Goal: Task Accomplishment & Management: Manage account settings

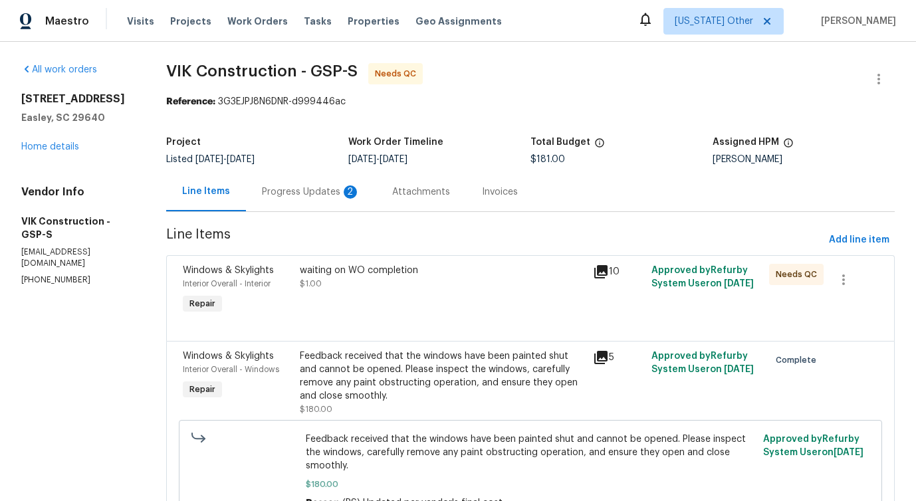
click at [344, 192] on div "Progress Updates 2" at bounding box center [311, 191] width 98 height 13
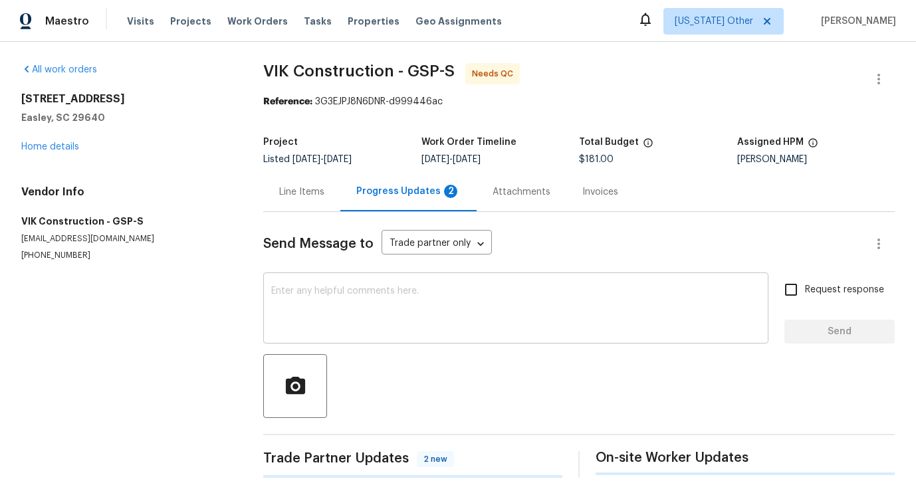
click at [344, 325] on textarea at bounding box center [515, 309] width 489 height 47
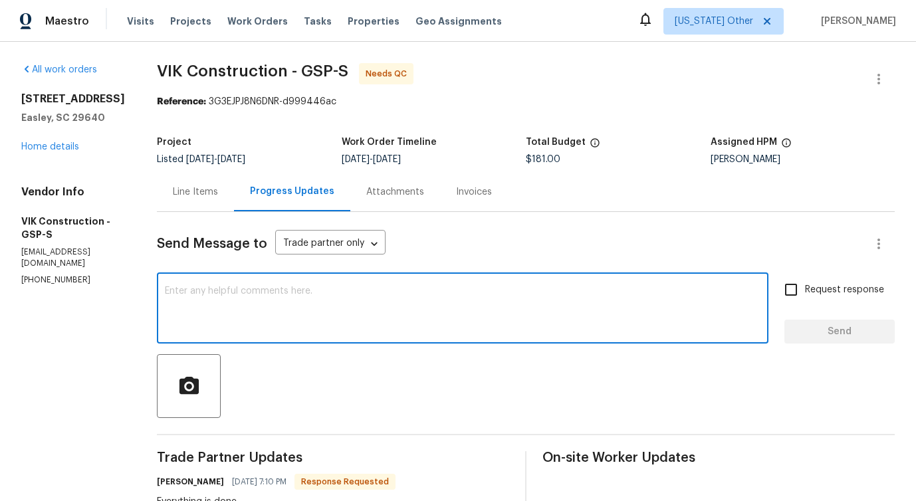
click at [399, 293] on textarea at bounding box center [462, 309] width 595 height 47
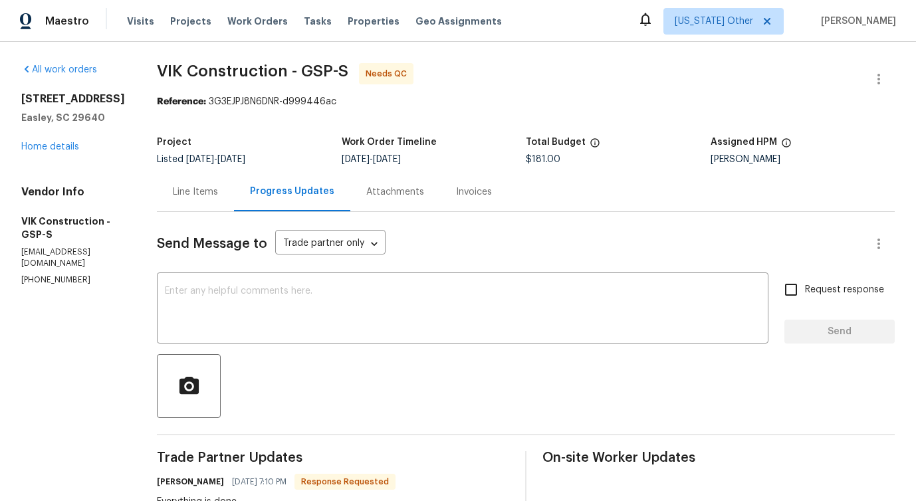
click at [224, 182] on div "Line Items" at bounding box center [195, 191] width 77 height 39
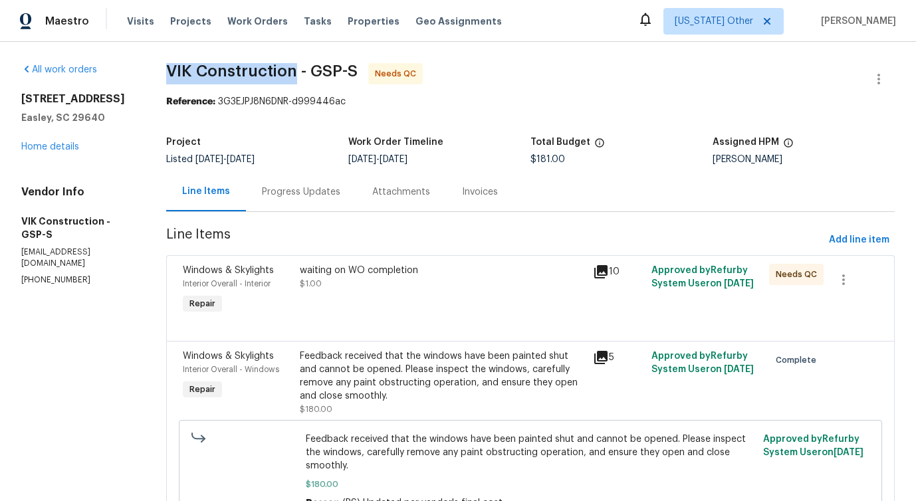
drag, startPoint x: 179, startPoint y: 68, endPoint x: 310, endPoint y: 70, distance: 130.9
click at [310, 70] on div "All work orders 218 Woodhaven Rd Easley, SC 29640 Home details Vendor Info VIK …" at bounding box center [458, 307] width 916 height 530
drag, startPoint x: 326, startPoint y: 67, endPoint x: 355, endPoint y: 67, distance: 28.6
click at [355, 67] on span "VIK Construction - GSP-S" at bounding box center [261, 71] width 191 height 16
drag, startPoint x: 363, startPoint y: 67, endPoint x: 381, endPoint y: 67, distance: 17.3
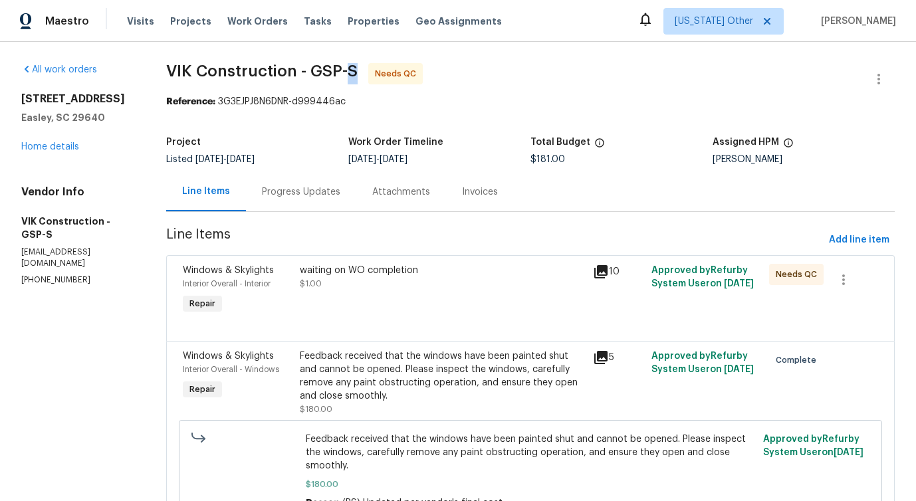
click at [381, 67] on span "VIK Construction - GSP-S Needs QC" at bounding box center [514, 79] width 696 height 32
drag, startPoint x: 322, startPoint y: 68, endPoint x: 350, endPoint y: 70, distance: 27.4
click at [350, 70] on span "VIK Construction - GSP-S" at bounding box center [261, 71] width 191 height 16
drag, startPoint x: 328, startPoint y: 74, endPoint x: 362, endPoint y: 73, distance: 33.9
click at [358, 73] on span "VIK Construction - GSP-S" at bounding box center [261, 71] width 191 height 16
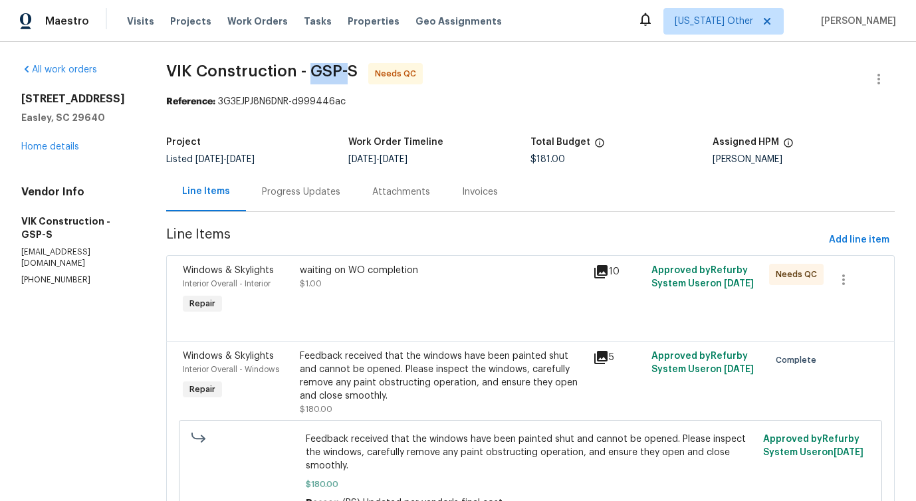
click at [352, 72] on span "VIK Construction - GSP-S" at bounding box center [261, 71] width 191 height 16
drag, startPoint x: 326, startPoint y: 68, endPoint x: 356, endPoint y: 68, distance: 29.2
click at [354, 68] on span "VIK Construction - GSP-S" at bounding box center [261, 71] width 191 height 16
drag, startPoint x: 536, startPoint y: 142, endPoint x: 595, endPoint y: 144, distance: 59.2
click at [595, 144] on div "Project Listed 9/11/2025 - 9/27/2025 Work Order Timeline 9/25/2025 - 9/27/2025 …" at bounding box center [530, 151] width 728 height 43
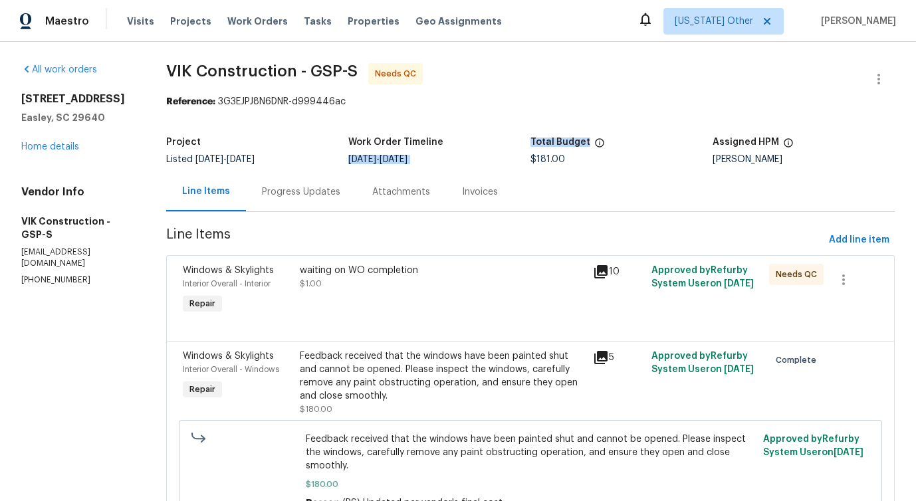
click at [592, 165] on div "Project Listed 9/11/2025 - 9/27/2025 Work Order Timeline 9/25/2025 - 9/27/2025 …" at bounding box center [530, 151] width 728 height 43
drag, startPoint x: 536, startPoint y: 140, endPoint x: 588, endPoint y: 141, distance: 51.8
click at [588, 141] on div "Project Listed 9/11/2025 - 9/27/2025 Work Order Timeline 9/25/2025 - 9/27/2025 …" at bounding box center [530, 151] width 728 height 43
click at [558, 138] on h5 "Total Budget" at bounding box center [560, 142] width 60 height 9
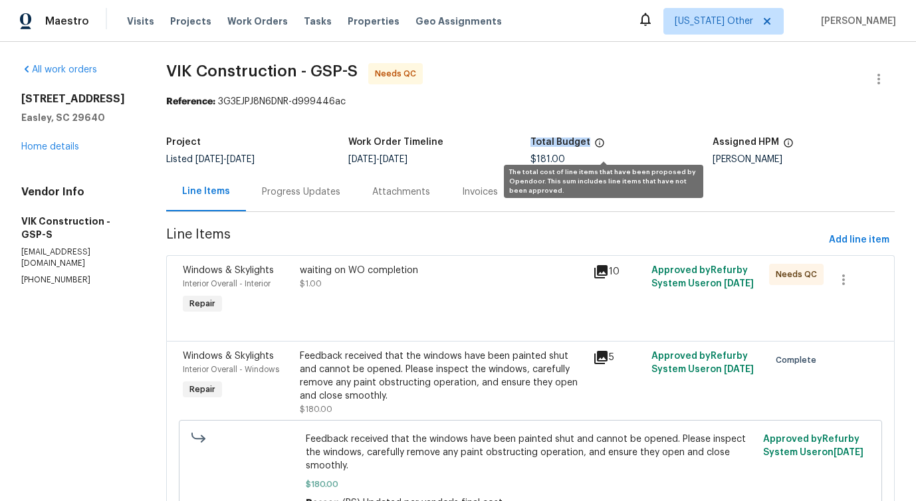
drag, startPoint x: 539, startPoint y: 140, endPoint x: 597, endPoint y: 144, distance: 58.6
click at [597, 144] on div "Total Budget" at bounding box center [621, 146] width 182 height 17
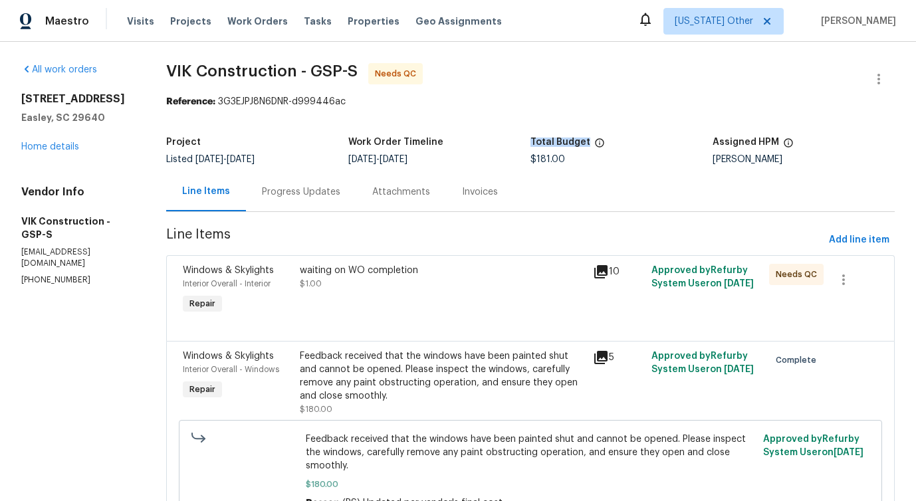
click at [592, 159] on div "$181.00" at bounding box center [621, 159] width 182 height 9
drag, startPoint x: 538, startPoint y: 142, endPoint x: 592, endPoint y: 142, distance: 54.5
click at [590, 142] on h5 "Total Budget" at bounding box center [560, 142] width 60 height 9
drag, startPoint x: 537, startPoint y: 143, endPoint x: 591, endPoint y: 143, distance: 54.5
click at [591, 143] on div "Project Listed 9/11/2025 - 9/27/2025 Work Order Timeline 9/25/2025 - 9/27/2025 …" at bounding box center [530, 151] width 728 height 43
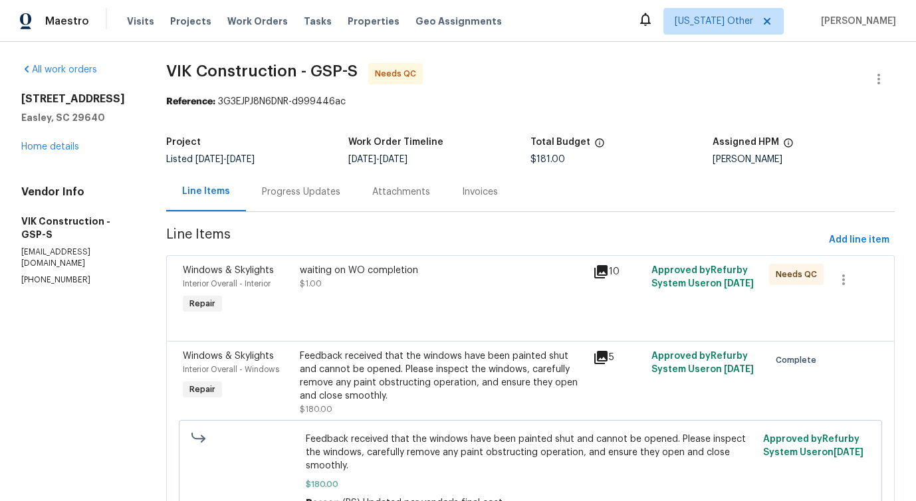
click at [587, 167] on div "Project Listed 9/11/2025 - 9/27/2025 Work Order Timeline 9/25/2025 - 9/27/2025 …" at bounding box center [530, 151] width 728 height 43
click at [871, 82] on icon "button" at bounding box center [879, 79] width 16 height 16
click at [805, 78] on li "Edit" at bounding box center [836, 79] width 144 height 22
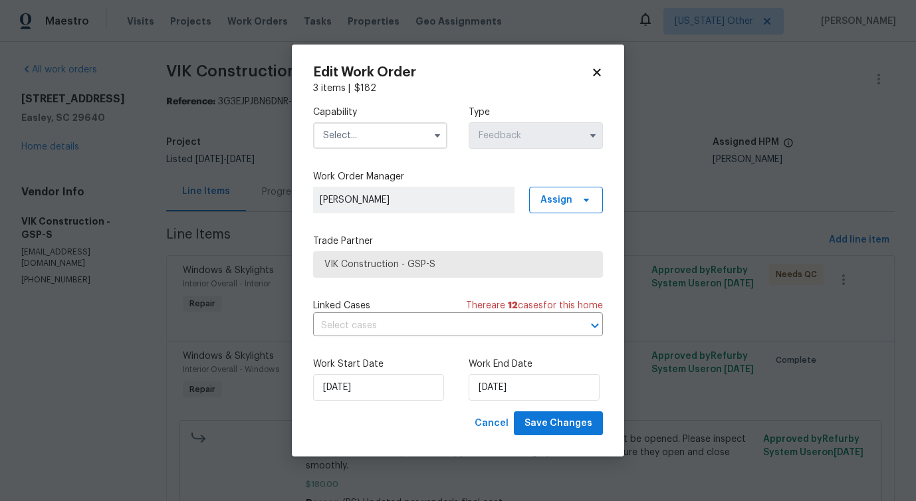
click at [375, 369] on label "Work Start Date" at bounding box center [380, 364] width 134 height 13
click at [365, 394] on input "9/25/2025" at bounding box center [378, 387] width 131 height 27
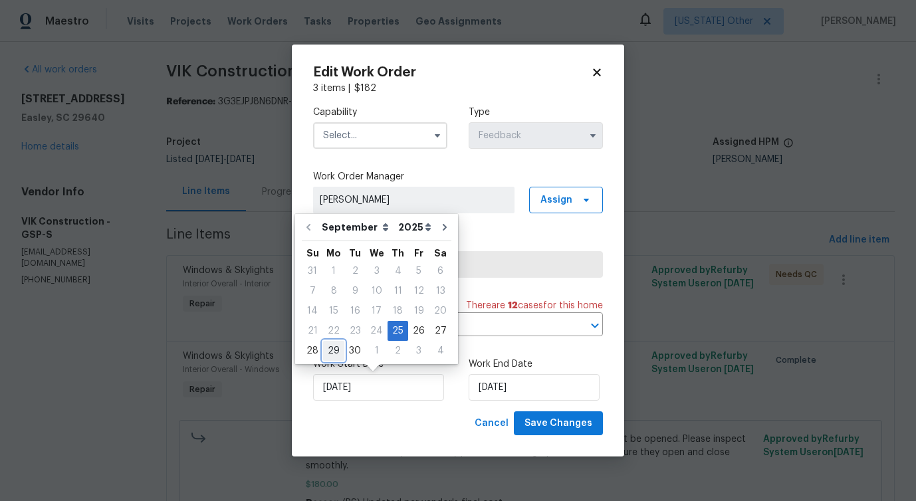
click at [334, 350] on div "29" at bounding box center [333, 351] width 21 height 19
type input "9/29/2025"
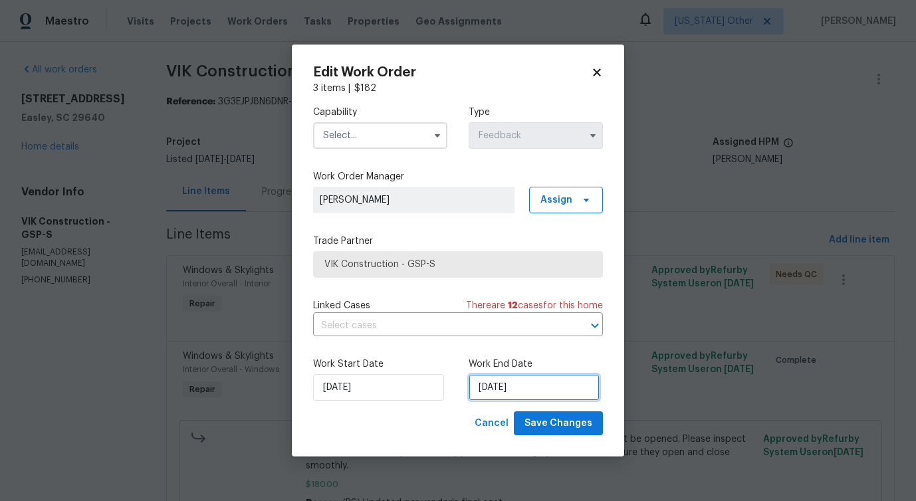
click at [496, 389] on input "9/29/2025" at bounding box center [533, 387] width 131 height 27
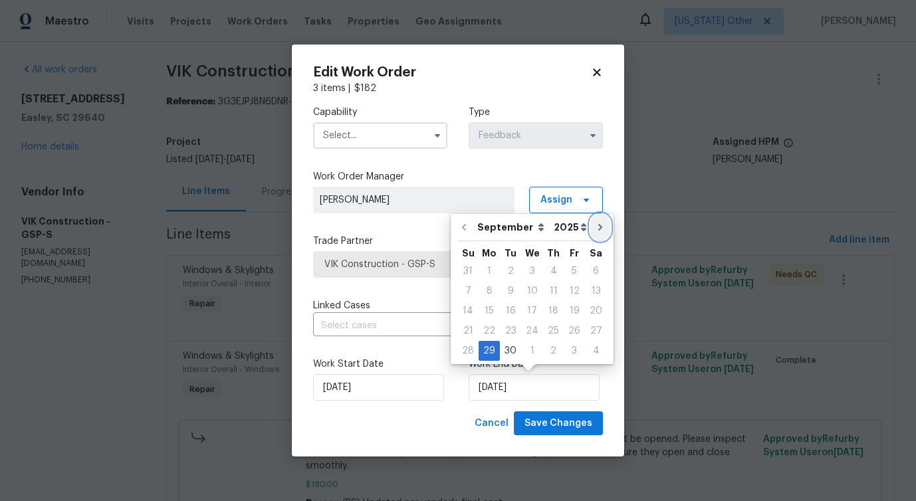
click at [595, 225] on icon "Go to next month" at bounding box center [600, 227] width 11 height 11
type input "10/29/2025"
select select "9"
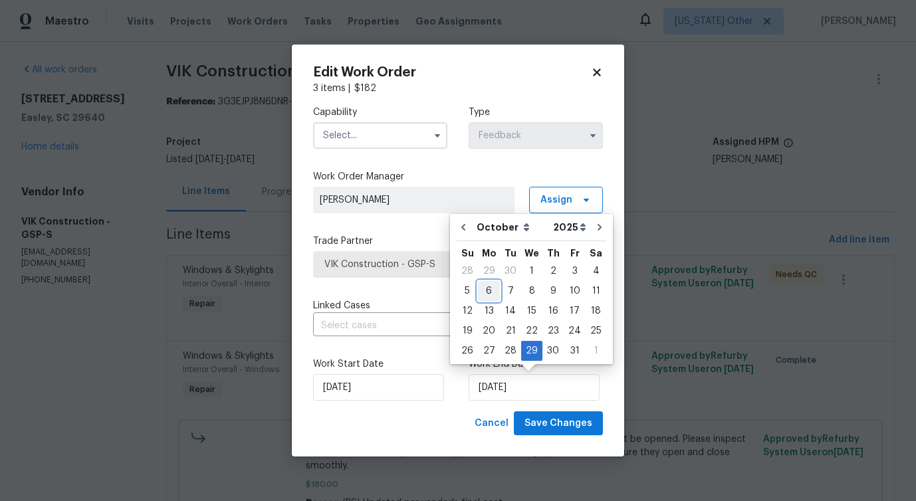
click at [478, 293] on div "6" at bounding box center [489, 291] width 22 height 19
type input "[DATE]"
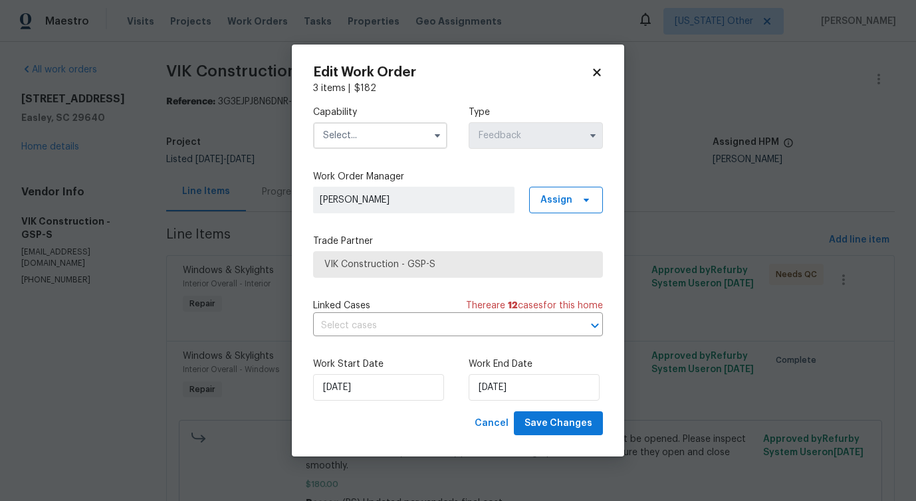
click at [337, 130] on input "text" at bounding box center [380, 135] width 134 height 27
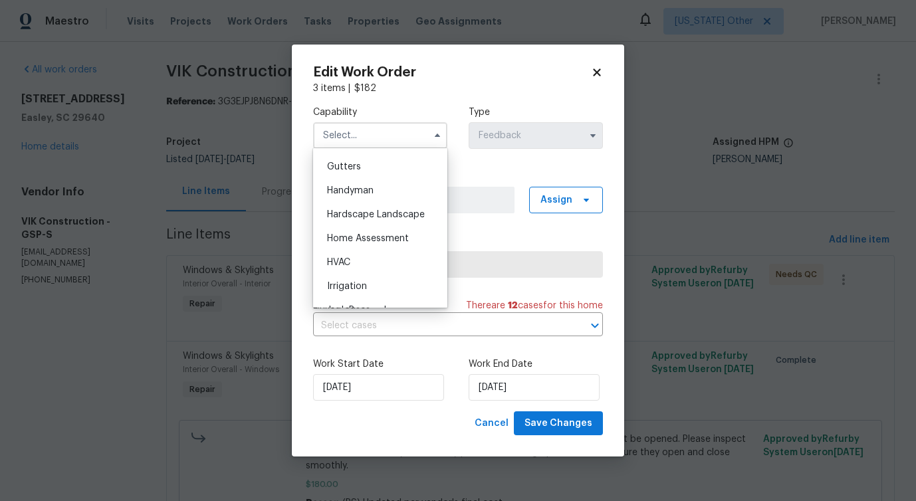
scroll to position [705, 0]
click at [376, 179] on div "Handyman" at bounding box center [380, 189] width 128 height 24
type input "Handyman"
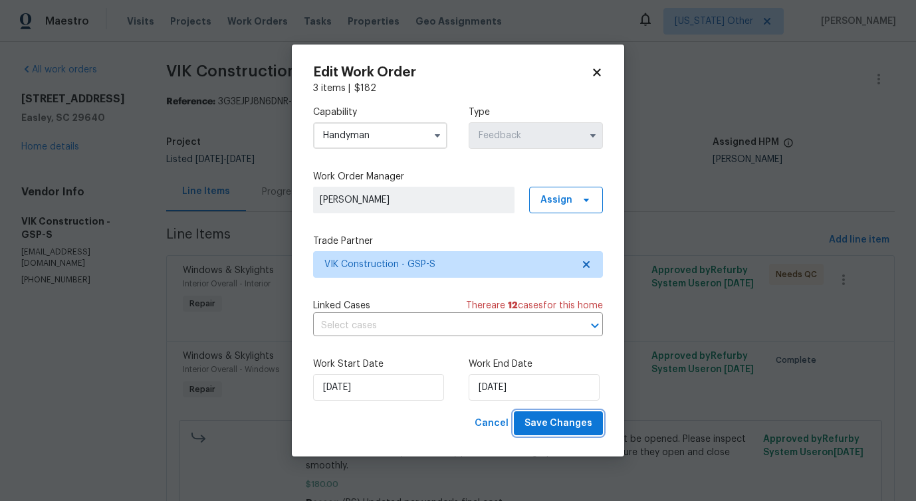
click at [561, 432] on button "Save Changes" at bounding box center [558, 423] width 89 height 25
click at [71, 387] on body "Maestro Visits Projects Work Orders Tasks Properties Geo Assignments Alaska Oth…" at bounding box center [458, 250] width 916 height 501
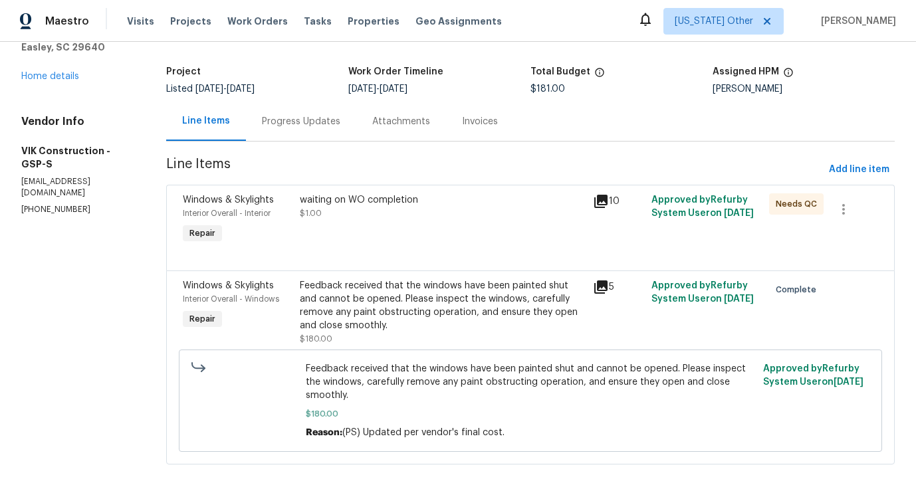
scroll to position [71, 0]
click at [372, 225] on div "waiting on WO completion $1.00" at bounding box center [442, 219] width 293 height 61
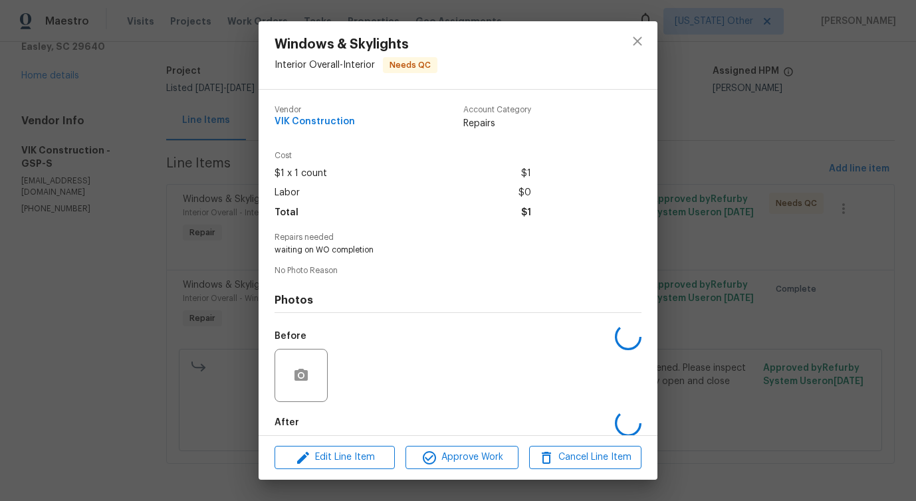
scroll to position [66, 0]
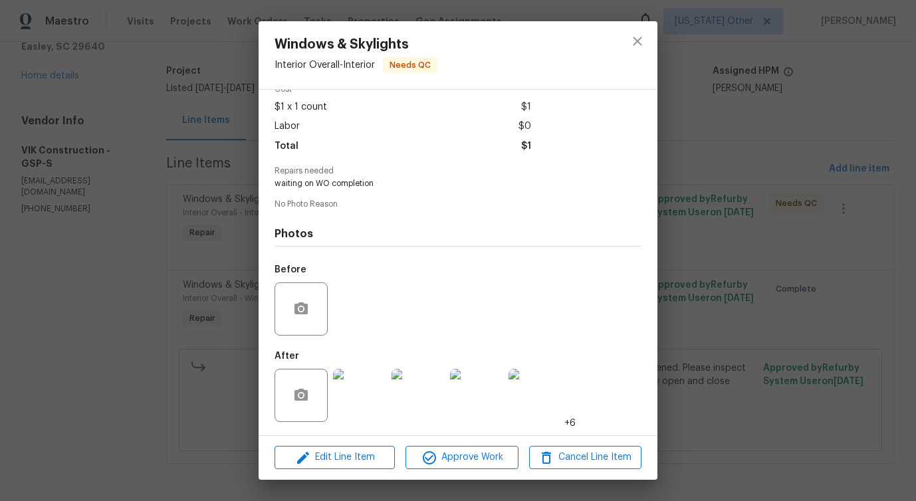
click at [362, 399] on img at bounding box center [359, 395] width 53 height 53
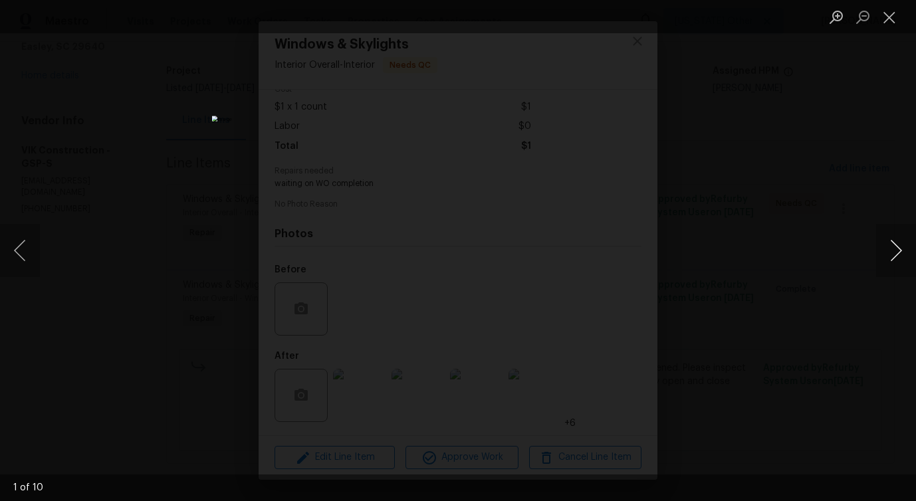
click at [894, 249] on button "Next image" at bounding box center [896, 250] width 40 height 53
click at [899, 255] on button "Next image" at bounding box center [896, 250] width 40 height 53
click at [892, 256] on button "Next image" at bounding box center [896, 250] width 40 height 53
click at [896, 255] on button "Next image" at bounding box center [896, 250] width 40 height 53
click at [888, 256] on button "Next image" at bounding box center [896, 250] width 40 height 53
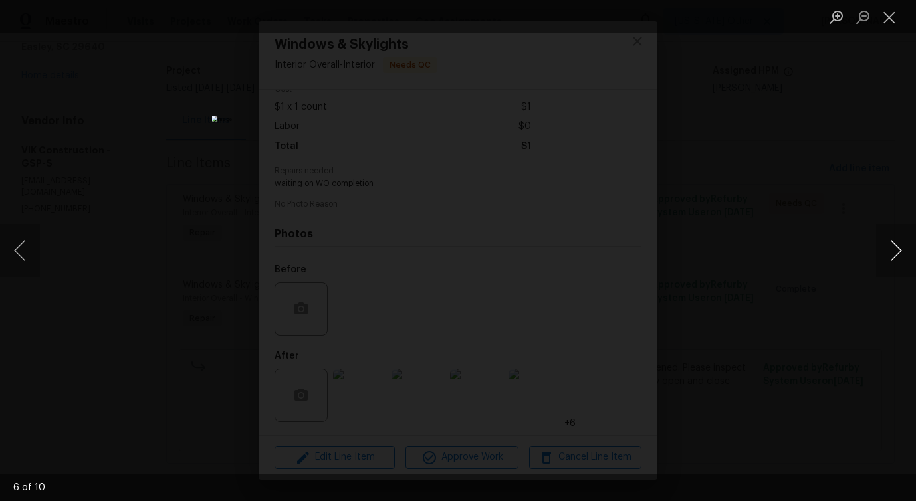
click at [891, 255] on button "Next image" at bounding box center [896, 250] width 40 height 53
click at [896, 258] on button "Next image" at bounding box center [896, 250] width 40 height 53
click at [896, 252] on button "Next image" at bounding box center [896, 250] width 40 height 53
click at [891, 258] on button "Next image" at bounding box center [896, 250] width 40 height 53
click at [886, 10] on button "Close lightbox" at bounding box center [889, 16] width 27 height 23
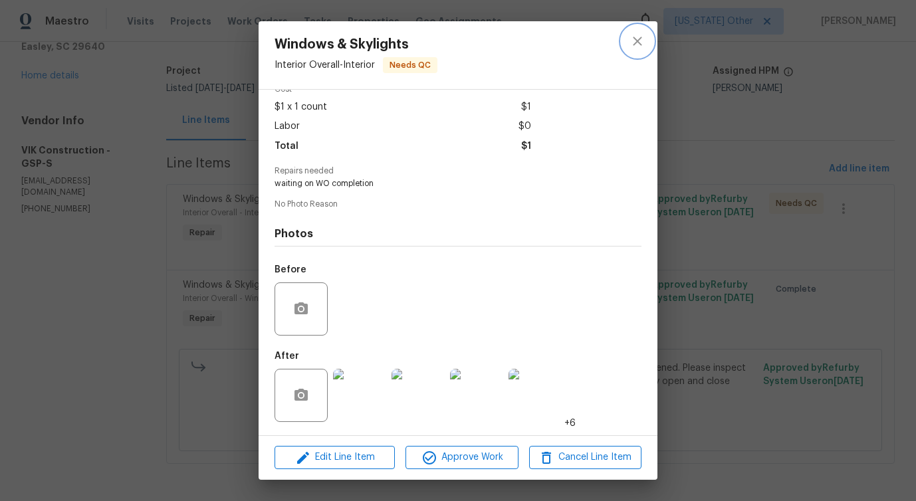
click at [630, 49] on icon "close" at bounding box center [637, 41] width 16 height 16
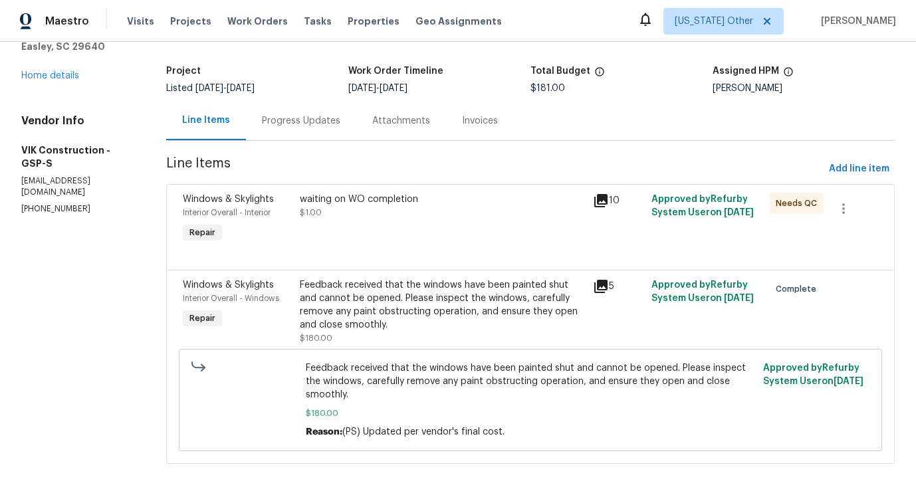
click at [485, 288] on div "Feedback received that the windows have been painted shut and cannot be opened.…" at bounding box center [442, 304] width 285 height 53
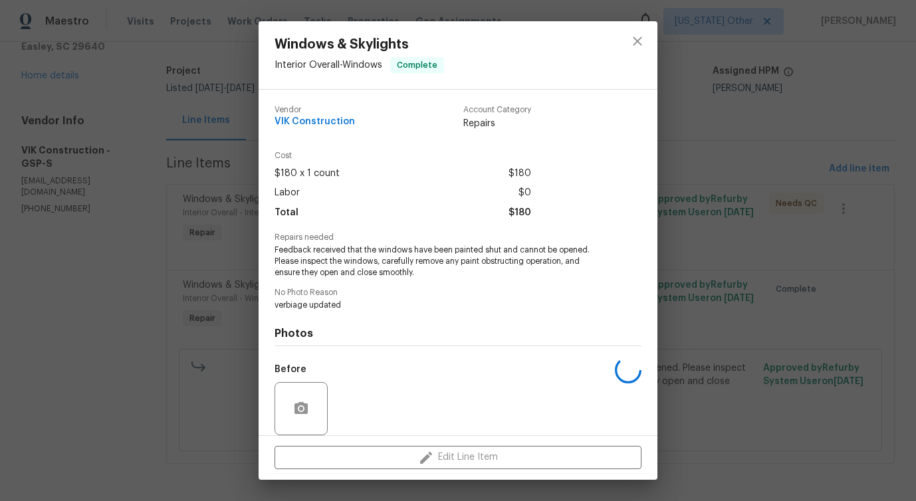
scroll to position [100, 0]
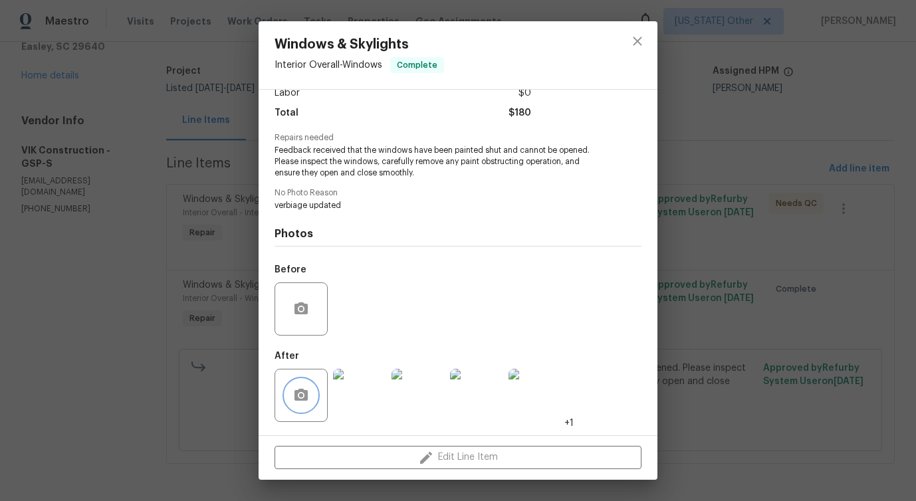
click at [298, 401] on icon "button" at bounding box center [301, 395] width 16 height 16
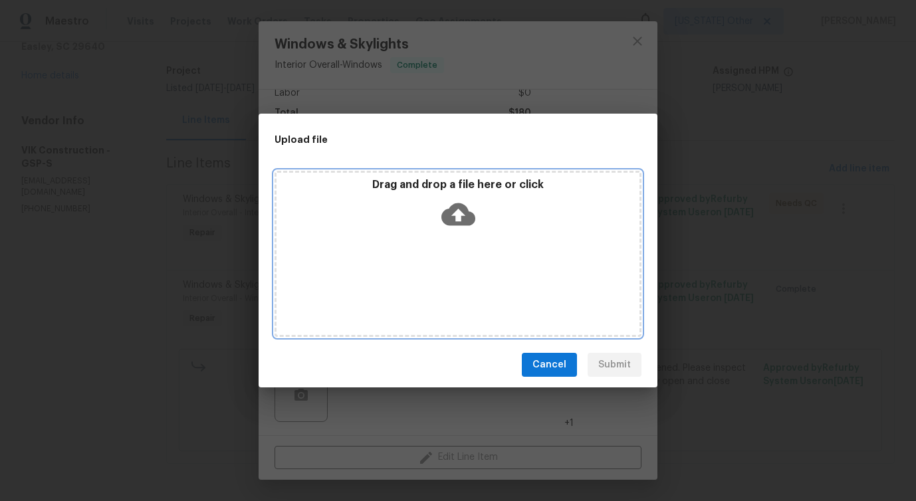
click at [453, 216] on icon at bounding box center [458, 214] width 34 height 23
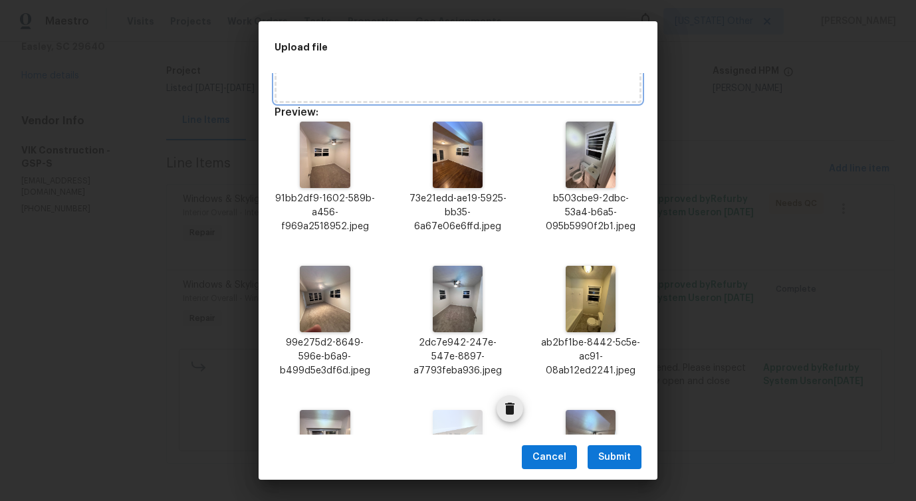
scroll to position [356, 0]
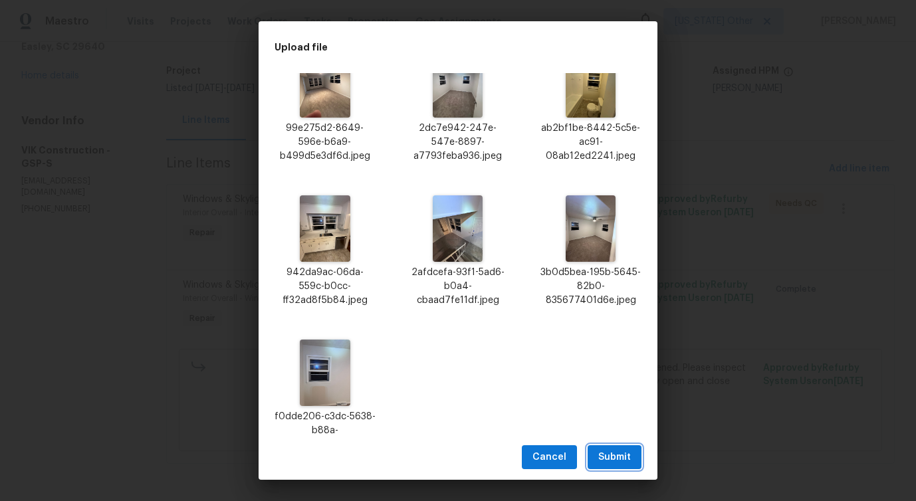
click at [621, 451] on span "Submit" at bounding box center [614, 457] width 33 height 17
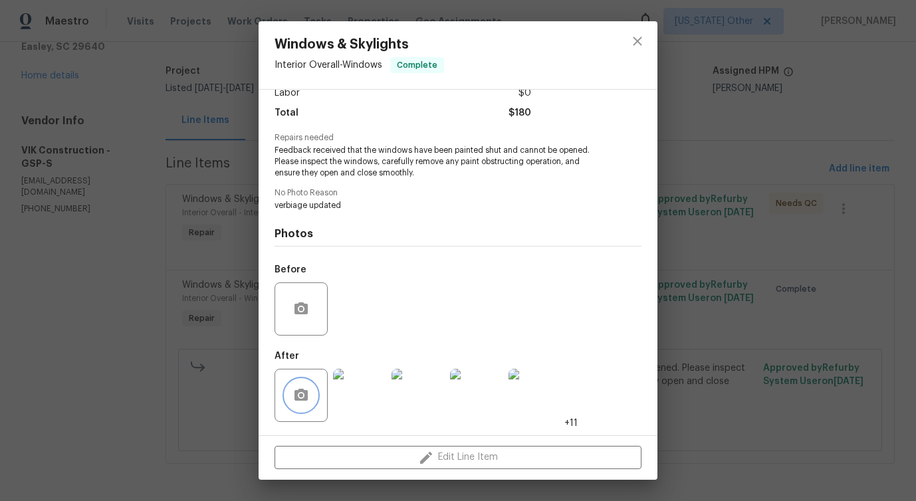
scroll to position [0, 0]
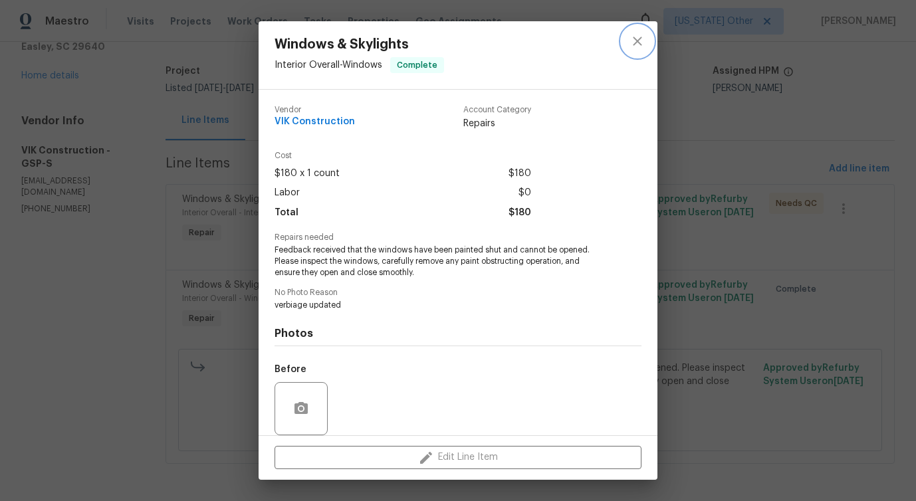
click at [641, 43] on icon "close" at bounding box center [637, 41] width 16 height 16
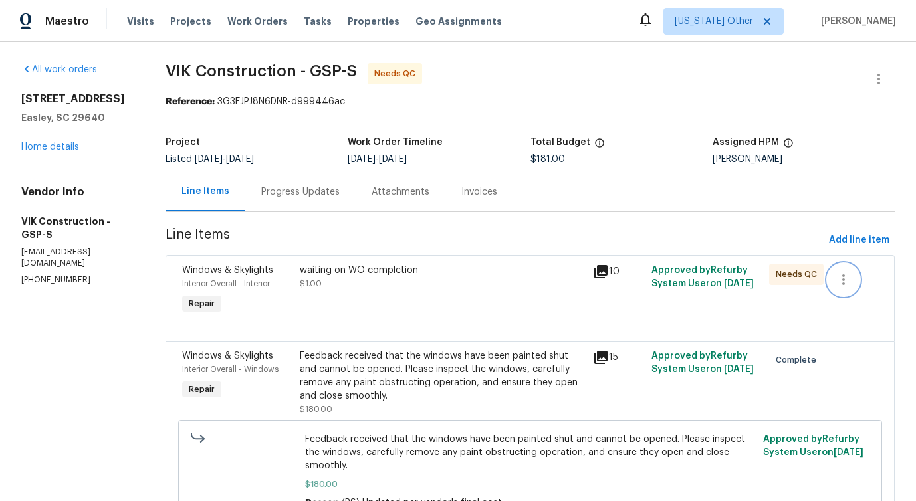
click at [843, 276] on icon "button" at bounding box center [843, 280] width 16 height 16
click at [863, 286] on li "Cancel" at bounding box center [854, 280] width 51 height 22
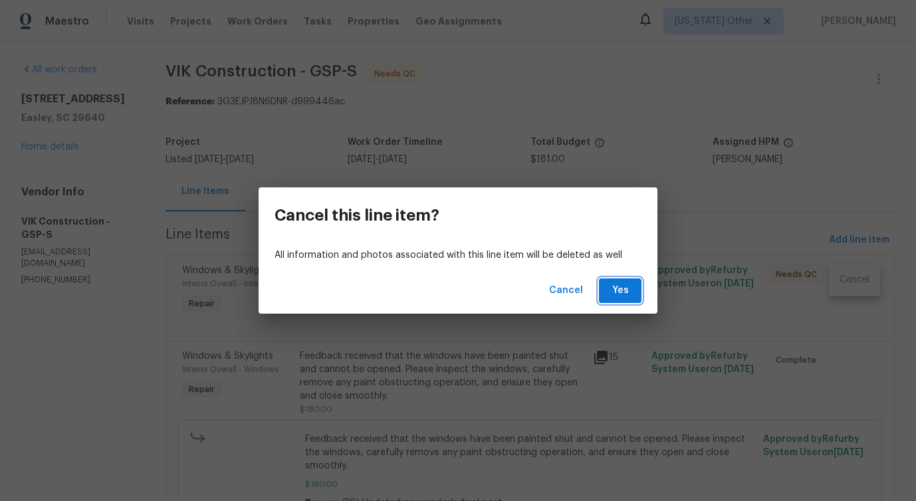
click at [603, 302] on button "Yes" at bounding box center [620, 290] width 43 height 25
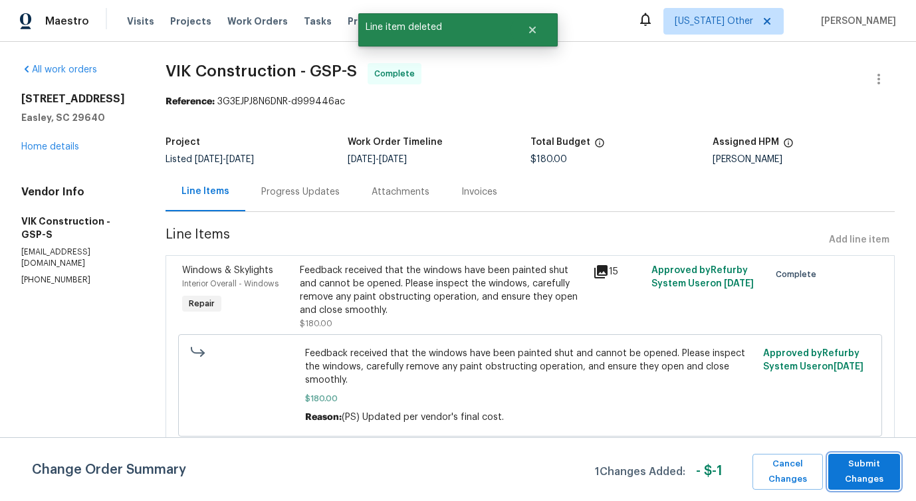
click at [855, 484] on span "Submit Changes" at bounding box center [864, 472] width 58 height 31
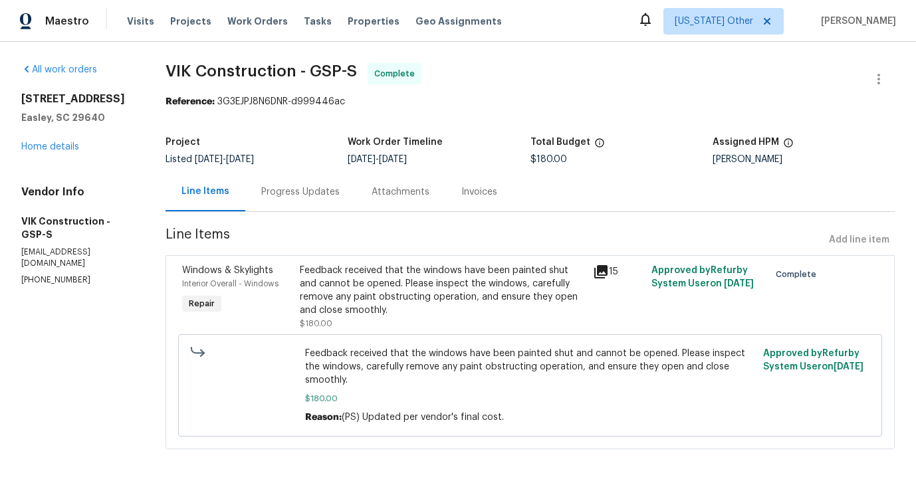
click at [313, 203] on div "Progress Updates" at bounding box center [300, 191] width 110 height 39
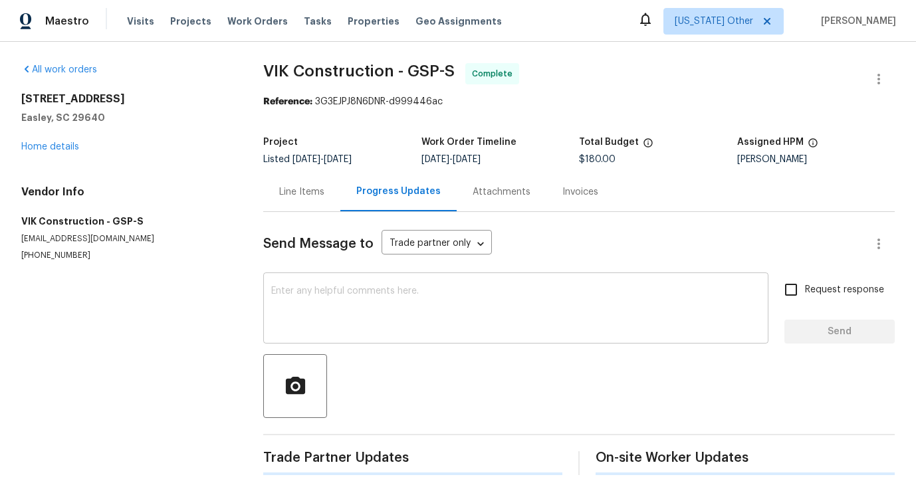
click at [338, 290] on textarea at bounding box center [515, 309] width 489 height 47
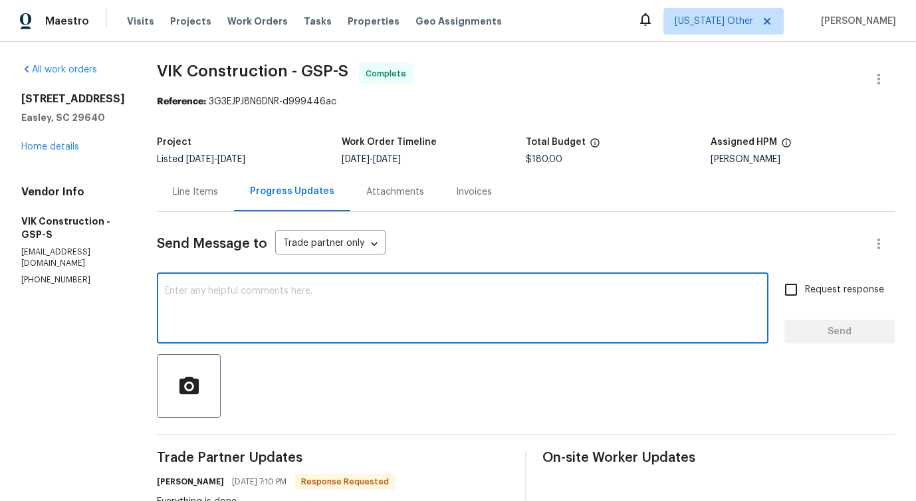
click at [234, 201] on div "Line Items" at bounding box center [195, 191] width 77 height 39
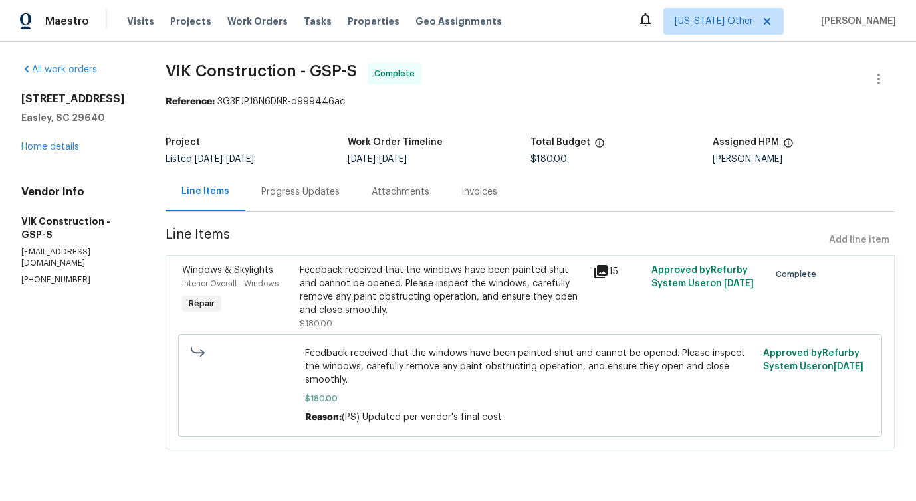
click at [310, 196] on div "Progress Updates" at bounding box center [300, 191] width 78 height 13
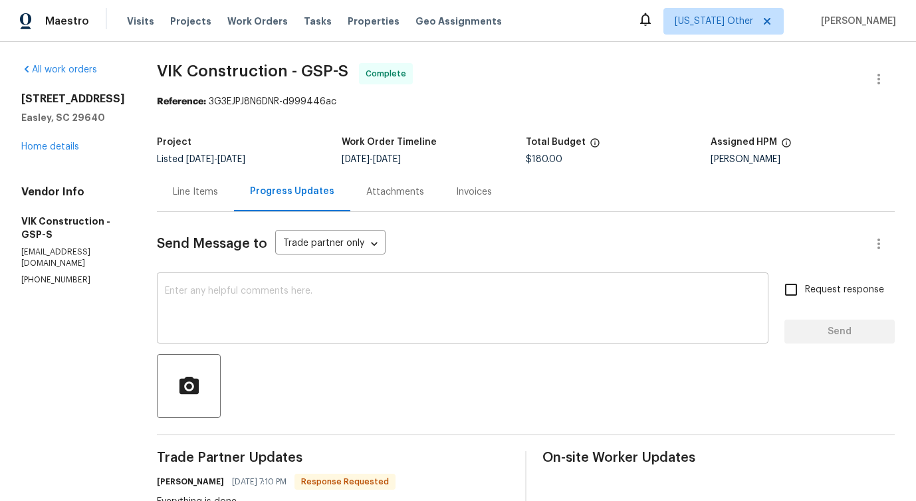
click at [374, 334] on div "x ​" at bounding box center [462, 310] width 611 height 68
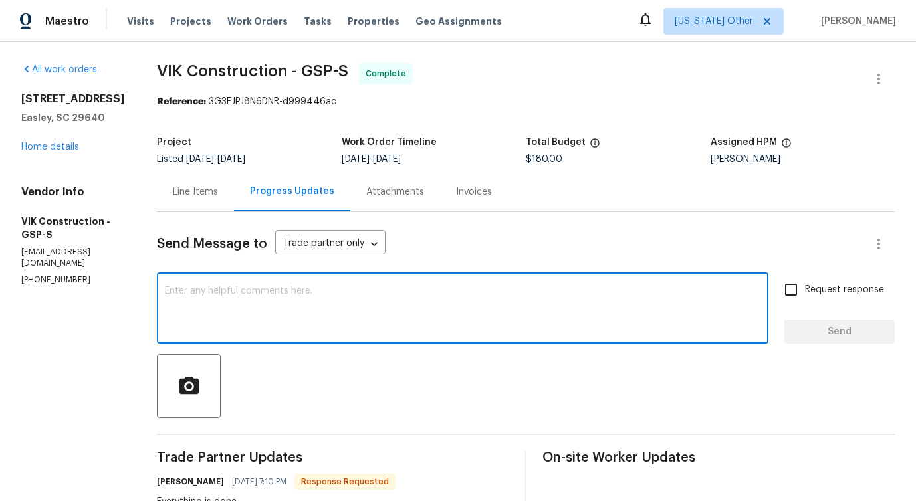
click at [220, 183] on div "Line Items" at bounding box center [195, 191] width 77 height 39
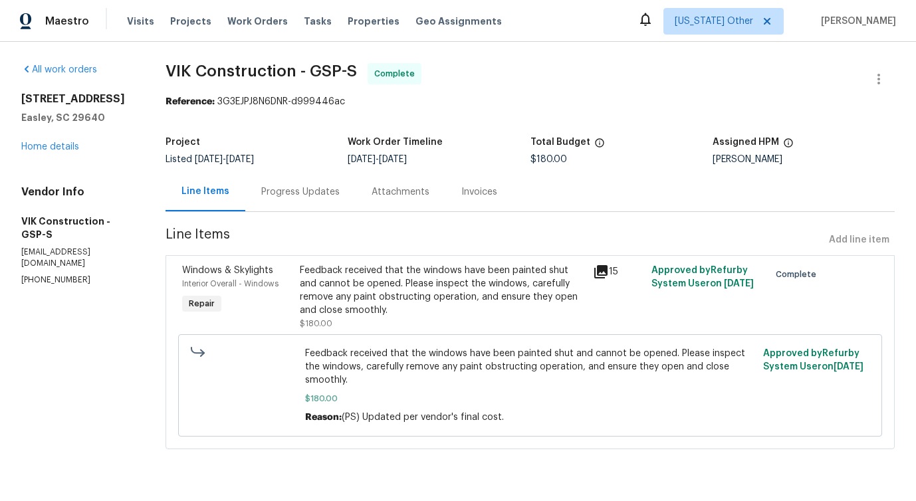
click at [363, 283] on div "Feedback received that the windows have been painted shut and cannot be opened.…" at bounding box center [442, 290] width 285 height 53
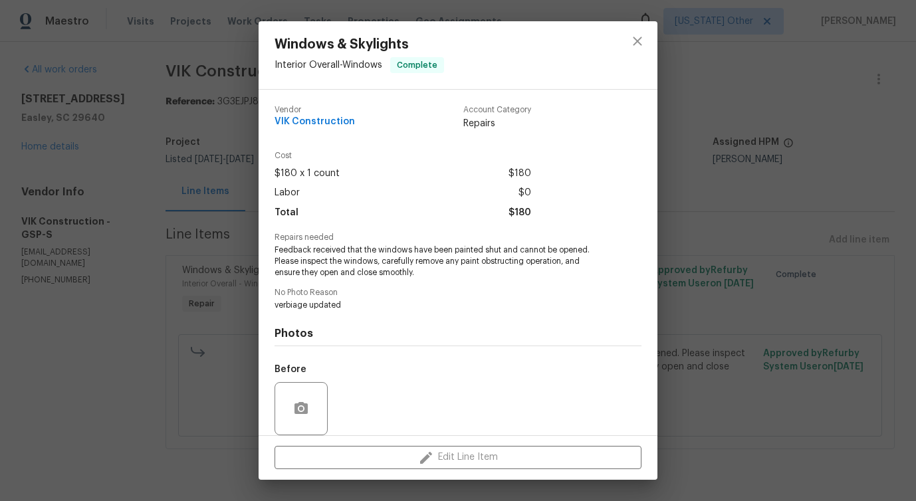
scroll to position [100, 0]
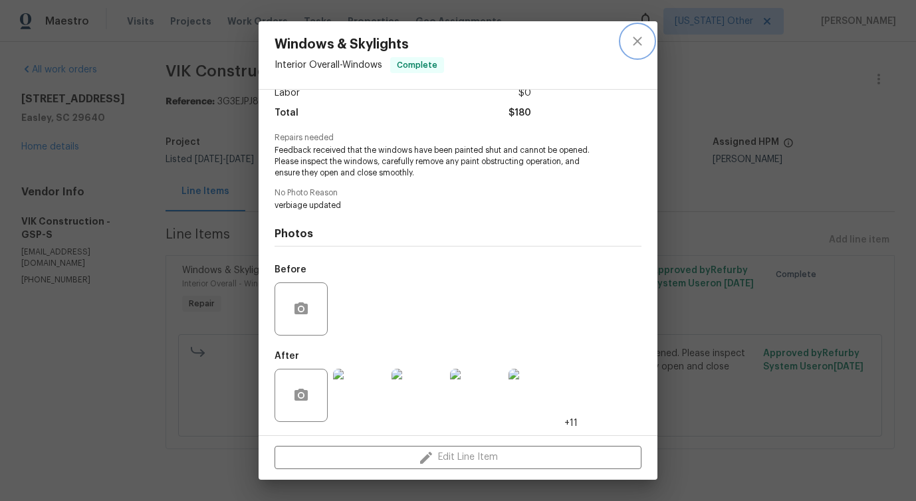
click at [632, 37] on icon "close" at bounding box center [637, 41] width 16 height 16
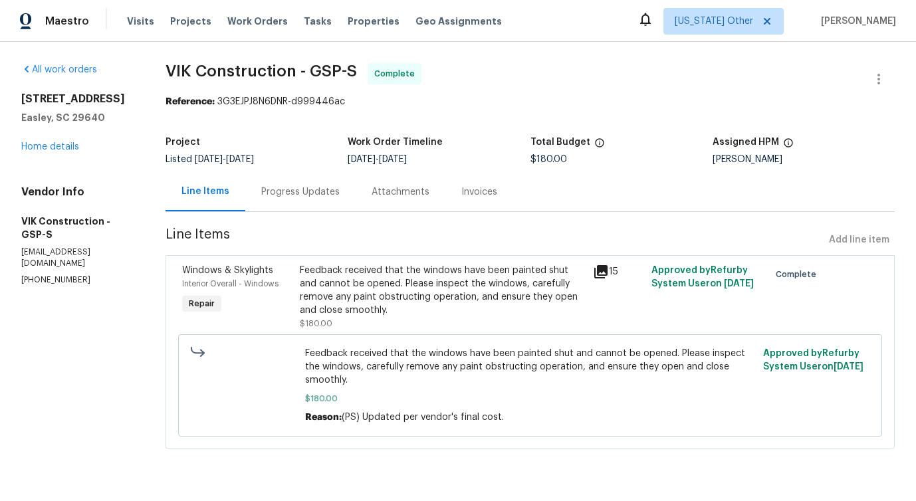
click at [318, 207] on div "Progress Updates" at bounding box center [300, 191] width 110 height 39
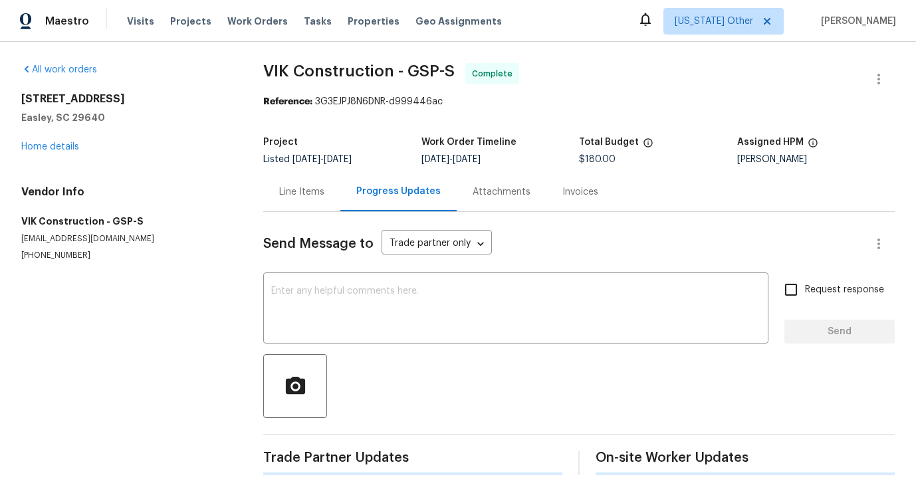
click at [326, 300] on textarea at bounding box center [515, 309] width 489 height 47
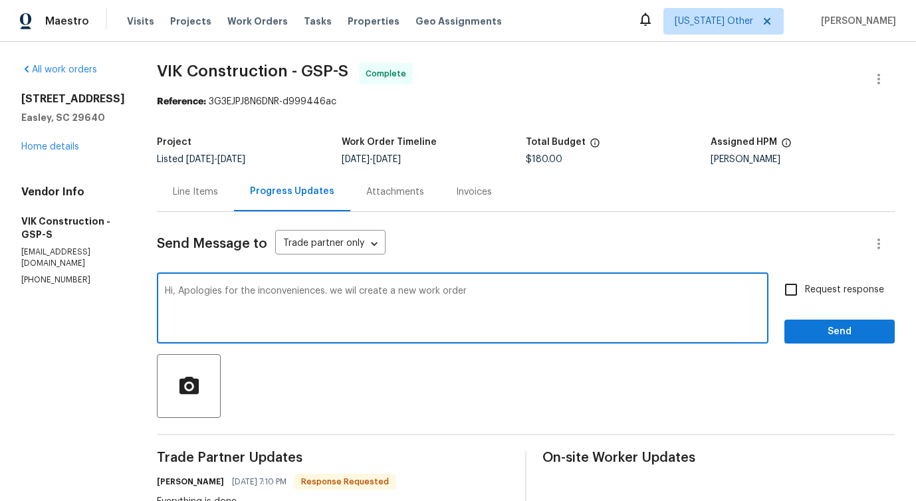
click at [0, 0] on div "We will" at bounding box center [0, 0] width 0 height 0
click at [569, 285] on div "Hi, Apologies for the inconveniences. We will create a new work order x ​" at bounding box center [462, 310] width 611 height 68
click at [530, 282] on div "Hi, Apologies for the inconveniences. We will create a new work order x ​" at bounding box center [462, 310] width 611 height 68
click at [516, 284] on div "Hi, Apologies for the inconveniences. We will create a new work order x ​" at bounding box center [462, 310] width 611 height 68
click at [506, 292] on textarea "Hi, Apologies for the inconveniences. We will create a new work order" at bounding box center [462, 309] width 595 height 47
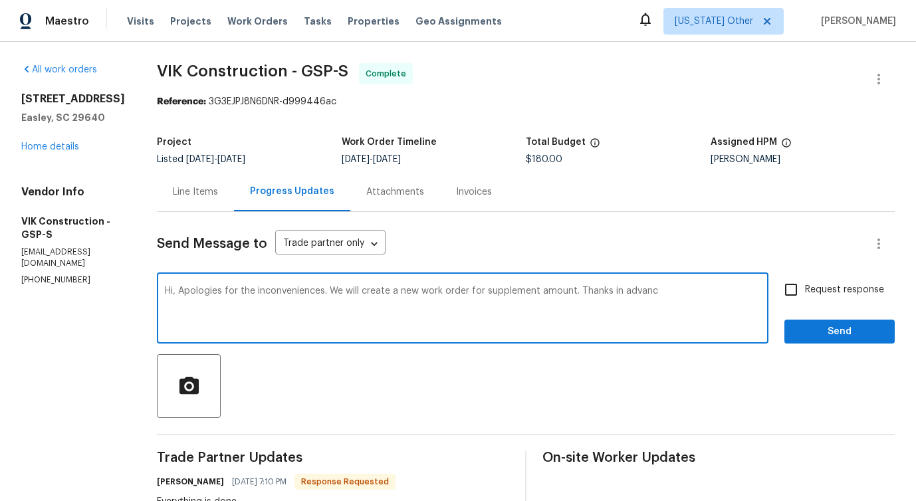
type textarea "Hi, Apologies for the inconveniences. We will create a new work order for suppl…"
click at [392, 286] on textarea "Hi, Apologies for the inconveniences. We will create a new work order for suppl…" at bounding box center [462, 309] width 595 height 47
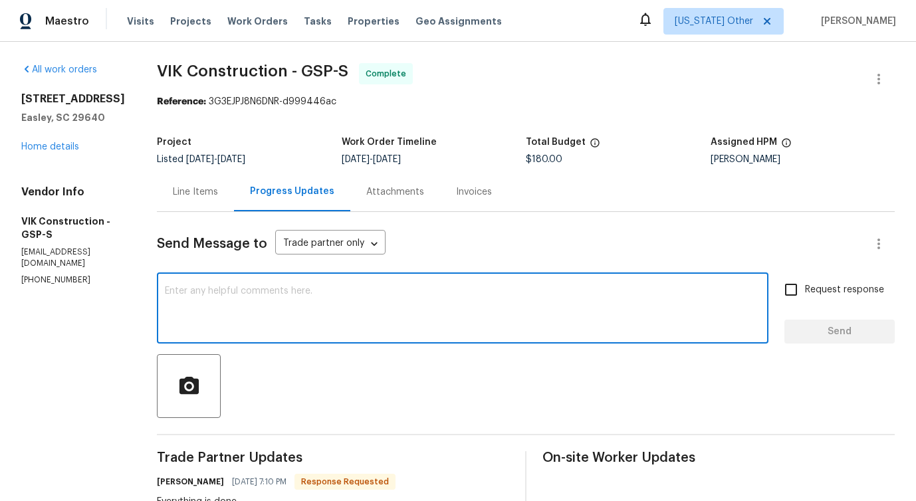
paste textarea "Apologies for the inconvenience. We will go ahead and create a new work order f…"
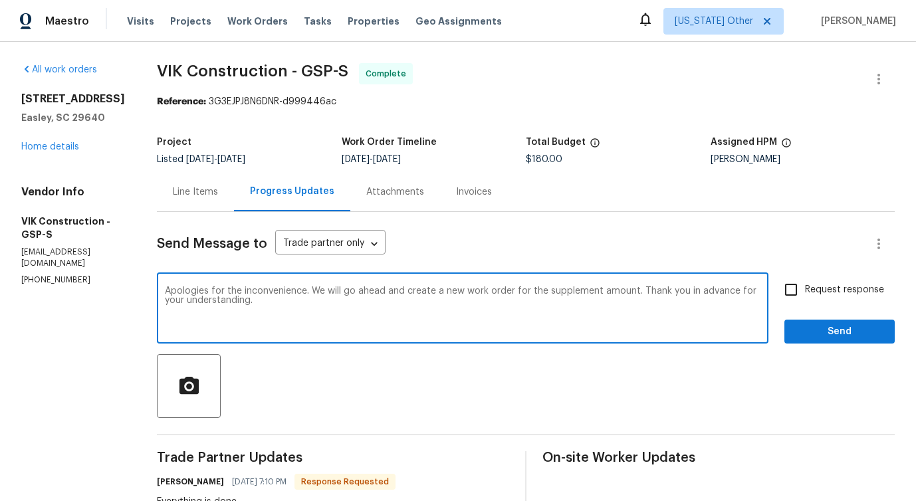
type textarea "Apologies for the inconvenience. We will go ahead and create a new work order f…"
click at [800, 288] on input "Request response" at bounding box center [791, 290] width 28 height 28
checkbox input "true"
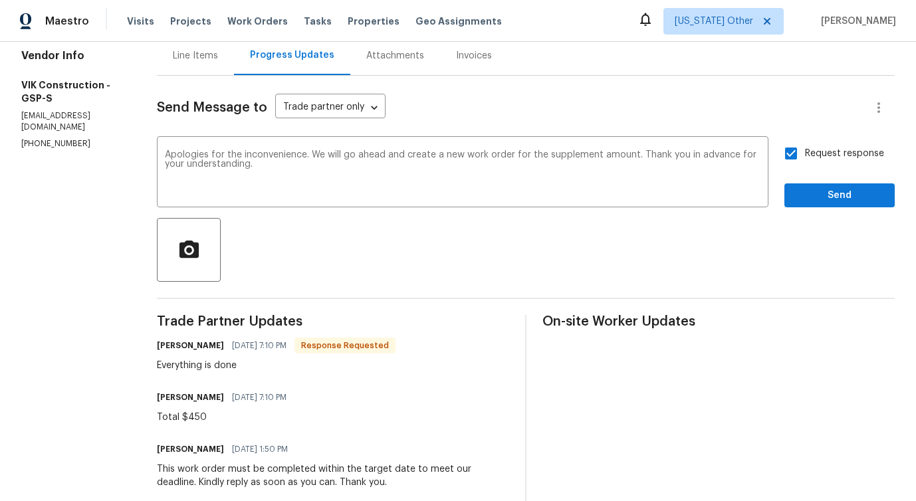
scroll to position [142, 0]
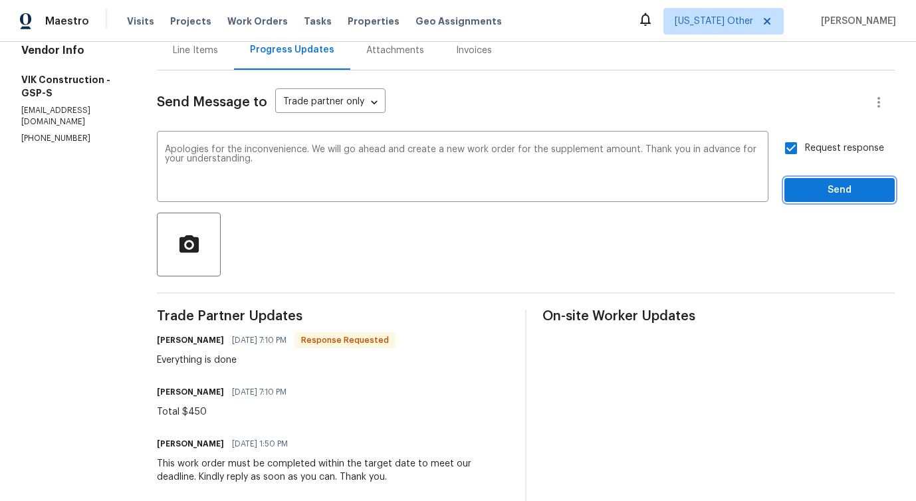
click at [846, 190] on span "Send" at bounding box center [839, 190] width 89 height 17
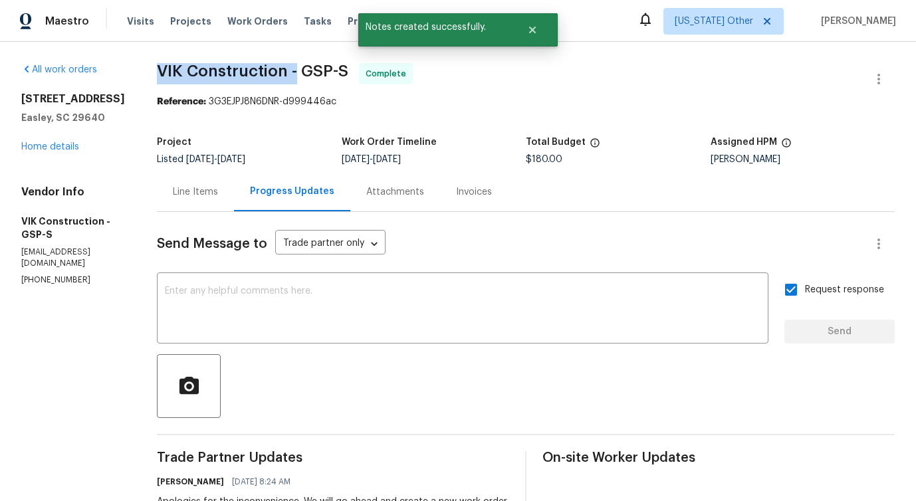
drag, startPoint x: 181, startPoint y: 68, endPoint x: 322, endPoint y: 66, distance: 141.6
click at [322, 66] on span "VIK Construction - GSP-S" at bounding box center [252, 71] width 191 height 16
copy span "VIK Construction -"
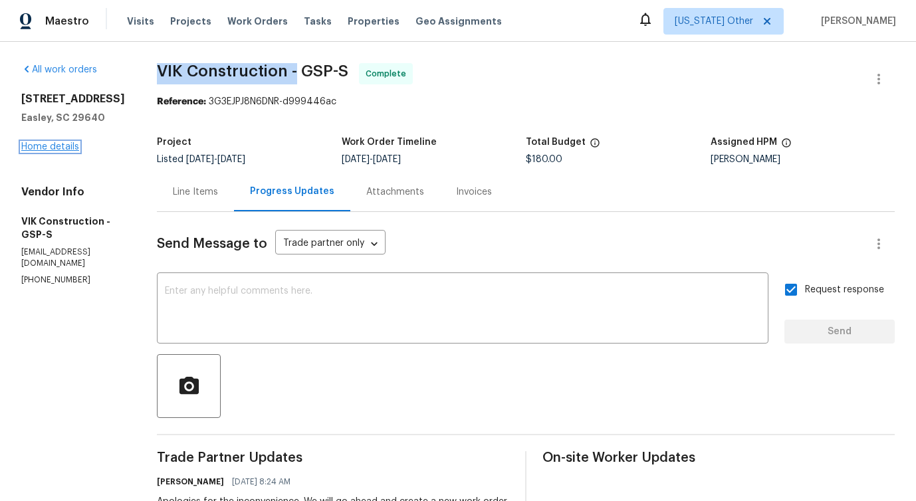
click at [68, 145] on link "Home details" at bounding box center [50, 146] width 58 height 9
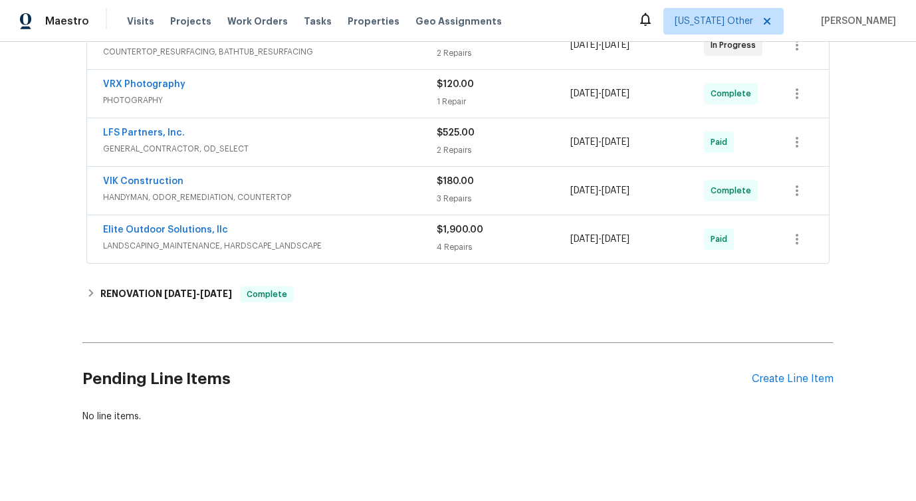
scroll to position [288, 0]
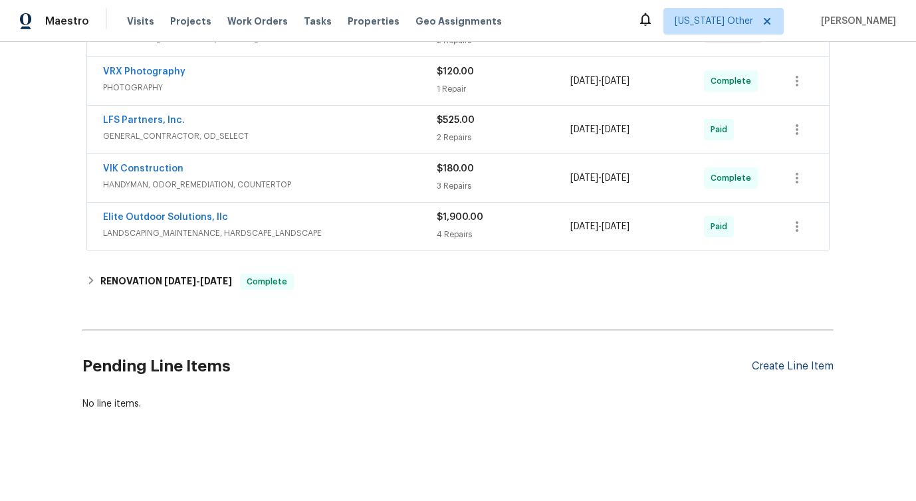
click at [771, 369] on div "Create Line Item" at bounding box center [793, 366] width 82 height 13
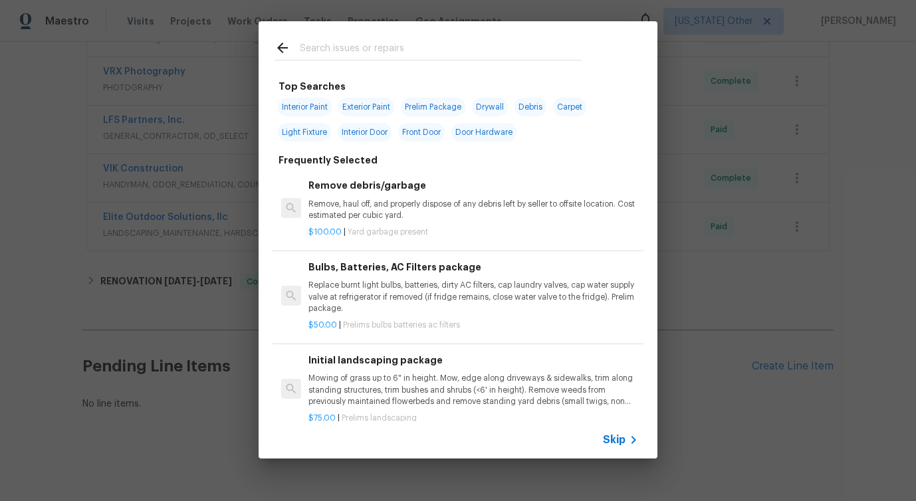
click at [618, 445] on span "Skip" at bounding box center [614, 439] width 23 height 13
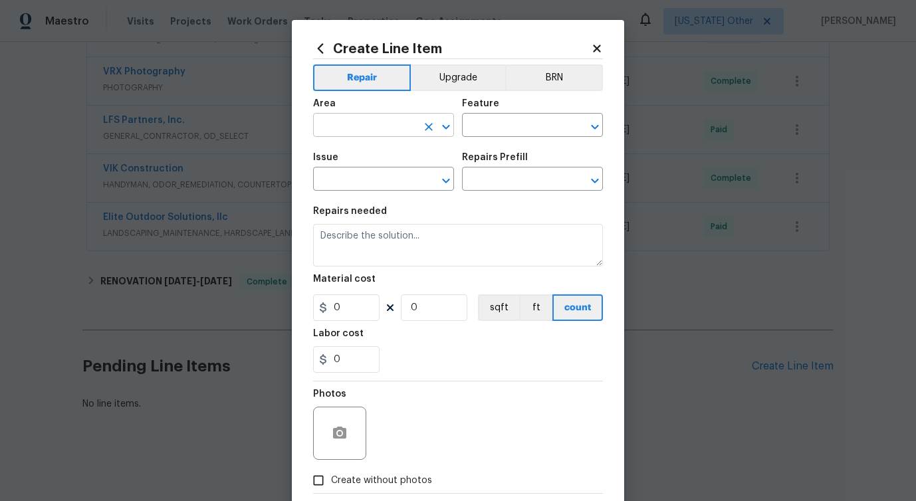
click at [358, 131] on input "text" at bounding box center [365, 126] width 104 height 21
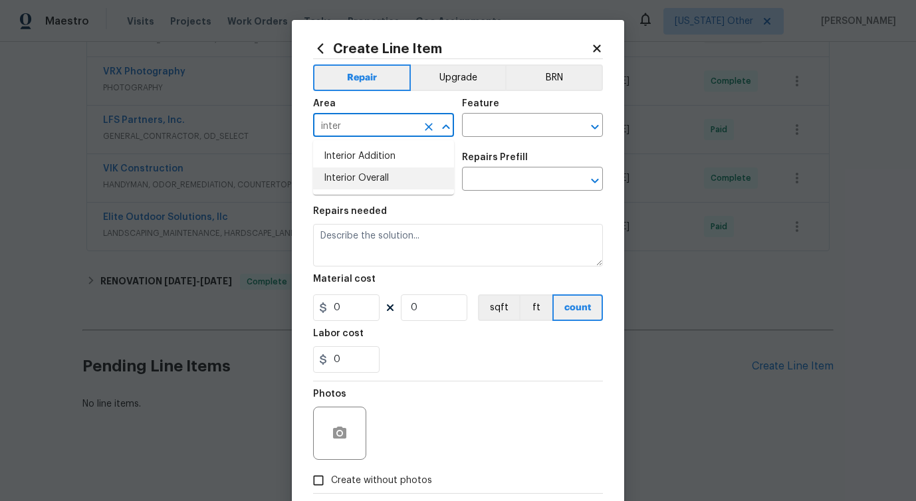
click at [358, 176] on li "Interior Overall" at bounding box center [383, 178] width 141 height 22
type input "Interior Overall"
click at [485, 126] on input "text" at bounding box center [514, 126] width 104 height 21
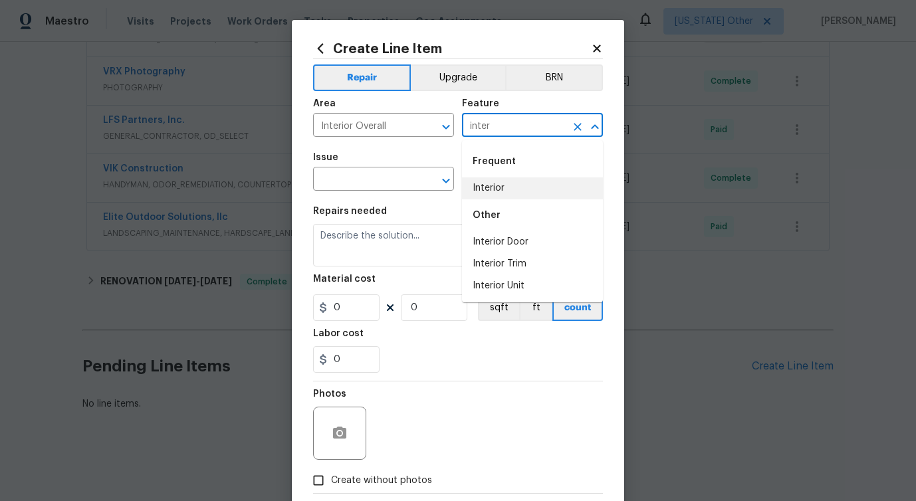
click at [490, 180] on li "Interior" at bounding box center [532, 188] width 141 height 22
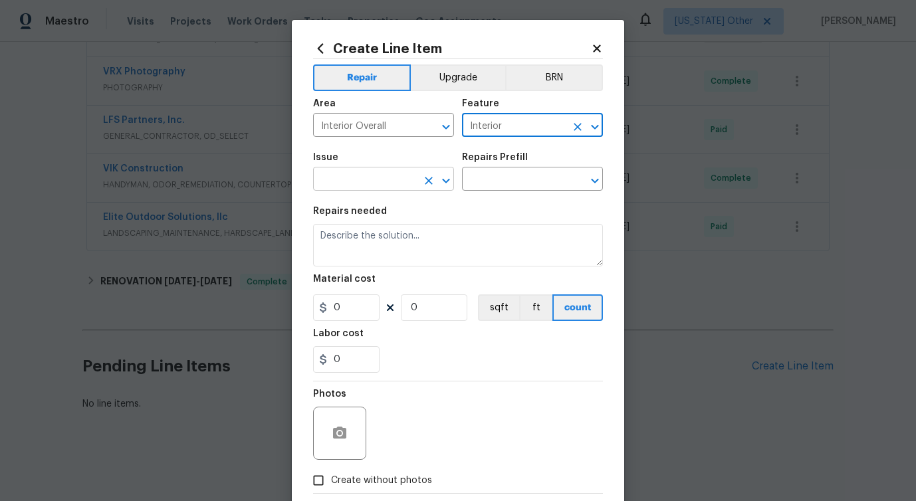
type input "Interior"
click at [381, 182] on input "text" at bounding box center [365, 180] width 104 height 21
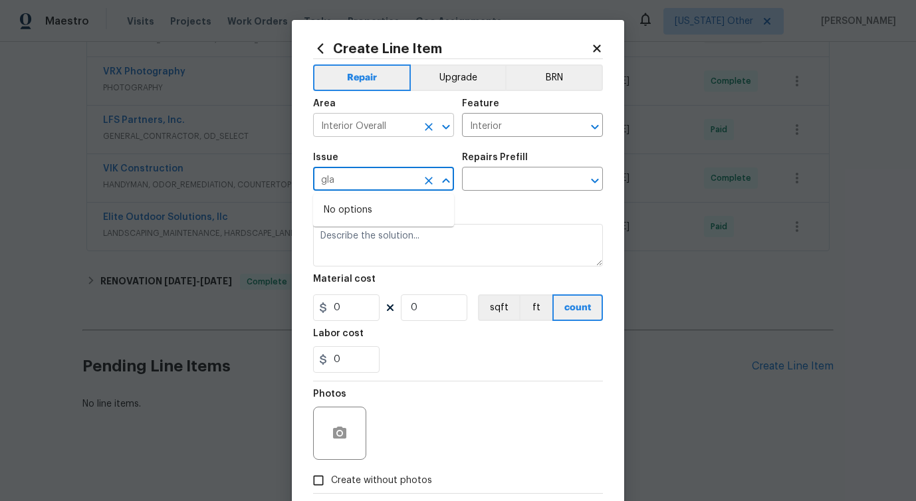
type input "gla"
click at [379, 128] on input "Interior Overall" at bounding box center [365, 126] width 104 height 21
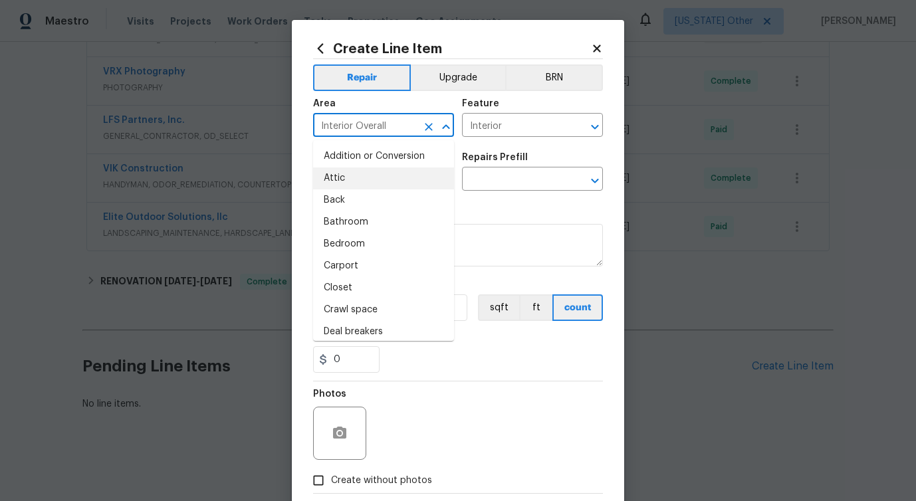
click at [427, 129] on icon "Clear" at bounding box center [429, 127] width 8 height 8
click at [362, 122] on input "text" at bounding box center [365, 126] width 104 height 21
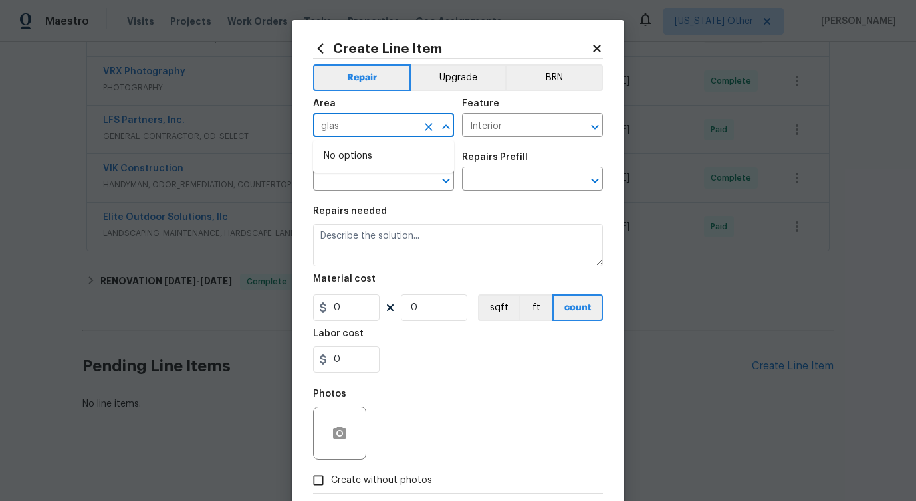
click at [323, 123] on input "glas" at bounding box center [365, 126] width 104 height 21
click at [356, 181] on li "Interior Overall" at bounding box center [383, 178] width 141 height 22
type input "Interior Overall"
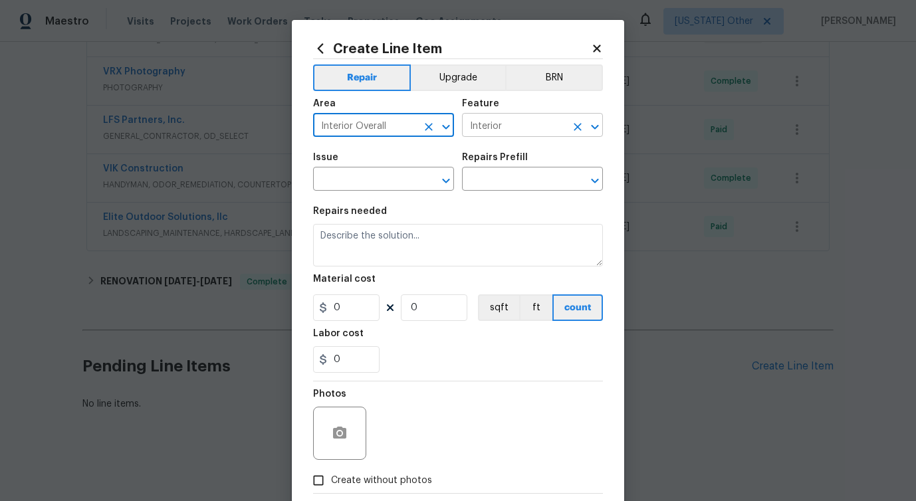
click at [524, 116] on input "Interior" at bounding box center [514, 126] width 104 height 21
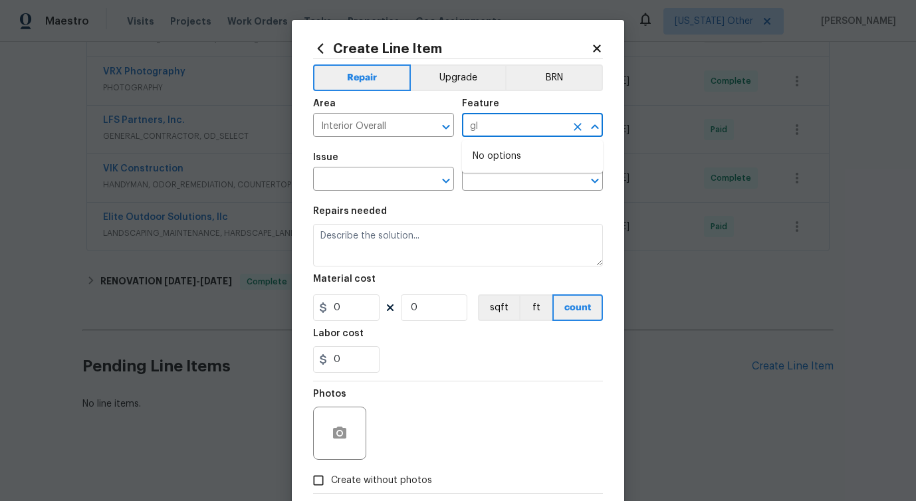
type input "g"
click at [518, 205] on li "Windows" at bounding box center [532, 210] width 141 height 22
type input "Windows"
click at [364, 173] on input "text" at bounding box center [365, 180] width 104 height 21
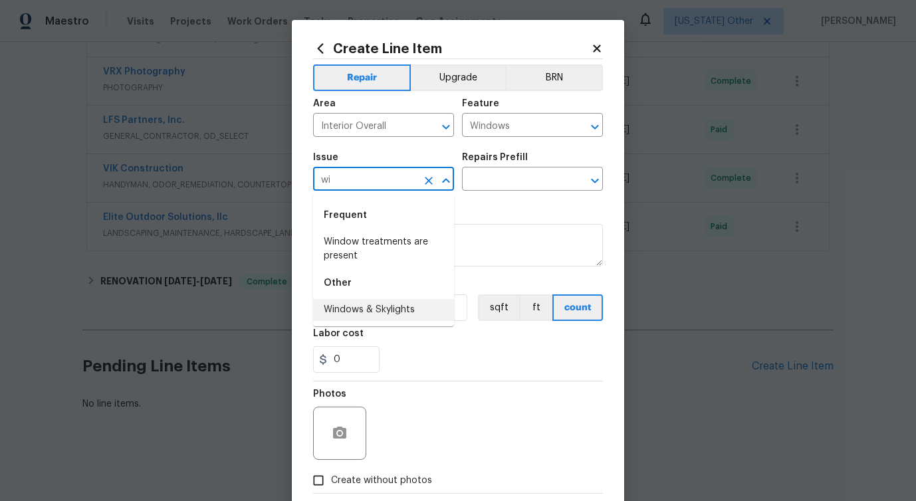
click at [375, 311] on li "Windows & Skylights" at bounding box center [383, 310] width 141 height 22
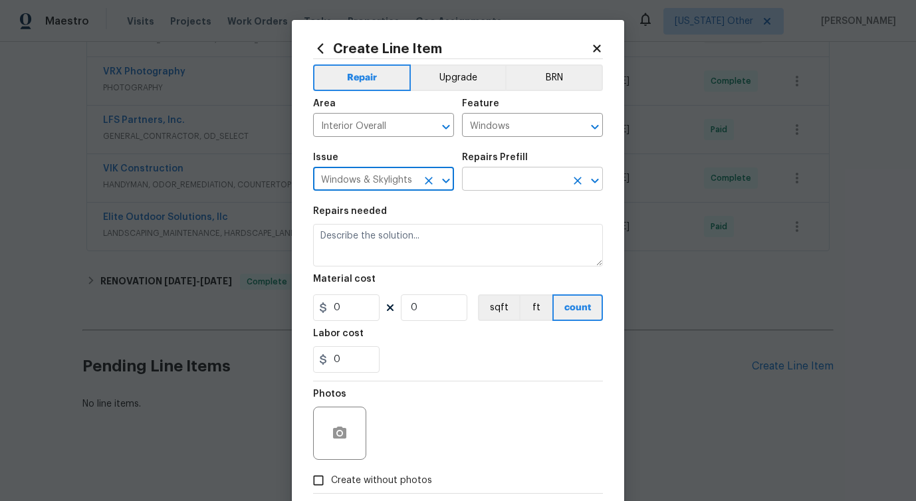
type input "Windows & Skylights"
click at [528, 189] on input "text" at bounding box center [514, 180] width 104 height 21
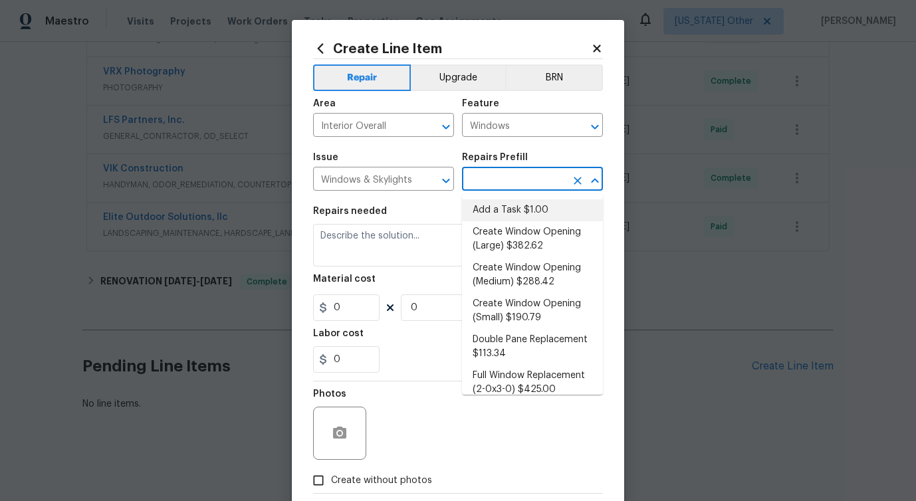
click at [512, 201] on li "Add a Task $1.00" at bounding box center [532, 210] width 141 height 22
type input "Add a Task $1.00"
type textarea "HPM to detail"
type input "1"
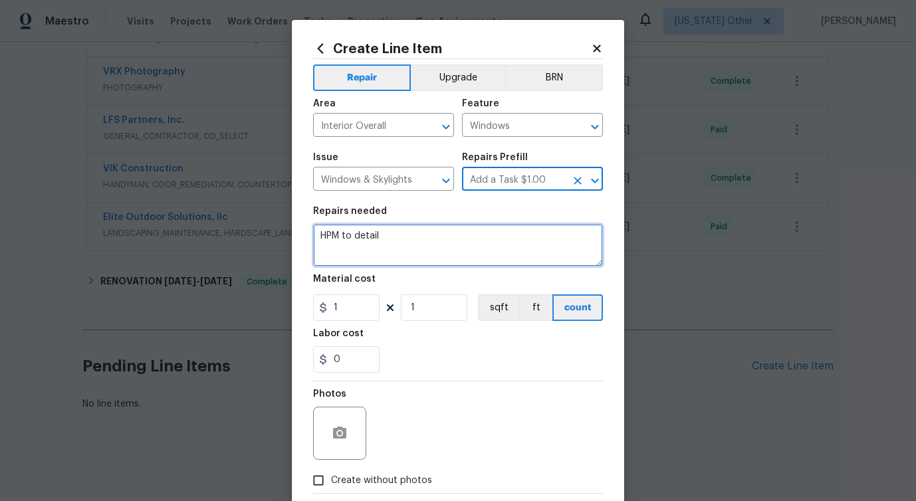
click at [361, 233] on textarea "HPM to detail" at bounding box center [458, 245] width 290 height 43
click at [362, 233] on textarea "HPM to detail" at bounding box center [458, 245] width 290 height 43
click at [362, 233] on textarea "HPM to dsupetail" at bounding box center [458, 245] width 290 height 43
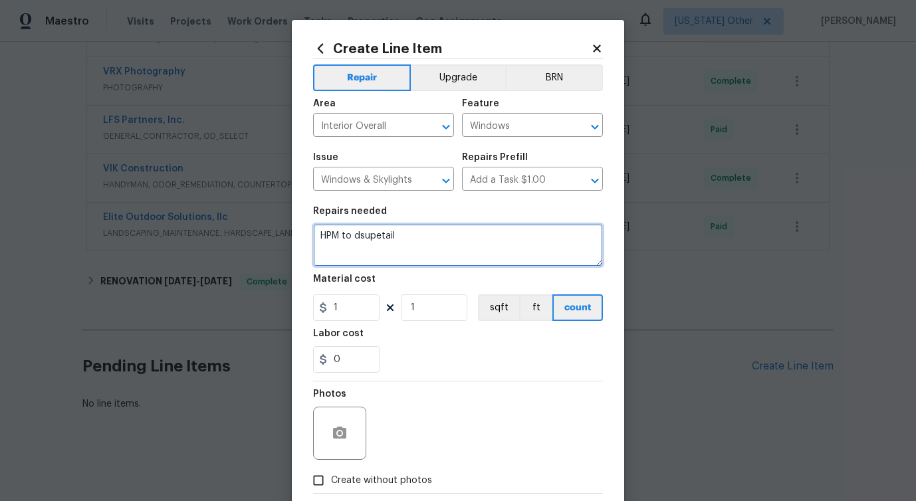
click at [362, 233] on textarea "HPM to dsupetail" at bounding box center [458, 245] width 290 height 43
type textarea "supplement work order"
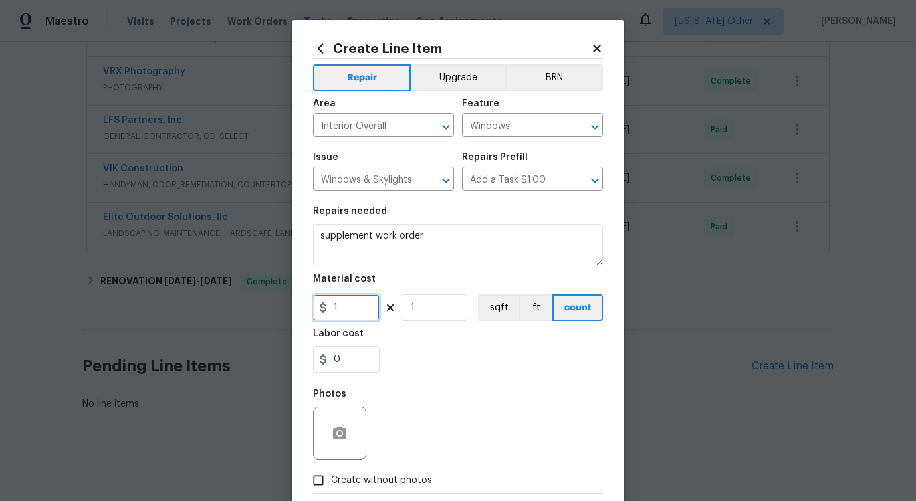
click at [346, 307] on input "1" at bounding box center [346, 307] width 66 height 27
type input "270"
click at [349, 436] on button "button" at bounding box center [340, 433] width 32 height 32
click at [349, 436] on div "Upload file Drag and drop a file here or click Cancel Submit" at bounding box center [458, 250] width 916 height 501
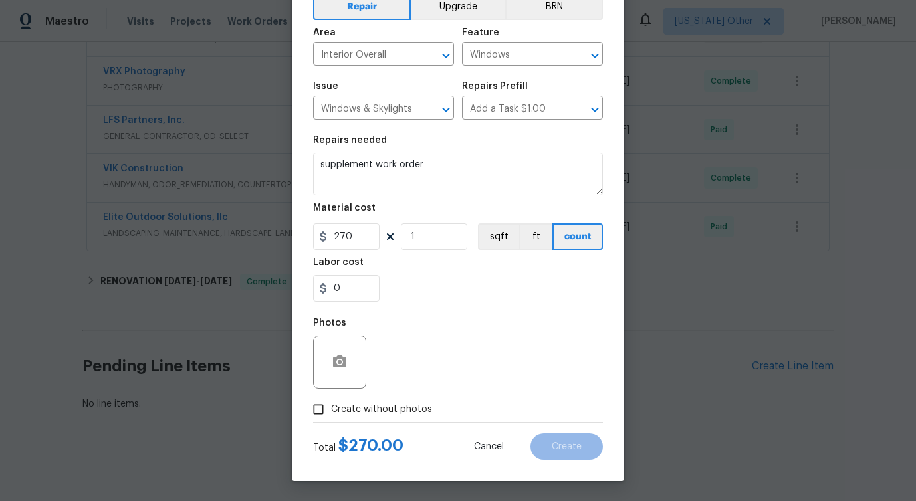
click at [381, 405] on span "Create without photos" at bounding box center [381, 410] width 101 height 14
click at [331, 405] on input "Create without photos" at bounding box center [318, 409] width 25 height 25
checkbox input "true"
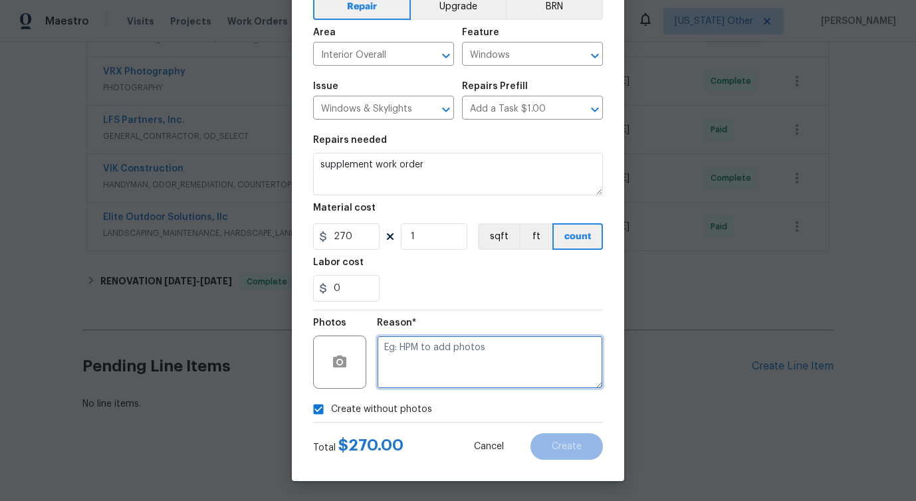
click at [439, 368] on textarea at bounding box center [490, 362] width 226 height 53
type textarea "verbiage updated"
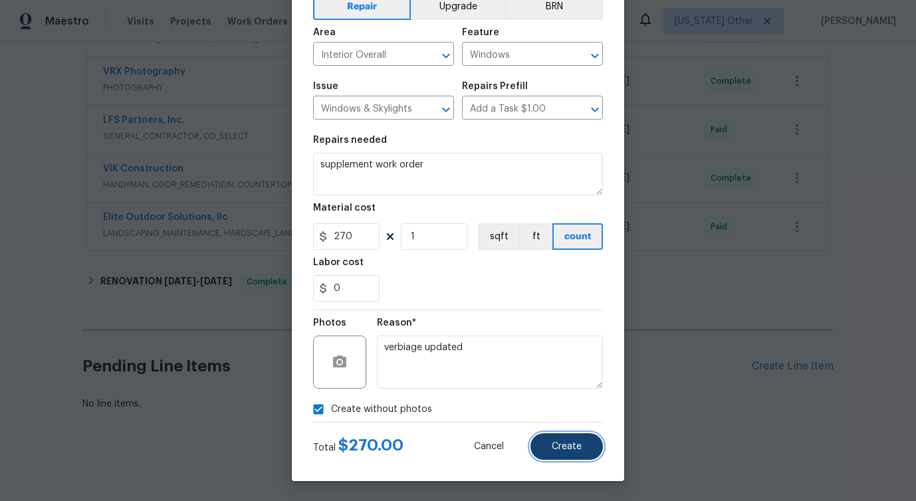
click at [565, 448] on span "Create" at bounding box center [567, 447] width 30 height 10
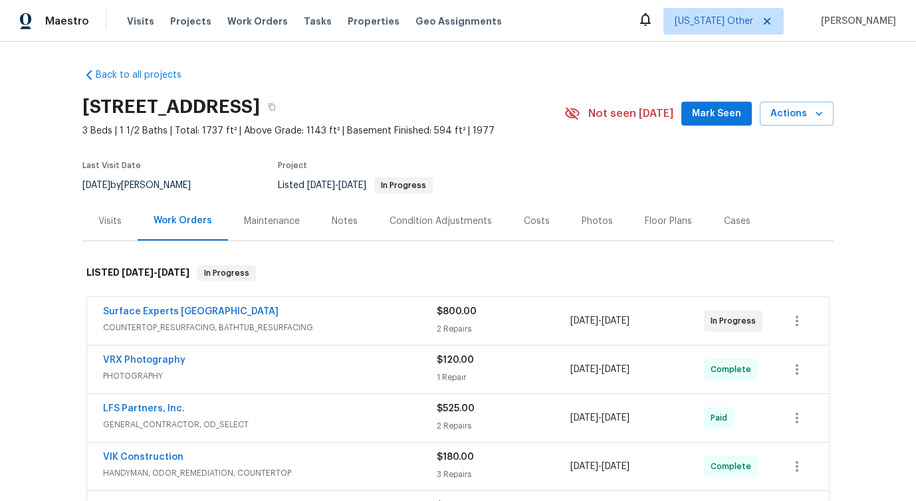
scroll to position [440, 0]
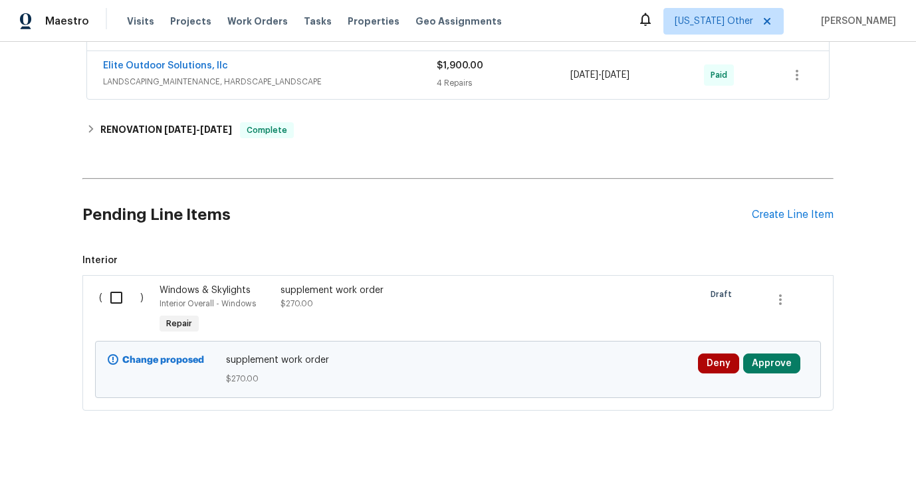
click at [116, 300] on input "checkbox" at bounding box center [121, 298] width 38 height 28
checkbox input "true"
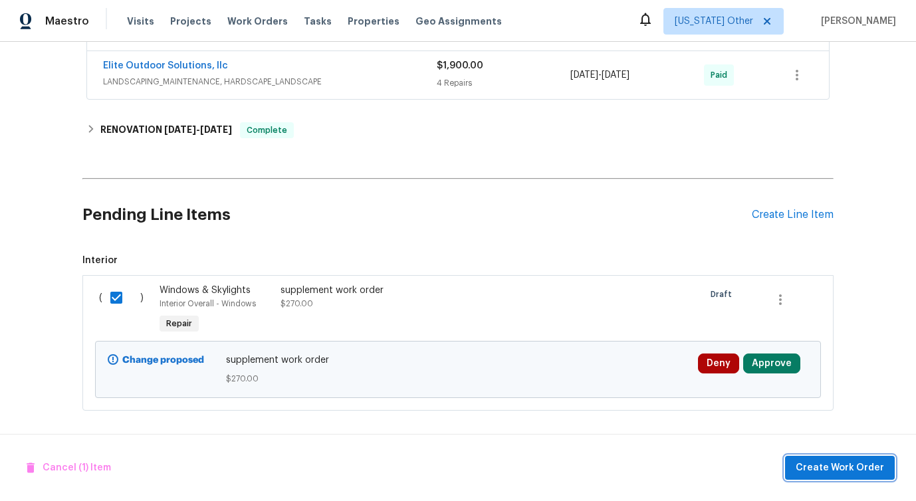
click at [894, 477] on button "Create Work Order" at bounding box center [840, 468] width 110 height 25
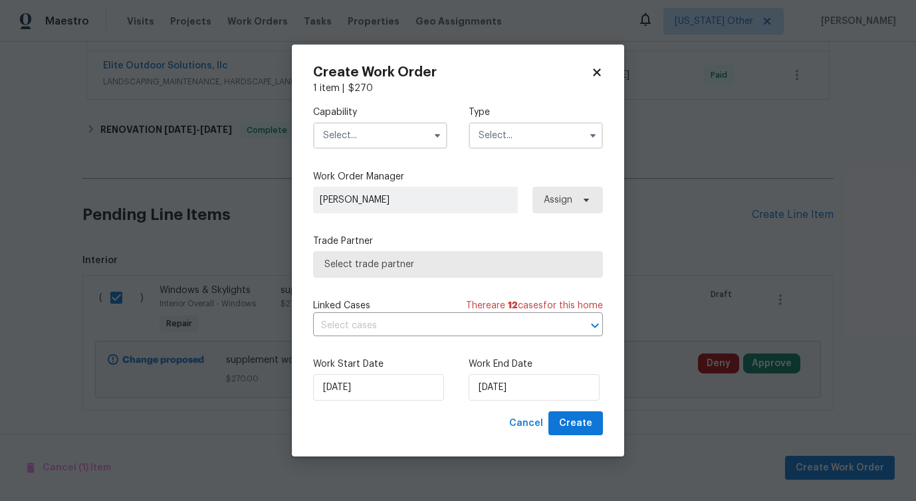
click at [427, 134] on span at bounding box center [437, 136] width 20 height 20
click at [365, 135] on input "text" at bounding box center [380, 135] width 134 height 27
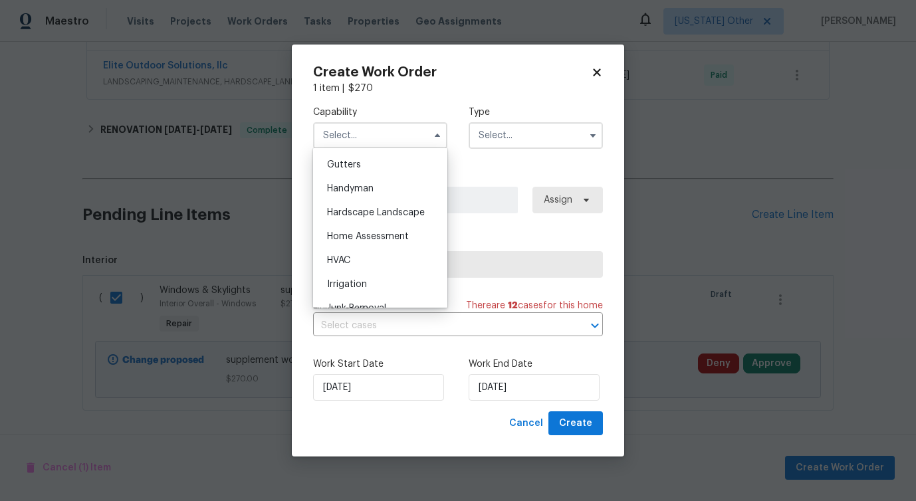
scroll to position [713, 0]
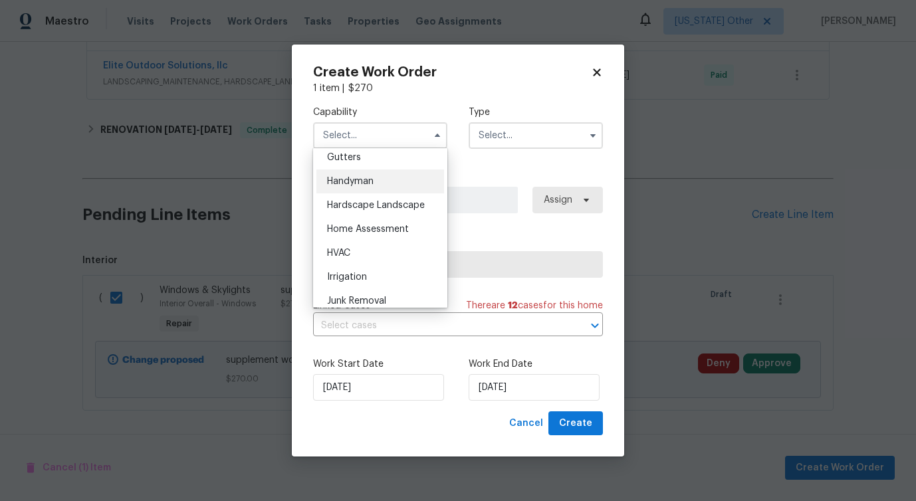
click at [375, 179] on div "Handyman" at bounding box center [380, 181] width 128 height 24
type input "Handyman"
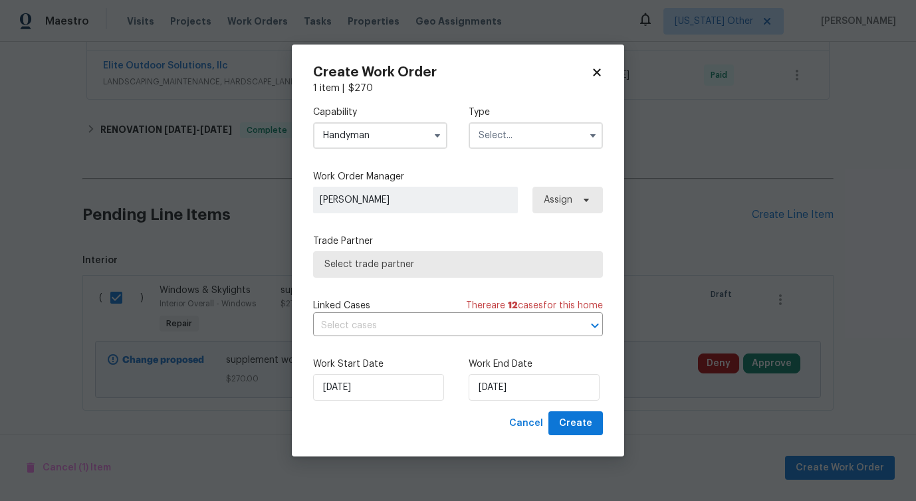
click at [523, 130] on input "text" at bounding box center [535, 135] width 134 height 27
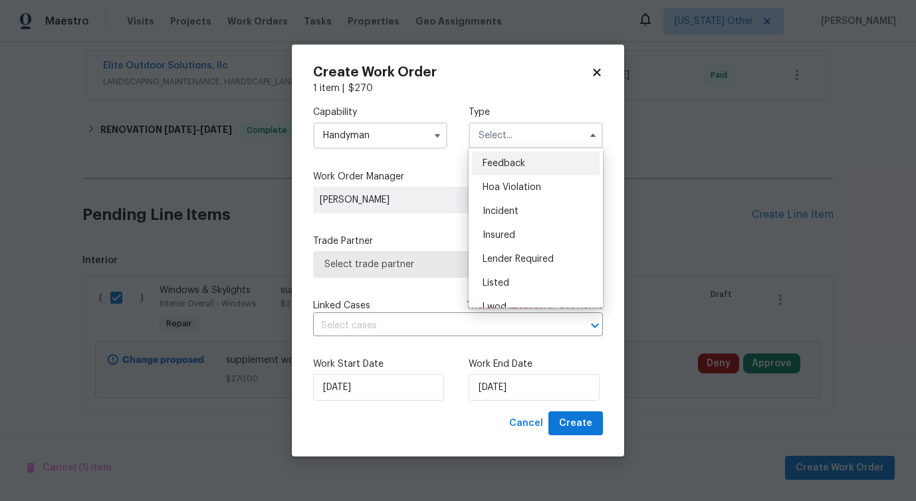
click at [499, 161] on span "Feedback" at bounding box center [503, 163] width 43 height 9
type input "Feedback"
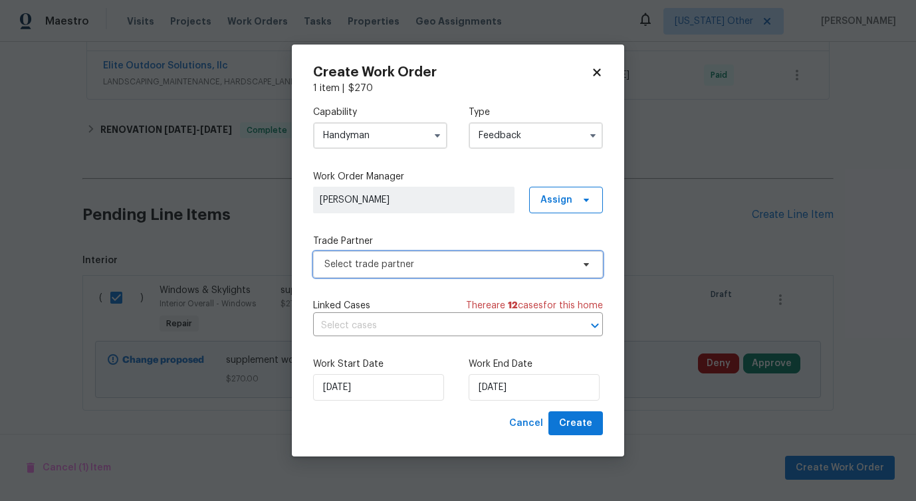
click at [391, 264] on span "Select trade partner" at bounding box center [448, 264] width 248 height 13
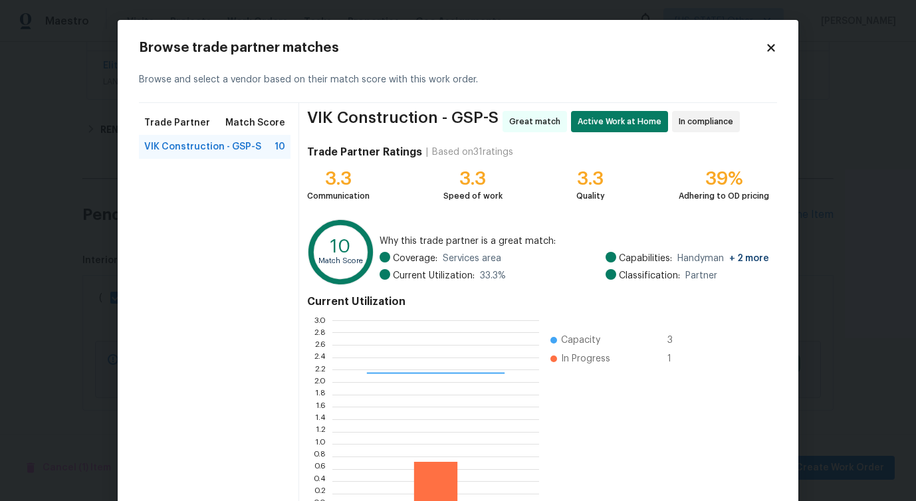
scroll to position [85, 0]
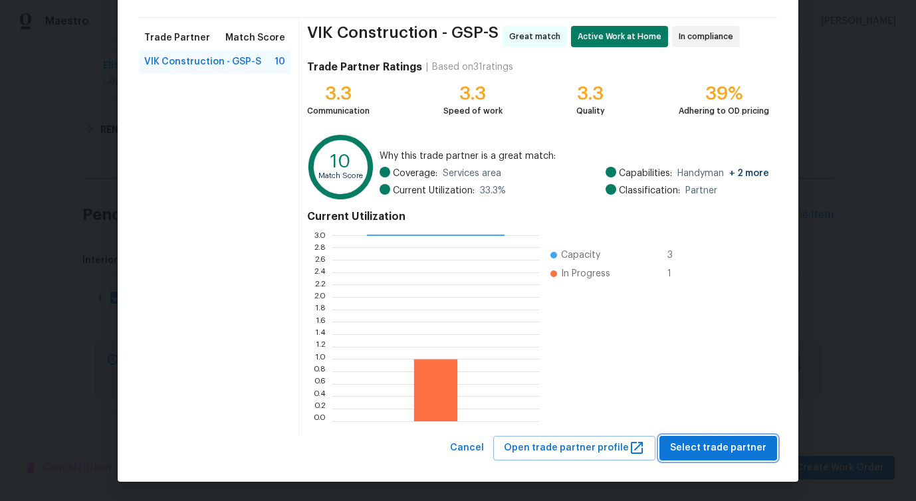
click at [714, 447] on span "Select trade partner" at bounding box center [718, 448] width 96 height 17
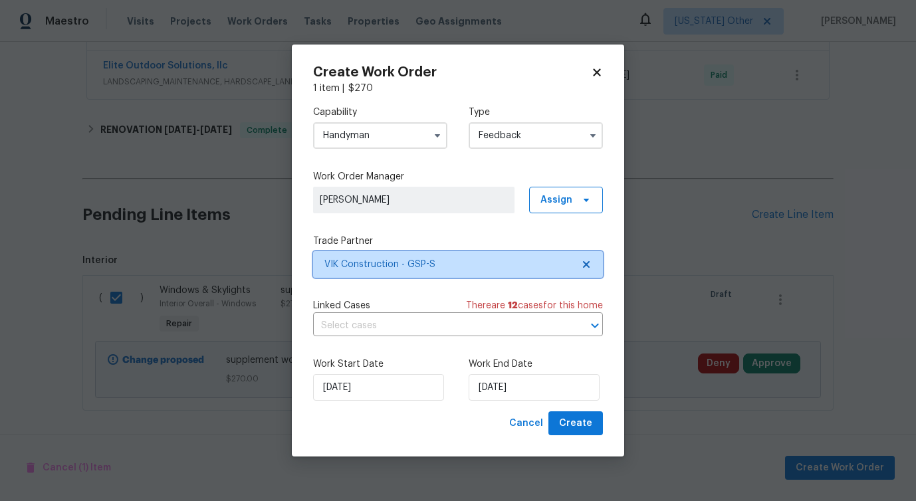
scroll to position [0, 0]
click at [364, 334] on input "text" at bounding box center [439, 326] width 253 height 21
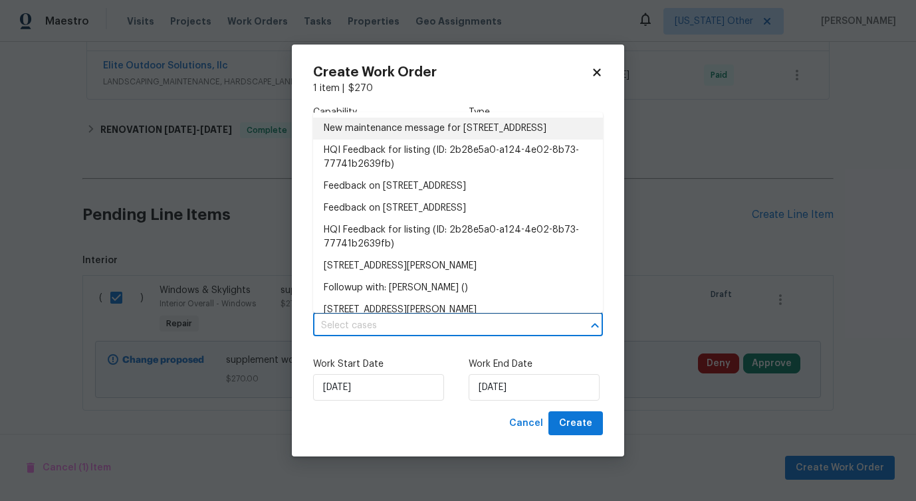
click at [369, 133] on li "New maintenance message for 218 Woodhaven Rd , Easley, SC 29640" at bounding box center [458, 129] width 290 height 22
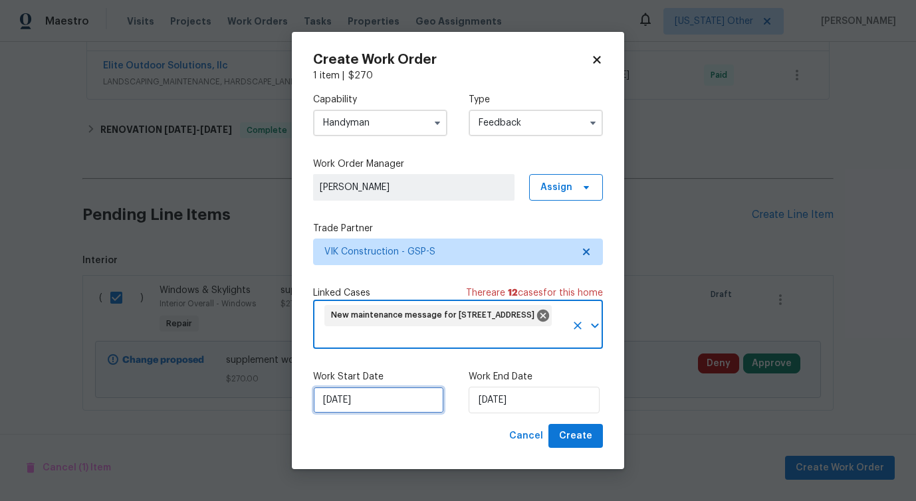
click at [376, 401] on input "10/6/2025" at bounding box center [378, 400] width 131 height 27
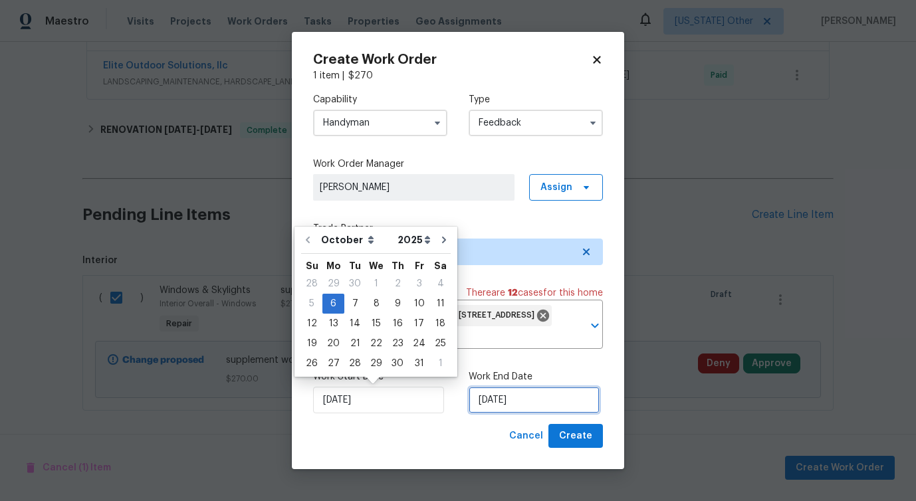
click at [508, 401] on input "10/6/2025" at bounding box center [533, 400] width 131 height 27
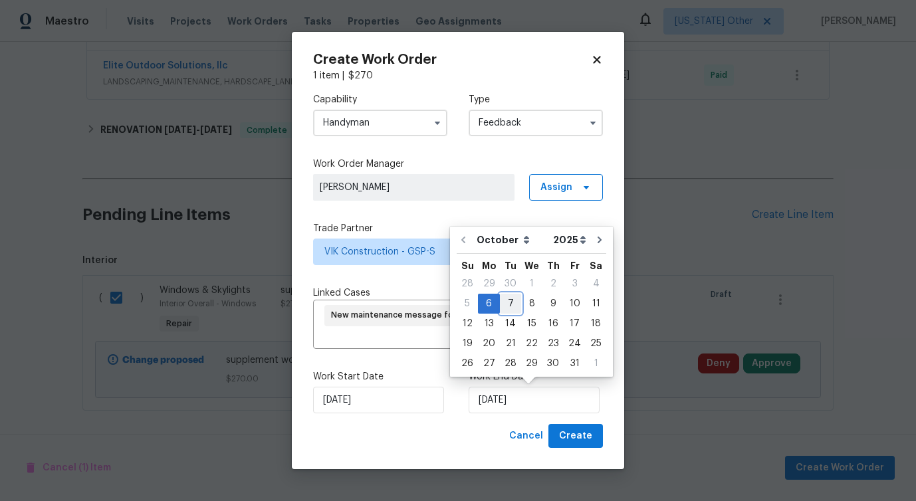
click at [511, 309] on div "7" at bounding box center [510, 303] width 21 height 19
type input "10/7/2025"
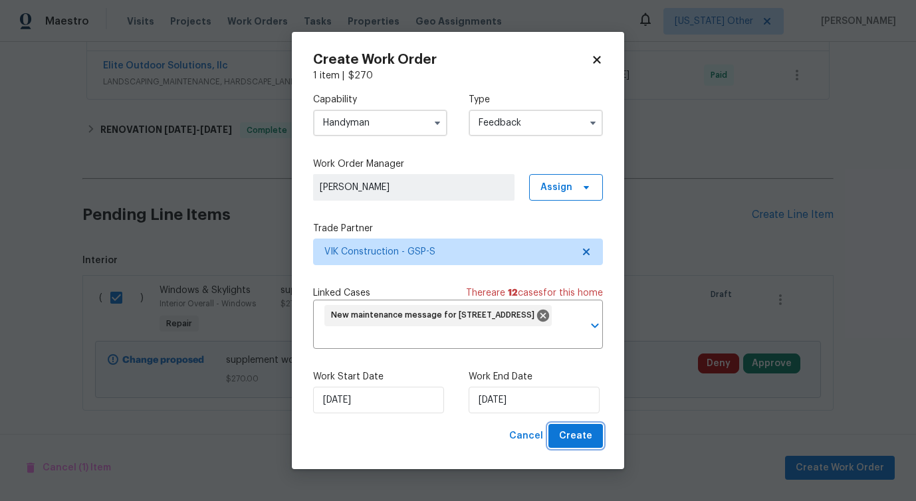
click at [581, 431] on span "Create" at bounding box center [575, 436] width 33 height 17
checkbox input "false"
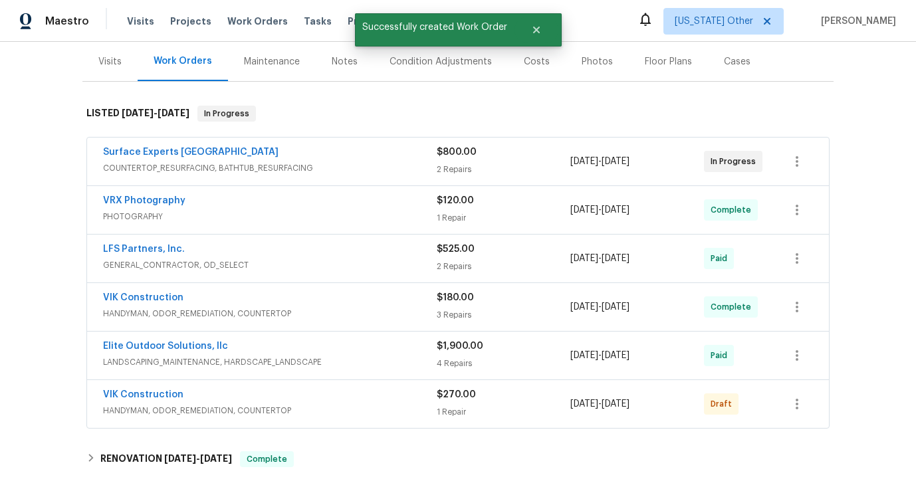
scroll to position [187, 0]
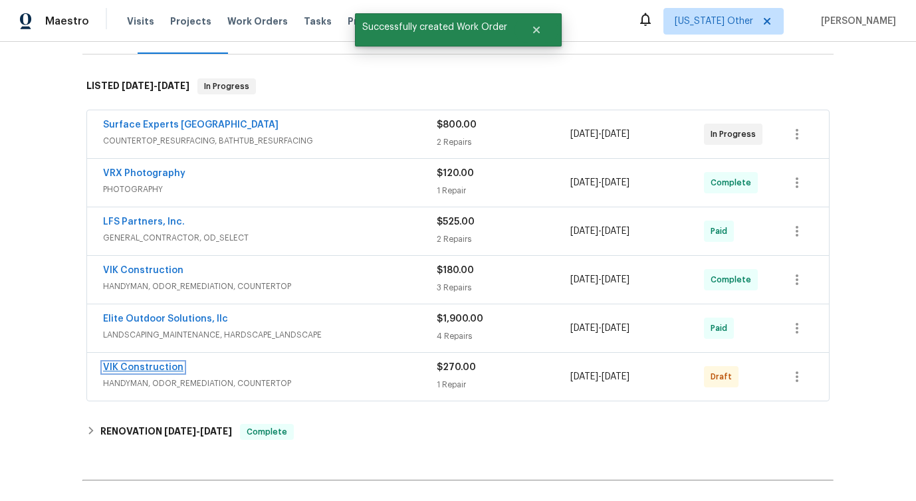
click at [161, 363] on link "VIK Construction" at bounding box center [143, 367] width 80 height 9
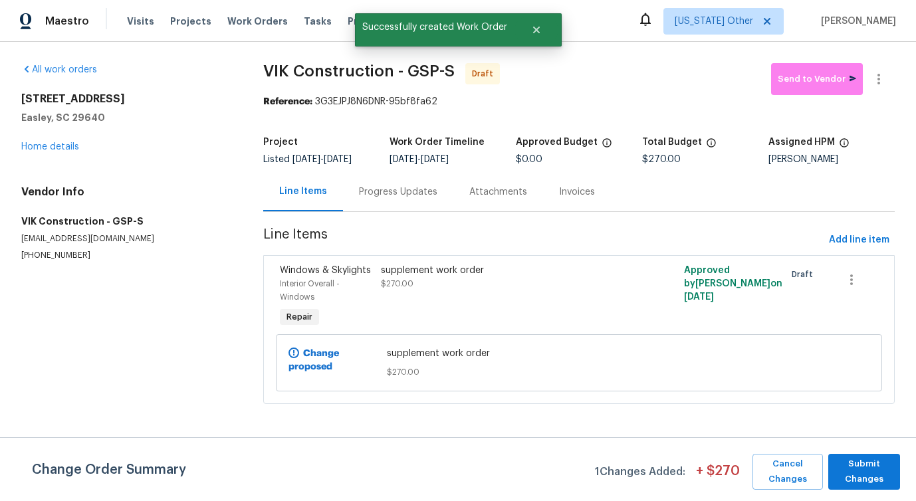
click at [427, 296] on div "supplement work order $270.00" at bounding box center [503, 297] width 253 height 74
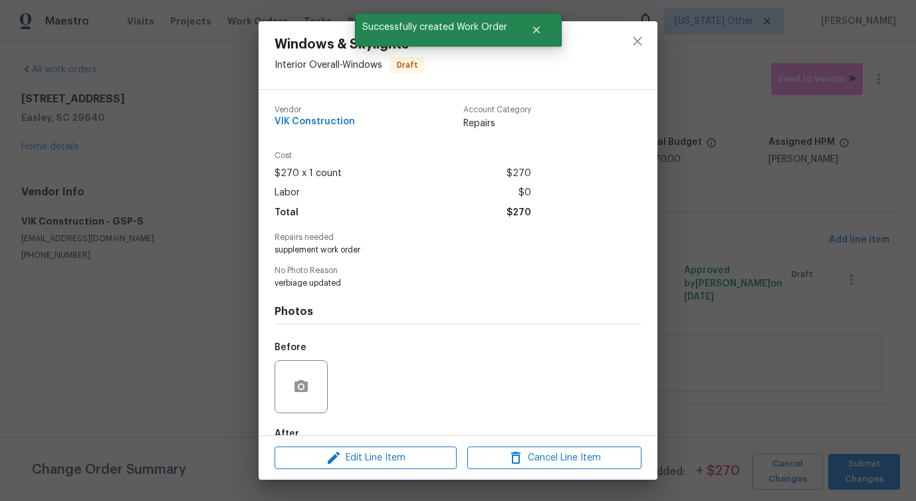
scroll to position [78, 0]
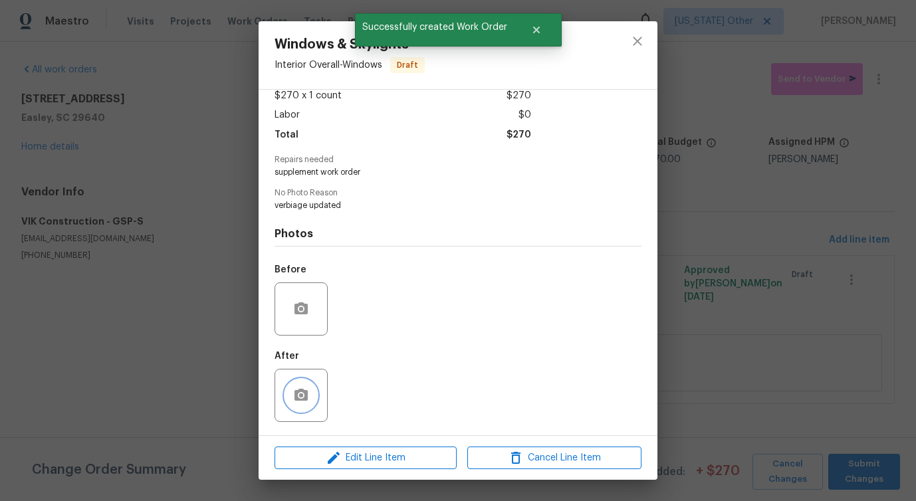
click at [294, 397] on icon "button" at bounding box center [300, 395] width 13 height 12
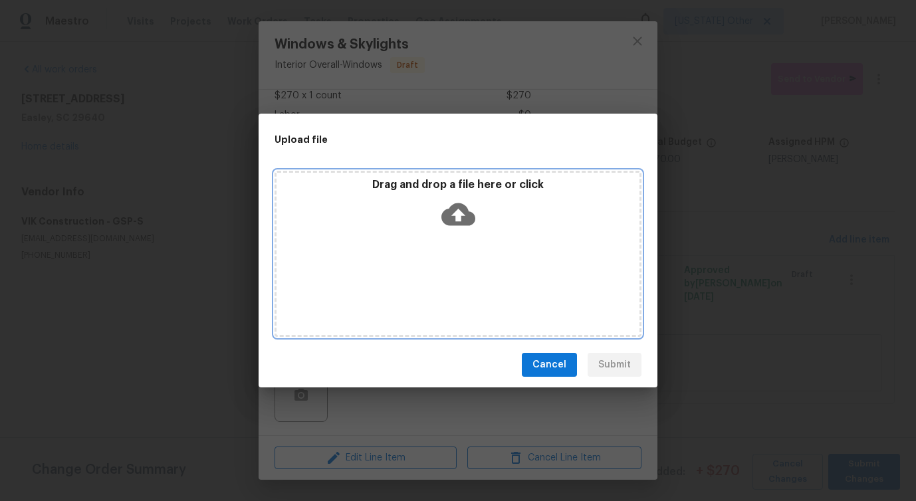
click at [459, 216] on icon at bounding box center [458, 214] width 34 height 34
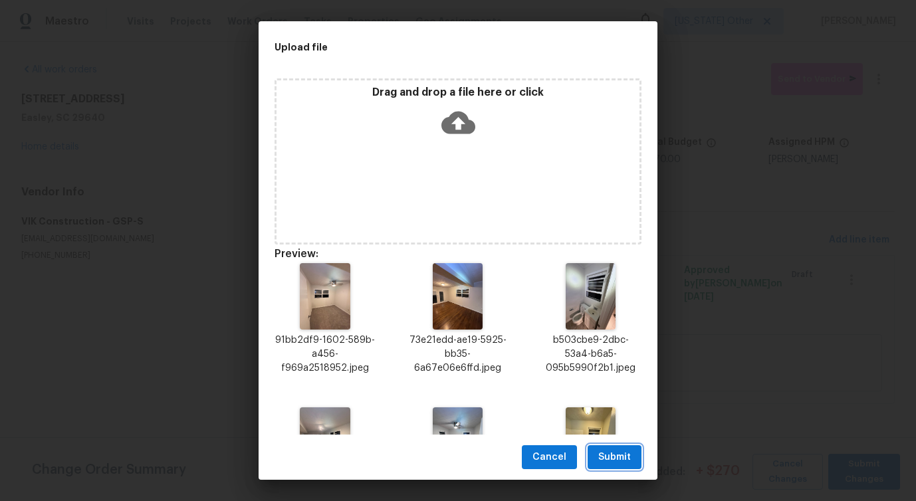
click at [624, 465] on button "Submit" at bounding box center [614, 457] width 54 height 25
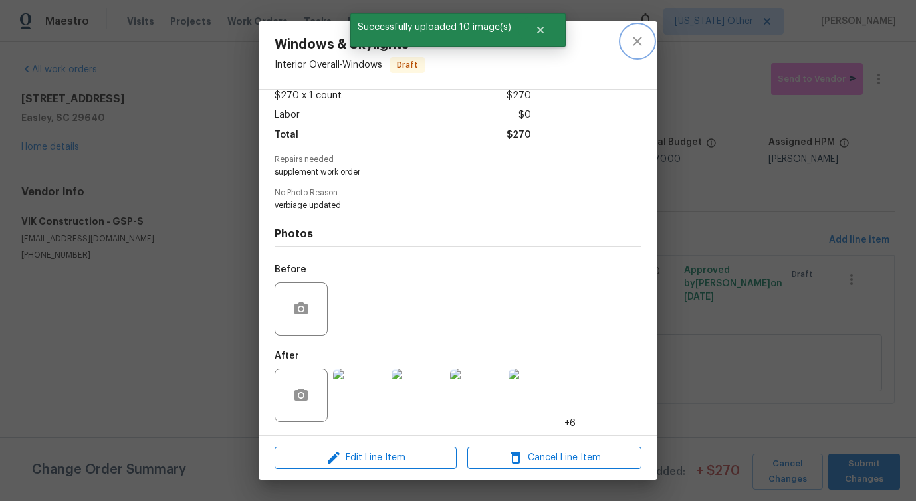
click at [639, 42] on icon "close" at bounding box center [637, 41] width 16 height 16
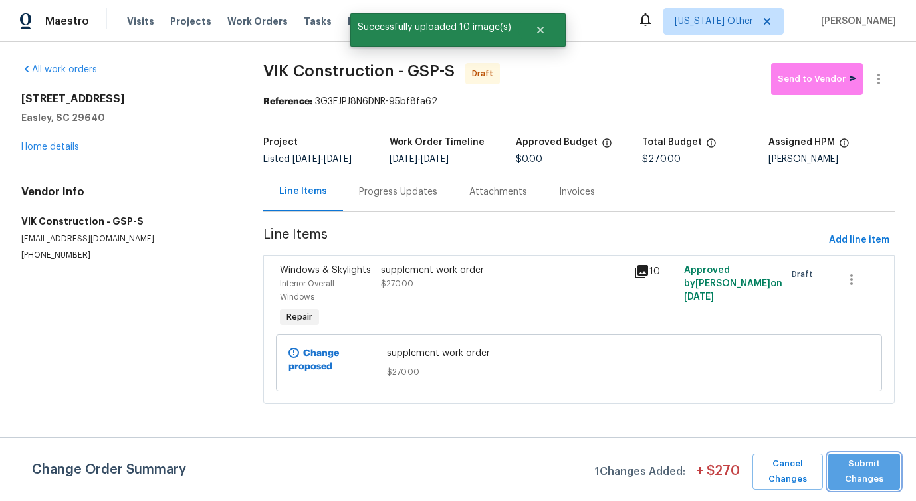
click at [845, 473] on span "Submit Changes" at bounding box center [864, 472] width 58 height 31
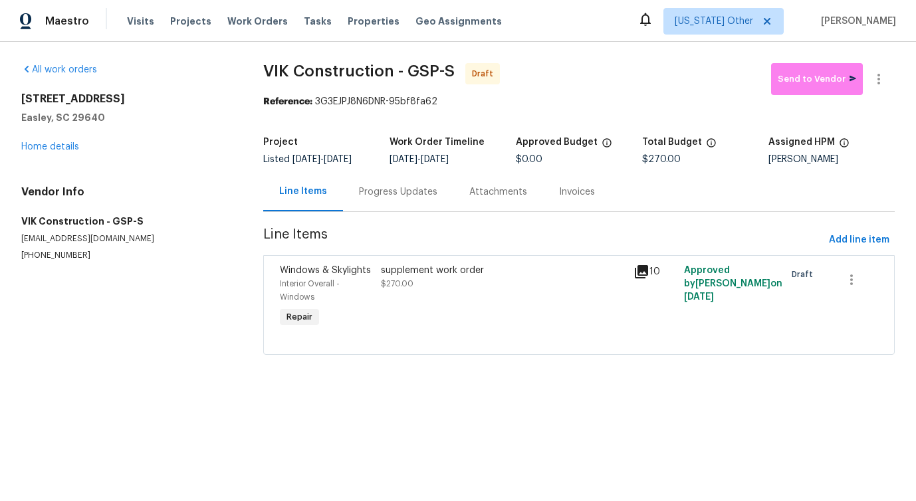
click at [399, 193] on div "Progress Updates" at bounding box center [398, 191] width 78 height 13
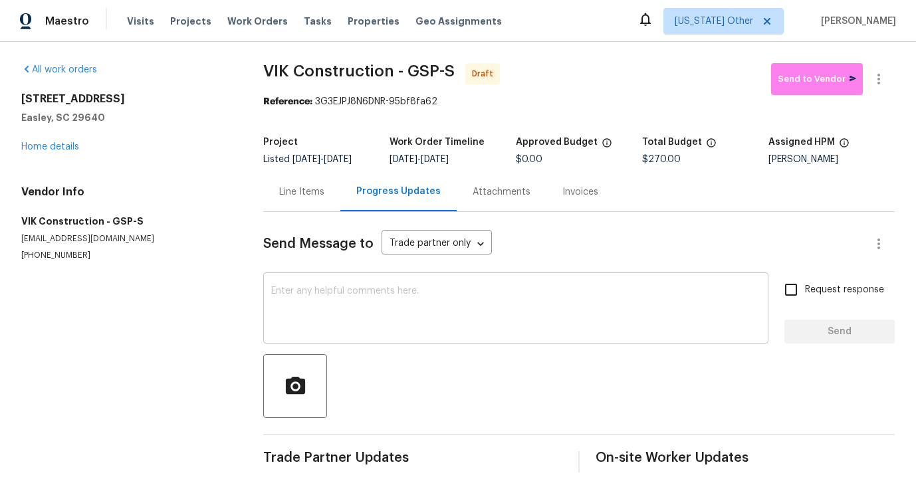
click at [352, 330] on textarea at bounding box center [515, 309] width 489 height 47
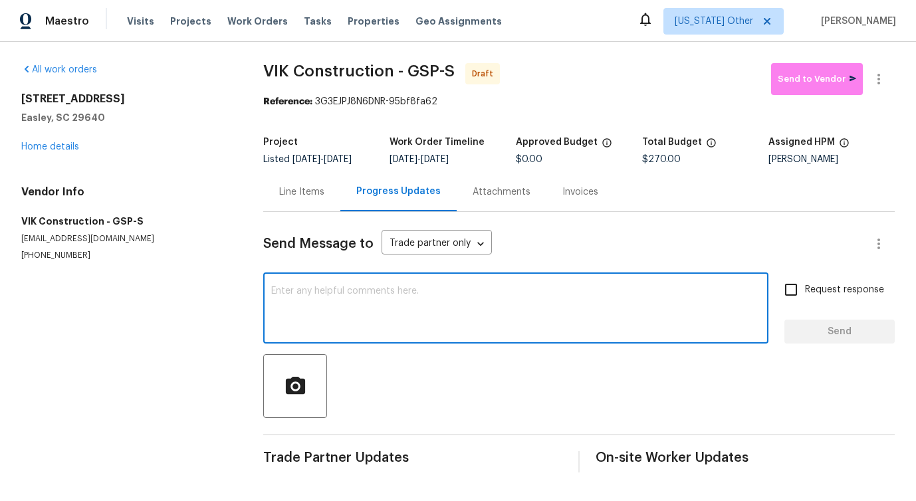
paste textarea "Hi this is Pavithra with Opendoor. I’m confirming you received the WO for the p…"
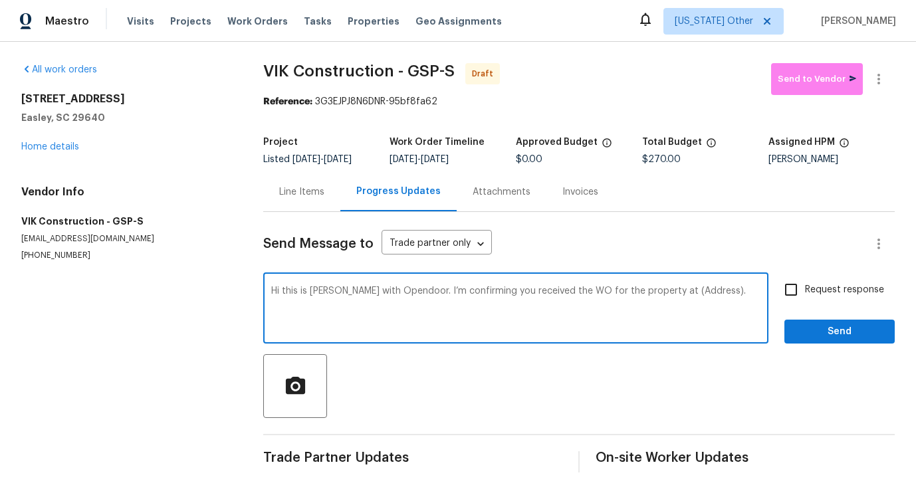
click at [677, 292] on textarea "Hi this is Pavithra with Opendoor. I’m confirming you received the WO for the p…" at bounding box center [515, 309] width 489 height 47
paste textarea "218 Woodhaven Rd, Easley, SC 29640"
click at [362, 306] on textarea "Hi this is Pavithra with Opendoor. I’m confirming you received the WO for the p…" at bounding box center [515, 309] width 489 height 47
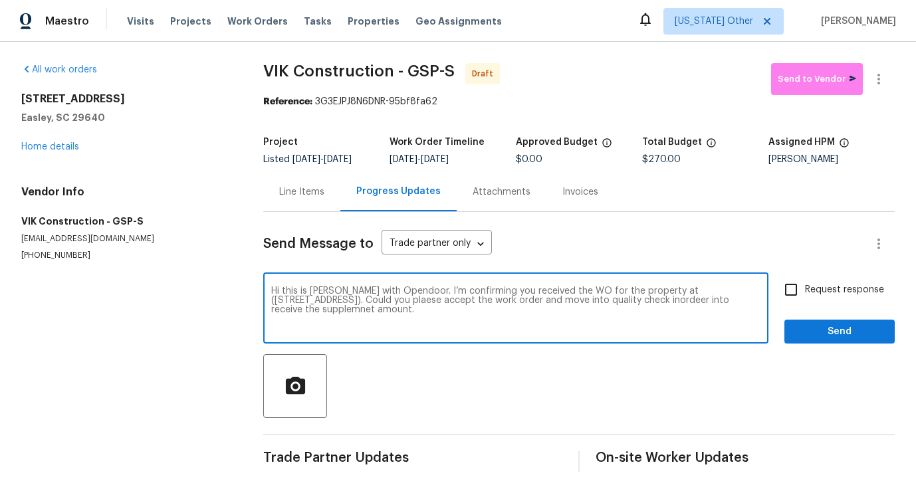
drag, startPoint x: 354, startPoint y: 300, endPoint x: 395, endPoint y: 320, distance: 45.2
click at [395, 320] on textarea "Hi this is Pavithra with Opendoor. I’m confirming you received the WO for the p…" at bounding box center [515, 309] width 489 height 47
paste textarea ""Could you please accept the work order and move it into the quality check stag…"
click at [357, 305] on textarea "Hi this is Pavithra with Opendoor. I’m confirming you received the WO for the p…" at bounding box center [515, 309] width 489 height 47
click at [356, 296] on textarea "Hi this is Pavithra with Opendoor. I’m confirming you received the WO for the p…" at bounding box center [515, 309] width 489 height 47
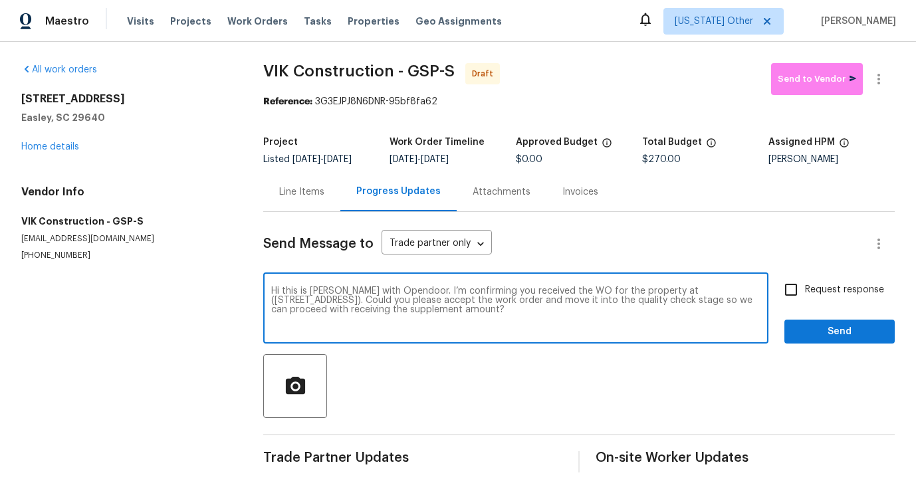
drag, startPoint x: 680, startPoint y: 299, endPoint x: 694, endPoint y: 314, distance: 21.2
click at [694, 314] on textarea "Hi this is Pavithra with Opendoor. I’m confirming you received the WO for the p…" at bounding box center [515, 309] width 489 height 47
type textarea "Hi this is Pavithra with Opendoor. I’m confirming you received the WO for the p…"
click at [806, 301] on label "Request response" at bounding box center [830, 290] width 107 height 28
click at [805, 301] on input "Request response" at bounding box center [791, 290] width 28 height 28
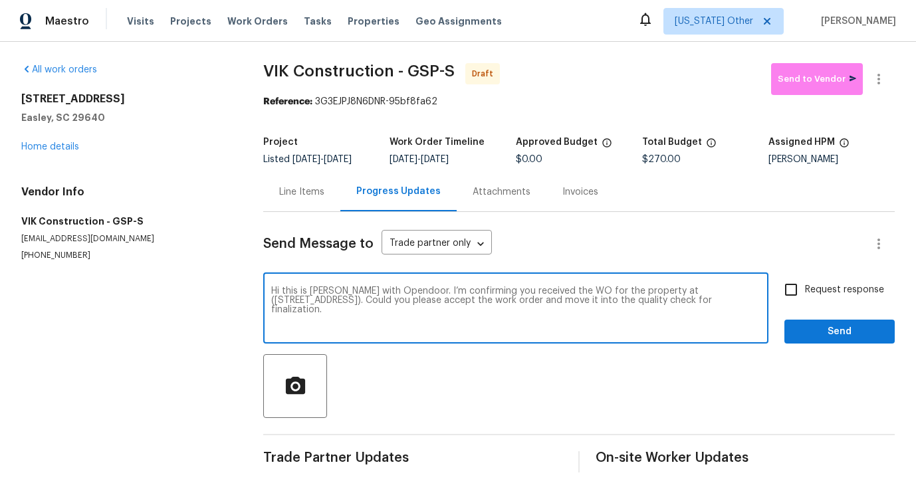
checkbox input "true"
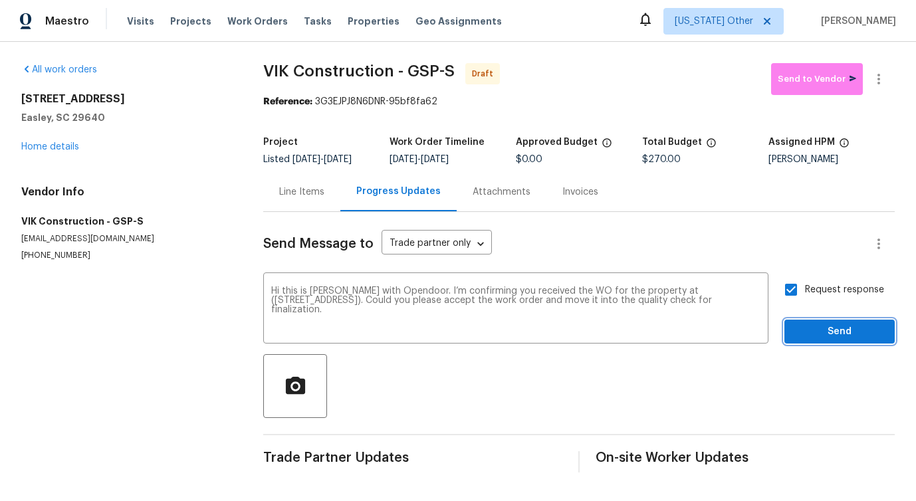
click at [833, 338] on span "Send" at bounding box center [839, 332] width 89 height 17
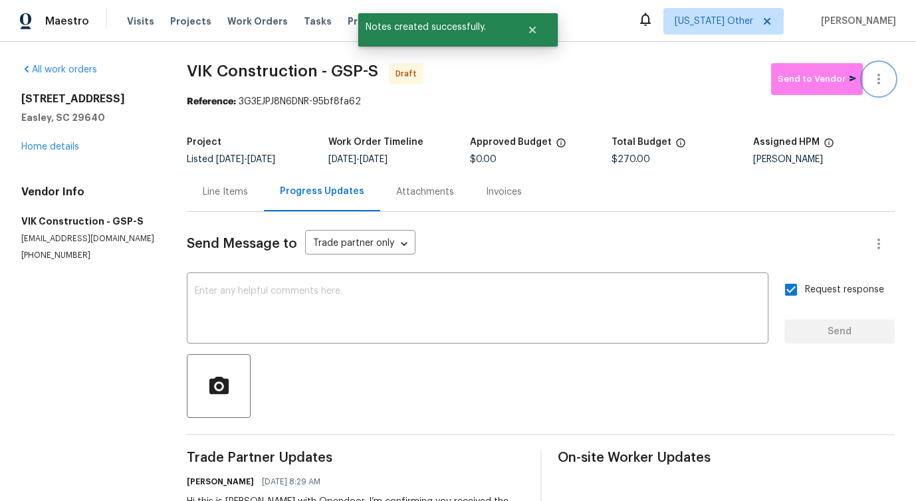
click at [877, 88] on button "button" at bounding box center [879, 79] width 32 height 32
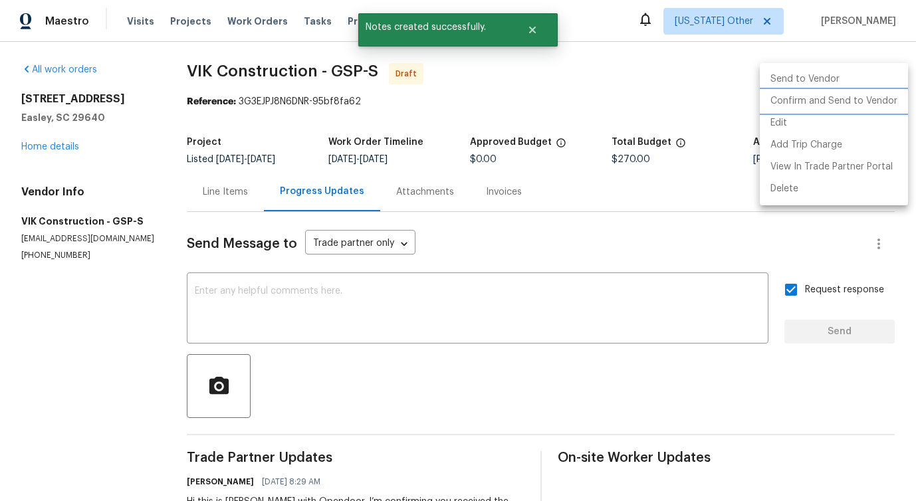
click at [817, 106] on li "Confirm and Send to Vendor" at bounding box center [834, 101] width 148 height 22
click at [496, 299] on div at bounding box center [458, 250] width 916 height 501
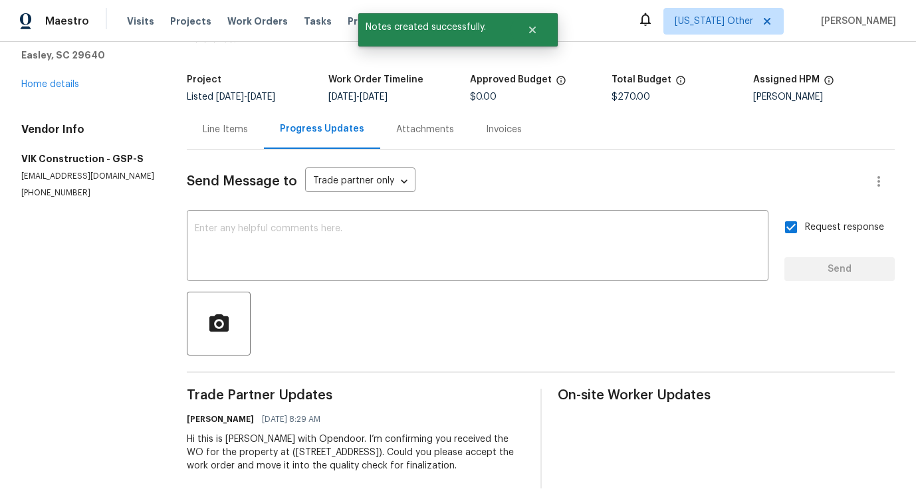
scroll to position [71, 0]
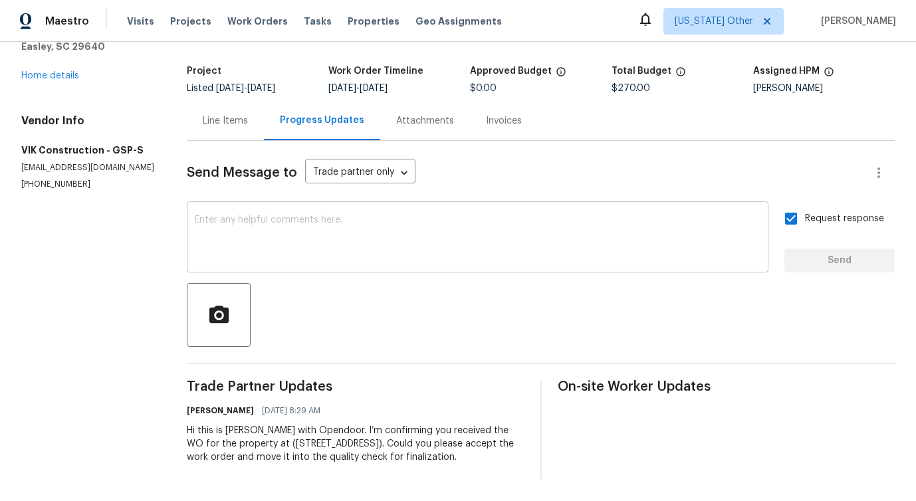
click at [422, 233] on textarea at bounding box center [478, 238] width 566 height 47
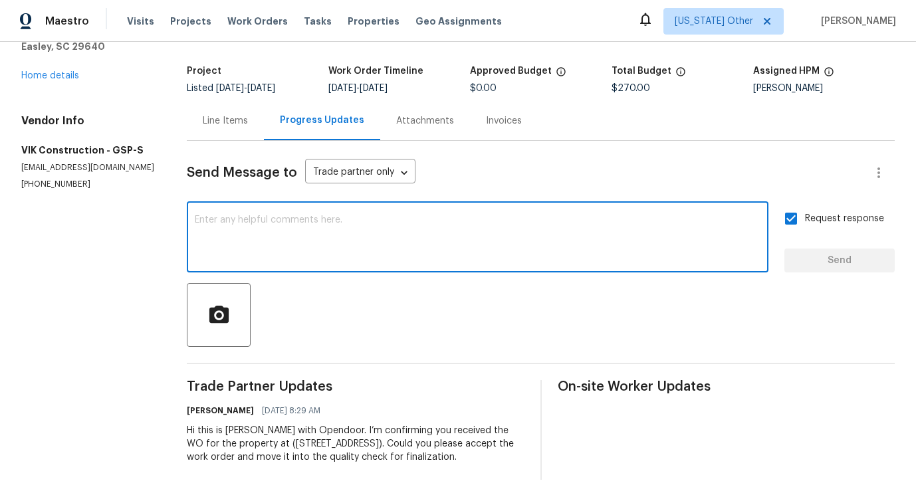
scroll to position [0, 0]
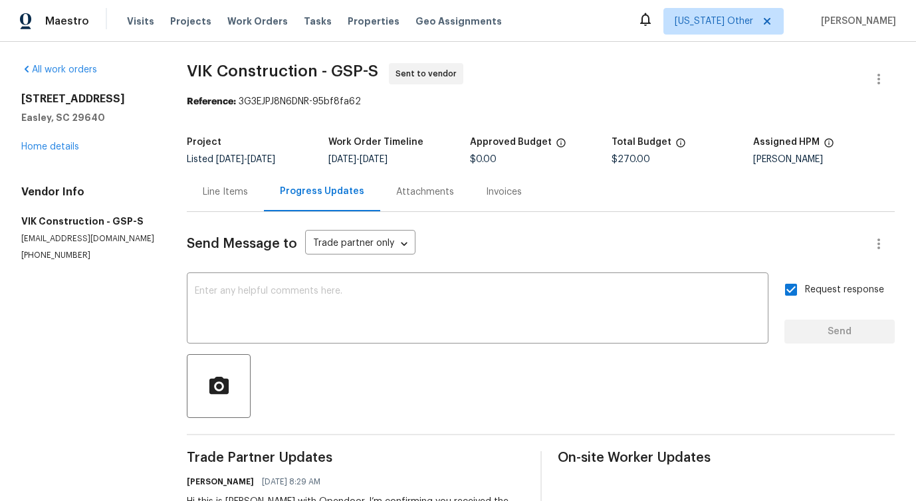
drag, startPoint x: 188, startPoint y: 77, endPoint x: 279, endPoint y: 59, distance: 92.8
click at [280, 60] on div "All work orders 218 Woodhaven Rd Easley, SC 29640 Home details Vendor Info VIK …" at bounding box center [458, 307] width 916 height 530
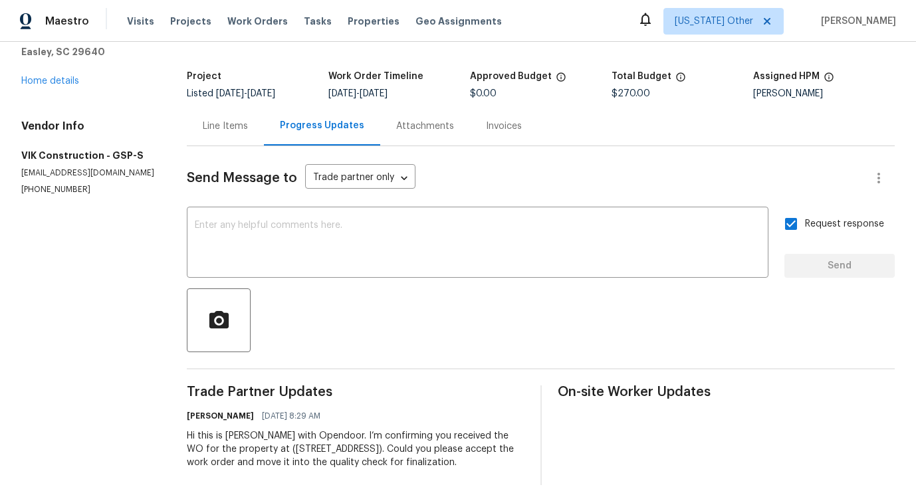
scroll to position [71, 0]
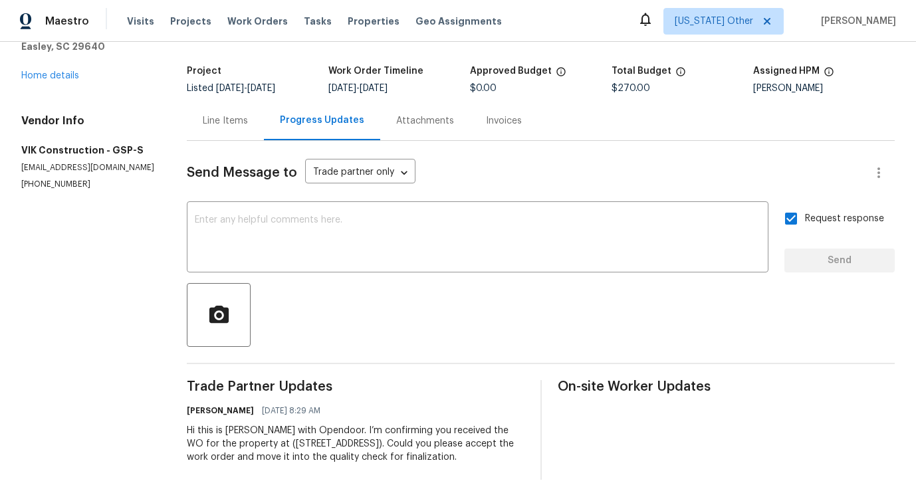
click at [239, 123] on div "Line Items" at bounding box center [225, 120] width 45 height 13
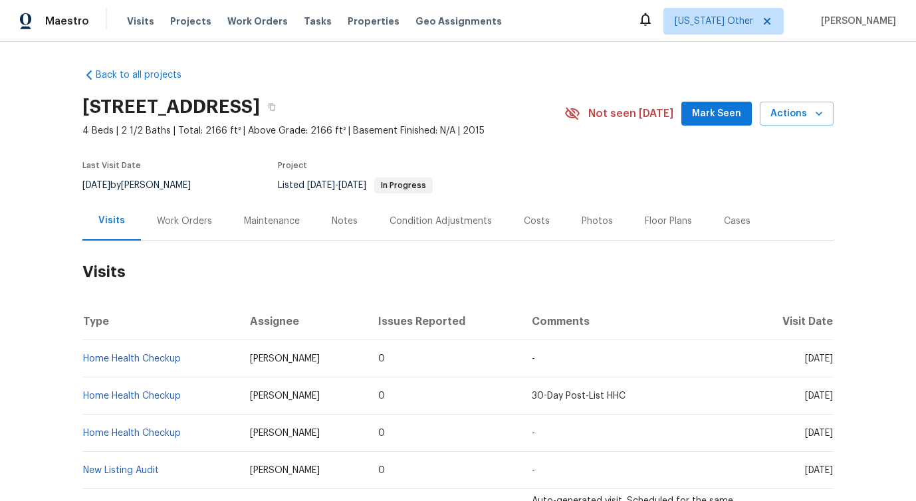
click at [185, 229] on div "Work Orders" at bounding box center [184, 220] width 87 height 39
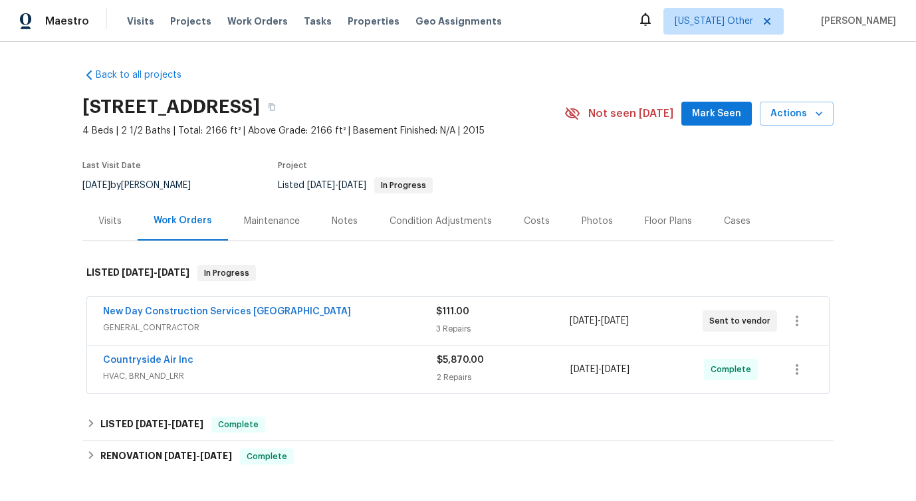
scroll to position [83, 0]
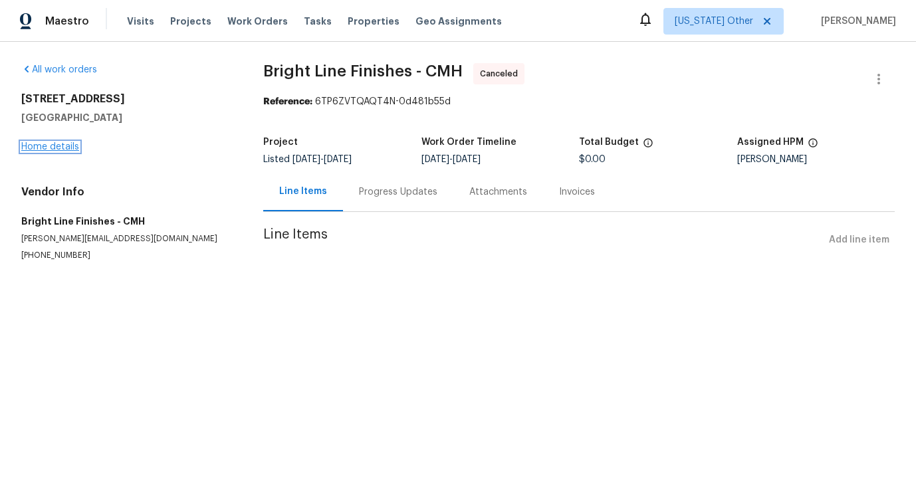
click at [46, 146] on link "Home details" at bounding box center [50, 146] width 58 height 9
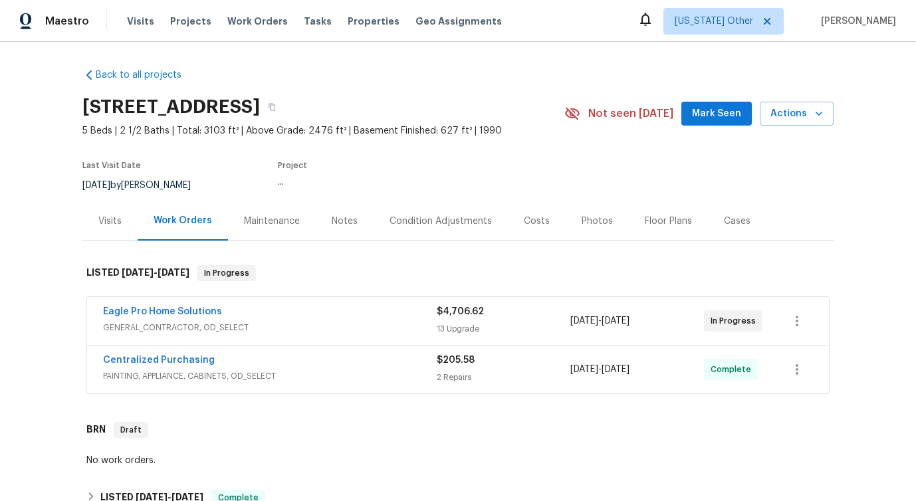
scroll to position [62, 0]
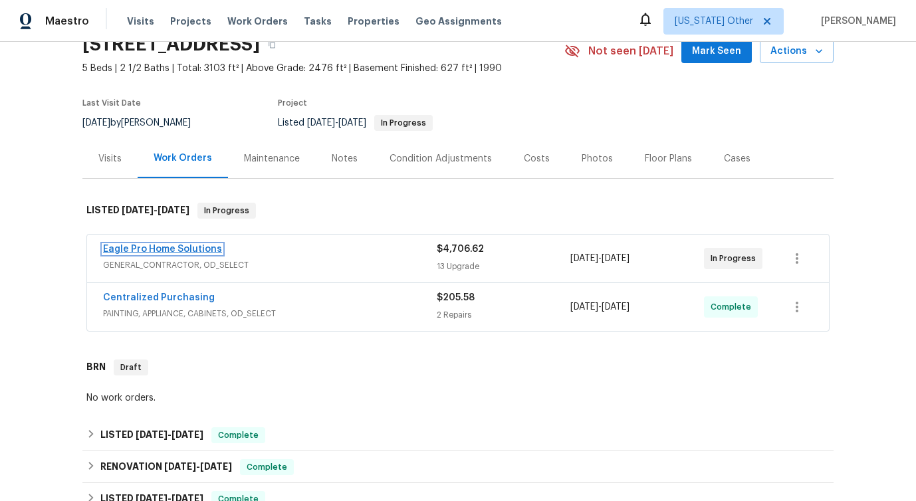
click at [199, 249] on link "Eagle Pro Home Solutions" at bounding box center [162, 249] width 119 height 9
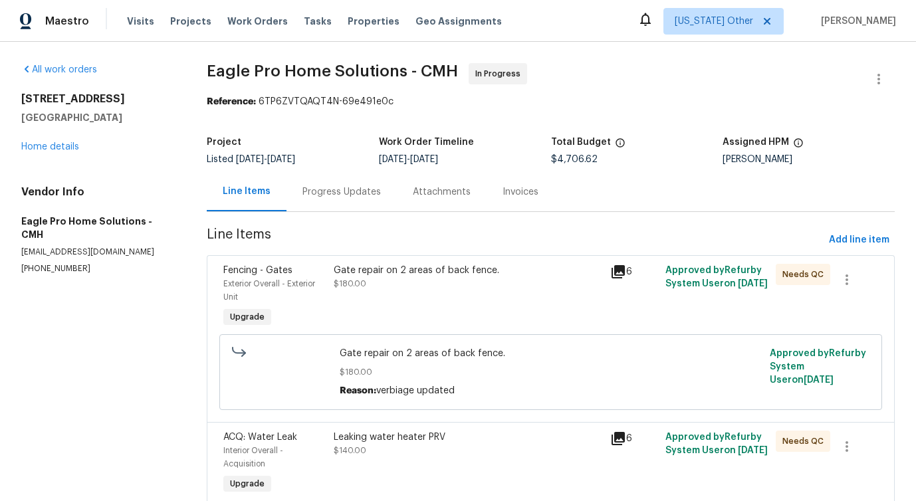
click at [336, 191] on div "Progress Updates" at bounding box center [341, 191] width 78 height 13
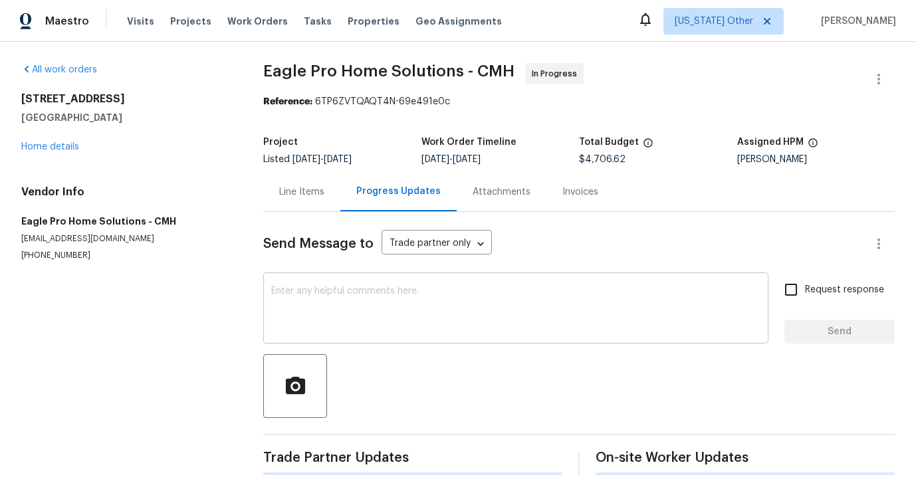
click at [344, 280] on div "x ​" at bounding box center [515, 310] width 505 height 68
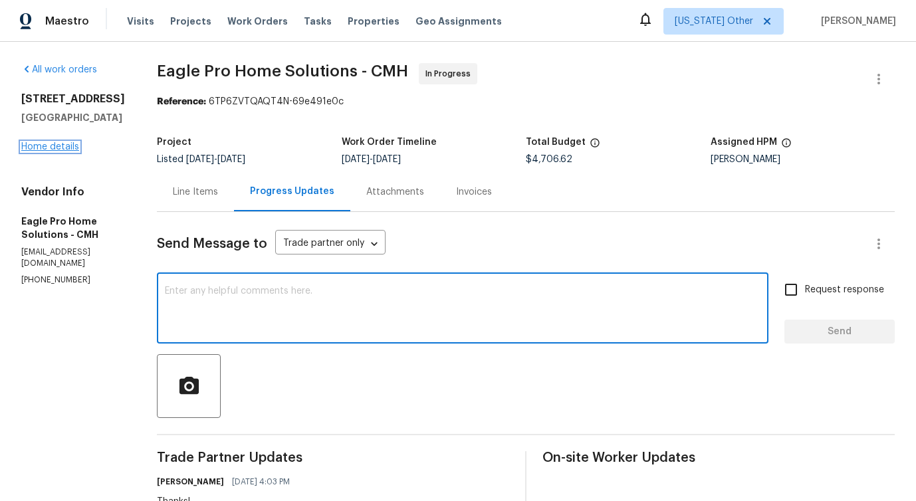
click at [51, 147] on link "Home details" at bounding box center [50, 146] width 58 height 9
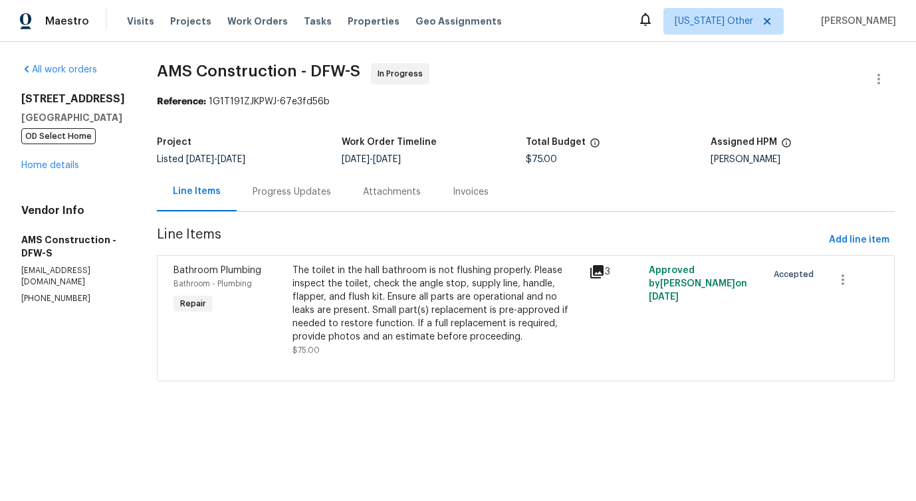
click at [297, 203] on div "Progress Updates" at bounding box center [292, 191] width 110 height 39
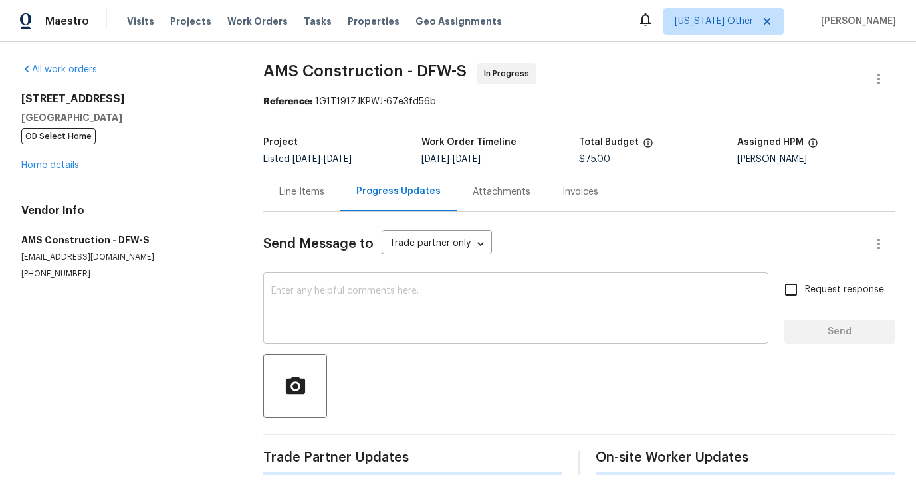
click at [324, 293] on textarea at bounding box center [515, 309] width 489 height 47
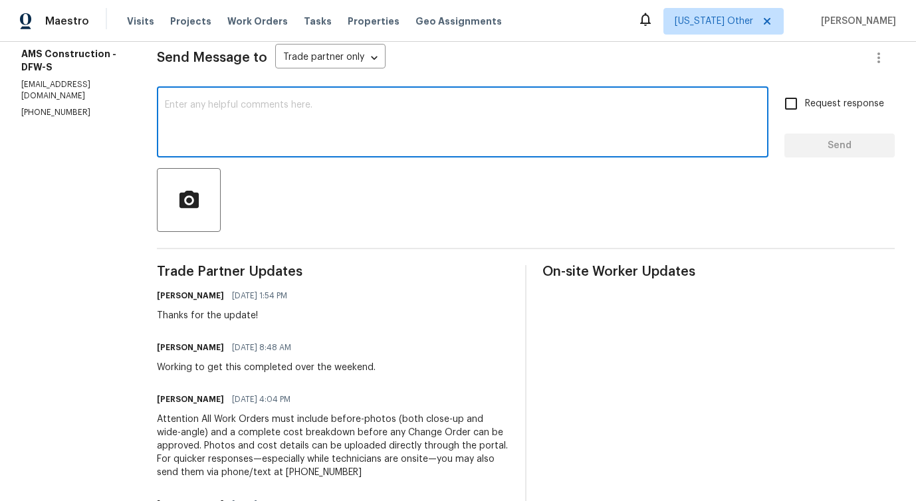
scroll to position [19, 0]
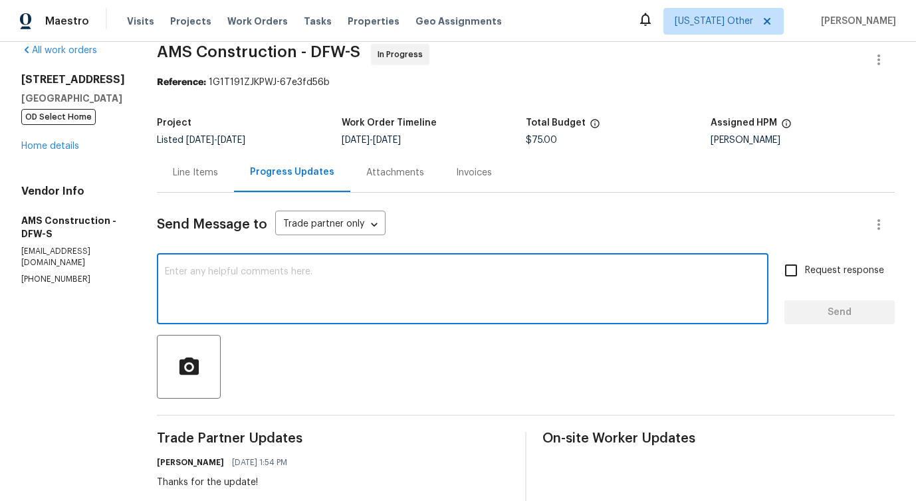
click at [272, 288] on textarea at bounding box center [462, 290] width 595 height 47
click at [0, 0] on span "completion" at bounding box center [0, 0] width 0 height 0
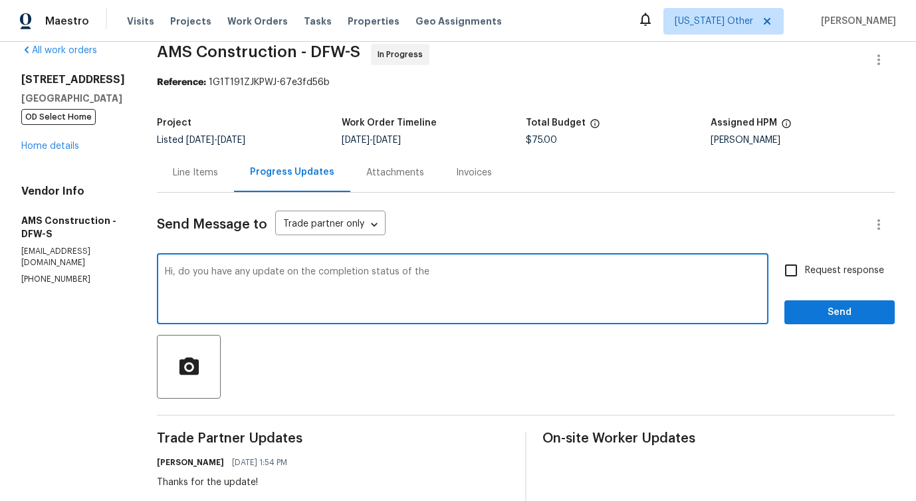
click at [420, 272] on textarea "Hi, do you have any update on the completion status of the" at bounding box center [462, 290] width 595 height 47
drag, startPoint x: 183, startPoint y: 278, endPoint x: 554, endPoint y: 282, distance: 370.8
click at [556, 281] on textarea "Hi, do you have any update on the completion status of the work order?" at bounding box center [462, 290] width 595 height 47
type textarea "Hi, do you have any update on the completion status of the work order?"
click at [815, 274] on span "Request response" at bounding box center [844, 271] width 79 height 14
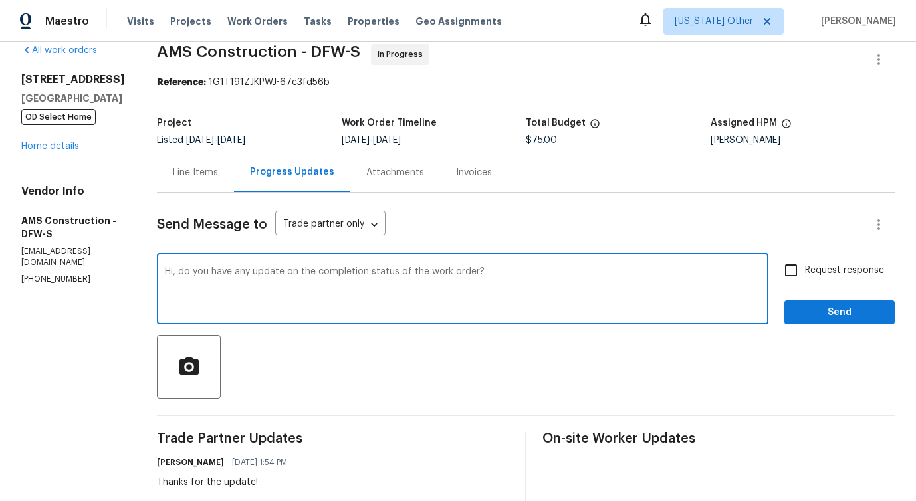
click at [805, 274] on input "Request response" at bounding box center [791, 271] width 28 height 28
checkbox input "true"
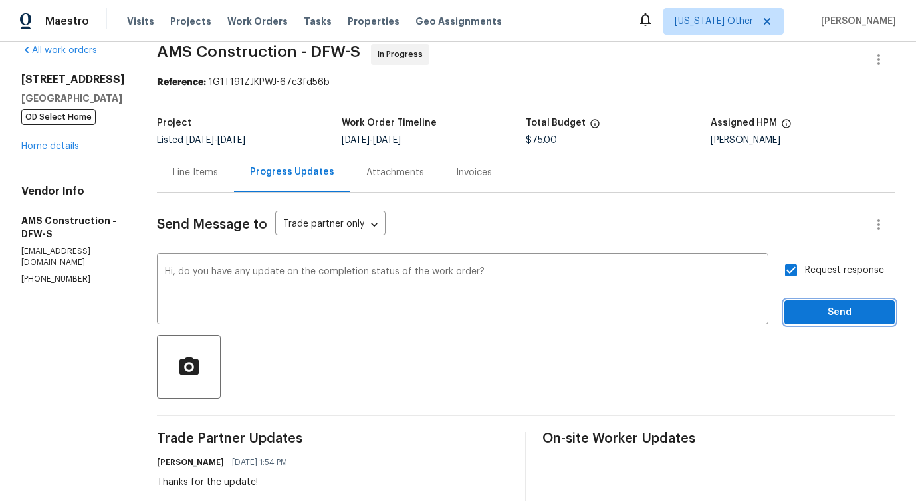
click at [822, 312] on span "Send" at bounding box center [839, 312] width 89 height 17
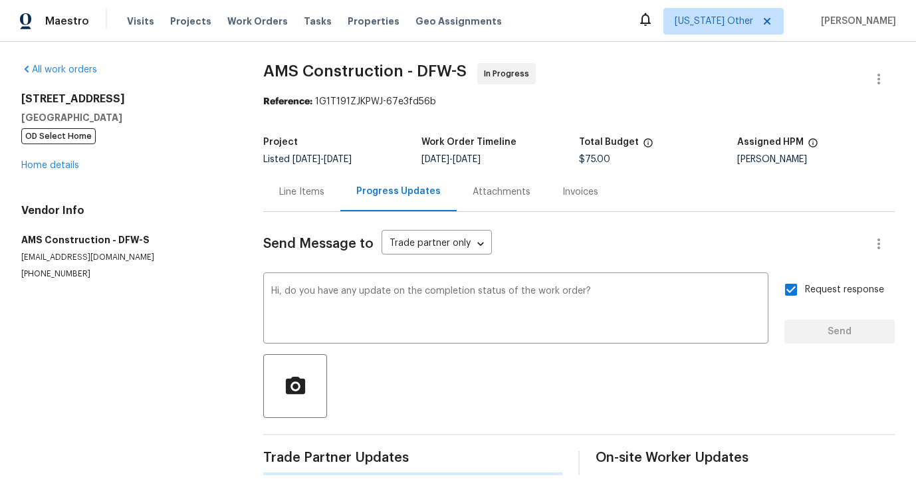
scroll to position [0, 0]
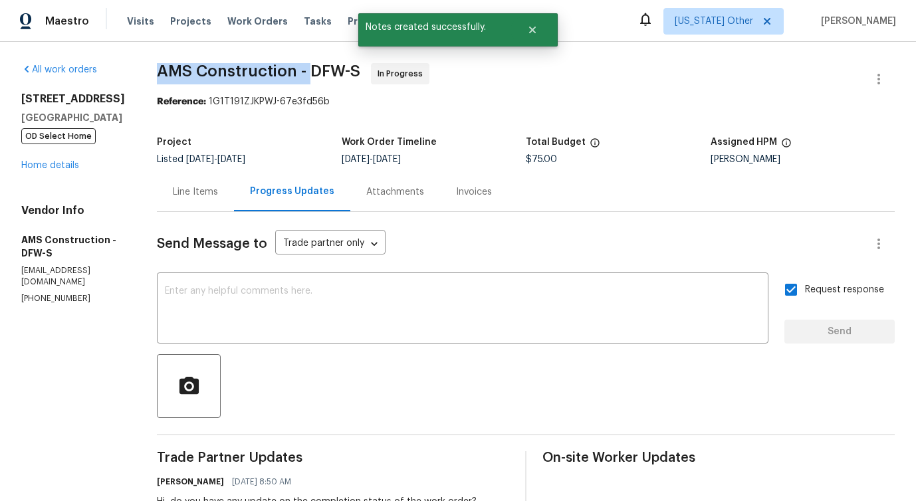
drag, startPoint x: 146, startPoint y: 70, endPoint x: 297, endPoint y: 71, distance: 151.5
click at [297, 71] on span "AMS Construction - DFW-S" at bounding box center [258, 71] width 203 height 16
copy span "AMS Construction -"
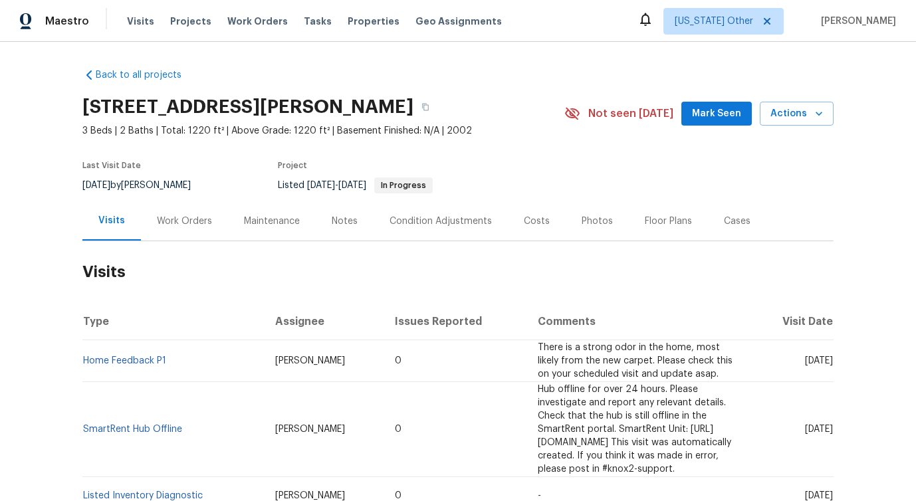
click at [211, 231] on div "Work Orders" at bounding box center [184, 220] width 87 height 39
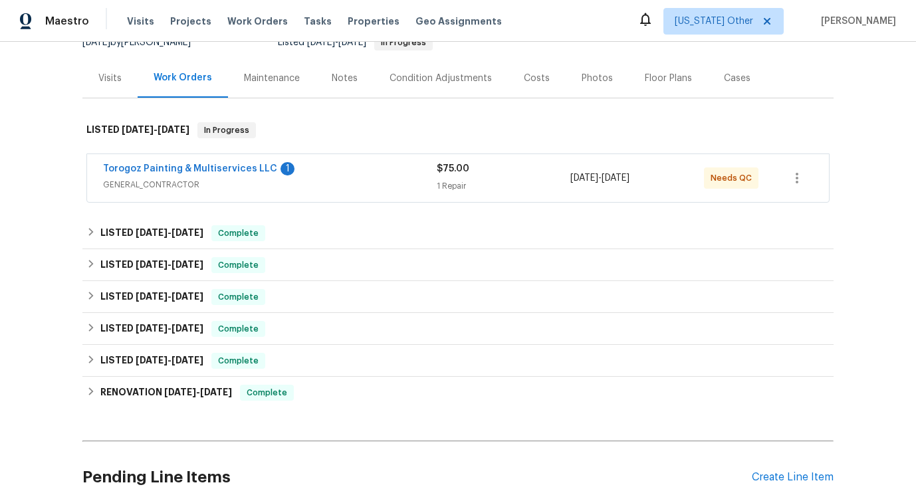
scroll to position [167, 0]
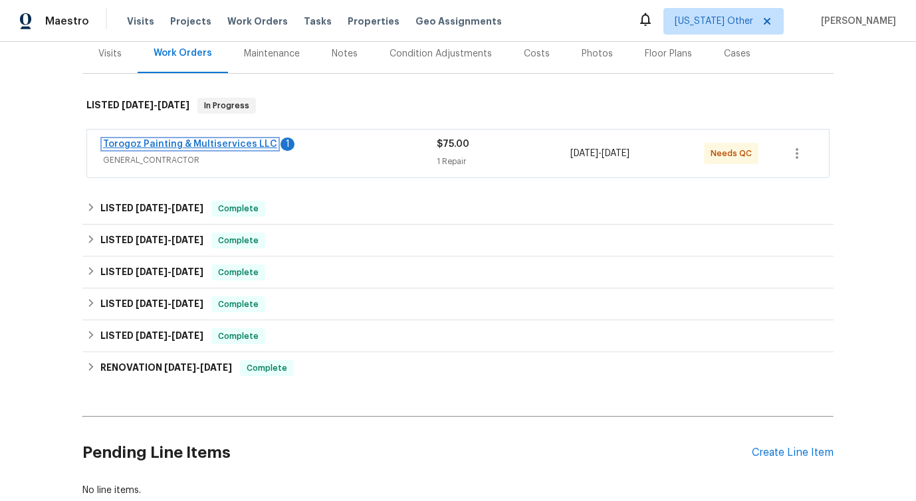
click at [189, 143] on link "Torogoz Painting & Multiservices LLC" at bounding box center [190, 144] width 174 height 9
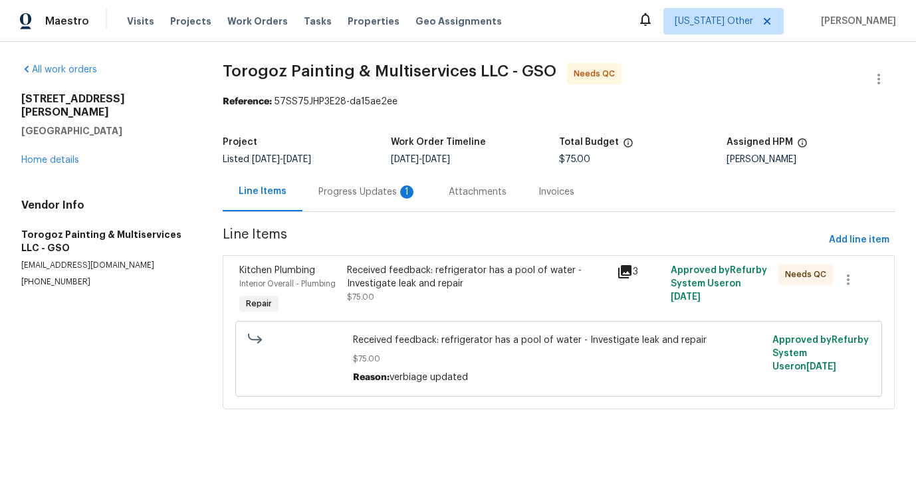
click at [354, 195] on div "Progress Updates 1" at bounding box center [367, 191] width 98 height 13
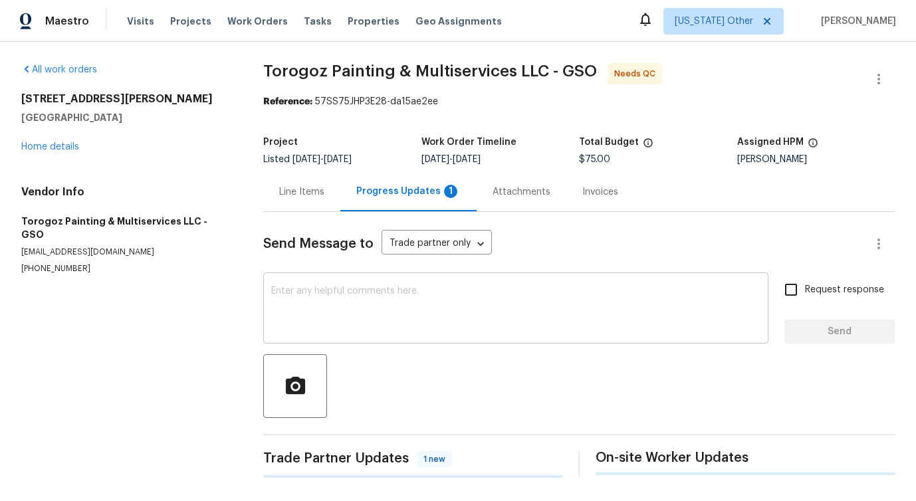
click at [360, 330] on textarea at bounding box center [515, 309] width 489 height 47
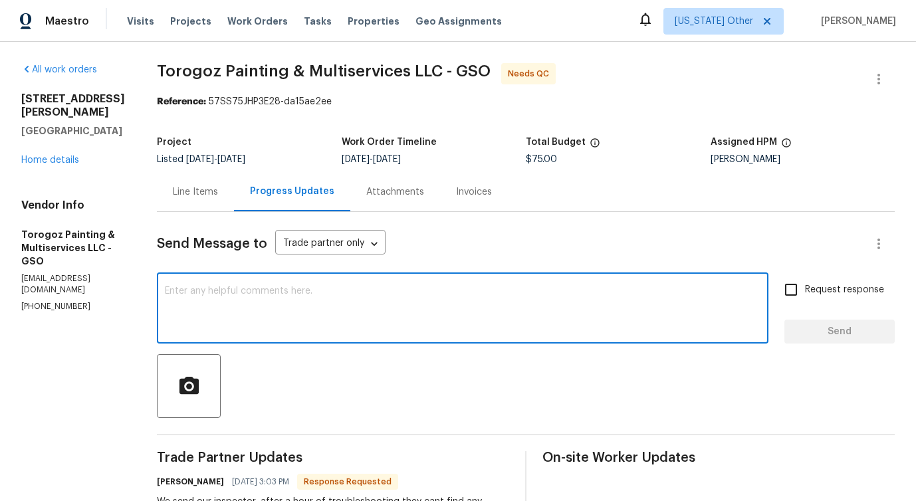
click at [330, 317] on textarea at bounding box center [462, 309] width 595 height 47
click at [486, 310] on textarea at bounding box center [462, 309] width 595 height 47
click at [218, 193] on div "Line Items" at bounding box center [195, 191] width 45 height 13
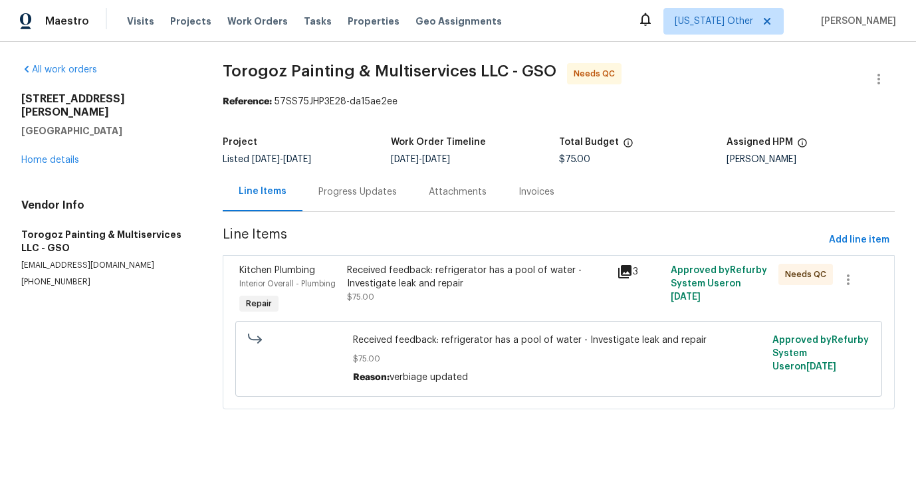
click at [484, 278] on div "Received feedback: refrigerator has a pool of water - Investigate leak and repa…" at bounding box center [477, 277] width 261 height 27
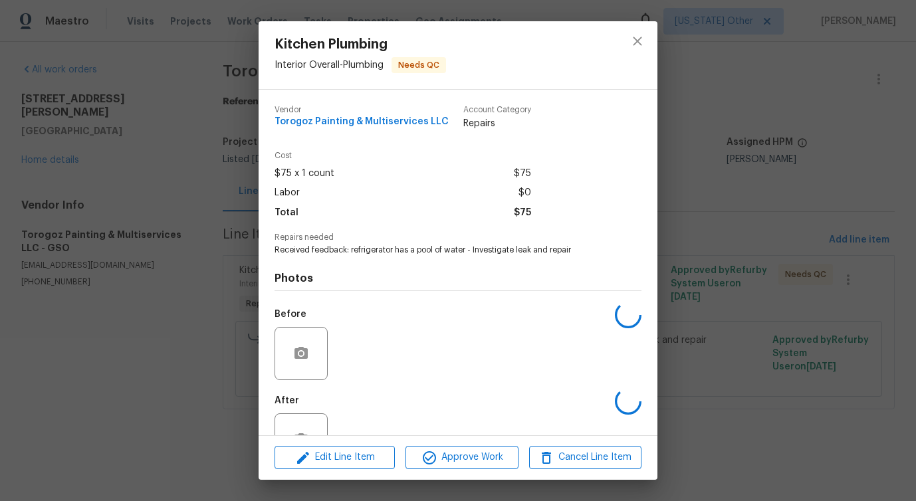
scroll to position [45, 0]
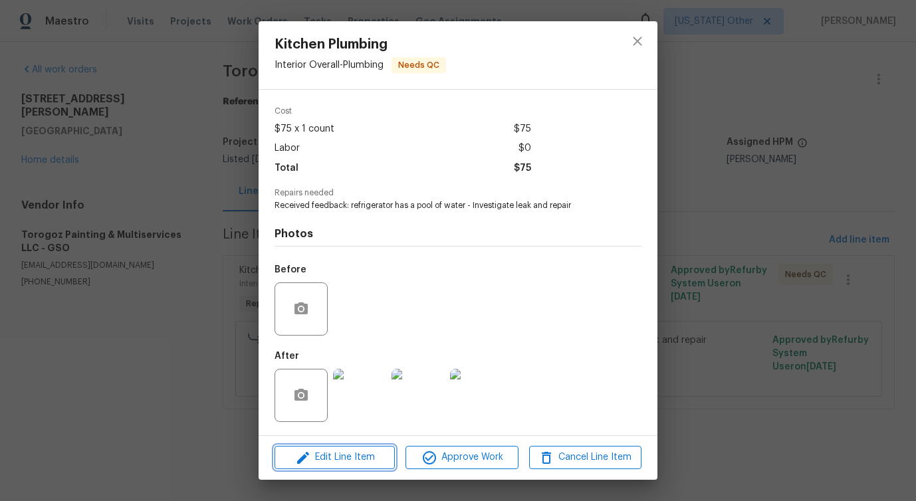
click at [325, 453] on span "Edit Line Item" at bounding box center [334, 457] width 112 height 17
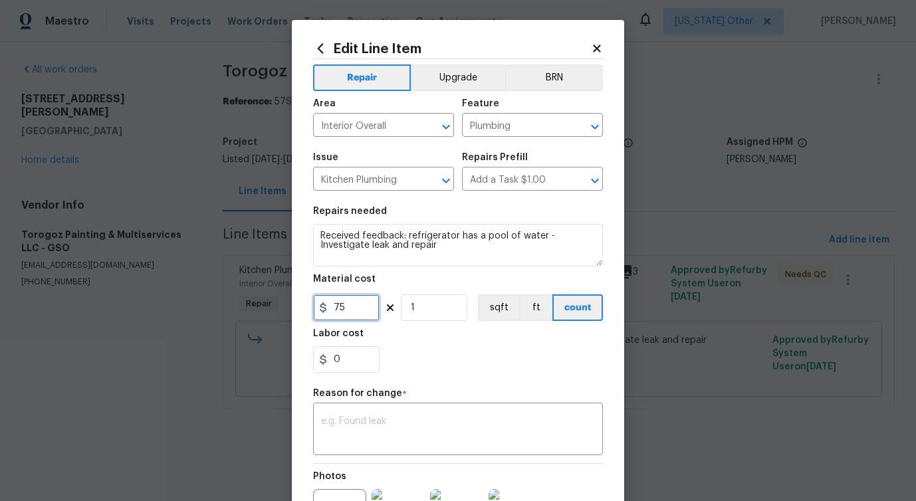
click at [340, 306] on input "75" at bounding box center [346, 307] width 66 height 27
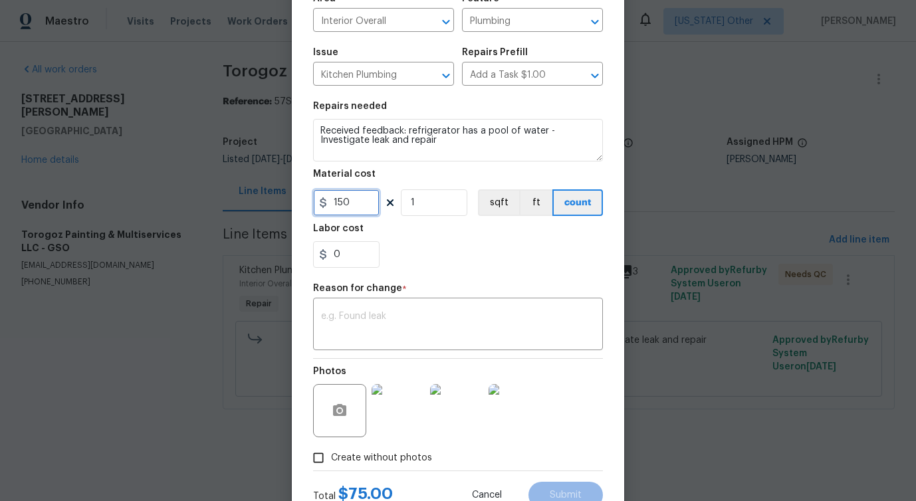
scroll to position [154, 0]
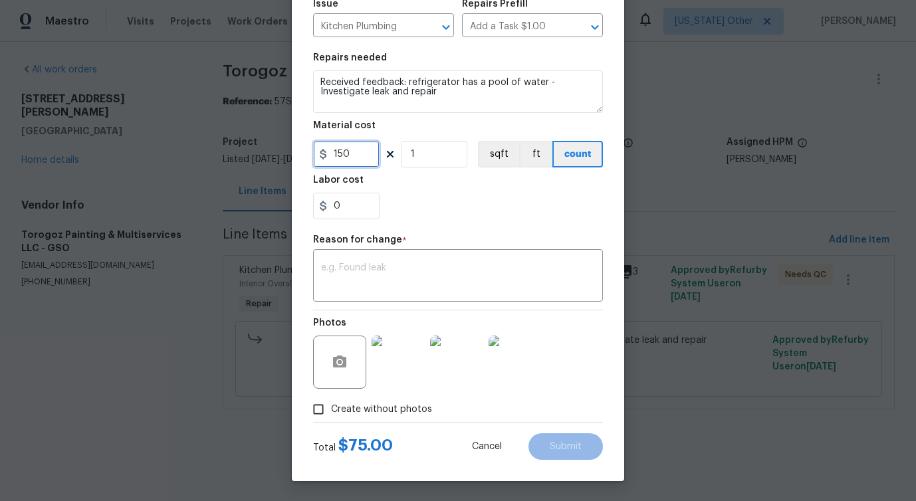
type input "150"
click at [423, 257] on div "x ​" at bounding box center [458, 277] width 290 height 49
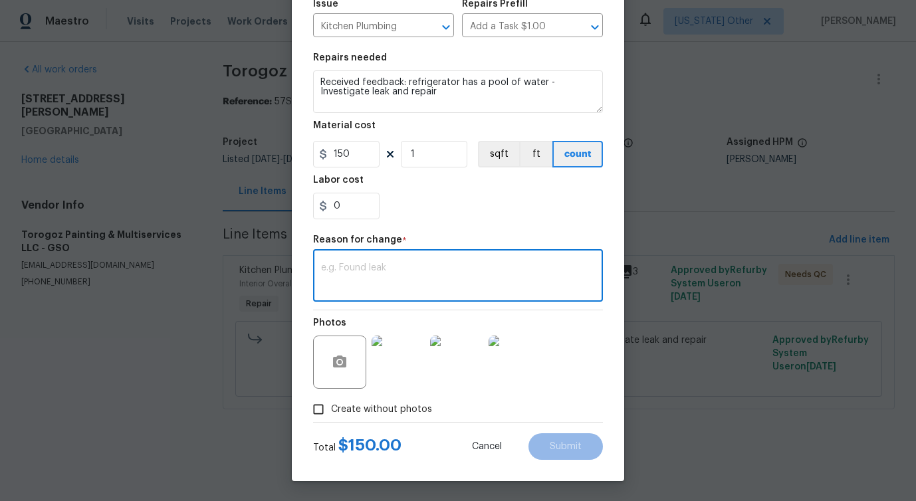
click at [405, 284] on textarea at bounding box center [458, 277] width 274 height 28
paste textarea "(PS) Updated per vendor's final cost."
type textarea "(PS) Updated per vendor's final cost."
click at [558, 442] on span "Submit" at bounding box center [566, 447] width 32 height 10
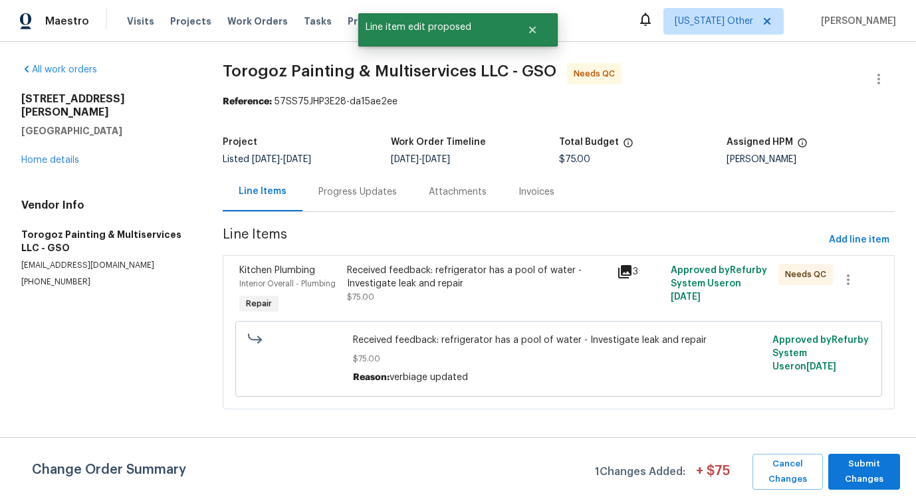
scroll to position [0, 0]
click at [869, 470] on span "Submit Changes" at bounding box center [864, 472] width 58 height 31
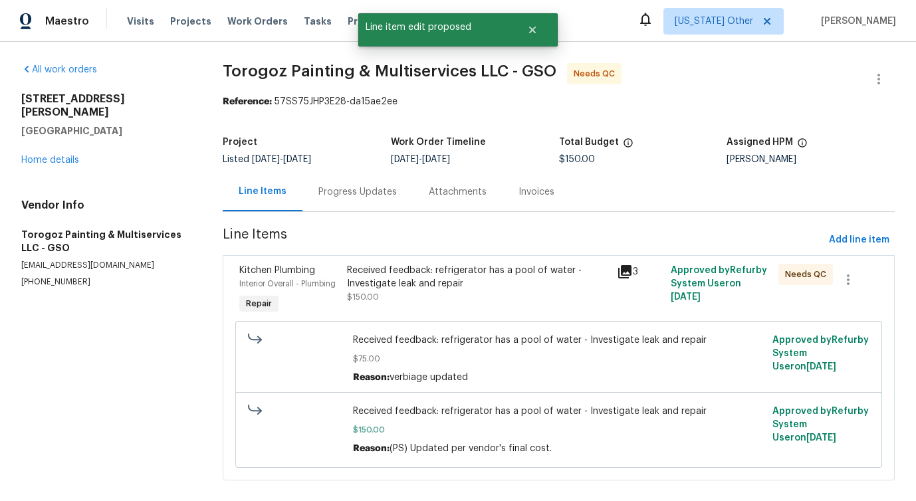
click at [339, 187] on div "Progress Updates" at bounding box center [357, 191] width 78 height 13
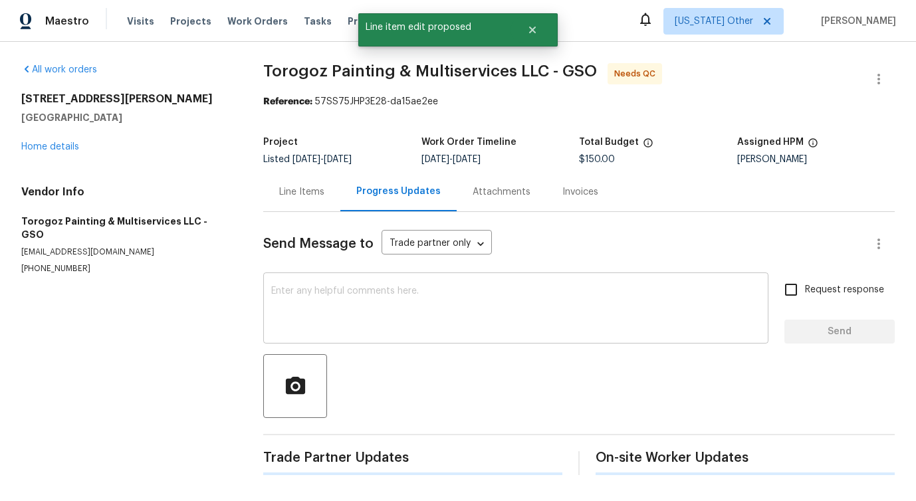
click at [360, 279] on div "x ​" at bounding box center [515, 310] width 505 height 68
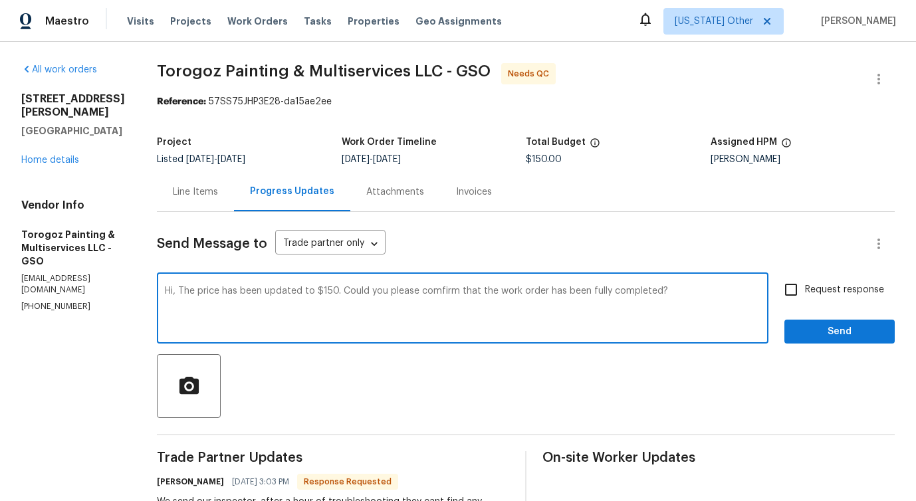
drag, startPoint x: 207, startPoint y: 297, endPoint x: 572, endPoint y: 297, distance: 365.5
click at [573, 296] on textarea "Hi, The price has been updated to $150. Could you please comfirm that the work …" at bounding box center [462, 309] width 595 height 47
click at [500, 331] on textarea "Hi, The price has been updated to $150. Could you please comfirm that the work …" at bounding box center [462, 309] width 595 height 47
click at [0, 0] on div "confirm" at bounding box center [0, 0] width 0 height 0
type textarea "Hi, The price has been updated to $150. Could you please confirm that the work …"
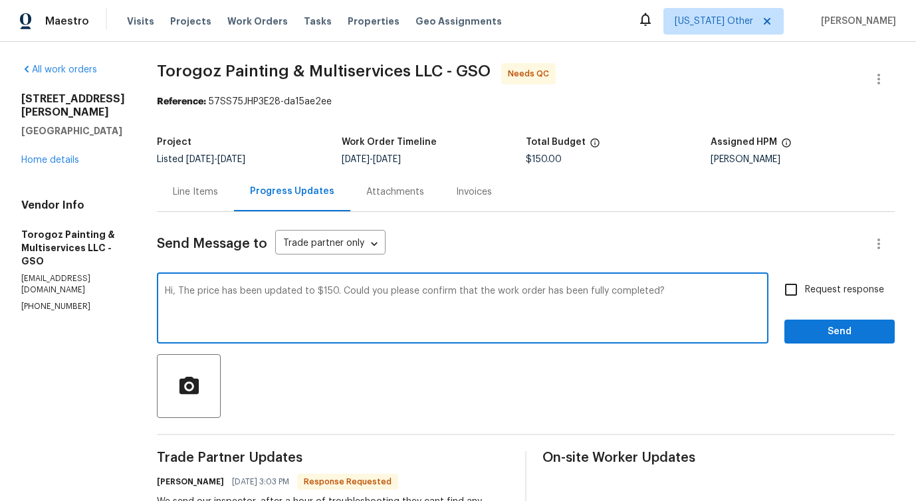
click at [815, 280] on label "Request response" at bounding box center [830, 290] width 107 height 28
click at [805, 280] on input "Request response" at bounding box center [791, 290] width 28 height 28
checkbox input "true"
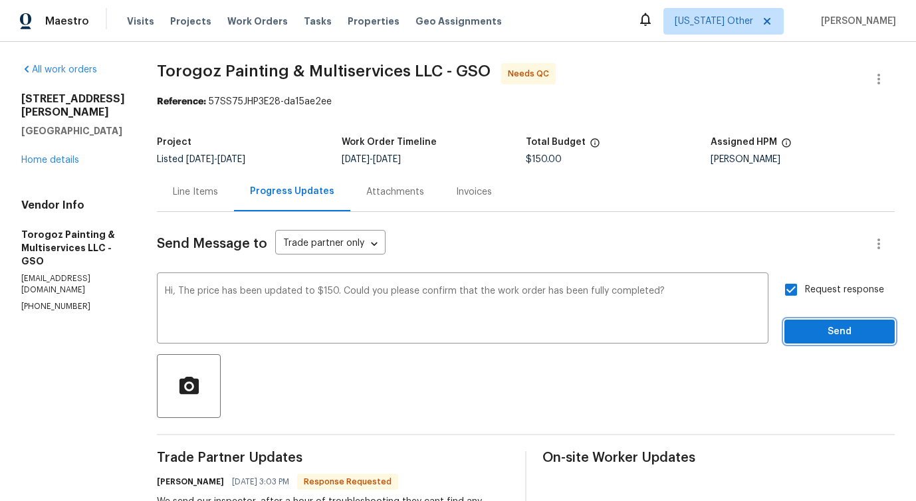
click at [818, 329] on span "Send" at bounding box center [839, 332] width 89 height 17
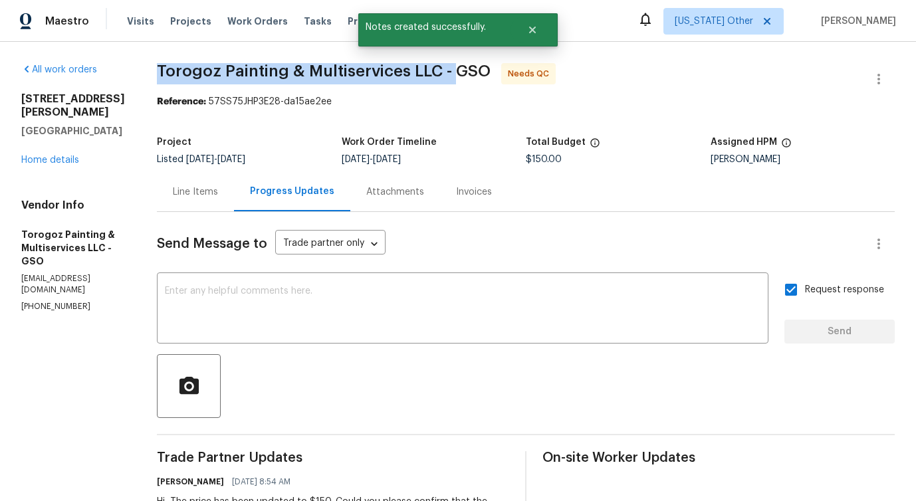
drag, startPoint x: 189, startPoint y: 69, endPoint x: 482, endPoint y: 70, distance: 293.1
click at [482, 70] on span "Torogoz Painting & Multiservices LLC - GSO" at bounding box center [324, 71] width 334 height 16
copy span "Torogoz Painting & Multiservices LLC -"
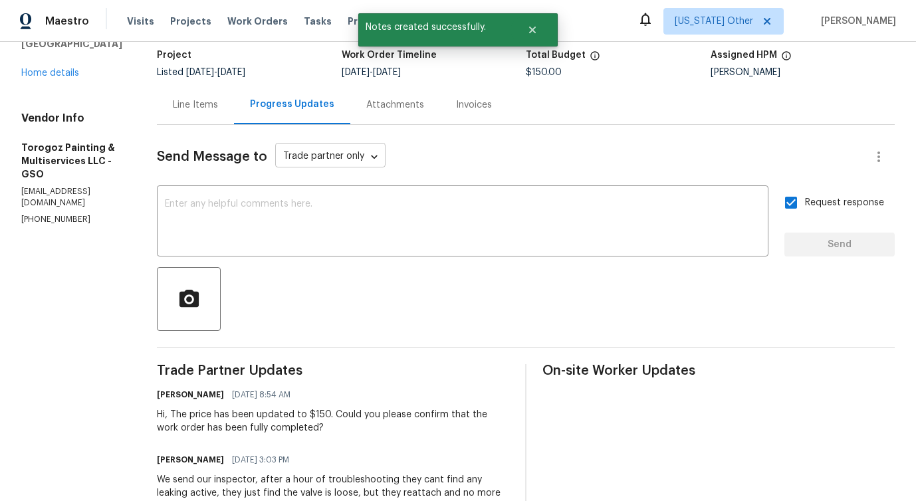
scroll to position [110, 0]
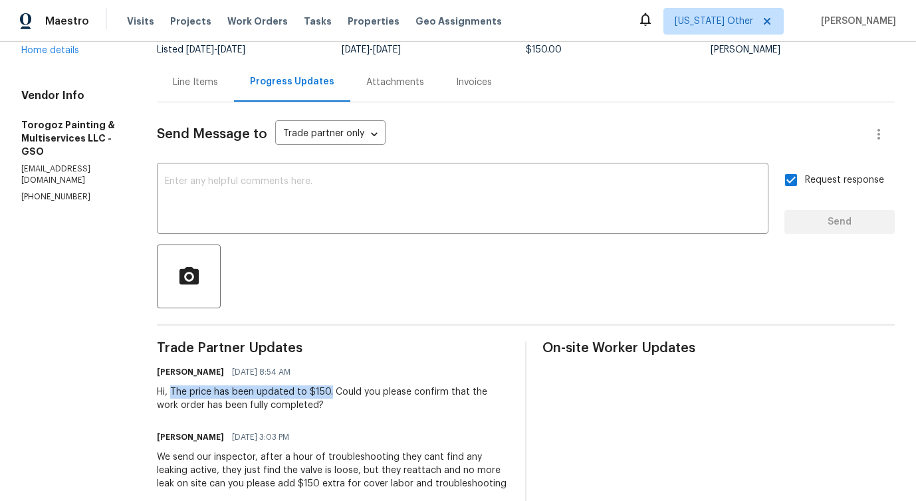
drag, startPoint x: 203, startPoint y: 394, endPoint x: 360, endPoint y: 387, distance: 157.6
click at [360, 387] on div "Hi, The price has been updated to $150. Could you please confirm that the work …" at bounding box center [333, 398] width 352 height 27
copy div "The price has been updated to $150."
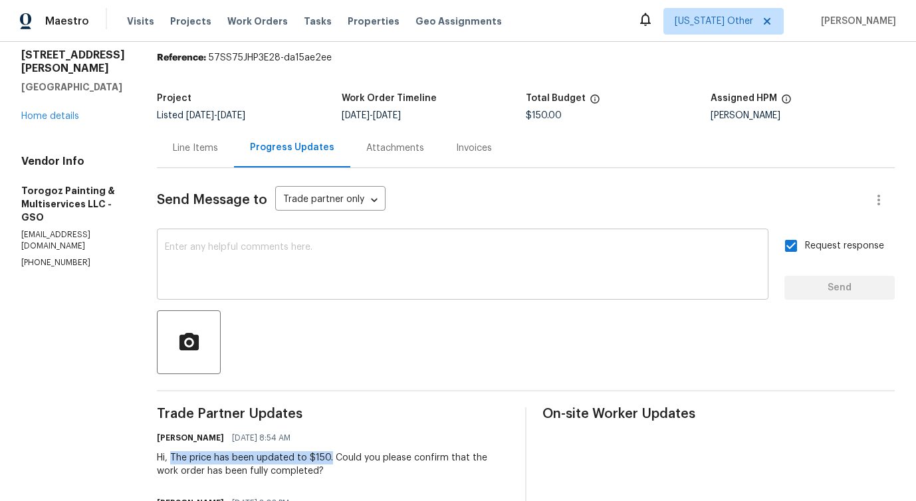
scroll to position [0, 0]
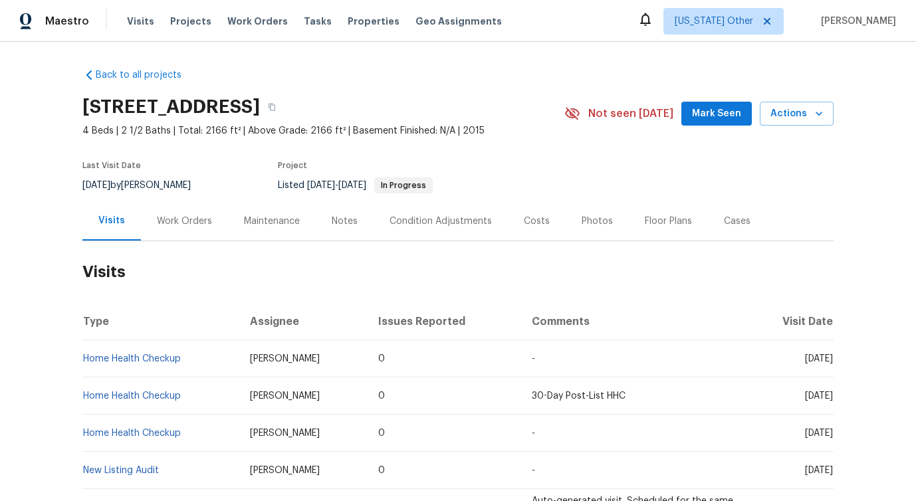
click at [199, 213] on div "Work Orders" at bounding box center [184, 220] width 87 height 39
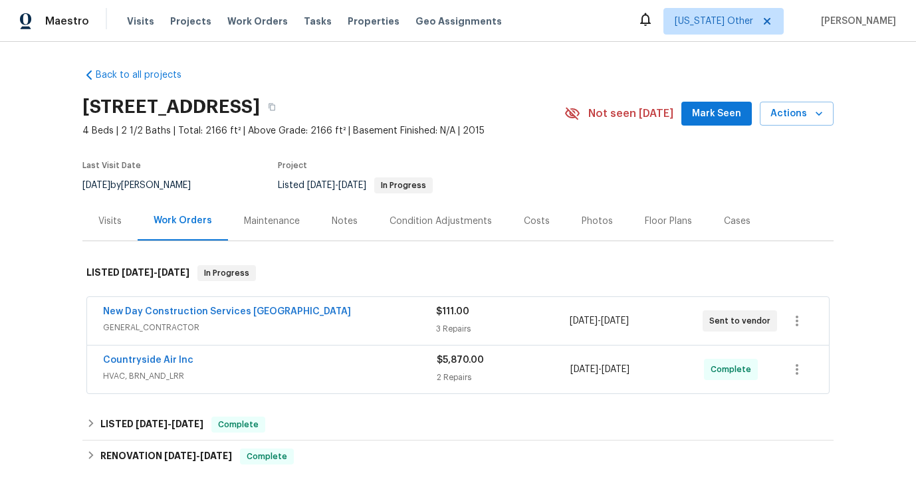
scroll to position [175, 0]
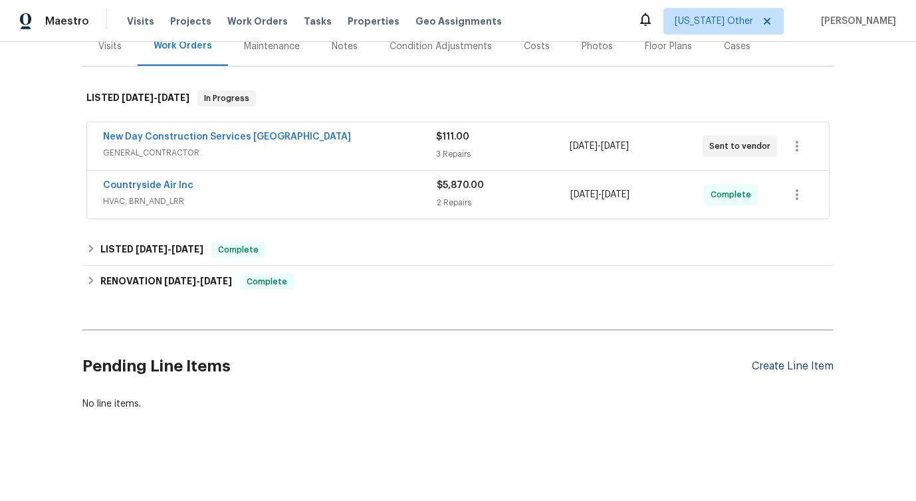
click at [799, 369] on div "Create Line Item" at bounding box center [793, 366] width 82 height 13
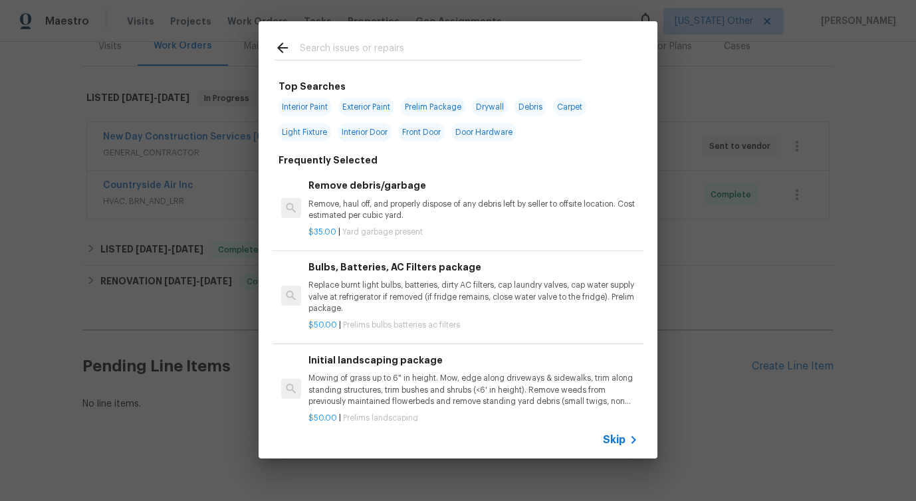
click at [620, 435] on span "Skip" at bounding box center [614, 439] width 23 height 13
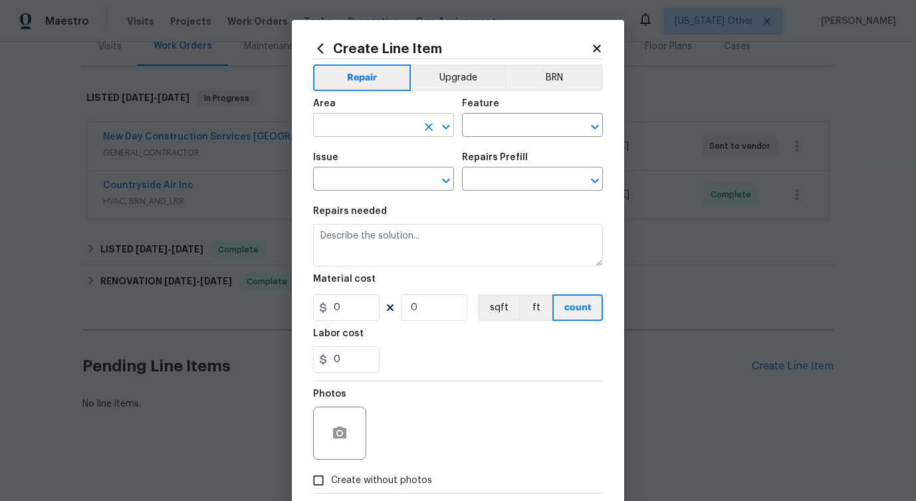
click at [404, 124] on input "text" at bounding box center [365, 126] width 104 height 21
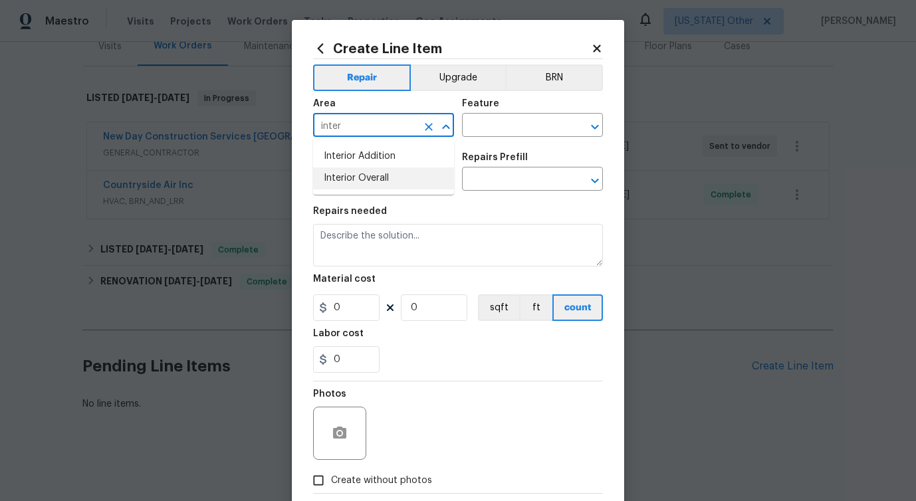
click at [397, 185] on li "Interior Overall" at bounding box center [383, 178] width 141 height 22
type input "Interior Overall"
click at [506, 125] on input "text" at bounding box center [514, 126] width 104 height 21
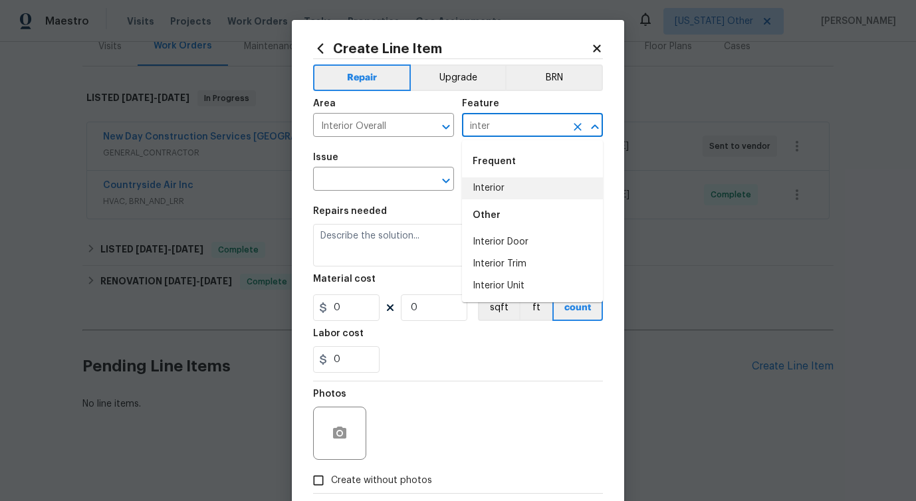
click at [487, 194] on li "Interior" at bounding box center [532, 188] width 141 height 22
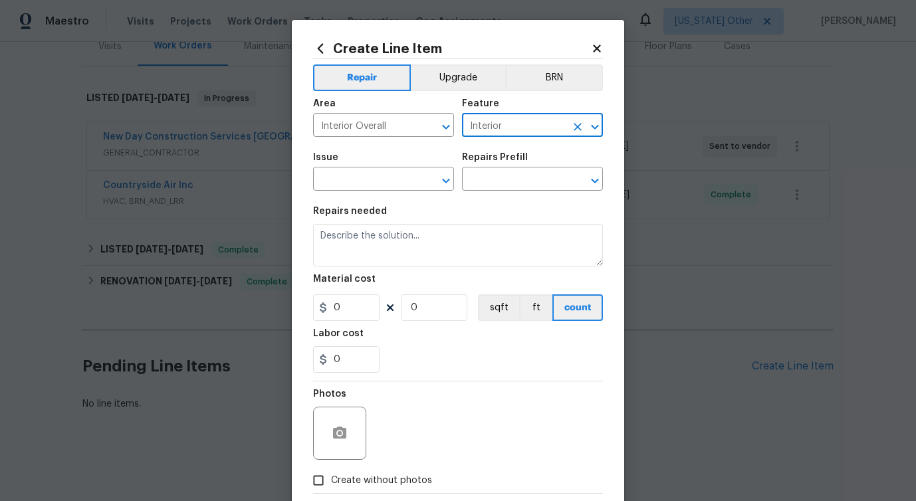
type input "Interior"
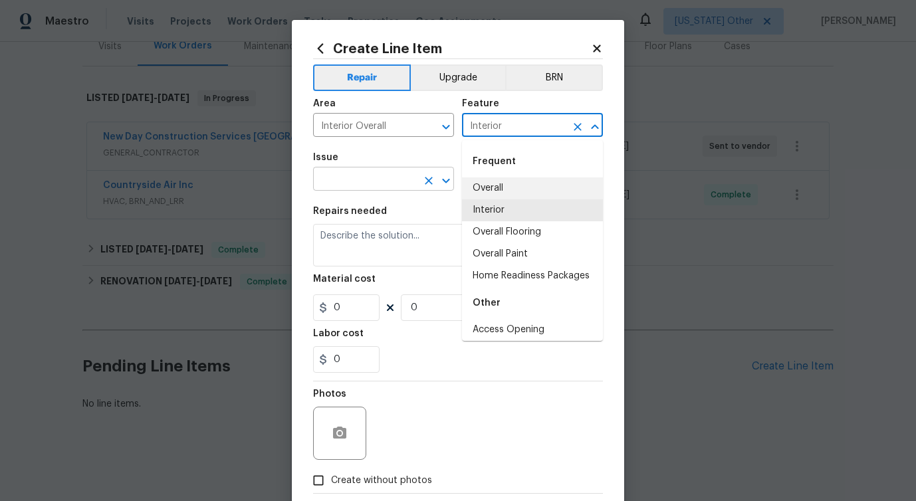
click at [353, 187] on input "text" at bounding box center [365, 180] width 104 height 21
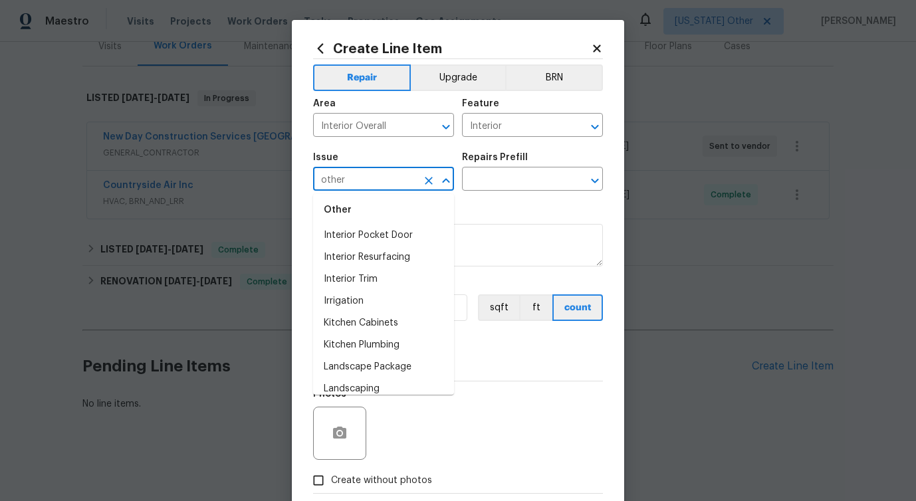
scroll to position [1435, 0]
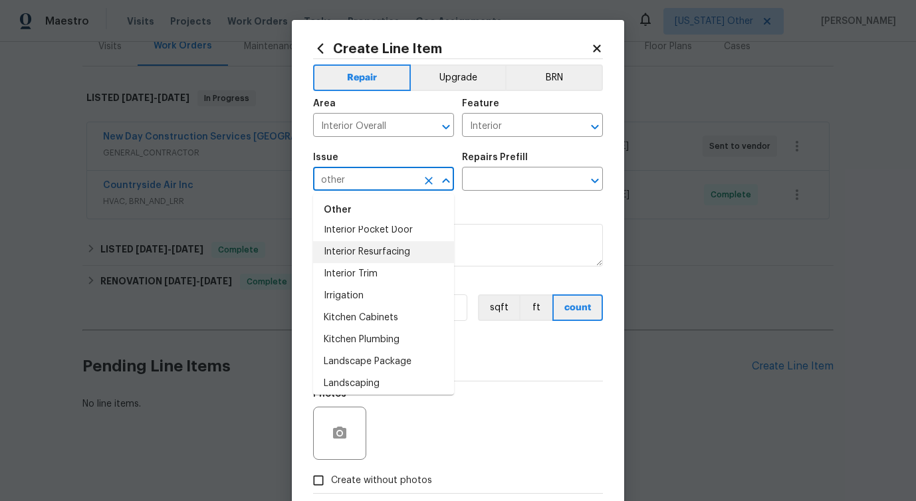
type input "other"
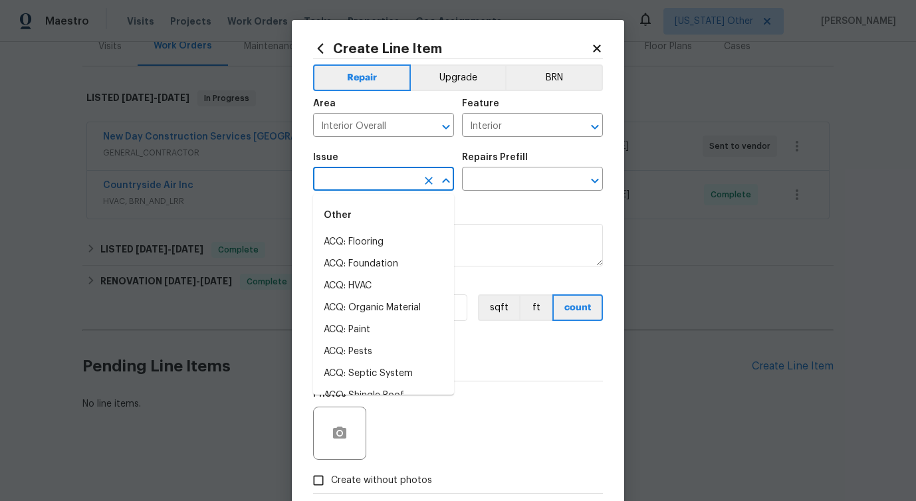
scroll to position [1304, 0]
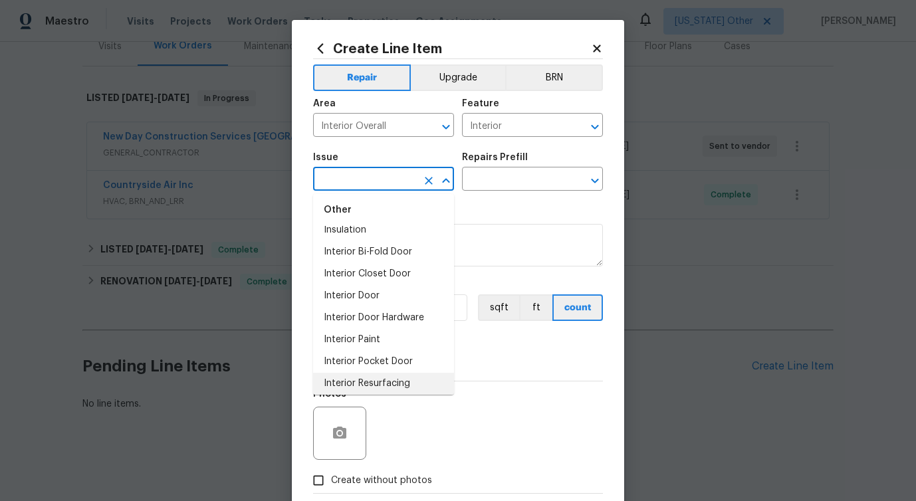
click at [354, 184] on input "text" at bounding box center [365, 180] width 104 height 21
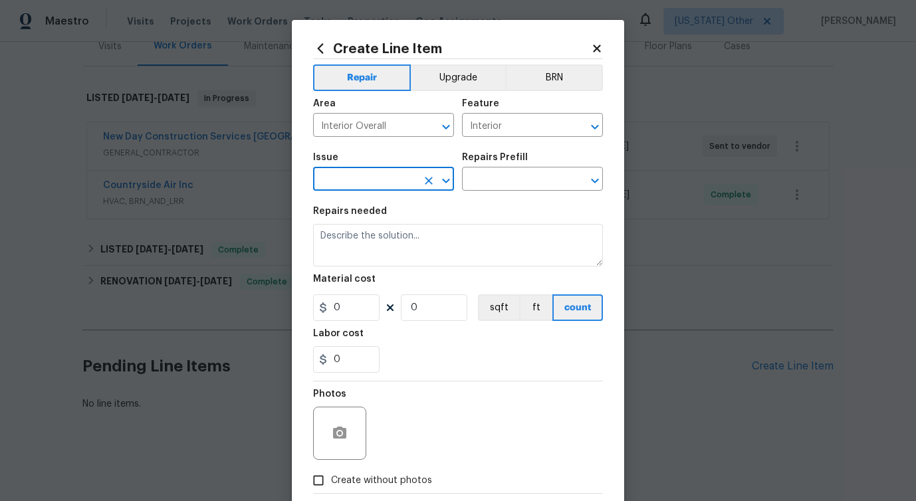
type input "o"
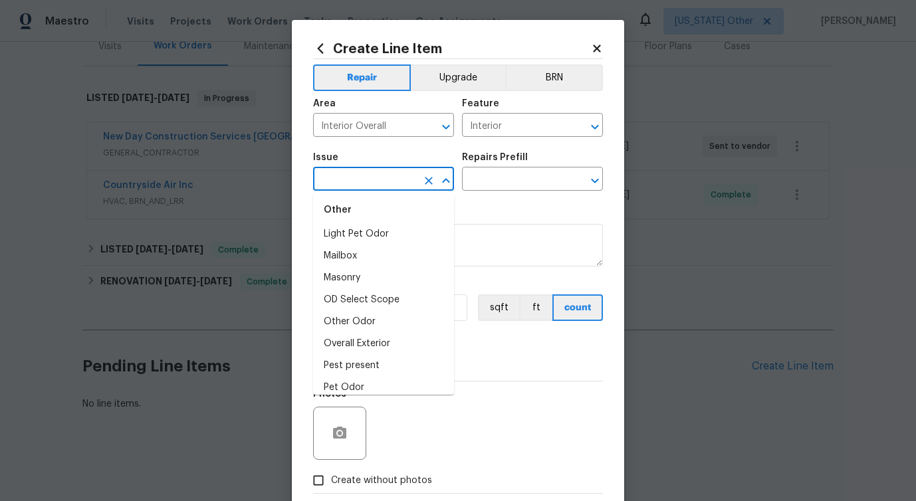
scroll to position [0, 0]
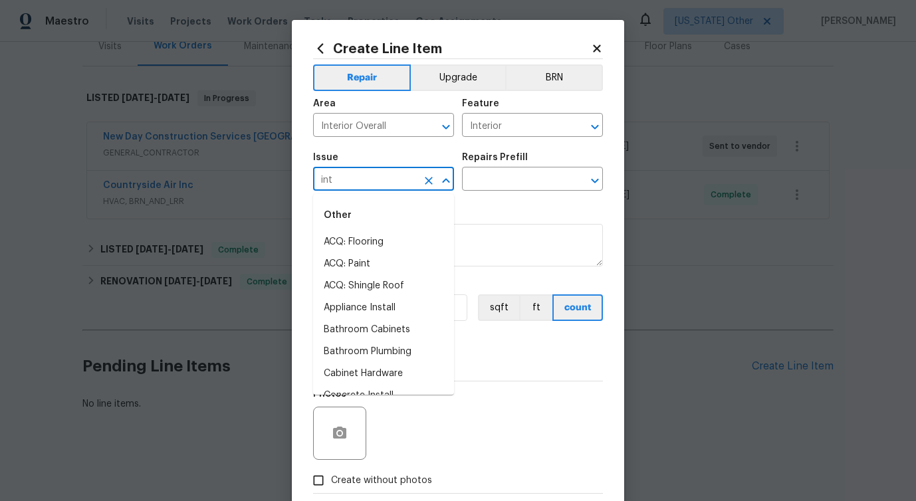
type input "inte"
click at [328, 183] on input "inte" at bounding box center [365, 180] width 104 height 21
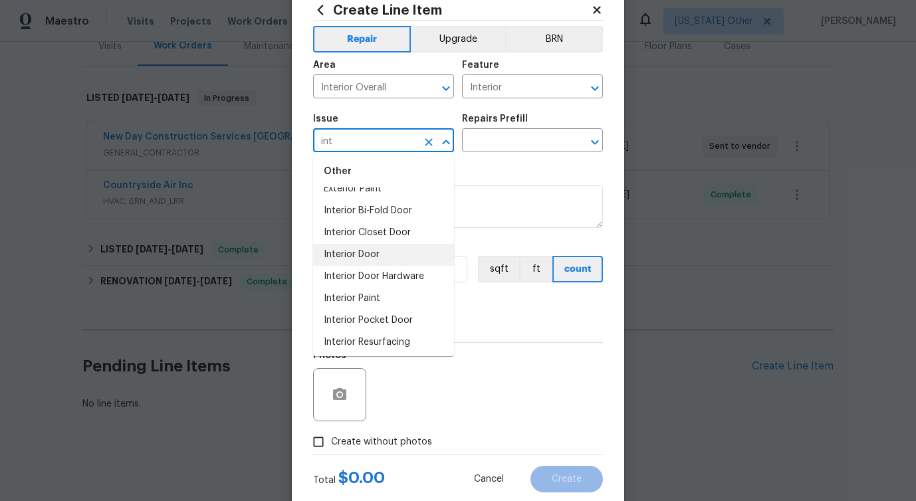
scroll to position [57, 0]
type input "int"
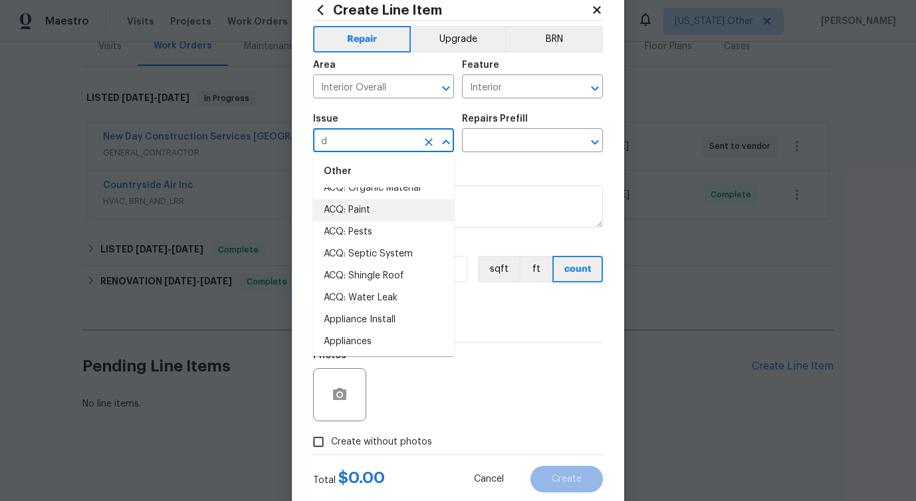
scroll to position [0, 0]
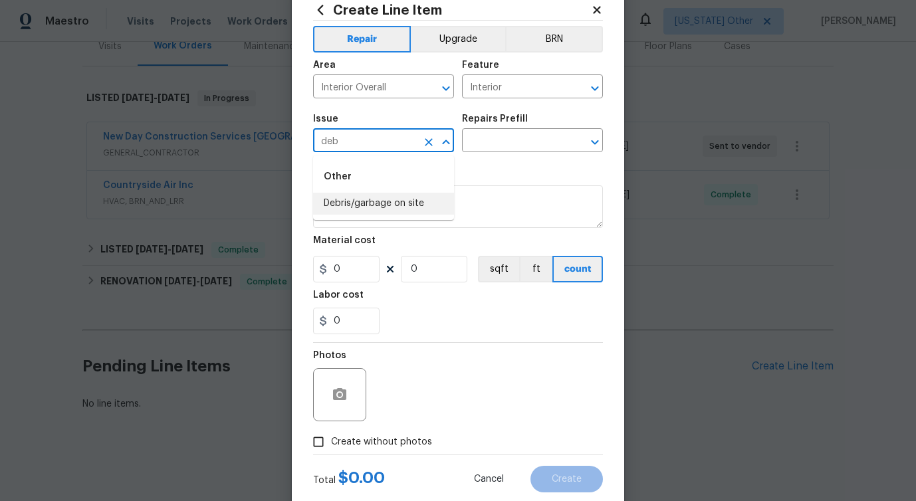
click at [401, 209] on li "Debris/garbage on site" at bounding box center [383, 204] width 141 height 22
type input "Debris/garbage on site"
click at [500, 154] on div "Issue Debris/garbage on site ​ Repairs Prefill ​" at bounding box center [458, 133] width 290 height 54
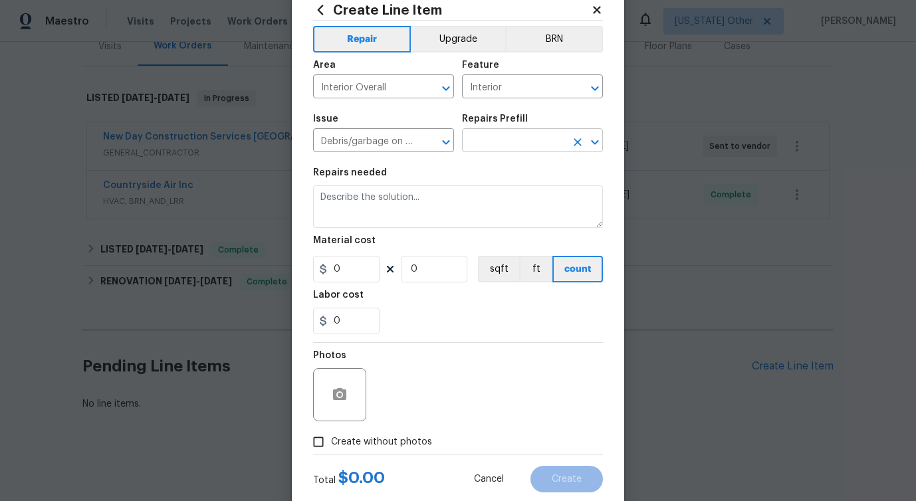
click at [503, 146] on input "text" at bounding box center [514, 142] width 104 height 21
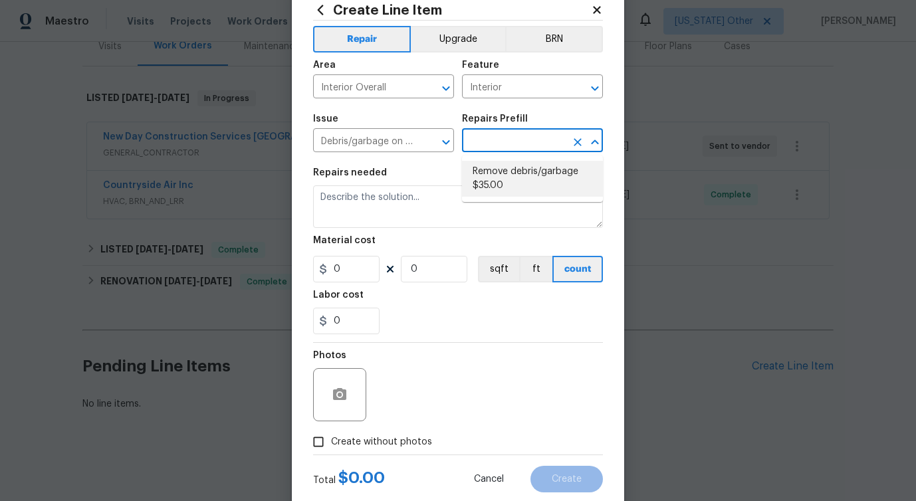
click at [500, 185] on li "Remove debris/garbage $35.00" at bounding box center [532, 179] width 141 height 36
type input "Remove debris/garbage $35.00"
type textarea "Remove, haul off, and properly dispose of any debris left by seller to offsite …"
type input "1"
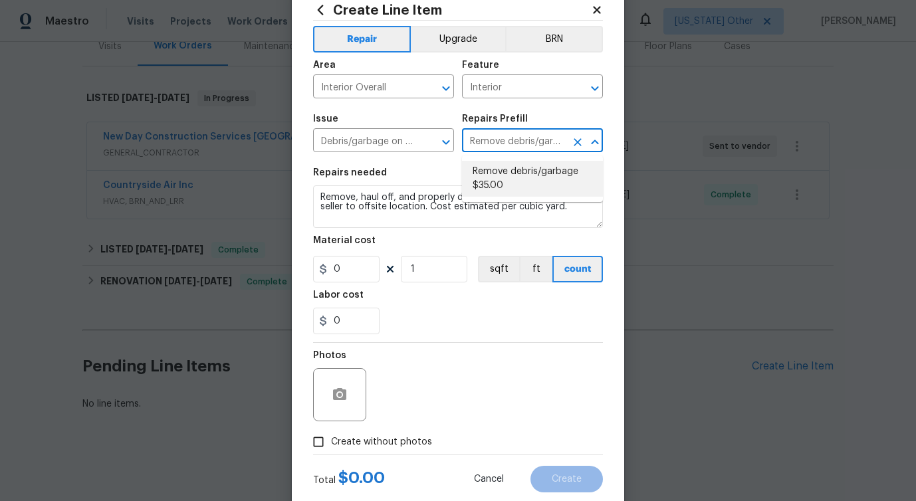
type input "35"
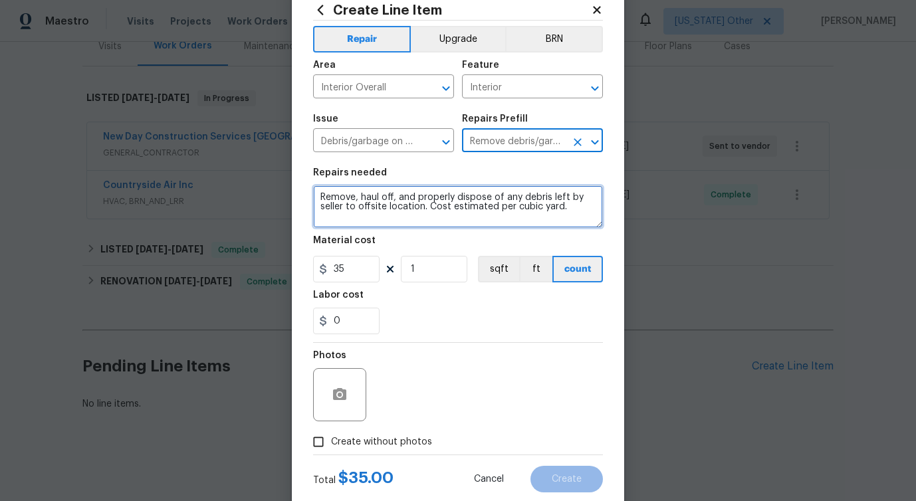
click at [373, 206] on textarea "Remove, haul off, and properly dispose of any debris left by seller to offsite …" at bounding box center [458, 206] width 290 height 43
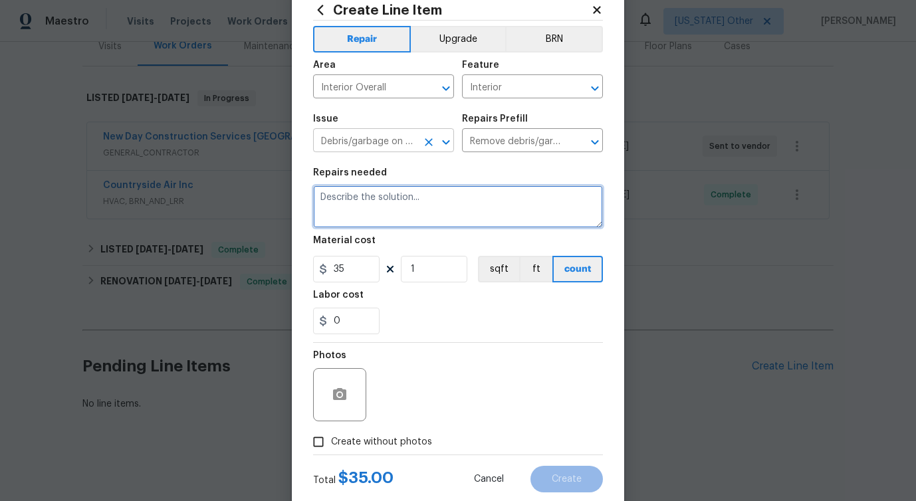
click at [429, 144] on icon "Clear" at bounding box center [429, 142] width 8 height 8
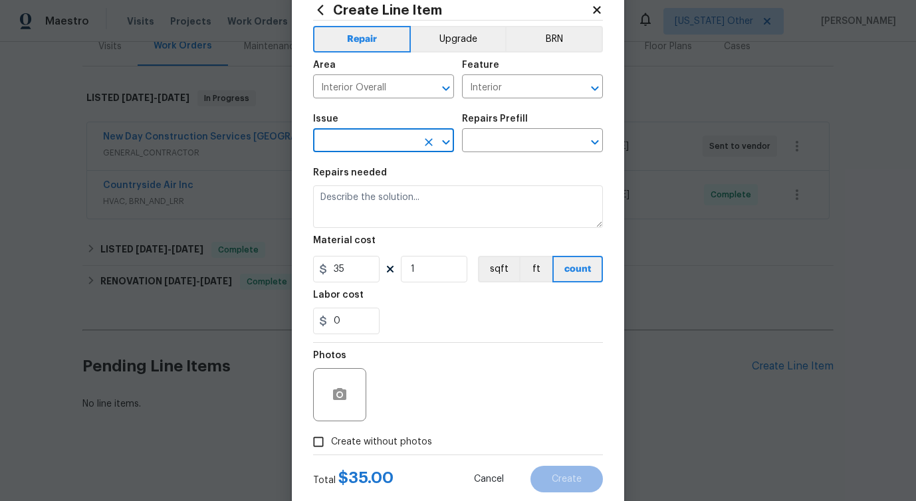
click at [374, 146] on input "text" at bounding box center [365, 142] width 104 height 21
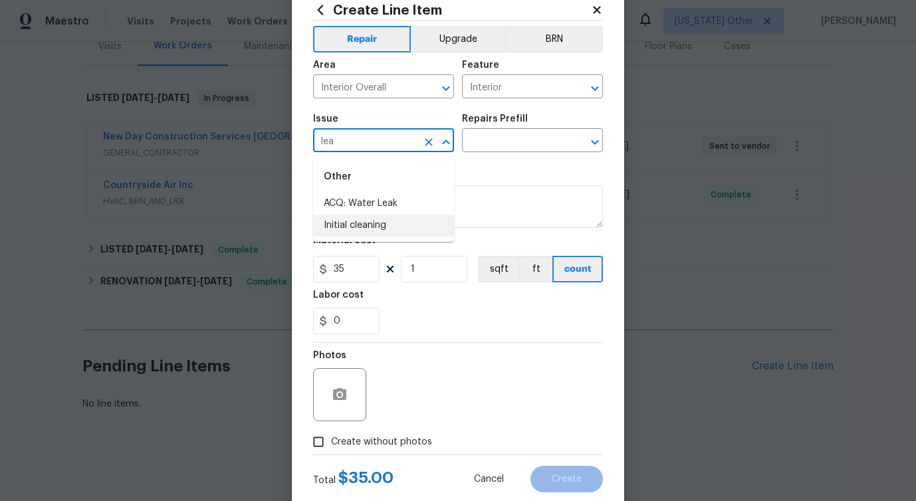
click at [361, 232] on li "Initial cleaning" at bounding box center [383, 226] width 141 height 22
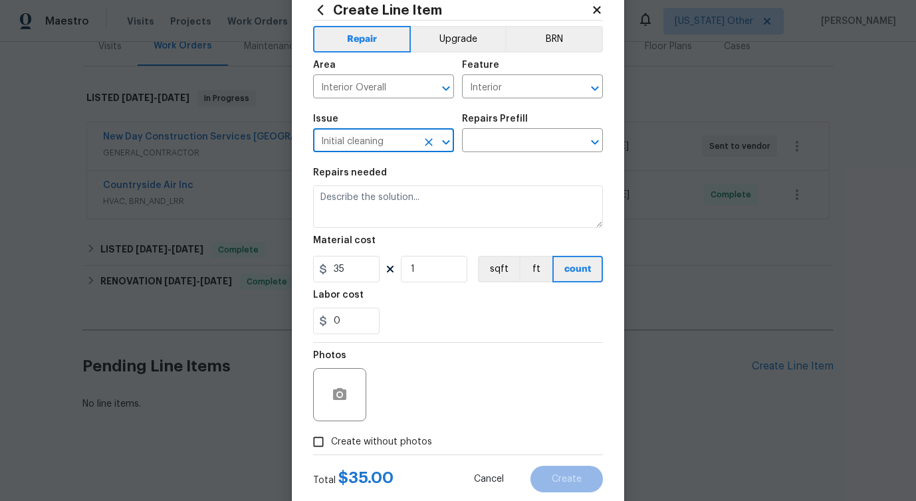
type input "Initial cleaning"
click at [498, 128] on div "Repairs Prefill" at bounding box center [532, 122] width 141 height 17
click at [504, 134] on input "text" at bounding box center [514, 142] width 104 height 21
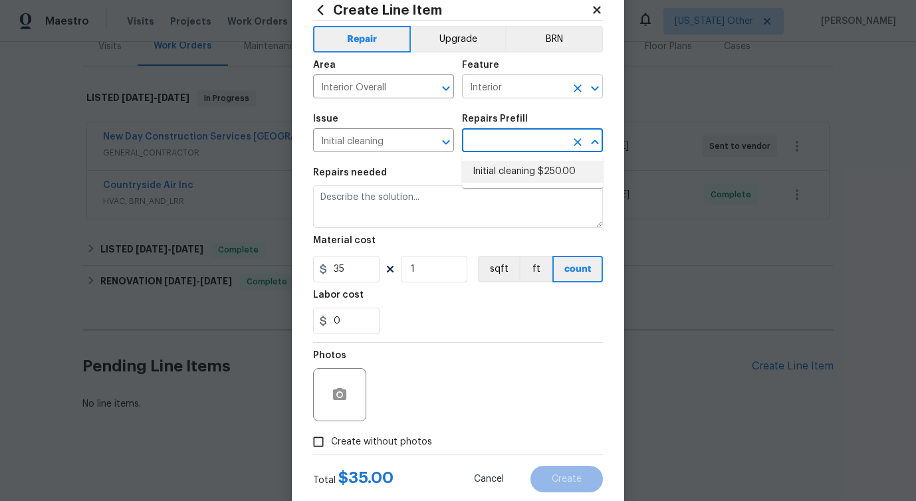
click at [495, 88] on input "Interior" at bounding box center [514, 88] width 104 height 21
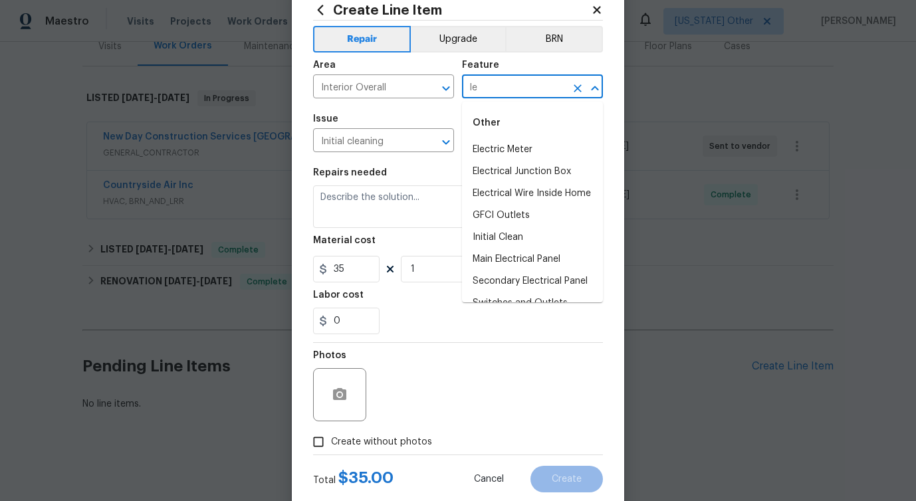
type input "l"
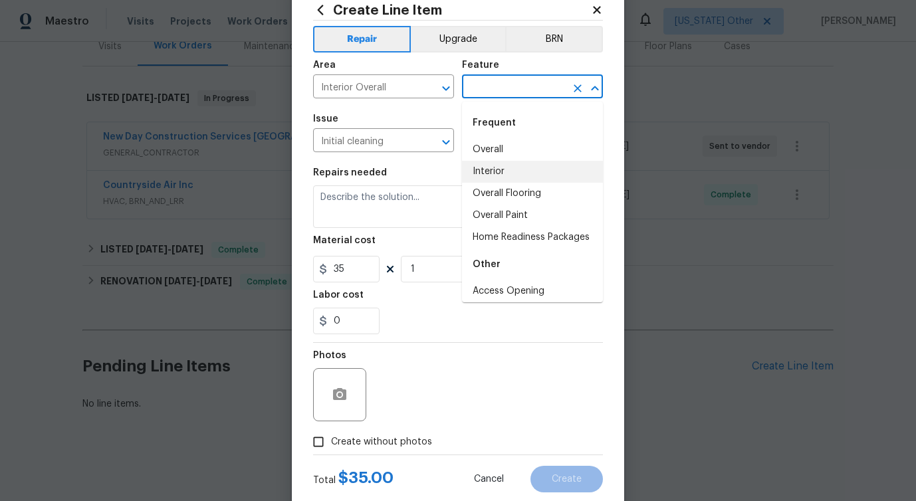
click at [487, 162] on li "Interior" at bounding box center [532, 172] width 141 height 22
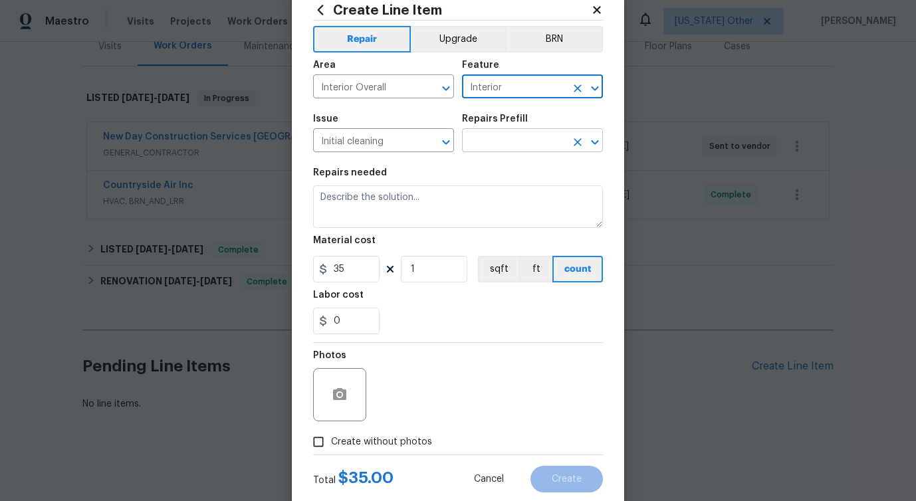
click at [508, 138] on input "text" at bounding box center [514, 142] width 104 height 21
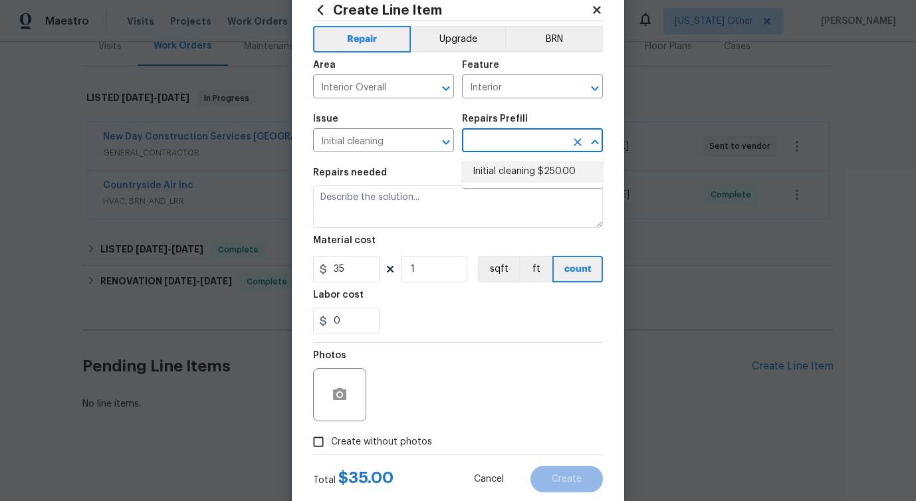
click at [496, 176] on li "Initial cleaning $250.00" at bounding box center [532, 172] width 141 height 22
type input "Home Readiness Packages"
type input "Initial cleaning $250.00"
type textarea "1. Wipe down exterior doors and trim. 2. Clean out all exterior light fixtures …"
type input "250"
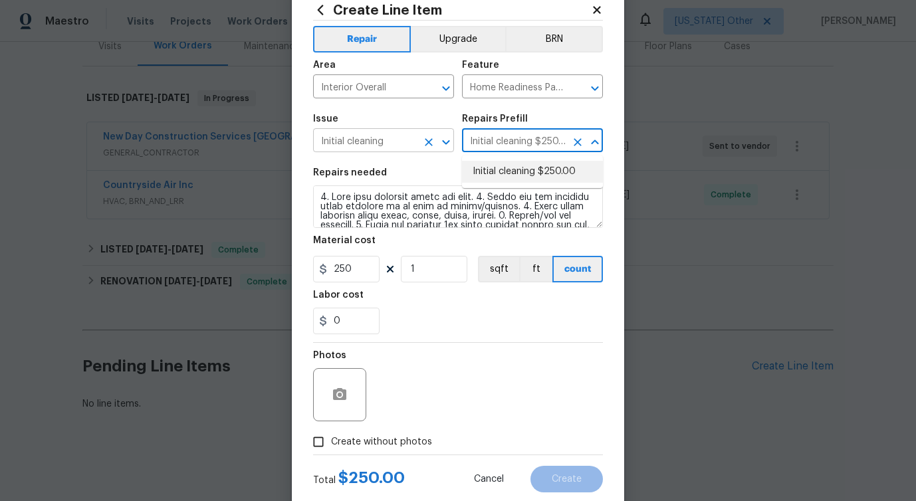
click at [373, 148] on input "Initial cleaning" at bounding box center [365, 142] width 104 height 21
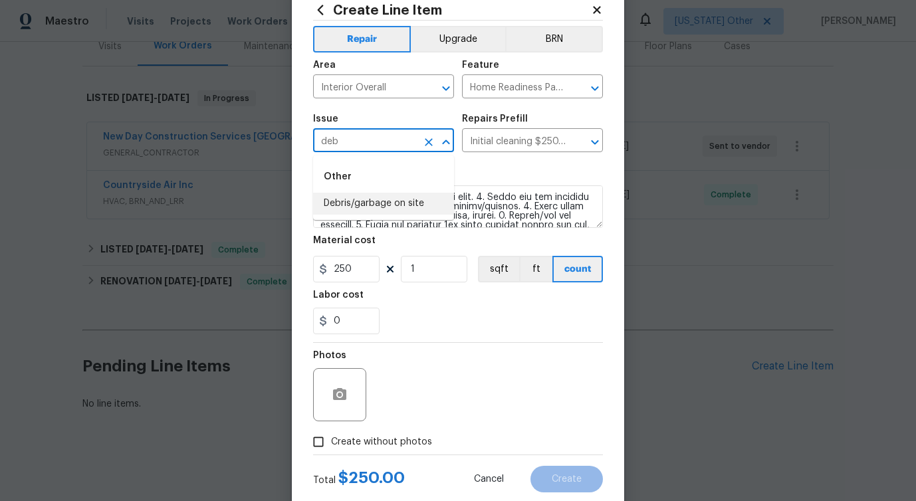
click at [408, 207] on li "Debris/garbage on site" at bounding box center [383, 204] width 141 height 22
type input "Debris/garbage on site"
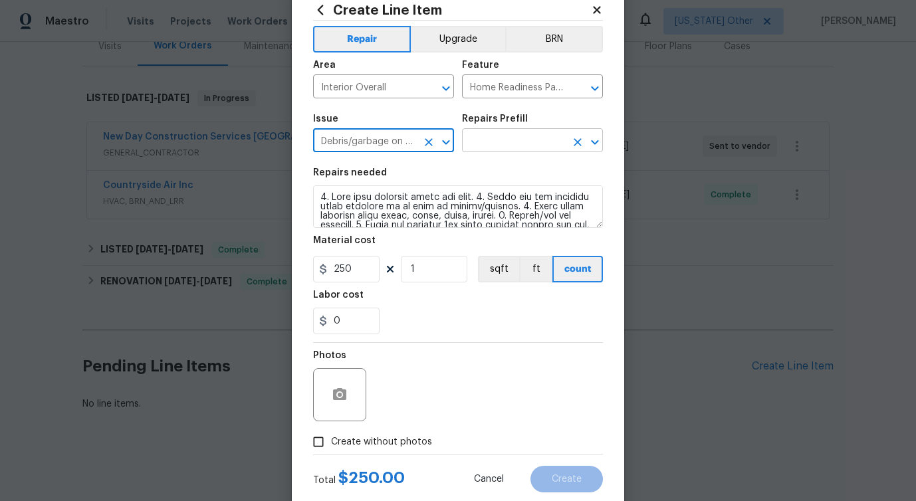
type input "Debris/garbage on site"
click at [526, 142] on input "text" at bounding box center [514, 142] width 104 height 21
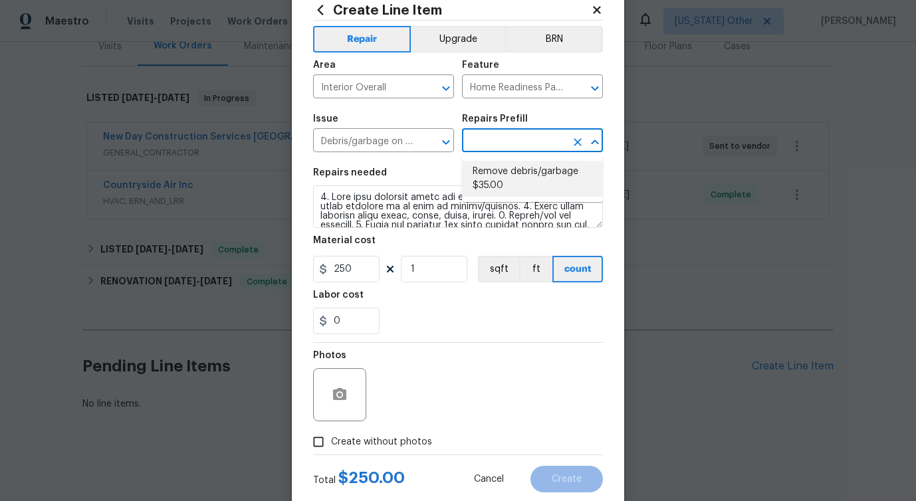
click at [513, 166] on li "Remove debris/garbage $35.00" at bounding box center [532, 179] width 141 height 36
type input "Remove debris/garbage $35.00"
type textarea "Remove, haul off, and properly dispose of any debris left by seller to offsite …"
type input "35"
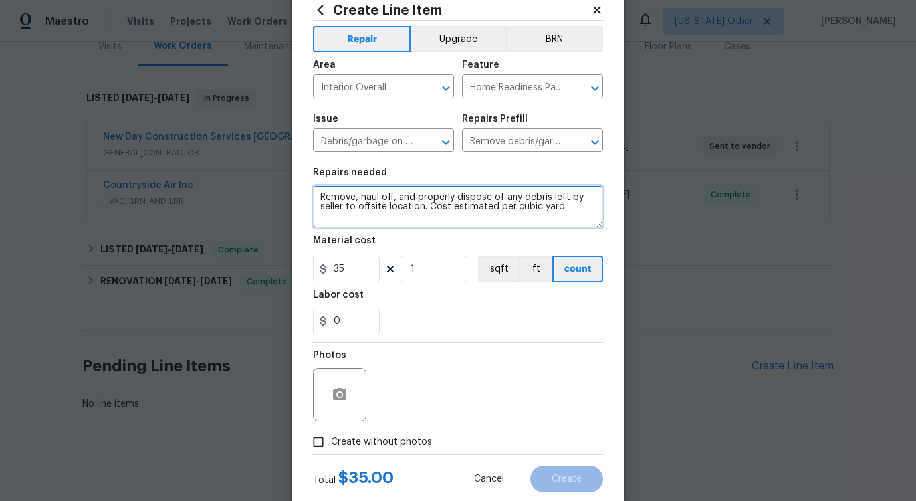
click at [391, 209] on textarea "Remove, haul off, and properly dispose of any debris left by seller to offsite …" at bounding box center [458, 206] width 290 height 43
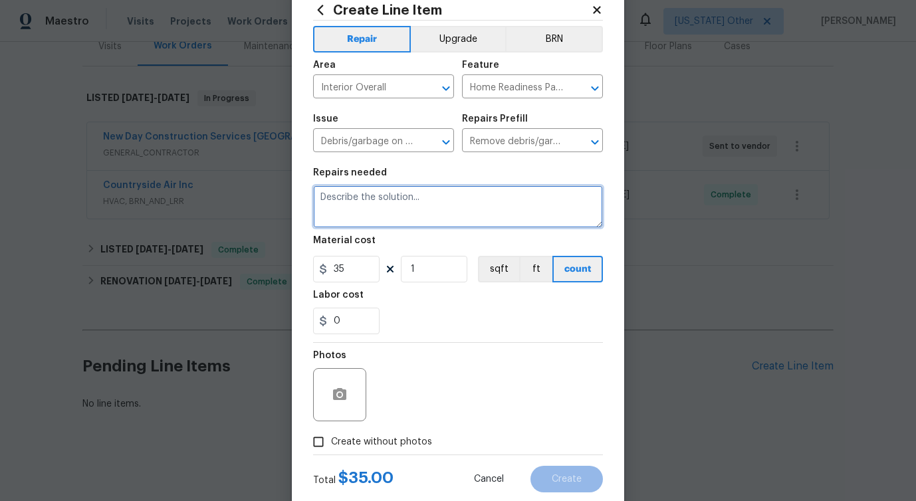
paste textarea "#lwoleak Received feedback there is some sort of leak upstairs. Please prioriti…"
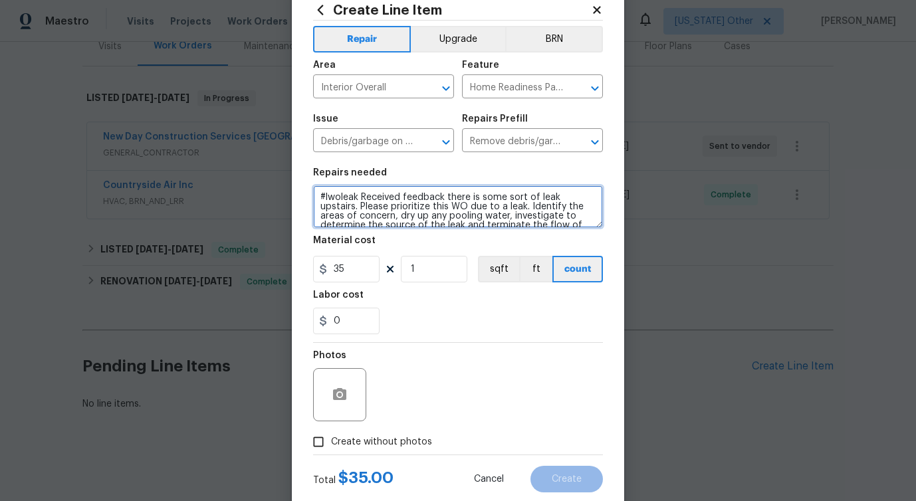
scroll to position [84, 0]
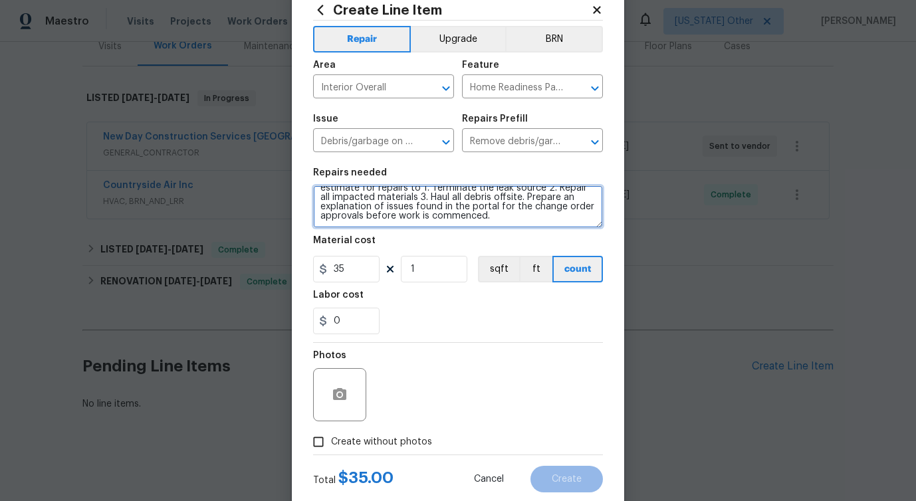
type textarea "#lwoleak Received feedback there is some sort of leak upstairs. Please prioriti…"
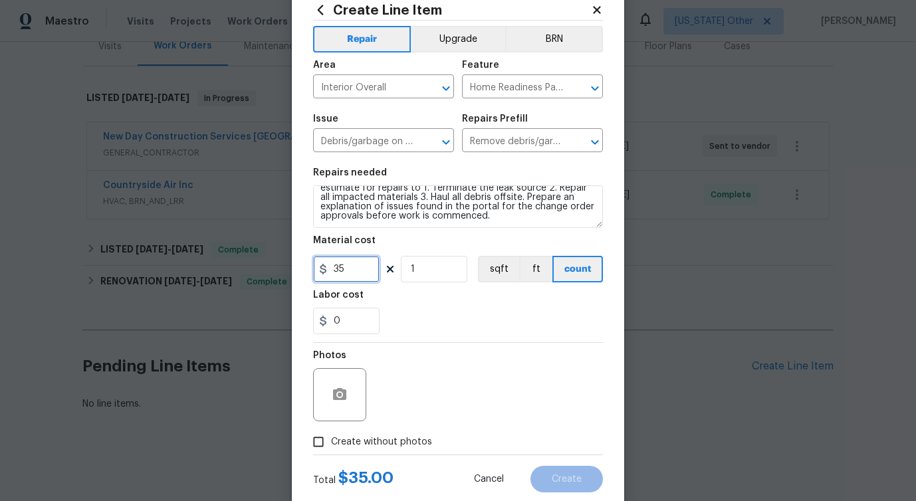
click at [343, 271] on input "35" at bounding box center [346, 269] width 66 height 27
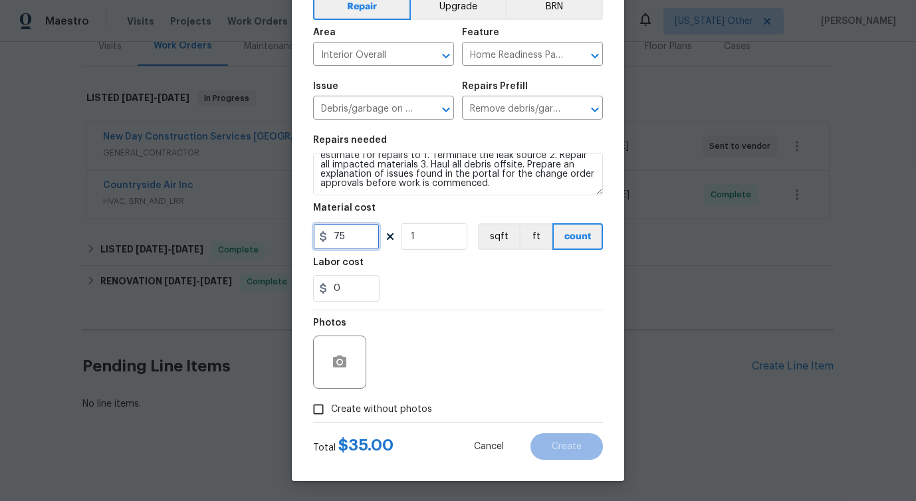
type input "75"
click at [342, 407] on span "Create without photos" at bounding box center [381, 410] width 101 height 14
click at [331, 407] on input "Create without photos" at bounding box center [318, 409] width 25 height 25
checkbox input "true"
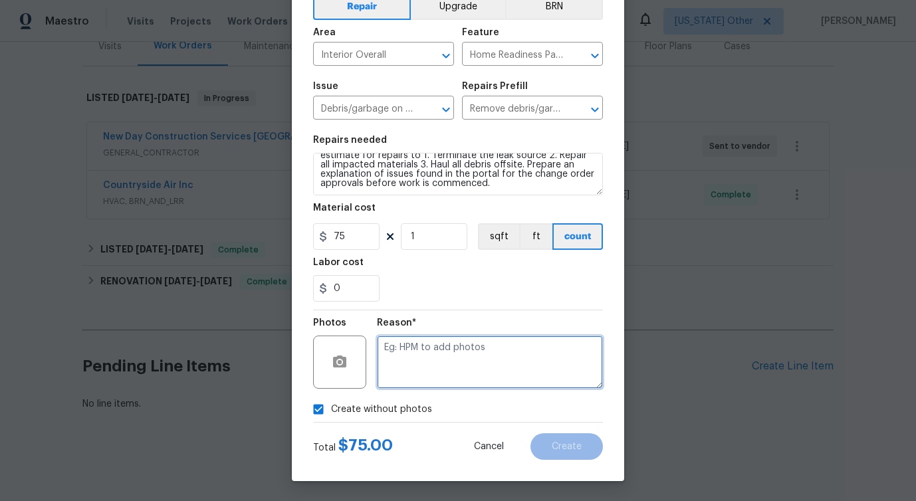
click at [449, 345] on textarea at bounding box center [490, 362] width 226 height 53
type textarea "verbiage updated"
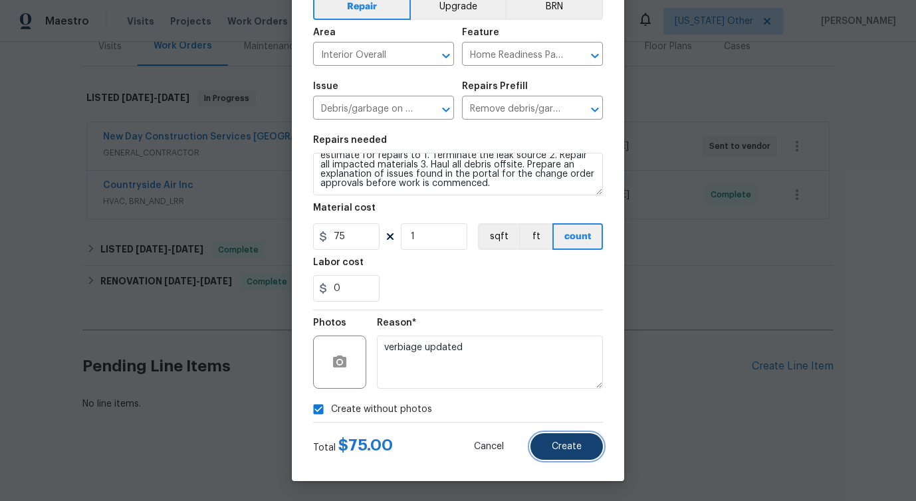
click at [585, 449] on button "Create" at bounding box center [566, 446] width 72 height 27
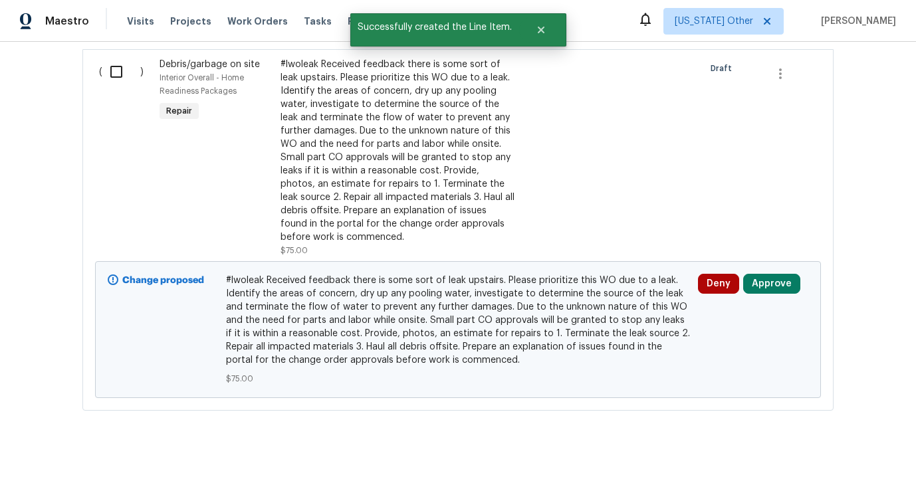
scroll to position [508, 0]
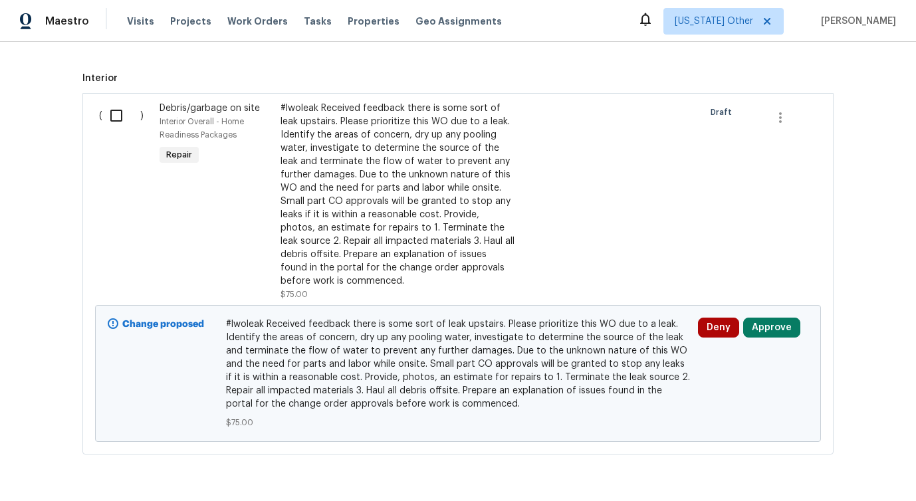
click at [116, 121] on input "checkbox" at bounding box center [121, 116] width 38 height 28
checkbox input "true"
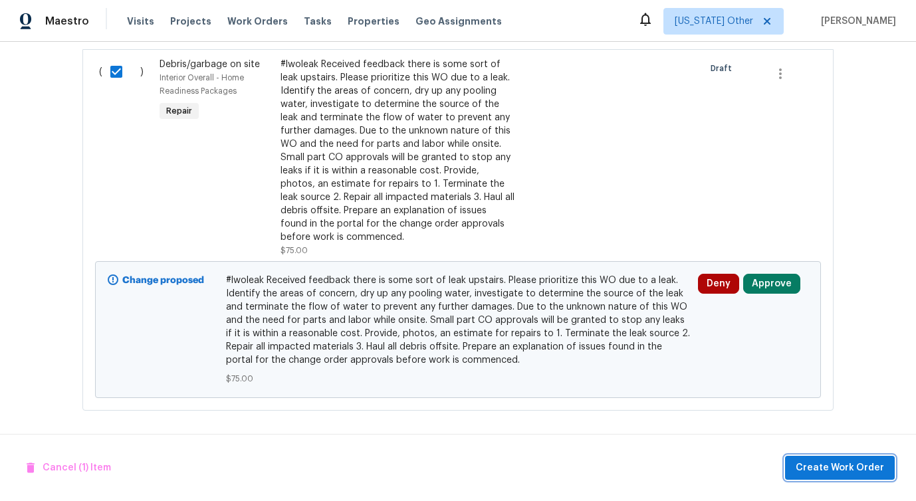
click at [847, 469] on span "Create Work Order" at bounding box center [839, 468] width 88 height 17
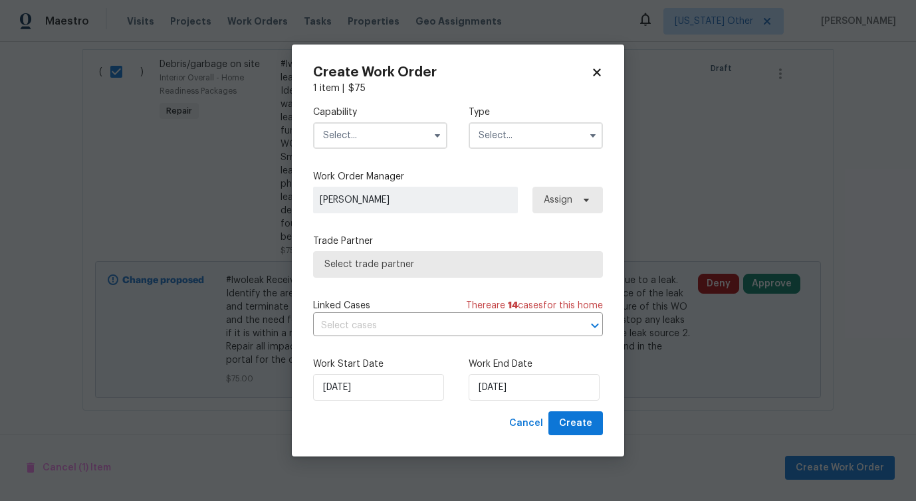
click at [397, 134] on input "text" at bounding box center [380, 135] width 134 height 27
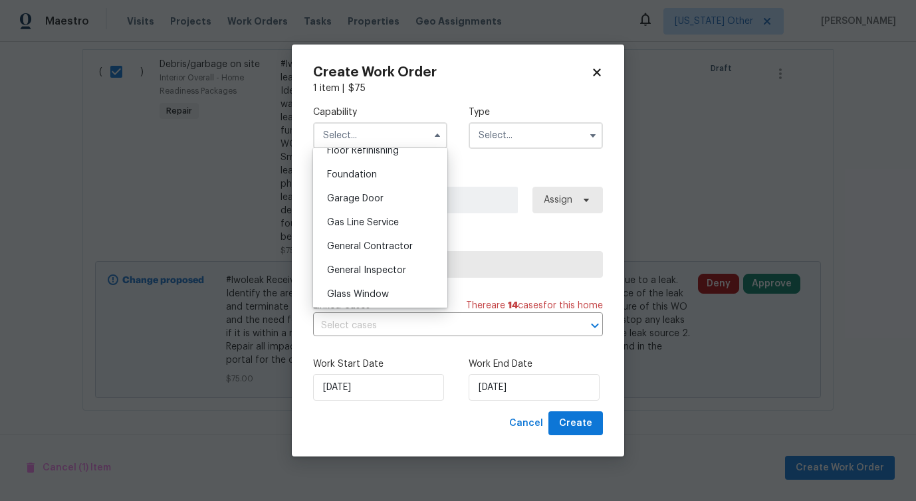
scroll to position [569, 0]
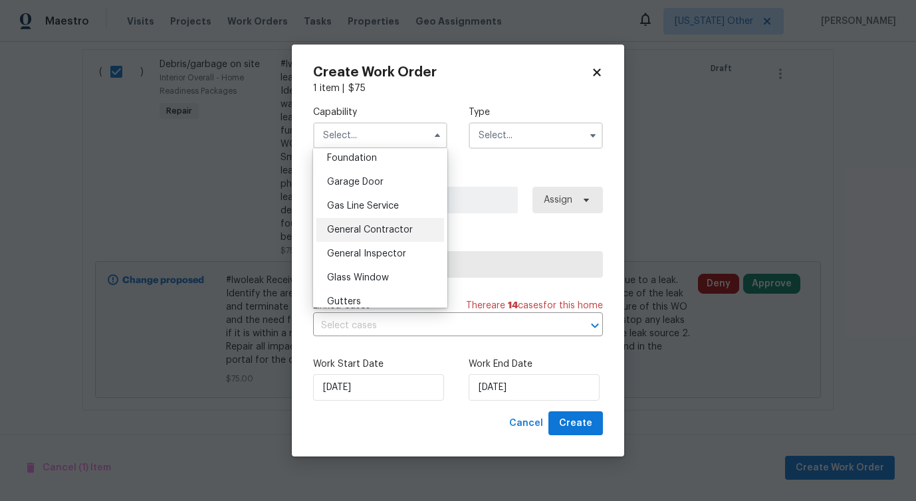
click at [378, 225] on span "General Contractor" at bounding box center [370, 229] width 86 height 9
type input "General Contractor"
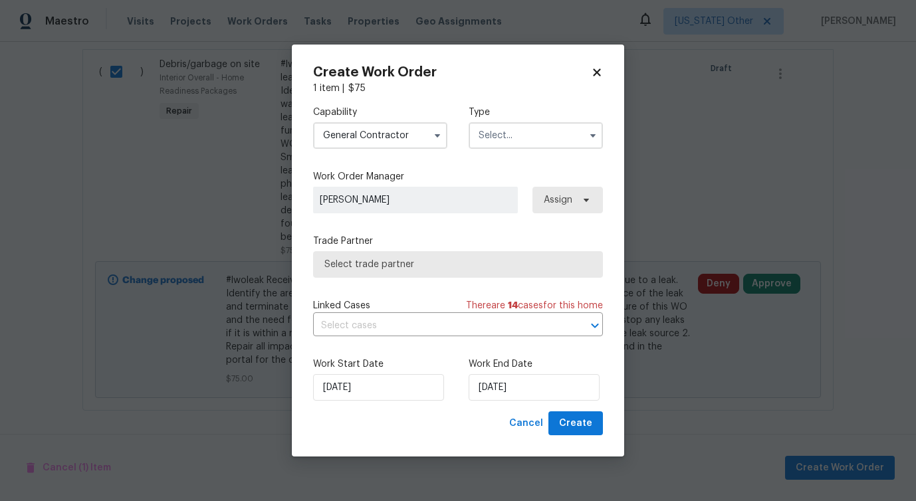
click at [538, 136] on input "text" at bounding box center [535, 135] width 134 height 27
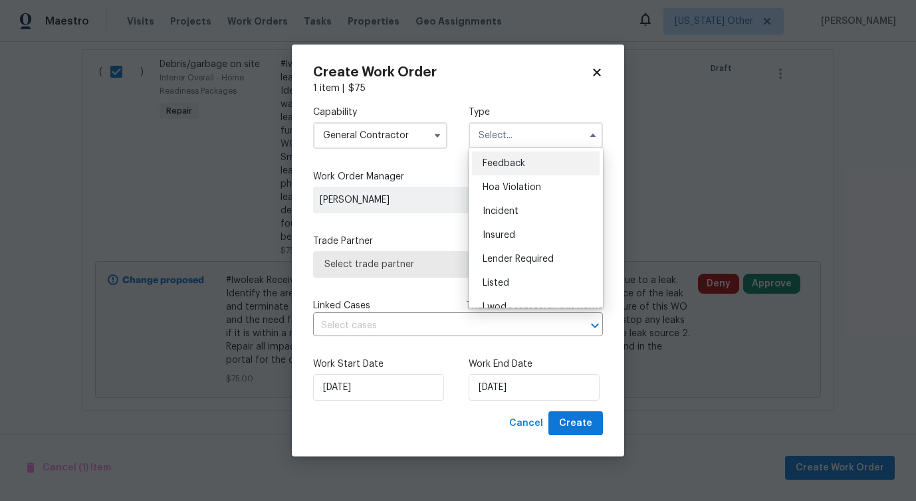
click at [522, 164] on span "Feedback" at bounding box center [503, 163] width 43 height 9
type input "Feedback"
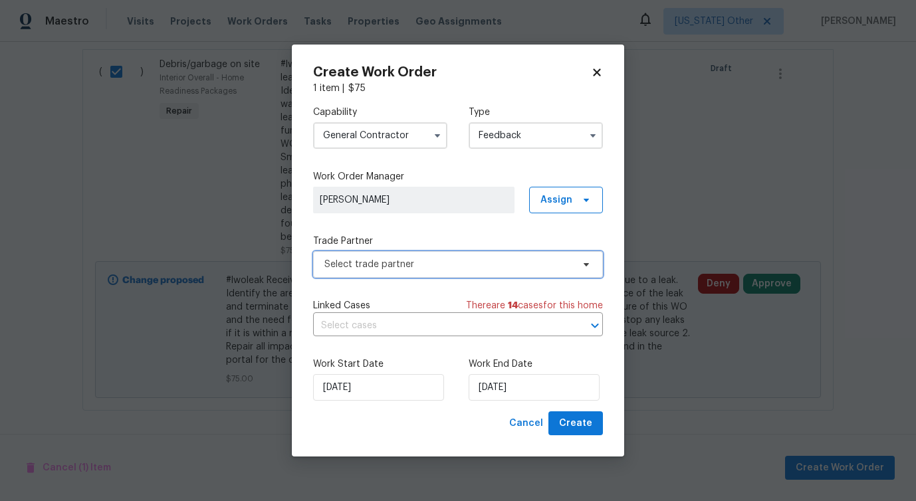
click at [378, 269] on span "Select trade partner" at bounding box center [448, 264] width 248 height 13
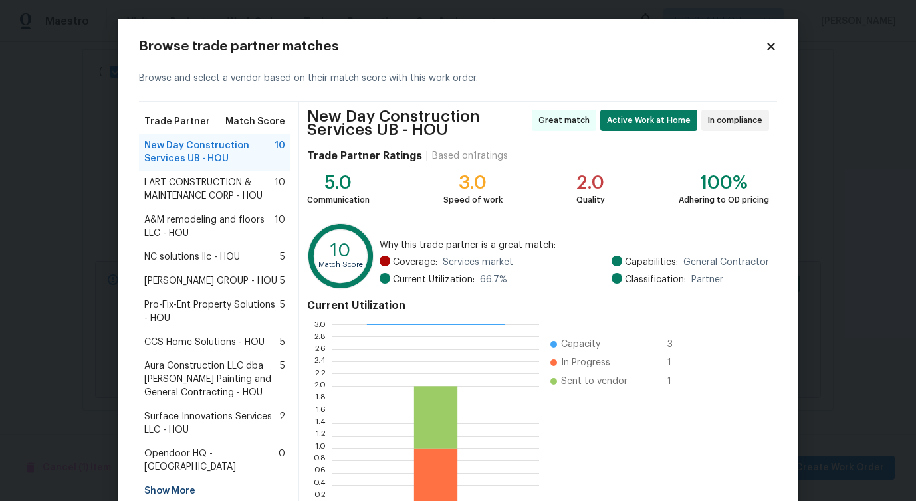
scroll to position [0, 0]
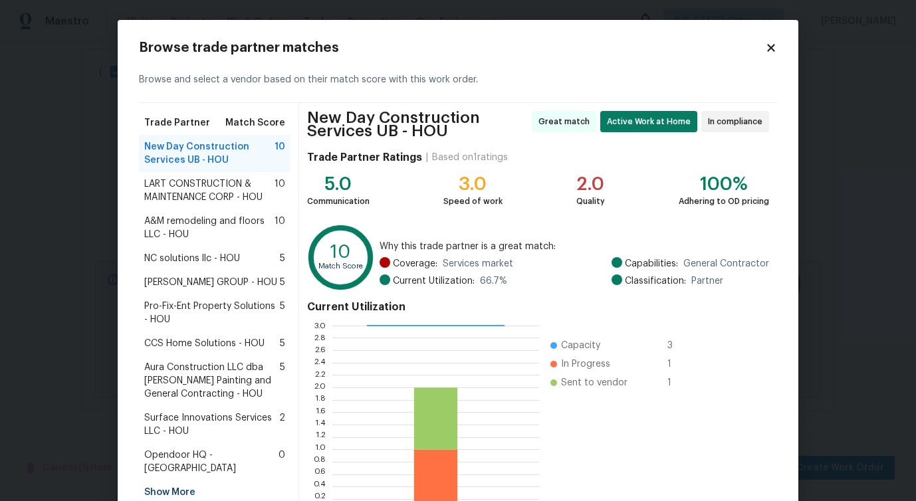
click at [230, 174] on div "LART CONSTRUCTION & MAINTENANCE CORP - HOU 10" at bounding box center [215, 190] width 152 height 37
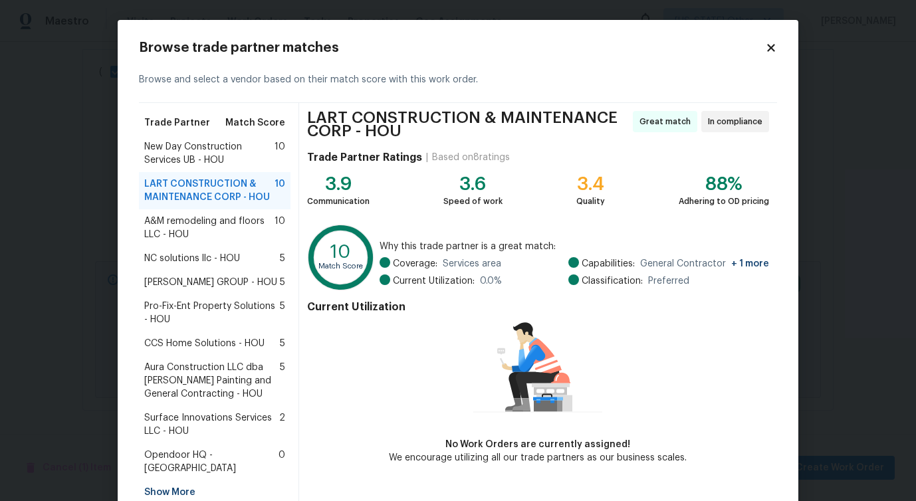
scroll to position [63, 0]
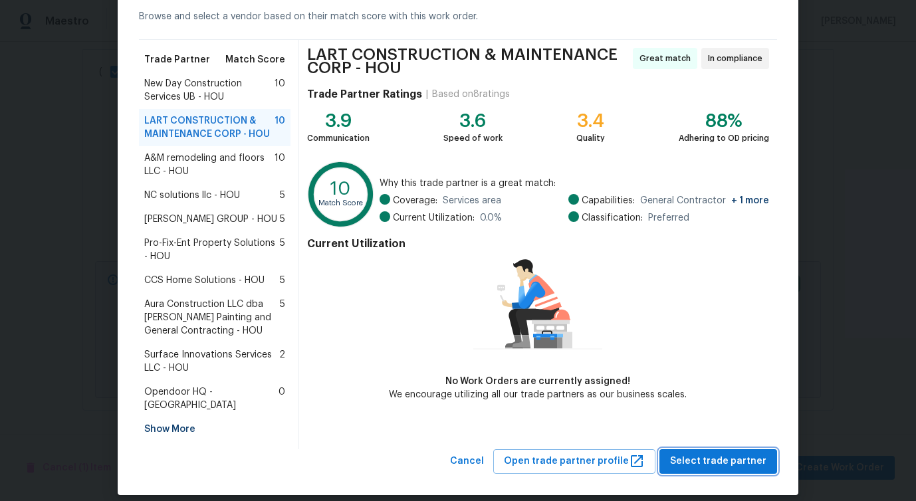
click at [699, 453] on span "Select trade partner" at bounding box center [718, 461] width 96 height 17
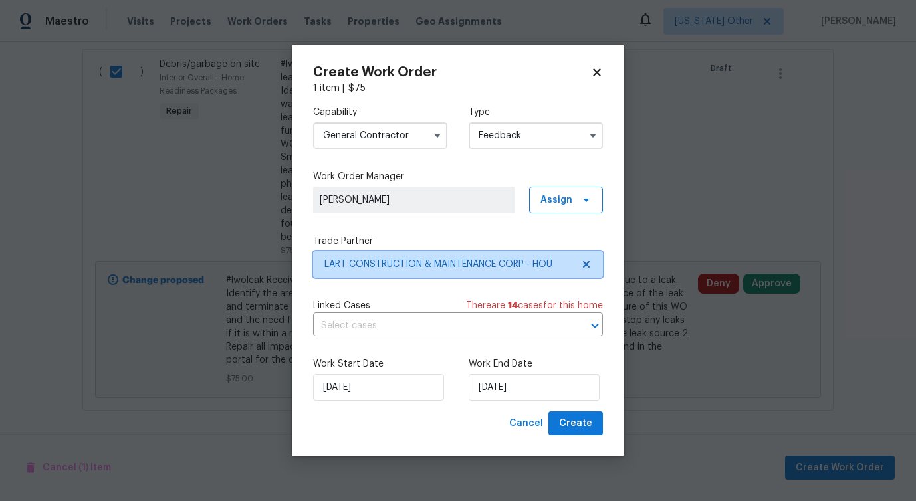
scroll to position [0, 0]
click at [399, 317] on input "text" at bounding box center [439, 326] width 253 height 21
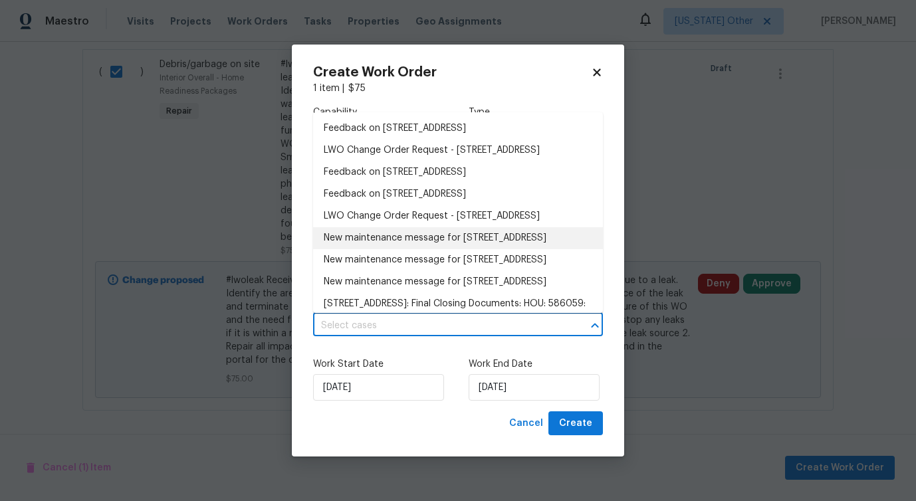
click at [363, 249] on li "New maintenance message for 211 Golden Eagle Ct , La Marque, TX 77568" at bounding box center [458, 238] width 290 height 22
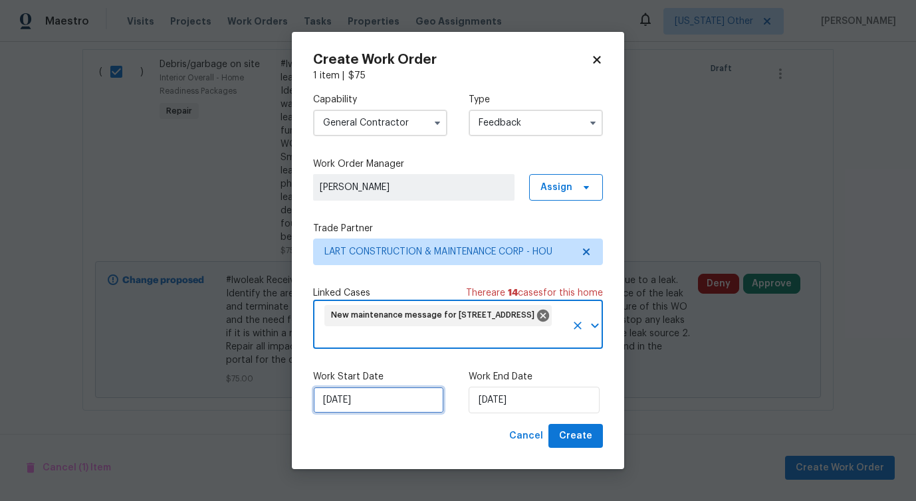
click at [387, 403] on input "[DATE]" at bounding box center [378, 400] width 131 height 27
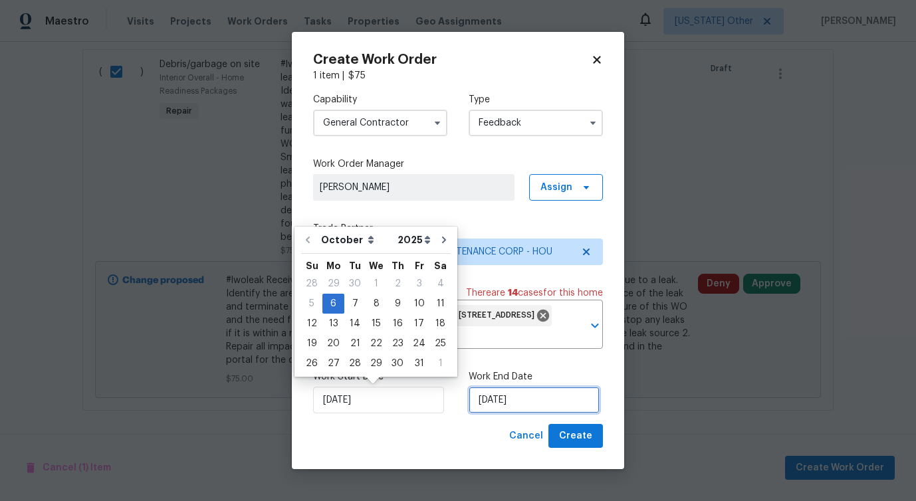
click at [505, 393] on input "[DATE]" at bounding box center [533, 400] width 131 height 27
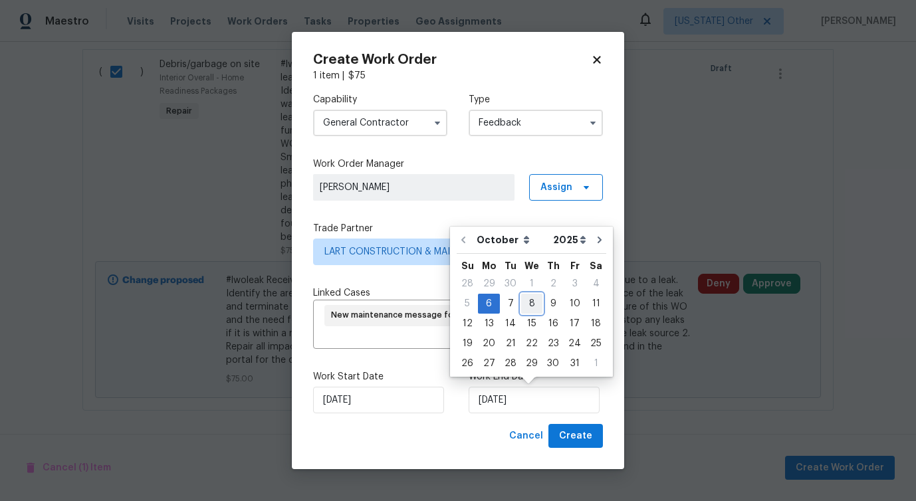
click at [532, 306] on div "8" at bounding box center [531, 303] width 21 height 19
type input "[DATE]"
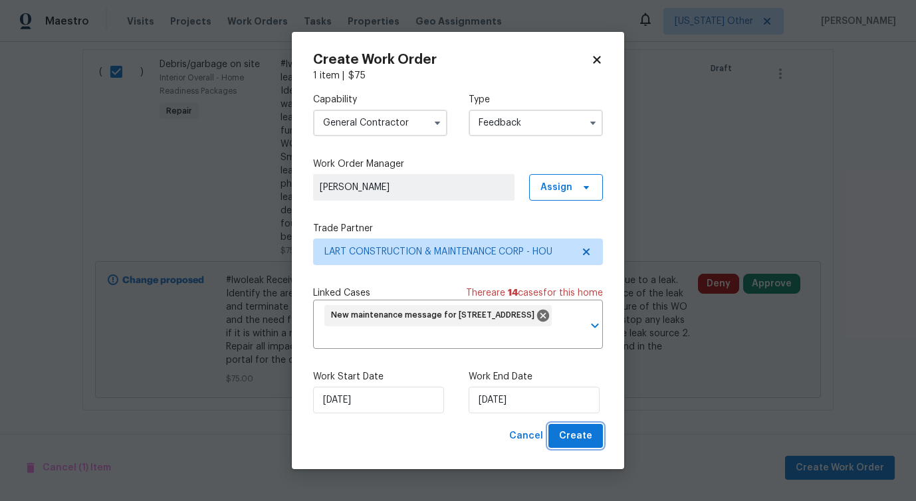
click at [580, 439] on span "Create" at bounding box center [575, 436] width 33 height 17
checkbox input "false"
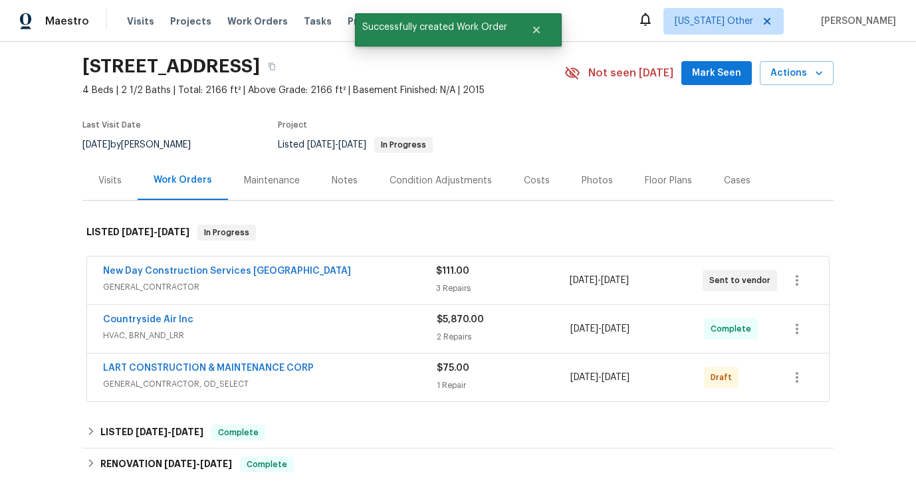
scroll to position [52, 0]
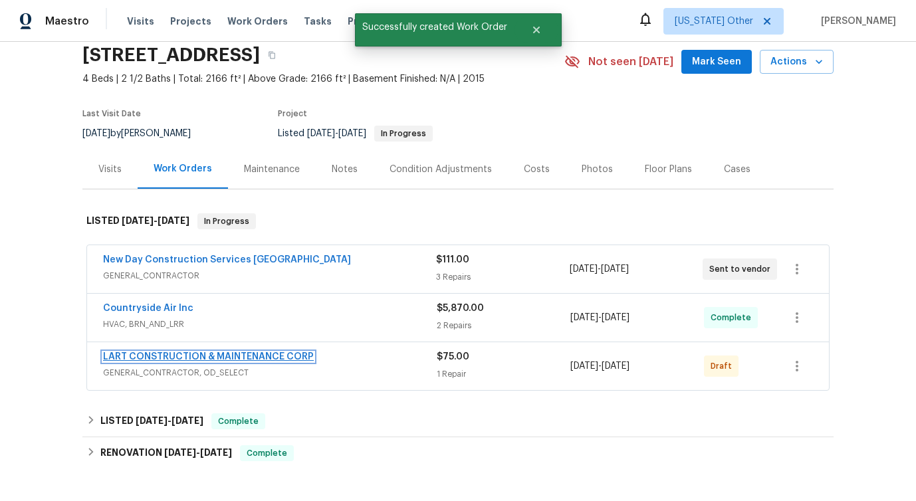
click at [172, 360] on link "LART CONSTRUCTION & MAINTENANCE CORP" at bounding box center [208, 356] width 211 height 9
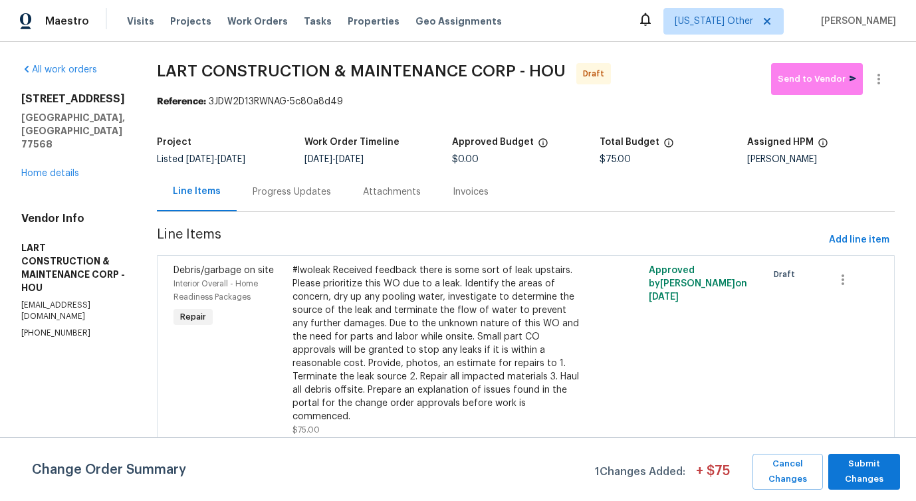
click at [869, 490] on div "Change Order Summary 1 Changes Added: + $ 75 Cancel Changes Submit Changes" at bounding box center [458, 469] width 916 height 64
click at [868, 484] on span "Submit Changes" at bounding box center [864, 472] width 58 height 31
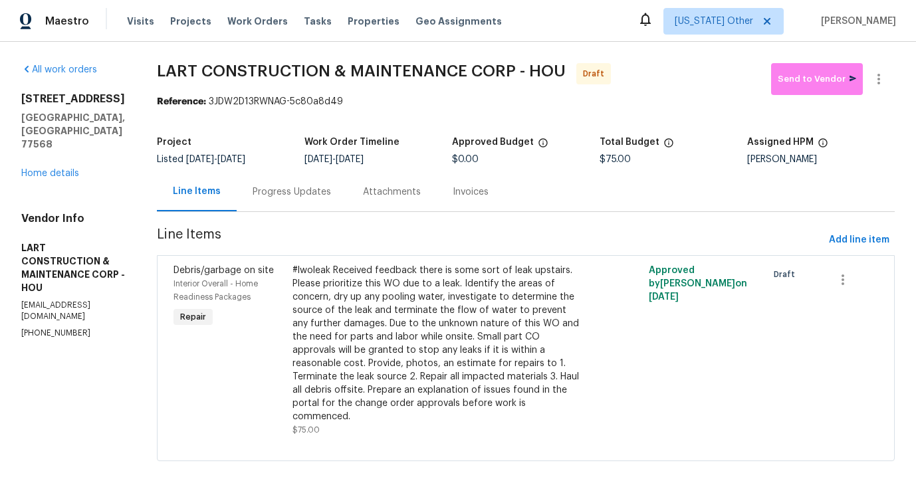
click at [323, 198] on div "Progress Updates" at bounding box center [292, 191] width 78 height 13
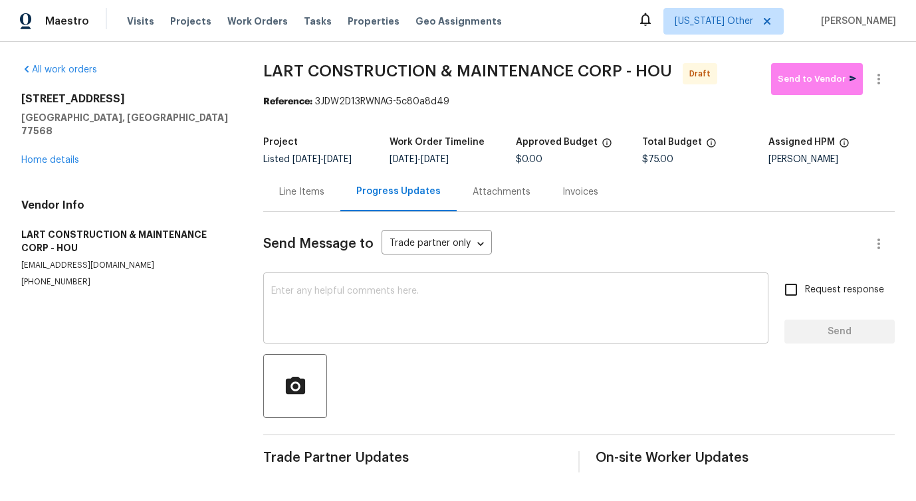
click at [356, 302] on textarea at bounding box center [515, 309] width 489 height 47
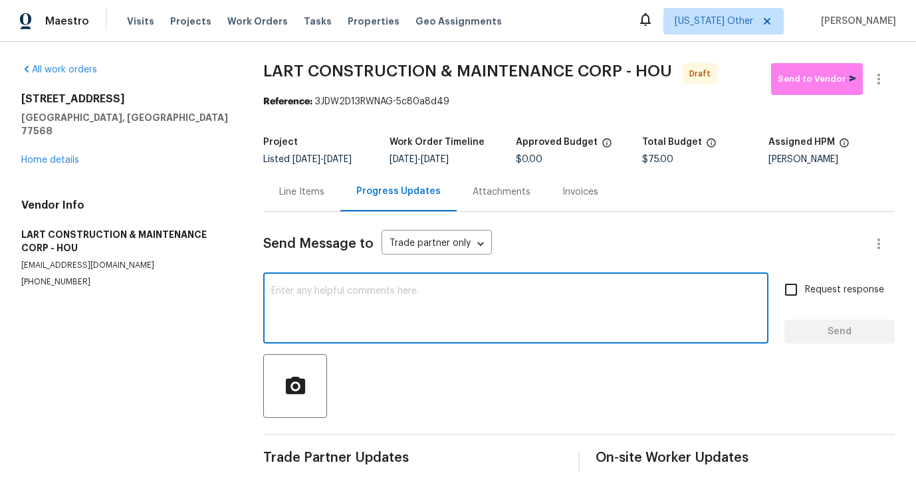
paste textarea "Hi this is [PERSON_NAME] with Opendoor. I’m confirming you received the WO for …"
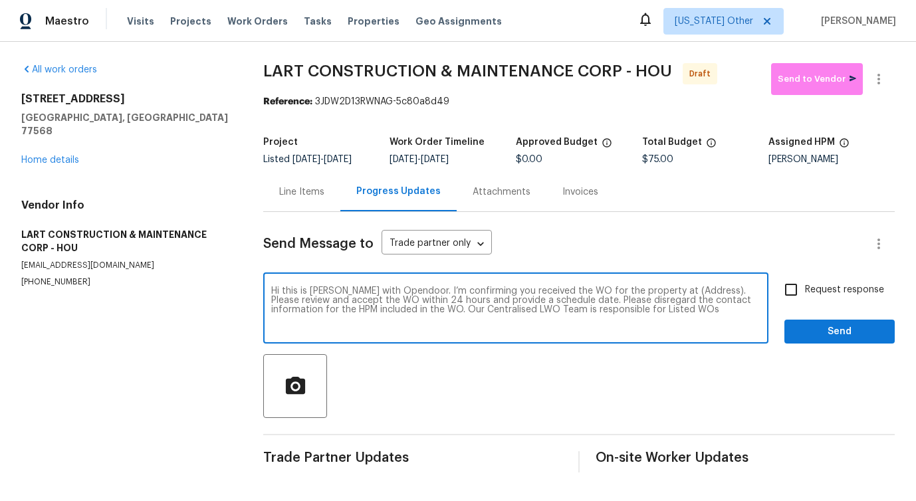
click at [676, 286] on textarea "Hi this is [PERSON_NAME] with Opendoor. I’m confirming you received the WO for …" at bounding box center [515, 309] width 489 height 47
click at [674, 290] on textarea "Hi this is [PERSON_NAME] with Opendoor. I’m confirming you received the WO for …" at bounding box center [515, 309] width 489 height 47
paste textarea "211 Golden Eagle Ct, La Marque, TX 77568"
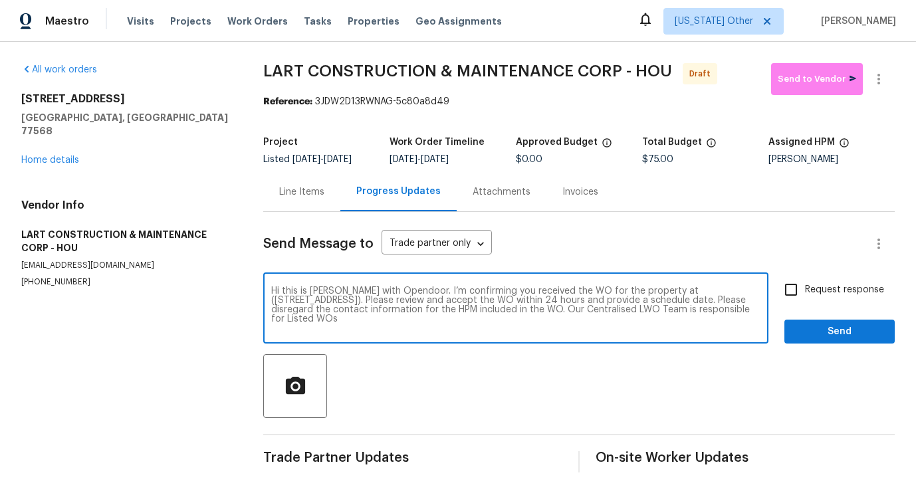
type textarea "Hi this is Pavithra with Opendoor. I’m confirming you received the WO for the p…"
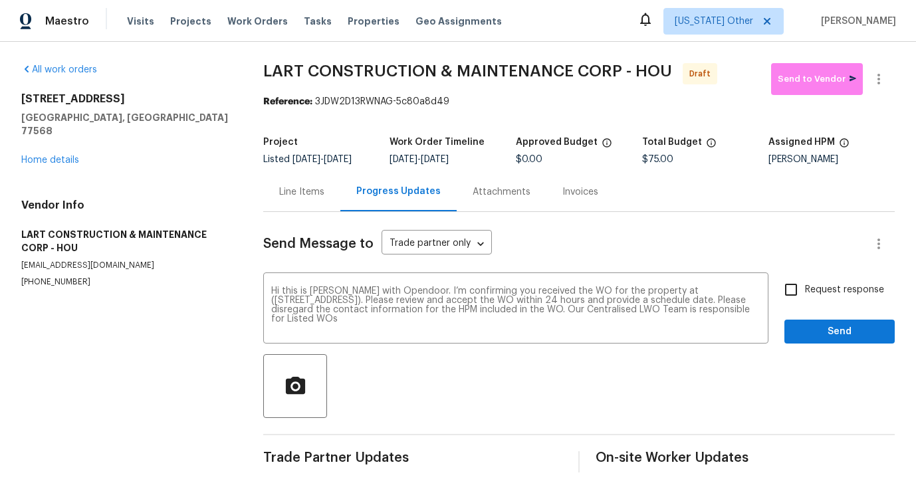
click at [817, 303] on label "Request response" at bounding box center [830, 290] width 107 height 28
click at [805, 303] on input "Request response" at bounding box center [791, 290] width 28 height 28
checkbox input "true"
click at [826, 346] on div "Send Message to Trade partner only Trade partner only ​ Hi this is Pavithra wit…" at bounding box center [578, 342] width 631 height 260
click at [830, 341] on button "Send" at bounding box center [839, 332] width 110 height 25
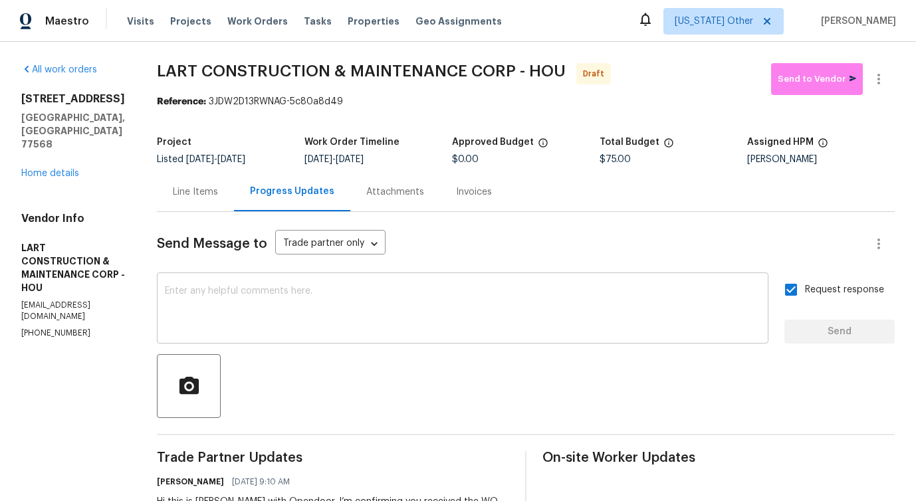
click at [297, 307] on textarea at bounding box center [462, 309] width 595 height 47
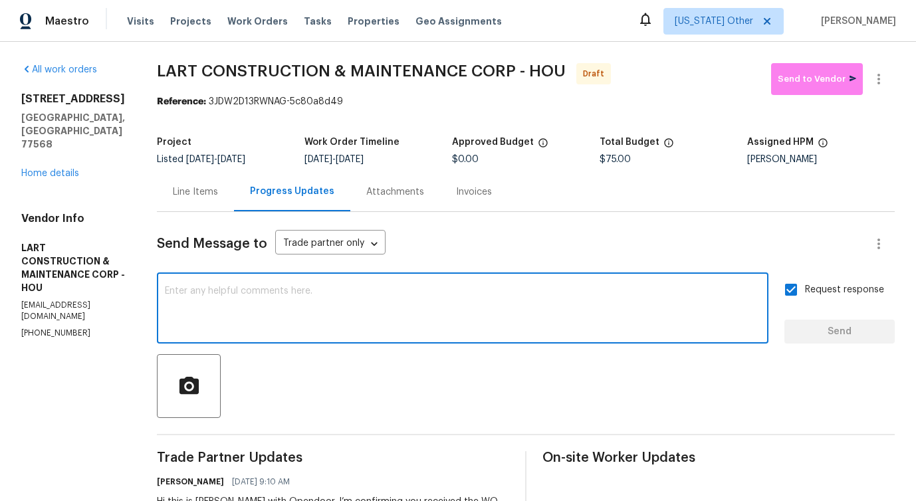
paste textarea "Attention All Work Orders must include before-photos (both close-up and wide-an…"
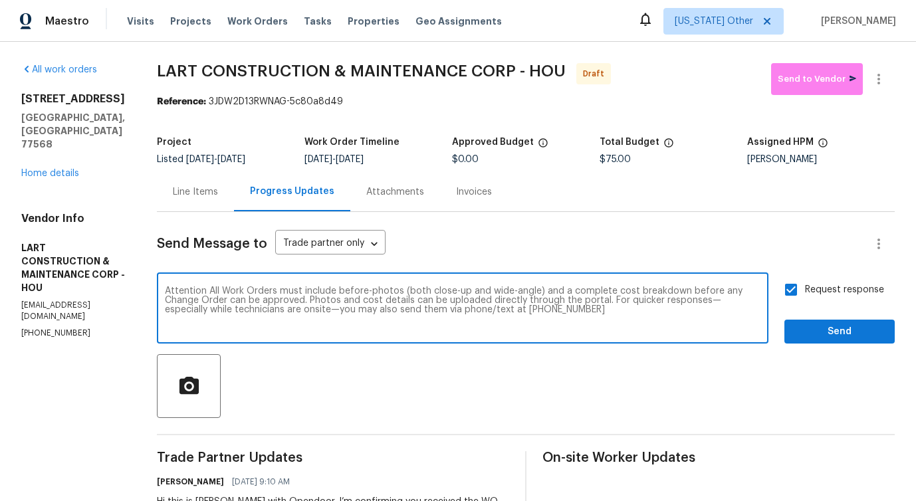
type textarea "Attention All Work Orders must include before-photos (both close-up and wide-an…"
click at [851, 333] on span "Send" at bounding box center [839, 332] width 89 height 17
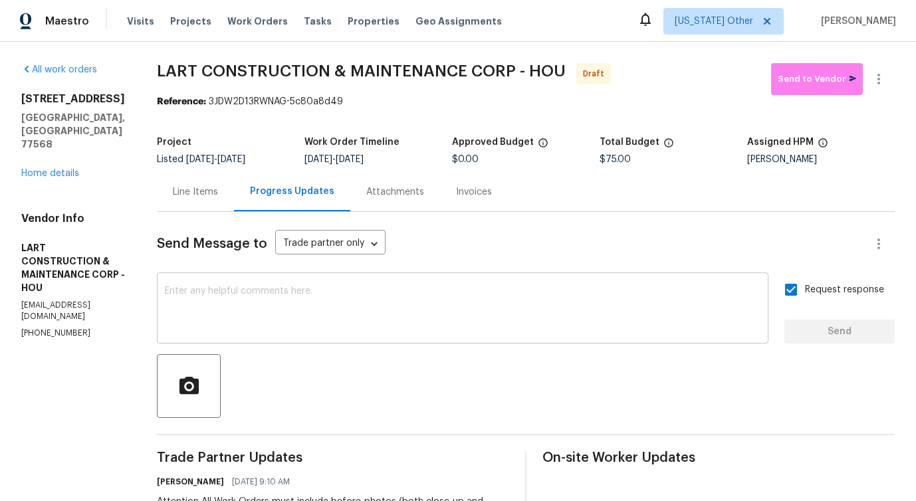
click at [538, 337] on div "x ​" at bounding box center [462, 310] width 611 height 68
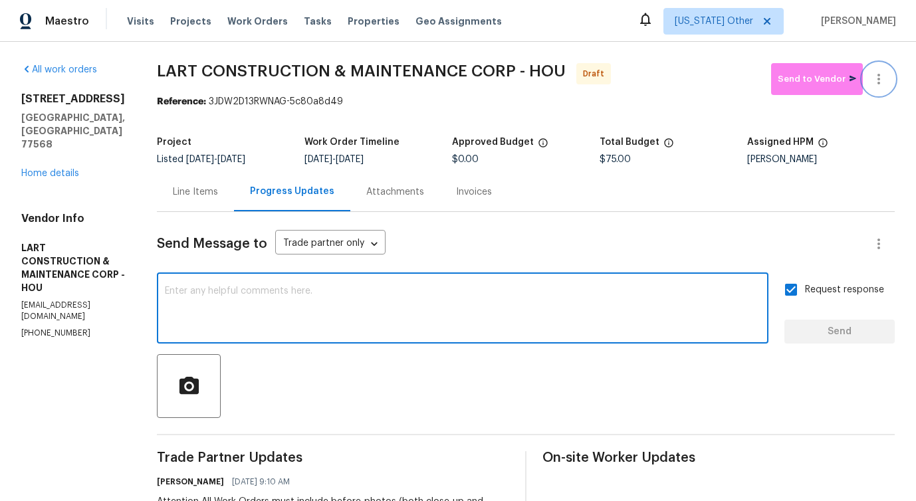
click at [886, 82] on icon "button" at bounding box center [879, 79] width 16 height 16
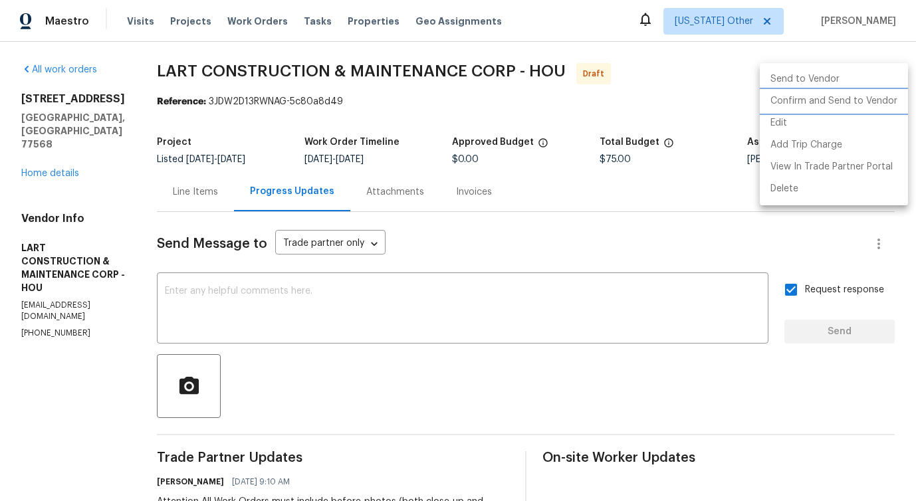
click at [820, 97] on li "Confirm and Send to Vendor" at bounding box center [834, 101] width 148 height 22
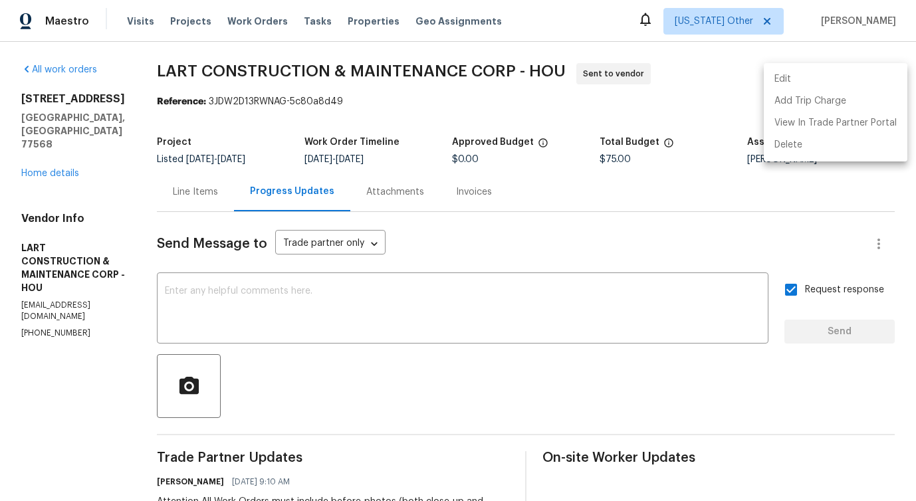
click at [468, 320] on div at bounding box center [458, 250] width 916 height 501
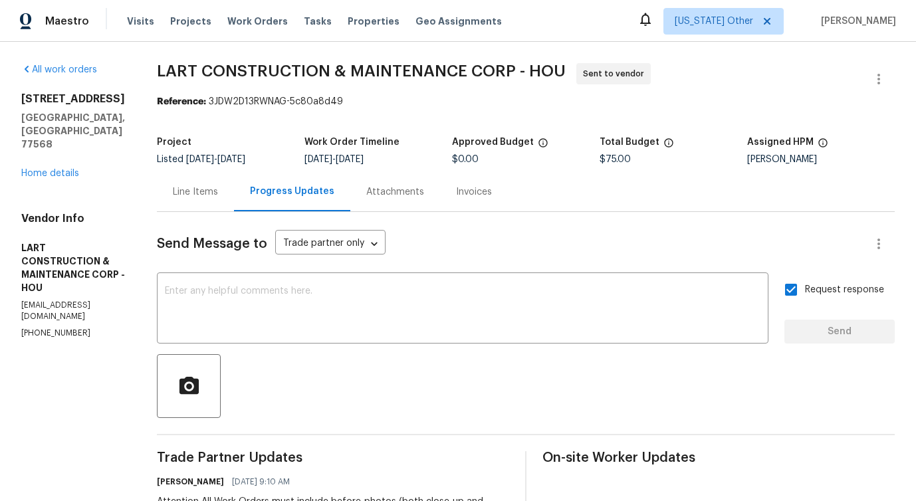
click at [230, 179] on div "Line Items" at bounding box center [195, 191] width 77 height 39
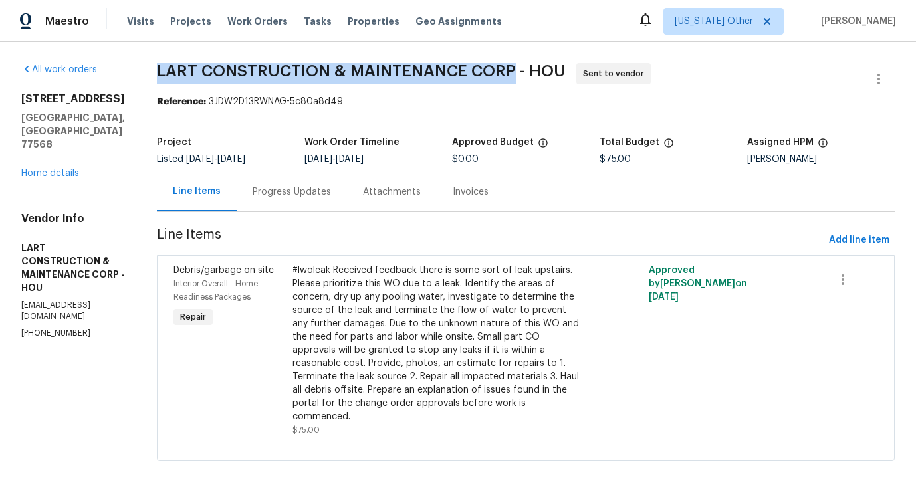
drag, startPoint x: 169, startPoint y: 72, endPoint x: 528, endPoint y: 66, distance: 359.6
click at [528, 66] on div "All work orders 211 Golden Eagle Ct La Marque, TX 77568 Home details Vendor Inf…" at bounding box center [458, 270] width 916 height 457
copy span "LART CONSTRUCTION & MAINTENANCE CORP"
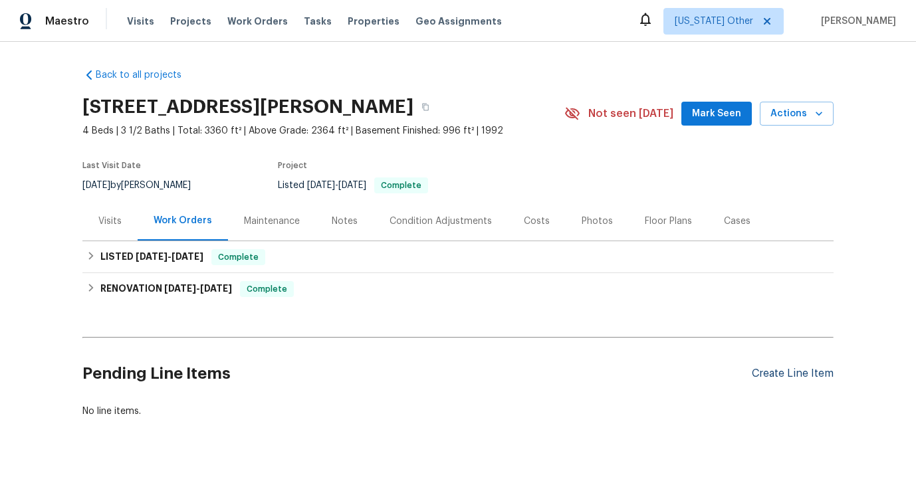
click at [805, 373] on div "Create Line Item" at bounding box center [793, 373] width 82 height 13
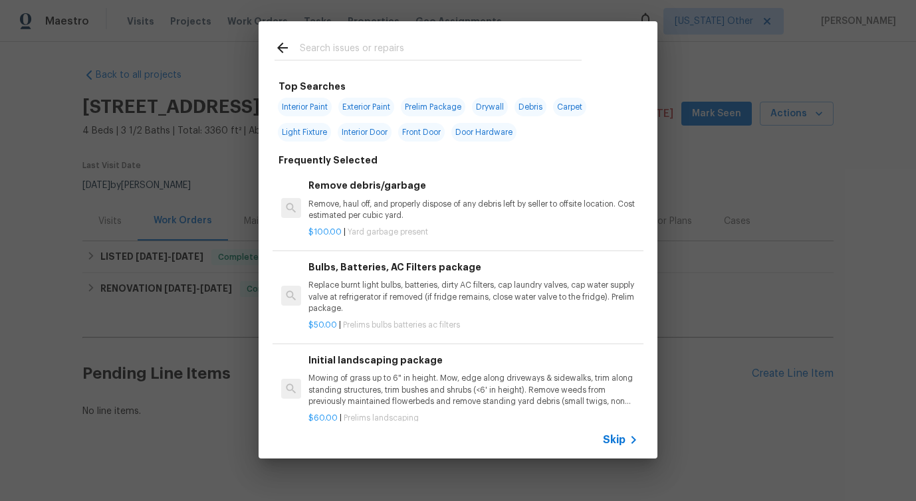
click at [621, 447] on div "Skip" at bounding box center [622, 440] width 39 height 16
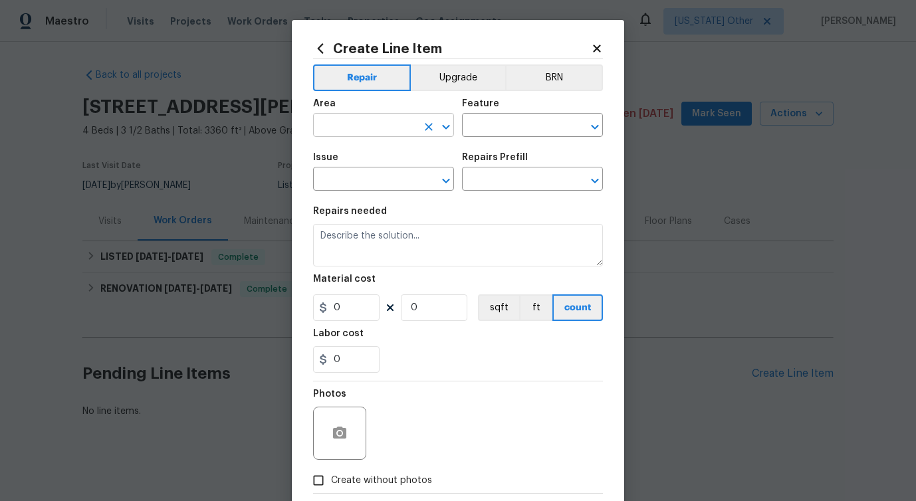
click at [357, 120] on input "text" at bounding box center [365, 126] width 104 height 21
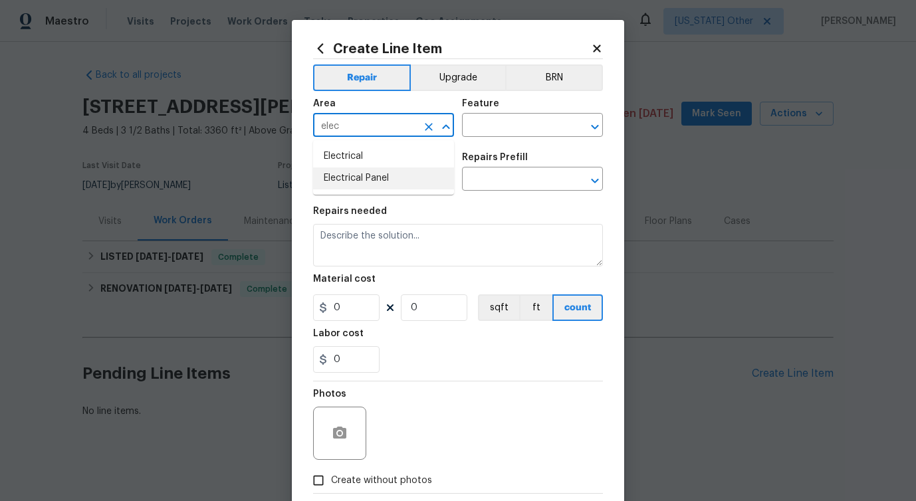
click at [344, 181] on li "Electrical Panel" at bounding box center [383, 178] width 141 height 22
type input "Electrical Panel"
click at [511, 128] on input "text" at bounding box center [514, 126] width 104 height 21
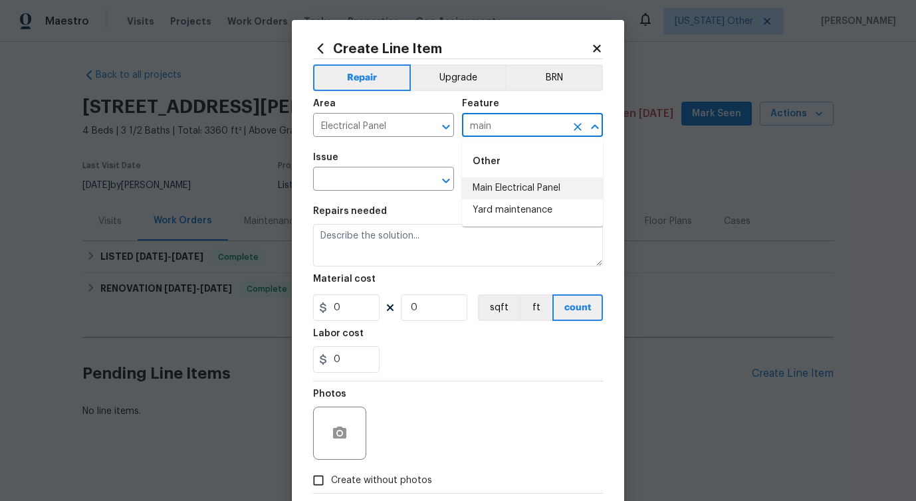
click at [508, 194] on li "Main Electrical Panel" at bounding box center [532, 188] width 141 height 22
type input "Main Electrical Panel"
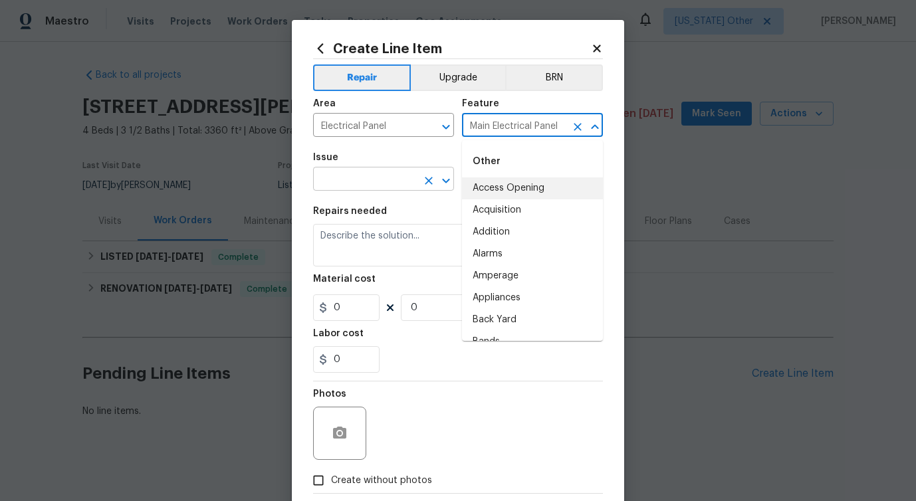
click at [338, 180] on input "text" at bounding box center [365, 180] width 104 height 21
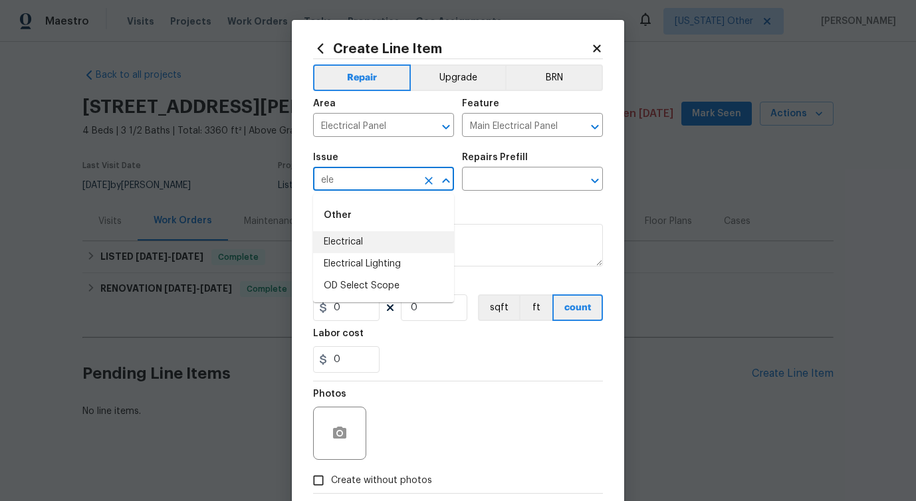
click at [339, 247] on li "Electrical" at bounding box center [383, 242] width 141 height 22
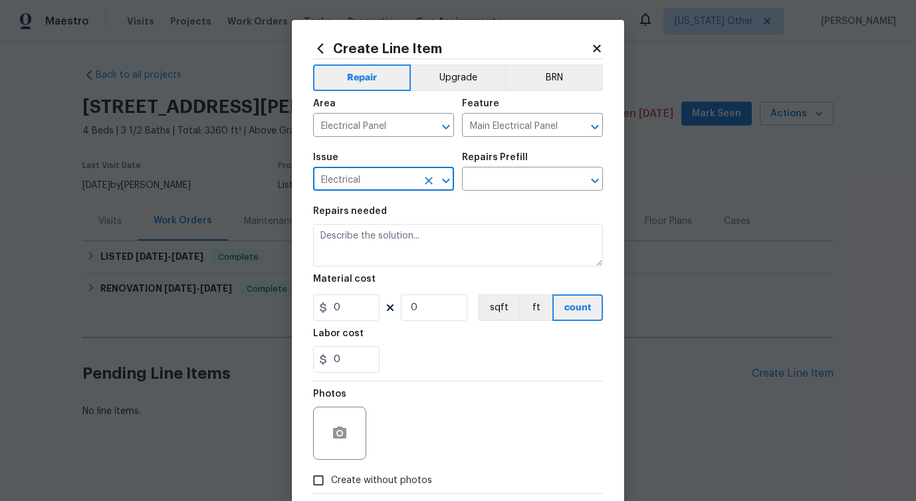
type input "Electrical"
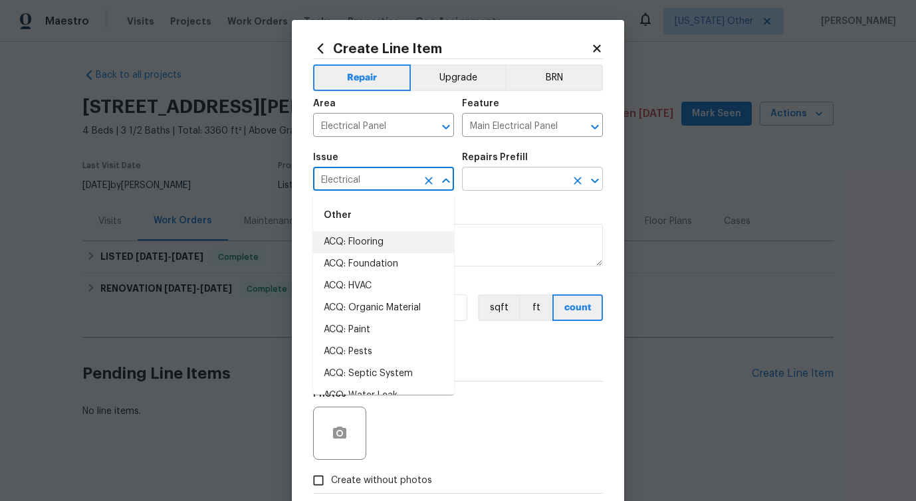
click at [564, 175] on input "text" at bounding box center [514, 180] width 104 height 21
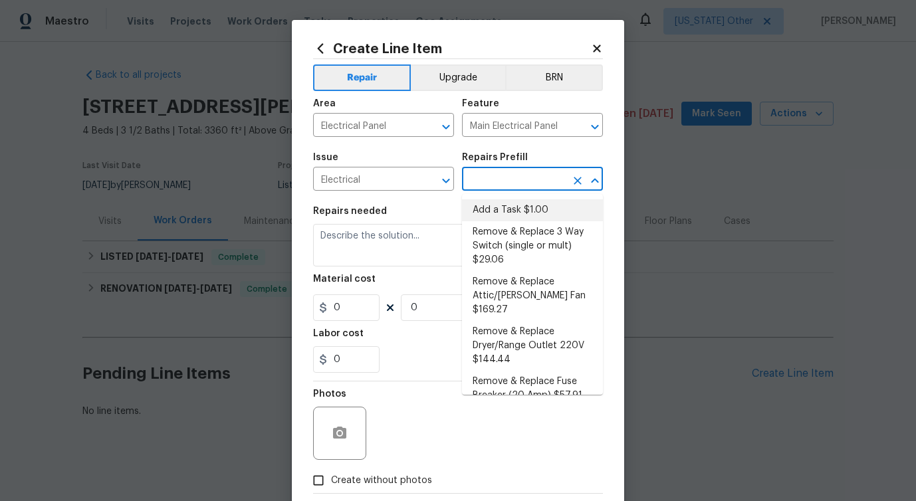
click at [497, 213] on li "Add a Task $1.00" at bounding box center [532, 210] width 141 height 22
type input "Add a Task $1.00"
type textarea "HPM to detail"
type input "1"
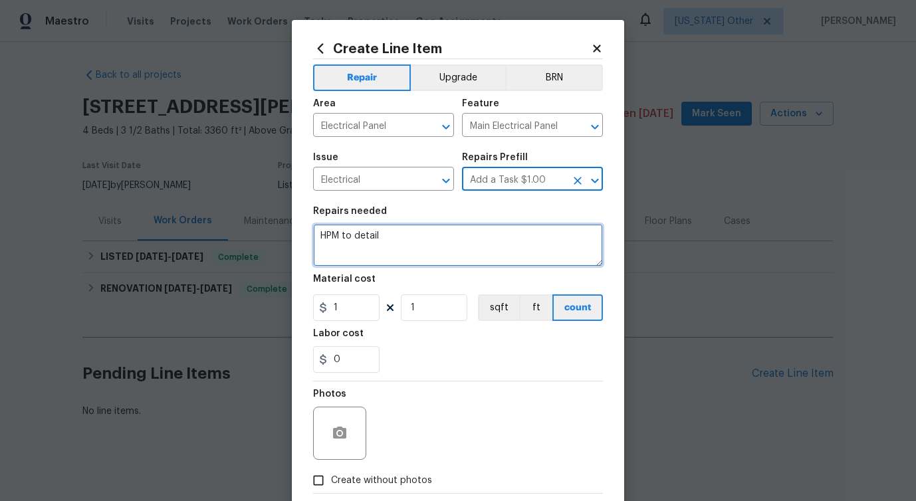
click at [343, 246] on textarea "HPM to detail" at bounding box center [458, 245] width 290 height 43
paste textarea "Feedback received that lights in multiple rooms turn off immediately after bein…"
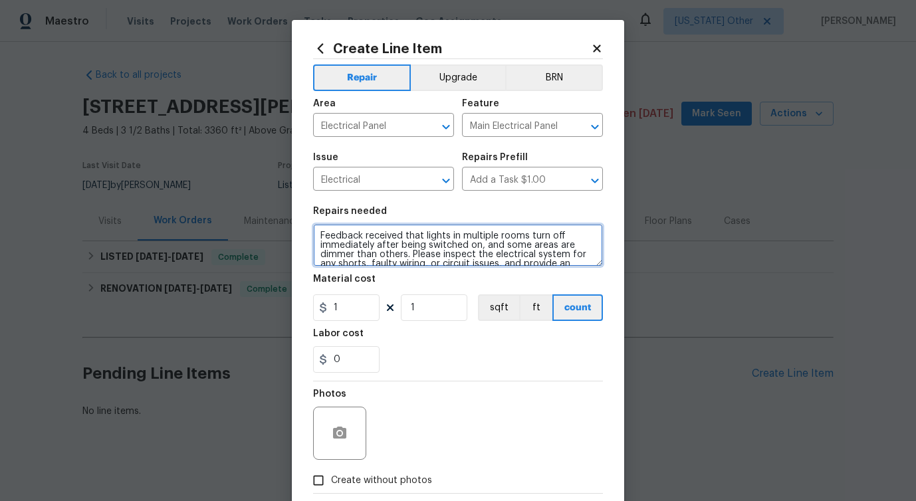
scroll to position [12, 0]
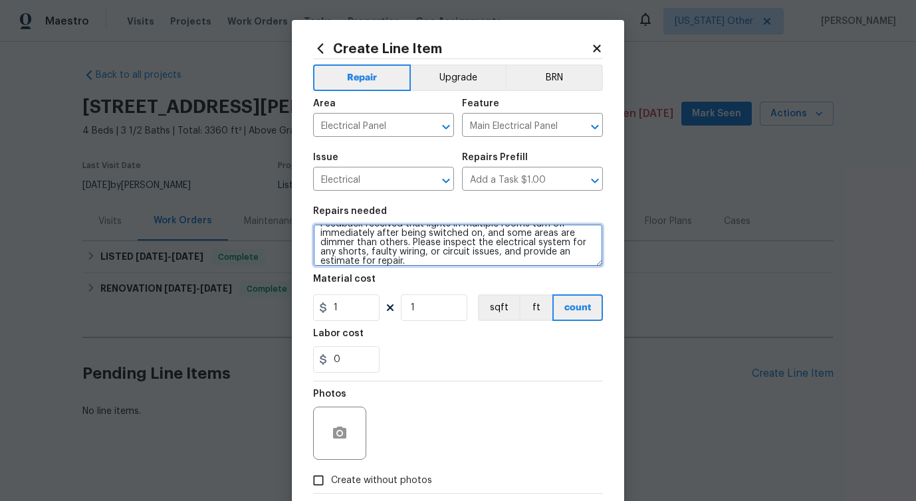
type textarea "Feedback received that lights in multiple rooms turn off immediately after bein…"
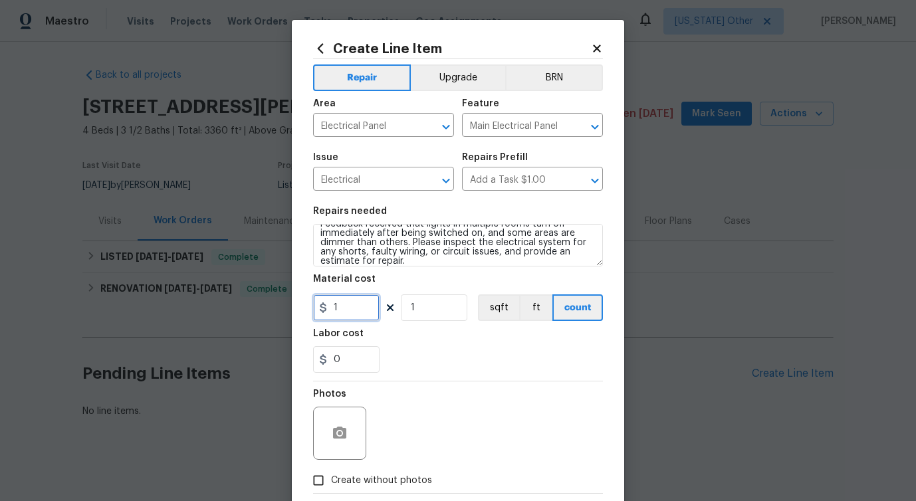
click at [362, 308] on input "1" at bounding box center [346, 307] width 66 height 27
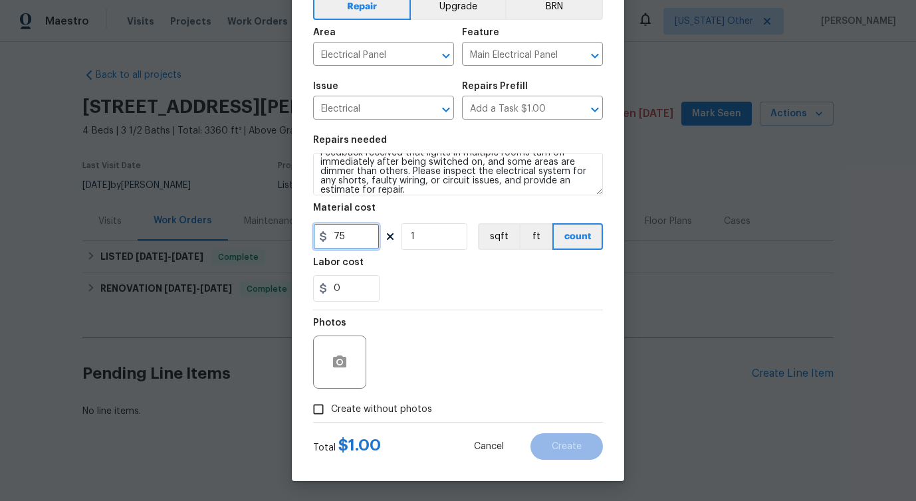
type input "75"
click at [334, 408] on span "Create without photos" at bounding box center [381, 410] width 101 height 14
click at [331, 408] on input "Create without photos" at bounding box center [318, 409] width 25 height 25
checkbox input "true"
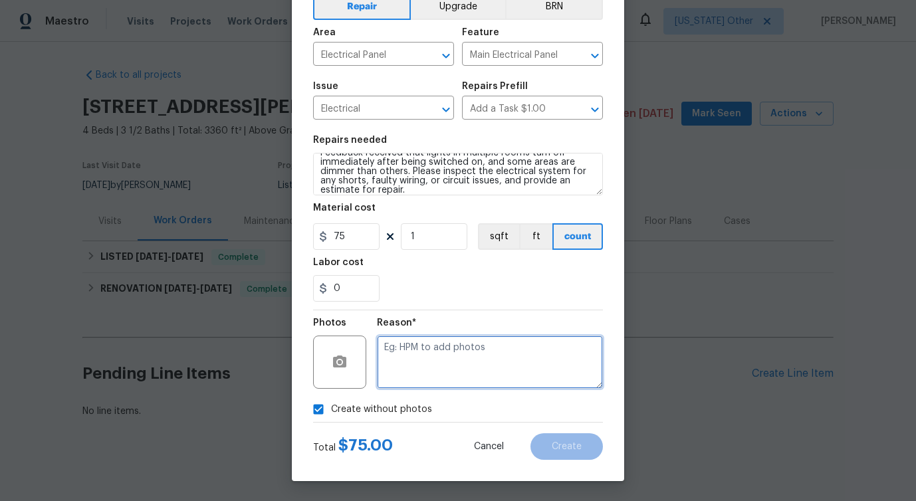
click at [472, 345] on textarea at bounding box center [490, 362] width 226 height 53
type textarea "verbiage updated"
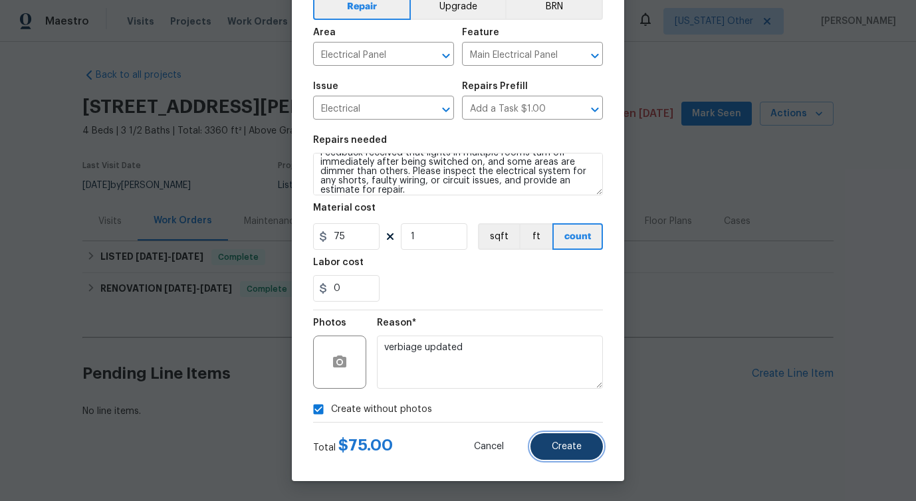
click at [552, 439] on button "Create" at bounding box center [566, 446] width 72 height 27
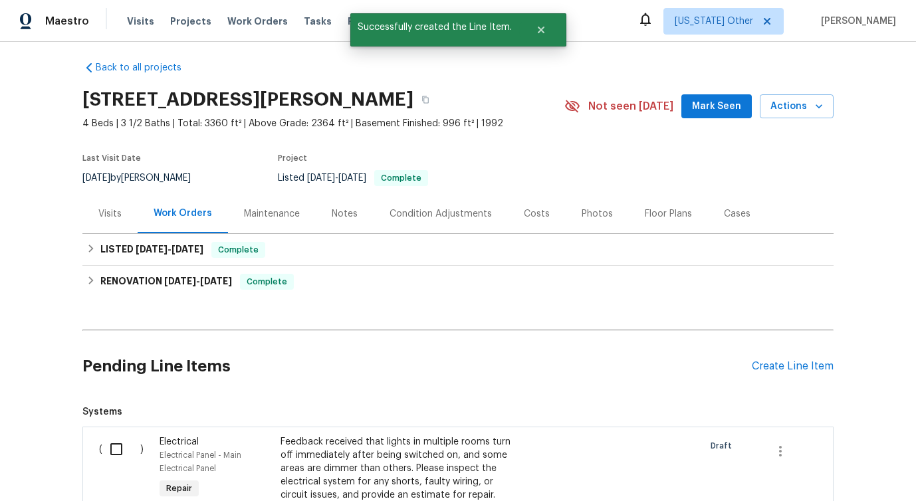
scroll to position [212, 0]
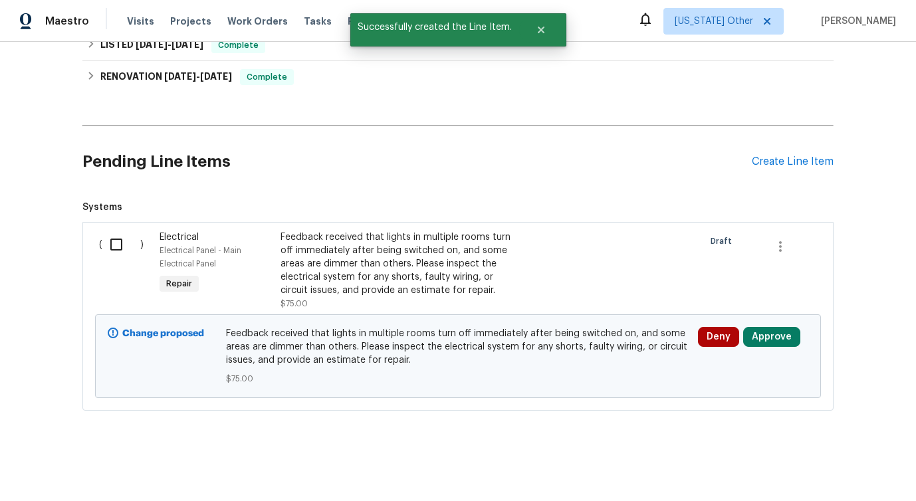
click at [124, 252] on input "checkbox" at bounding box center [121, 245] width 38 height 28
checkbox input "true"
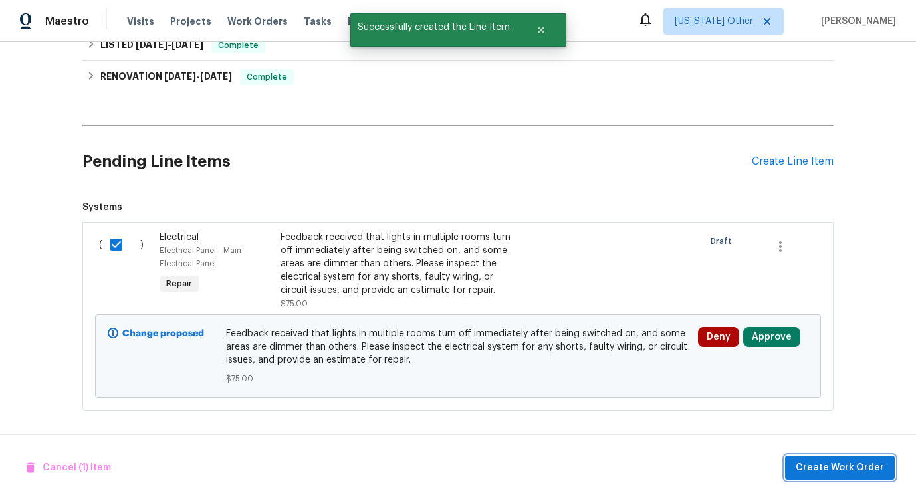
click at [872, 473] on span "Create Work Order" at bounding box center [839, 468] width 88 height 17
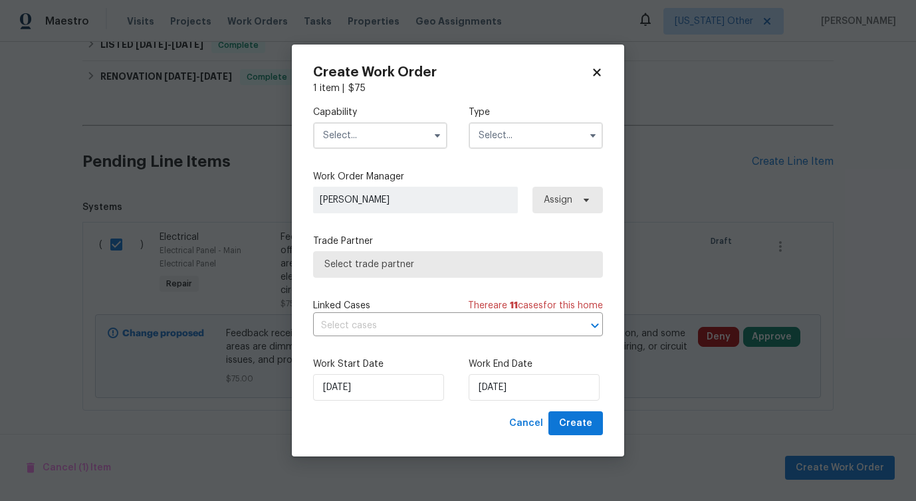
click at [377, 142] on input "text" at bounding box center [380, 135] width 134 height 27
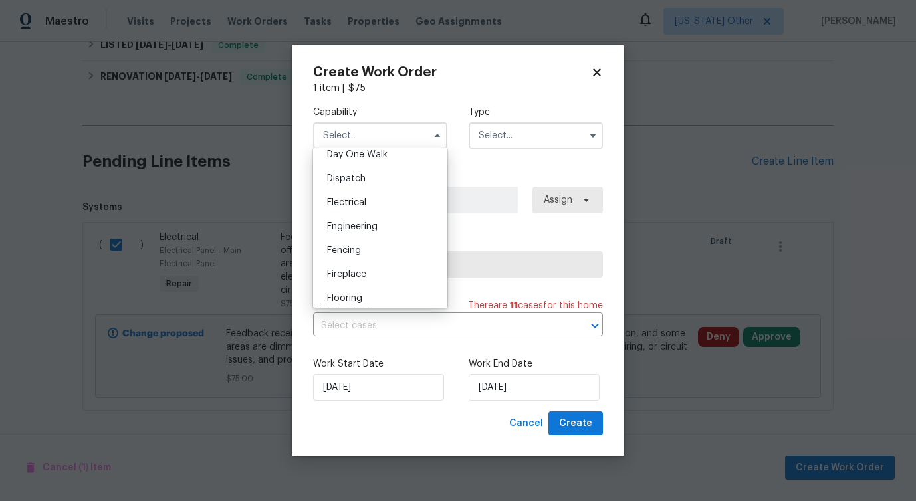
scroll to position [388, 0]
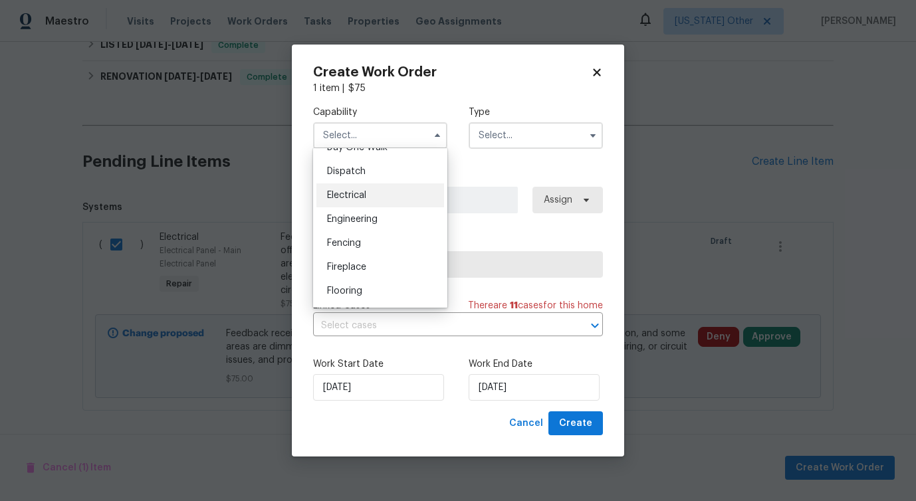
click at [383, 189] on div "Electrical" at bounding box center [380, 195] width 128 height 24
type input "Electrical"
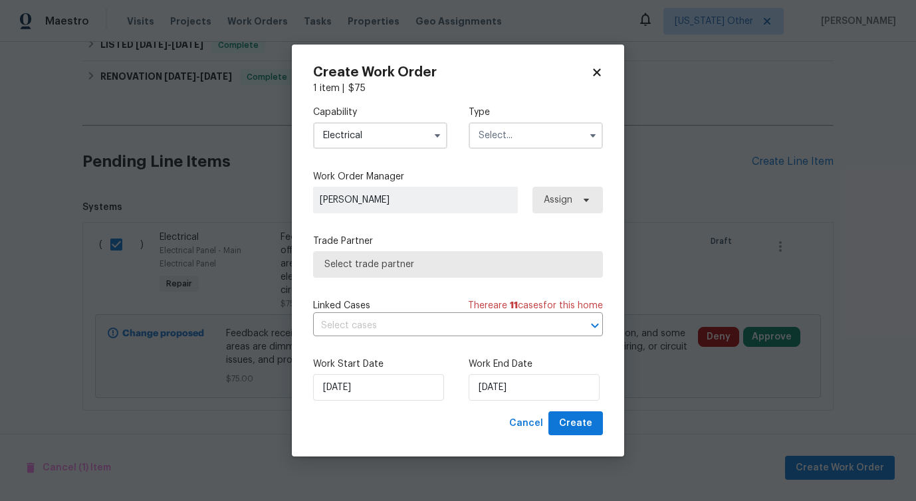
click at [511, 146] on input "text" at bounding box center [535, 135] width 134 height 27
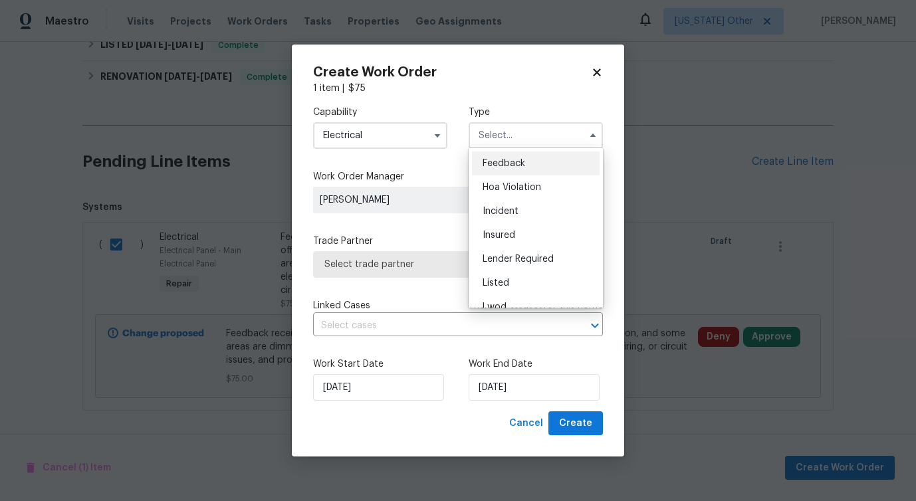
click at [501, 166] on span "Feedback" at bounding box center [503, 163] width 43 height 9
type input "Feedback"
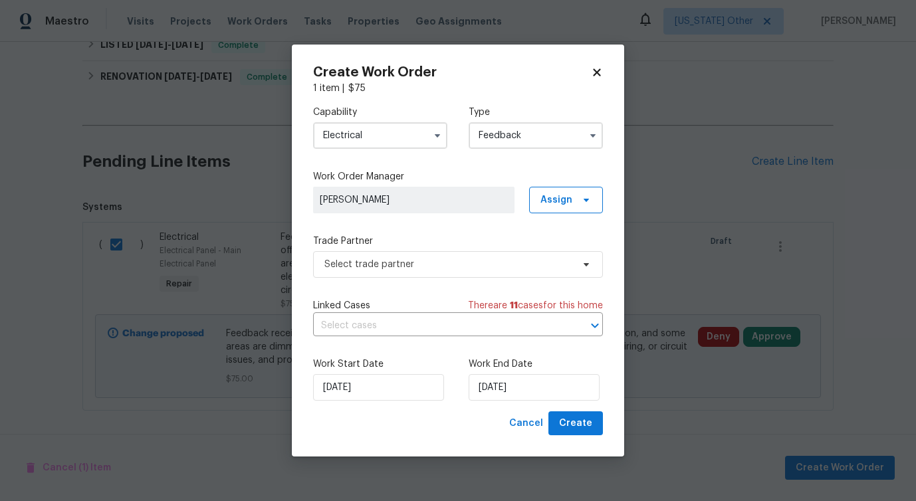
click at [455, 167] on div "Capability Electrical Type Feedback Work Order Manager [PERSON_NAME] Assign Tra…" at bounding box center [458, 253] width 290 height 316
click at [387, 253] on span "Select trade partner" at bounding box center [458, 264] width 290 height 27
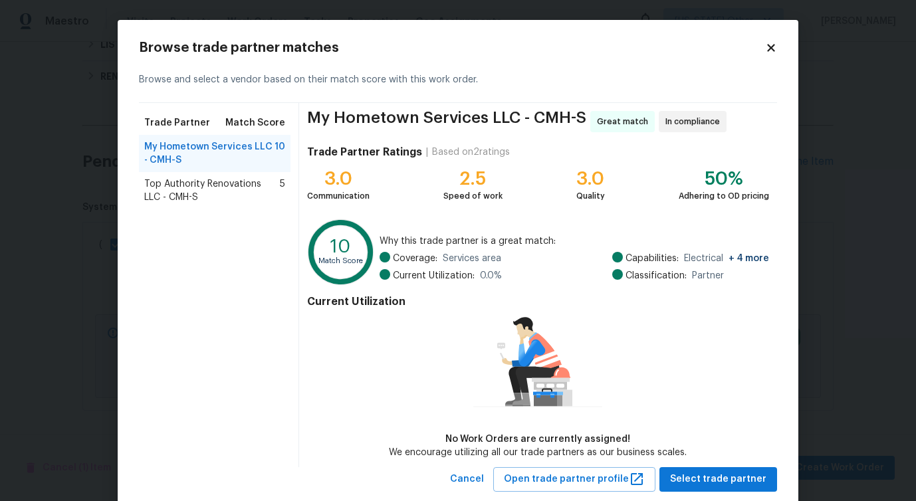
click at [227, 185] on span "Top Authority Renovations LLC - CMH-S" at bounding box center [212, 190] width 136 height 27
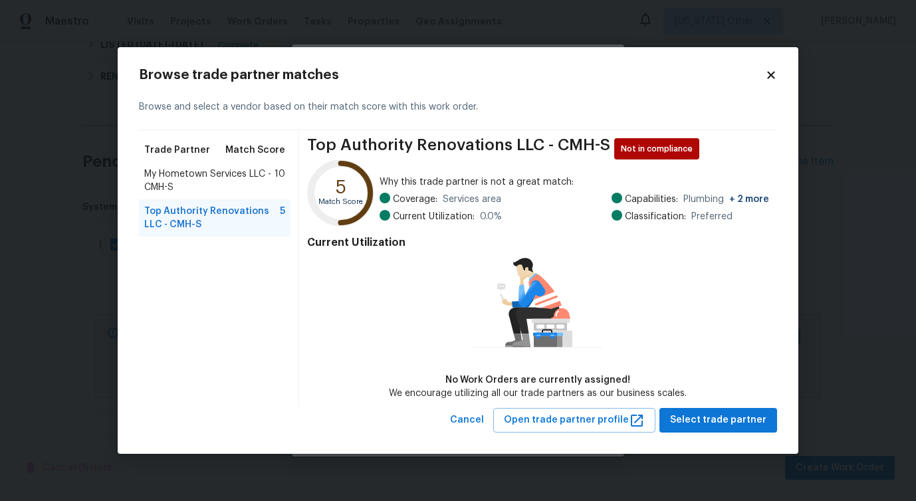
click at [209, 179] on span "My Hometown Services LLC - CMH-S" at bounding box center [209, 180] width 130 height 27
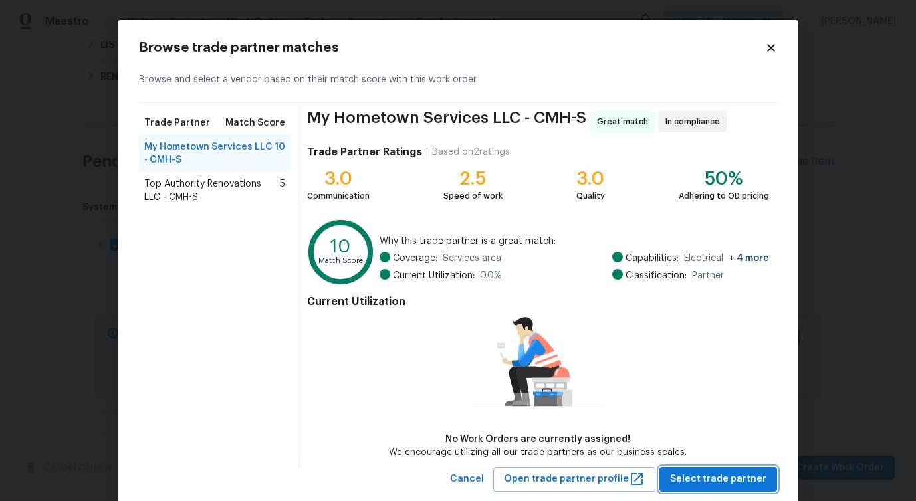
click at [717, 479] on span "Select trade partner" at bounding box center [718, 479] width 96 height 17
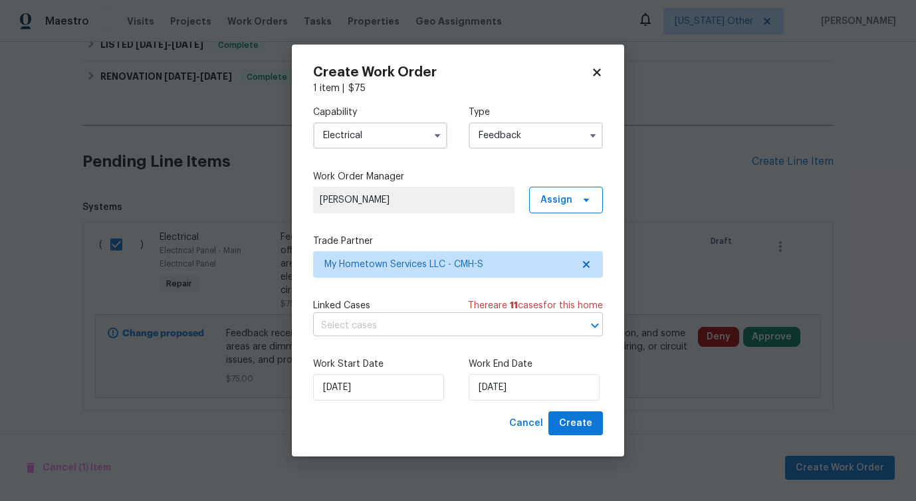
click at [380, 333] on input "text" at bounding box center [439, 326] width 253 height 21
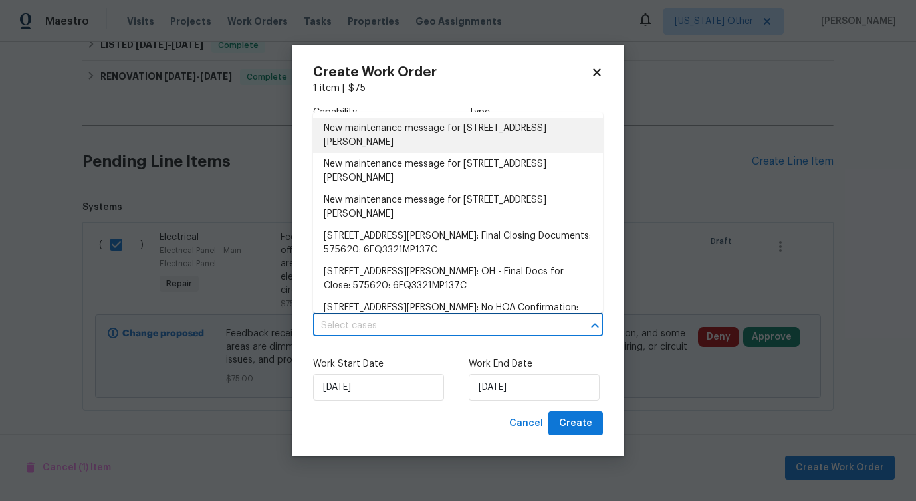
click at [408, 146] on li "New maintenance message for [STREET_ADDRESS][PERSON_NAME]" at bounding box center [458, 136] width 290 height 36
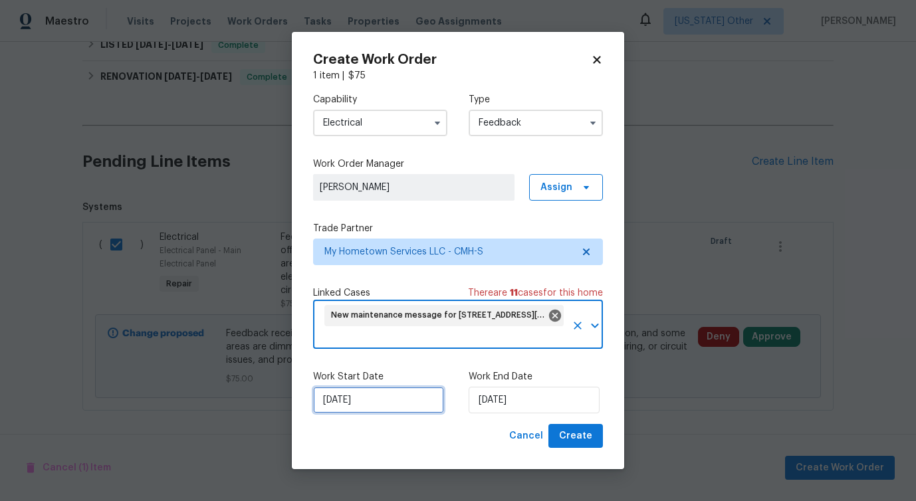
click at [355, 402] on input "[DATE]" at bounding box center [378, 400] width 131 height 27
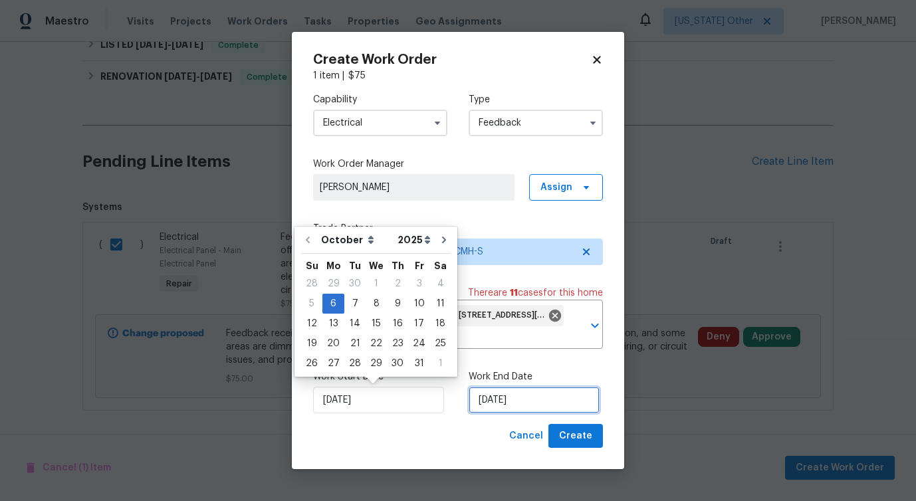
click at [498, 401] on input "[DATE]" at bounding box center [533, 400] width 131 height 27
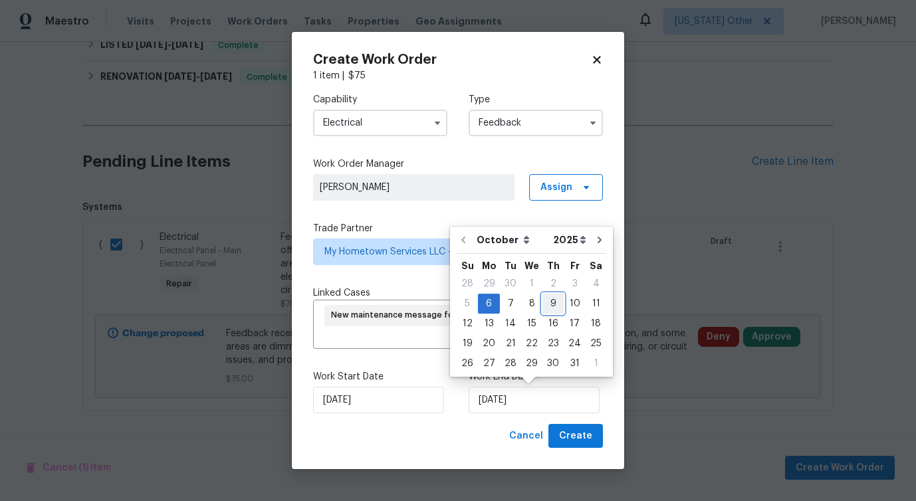
click at [542, 306] on div "9" at bounding box center [552, 303] width 21 height 19
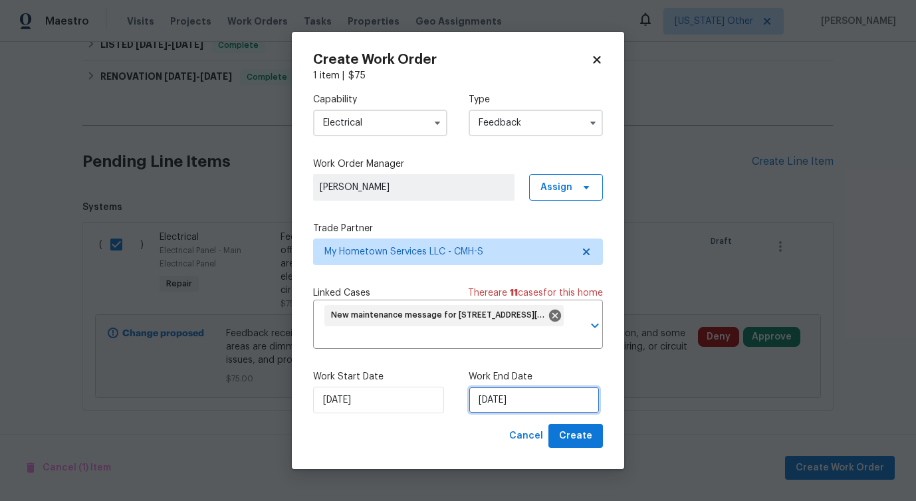
click at [500, 395] on input "[DATE]" at bounding box center [533, 400] width 131 height 27
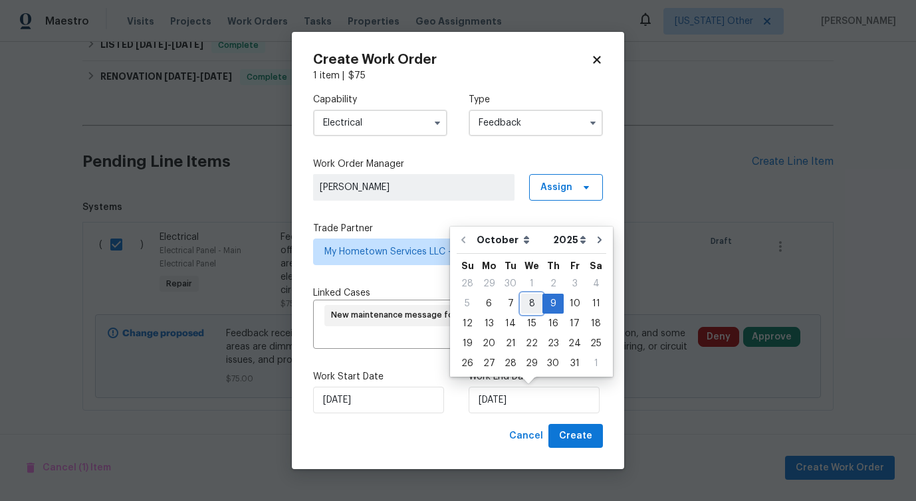
click at [526, 303] on div "8" at bounding box center [531, 303] width 21 height 19
type input "[DATE]"
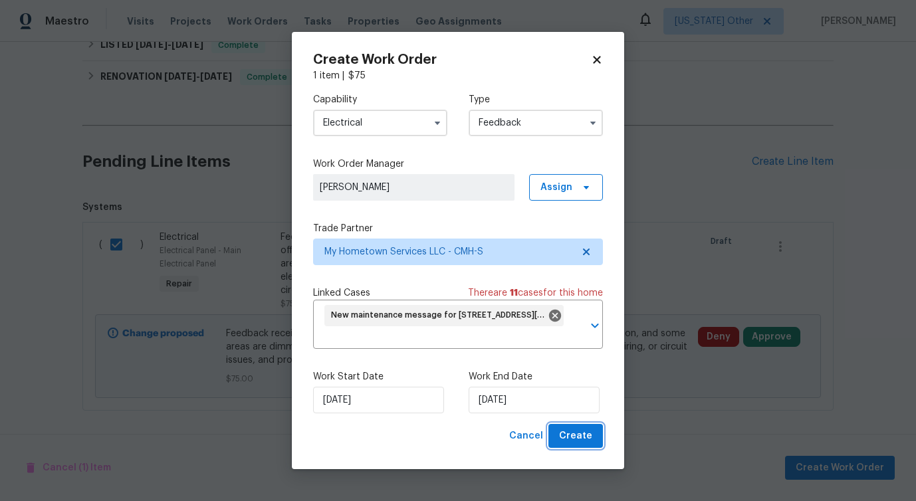
click at [568, 441] on span "Create" at bounding box center [575, 436] width 33 height 17
checkbox input "false"
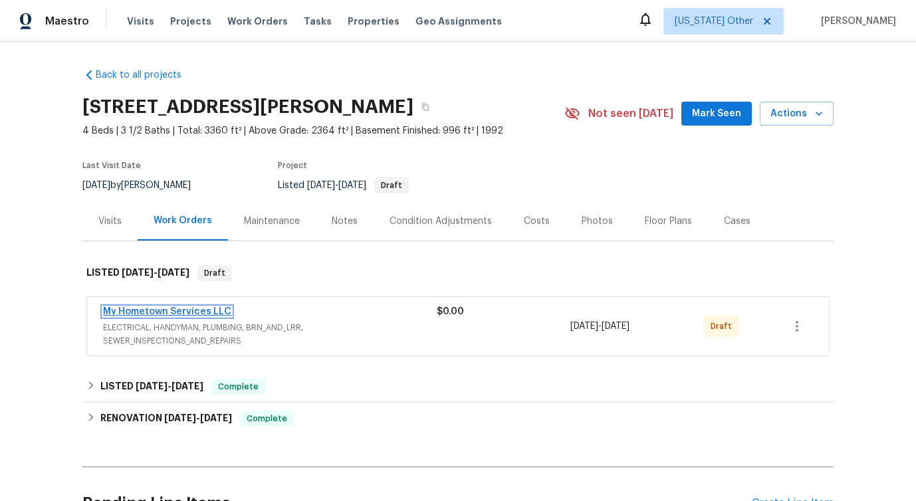
click at [161, 316] on link "My Hometown Services LLC" at bounding box center [167, 311] width 128 height 9
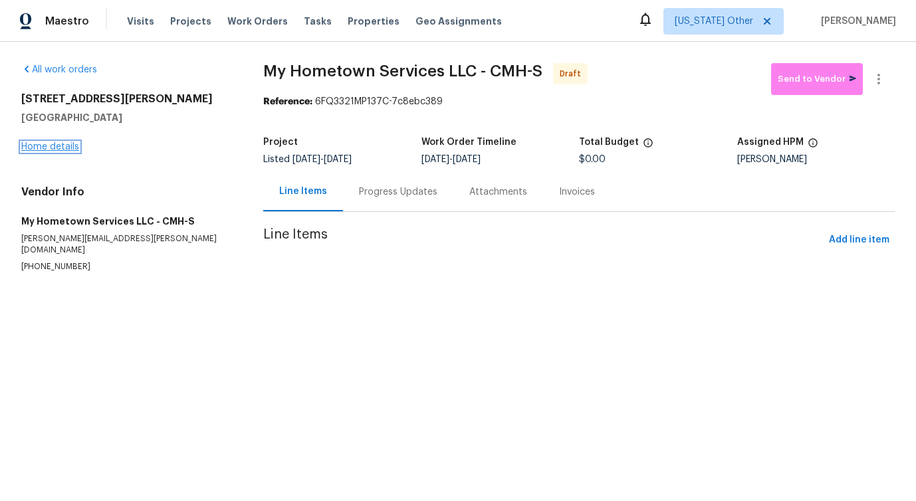
click at [47, 151] on link "Home details" at bounding box center [50, 146] width 58 height 9
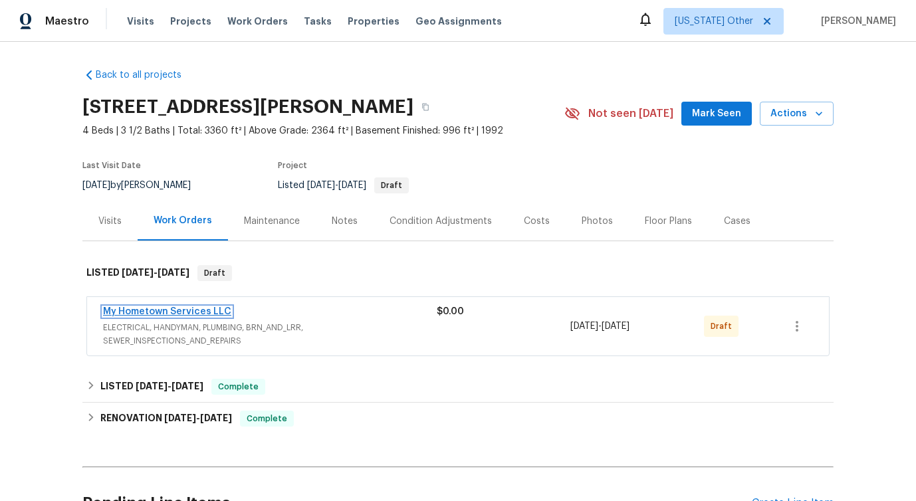
click at [142, 312] on link "My Hometown Services LLC" at bounding box center [167, 311] width 128 height 9
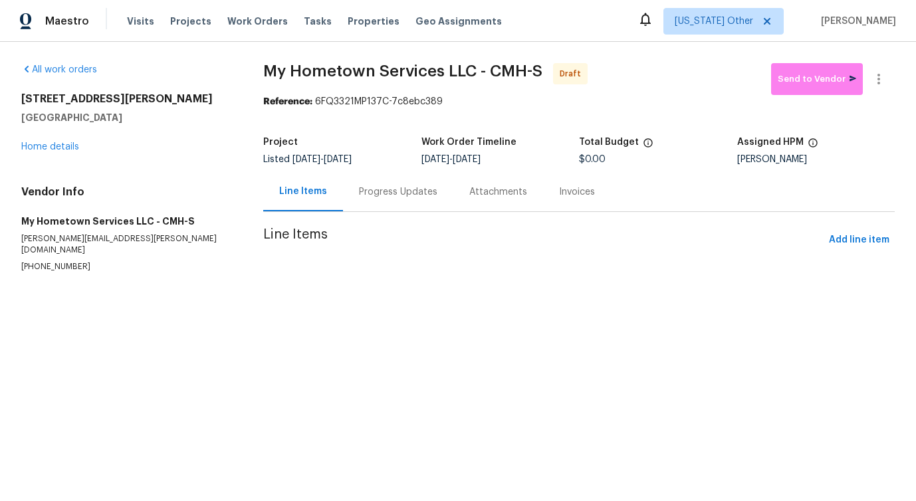
click at [47, 152] on div "[STREET_ADDRESS][PERSON_NAME] Home details" at bounding box center [126, 122] width 210 height 61
click at [49, 148] on link "Home details" at bounding box center [50, 146] width 58 height 9
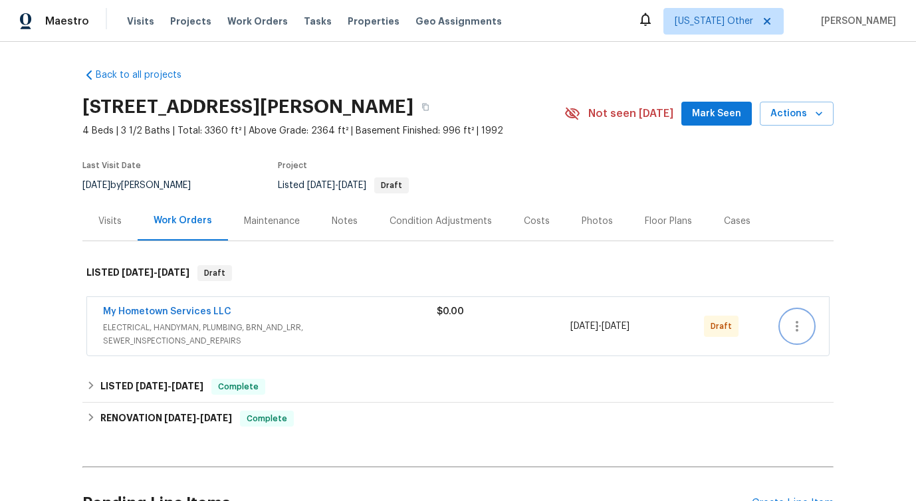
click at [801, 334] on icon "button" at bounding box center [797, 326] width 16 height 16
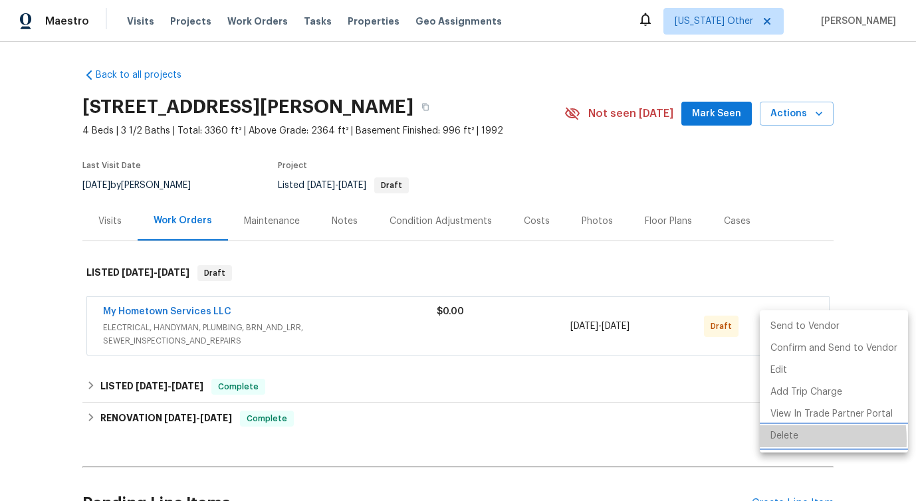
click at [768, 441] on li "Delete" at bounding box center [834, 436] width 148 height 22
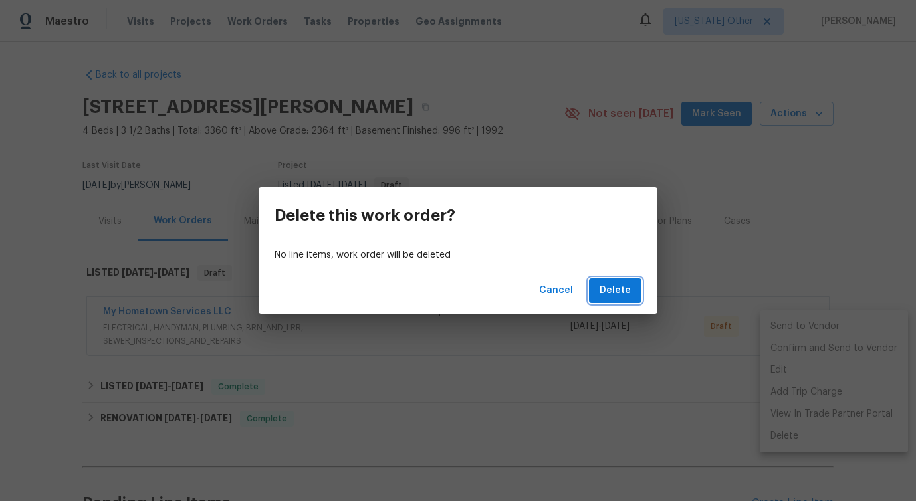
click at [619, 298] on span "Delete" at bounding box center [614, 290] width 31 height 17
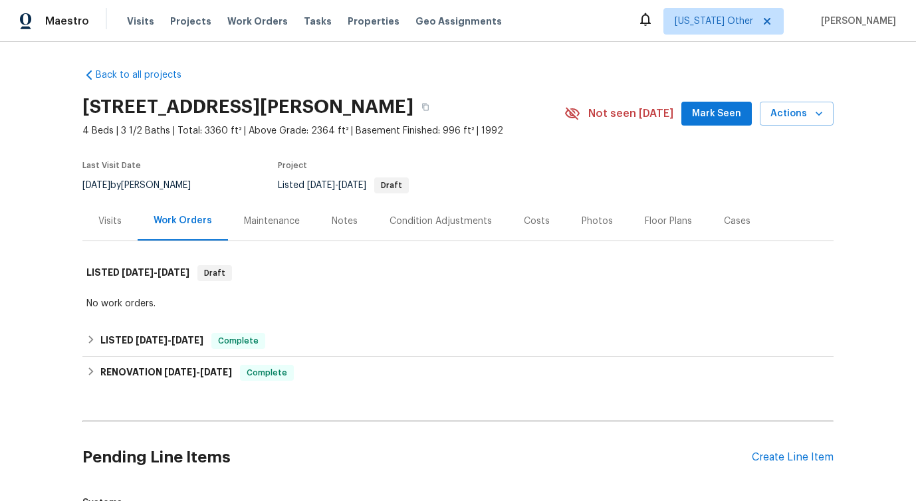
scroll to position [296, 0]
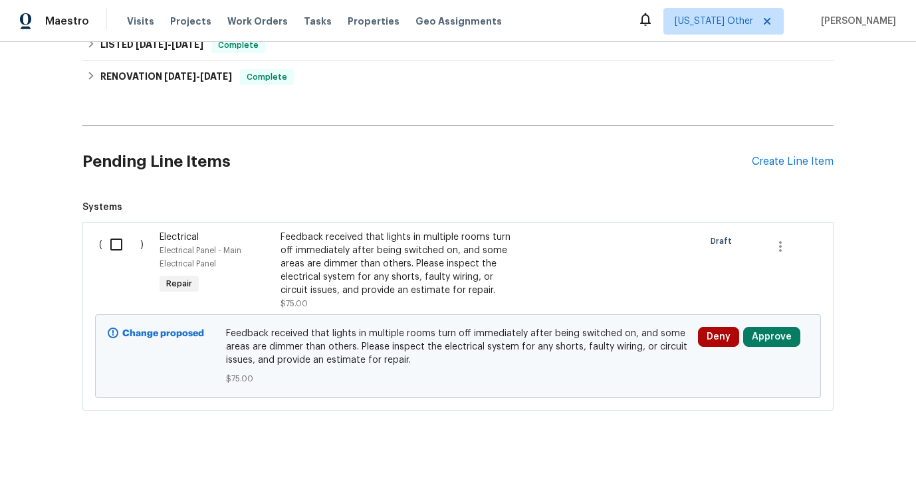
click at [118, 247] on input "checkbox" at bounding box center [121, 245] width 38 height 28
checkbox input "true"
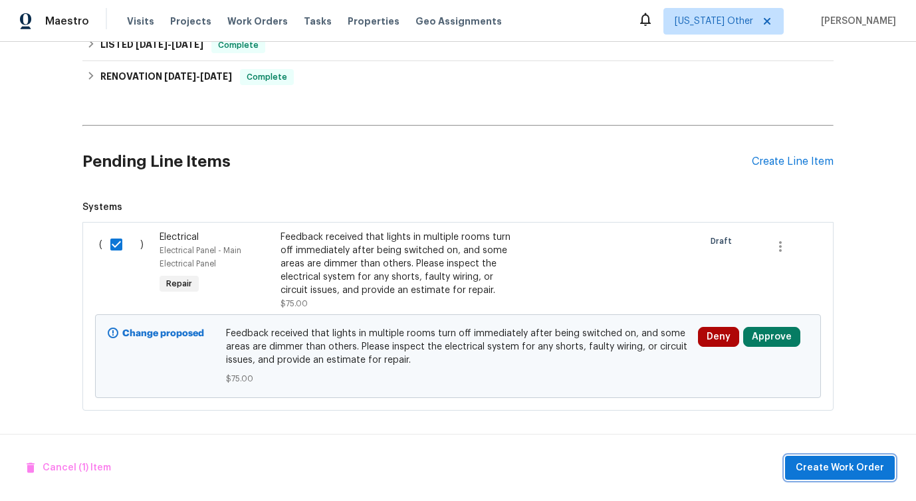
click at [814, 469] on span "Create Work Order" at bounding box center [839, 468] width 88 height 17
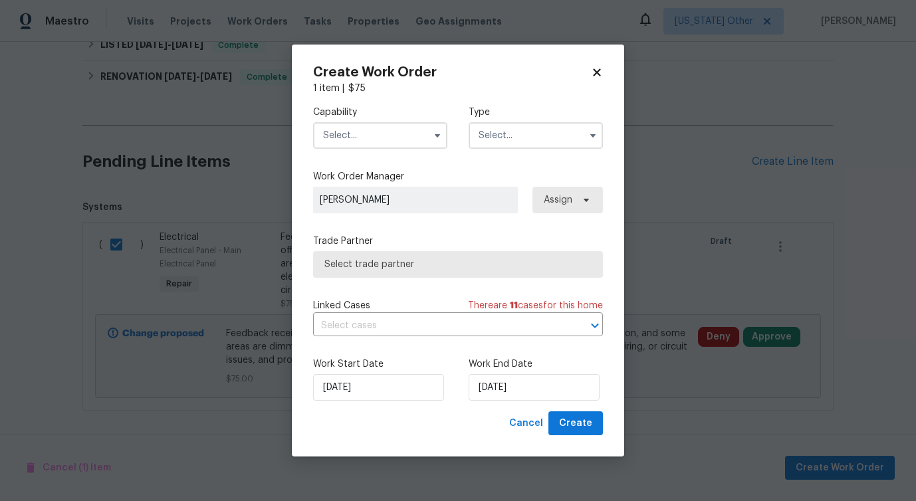
click at [383, 132] on input "text" at bounding box center [380, 135] width 134 height 27
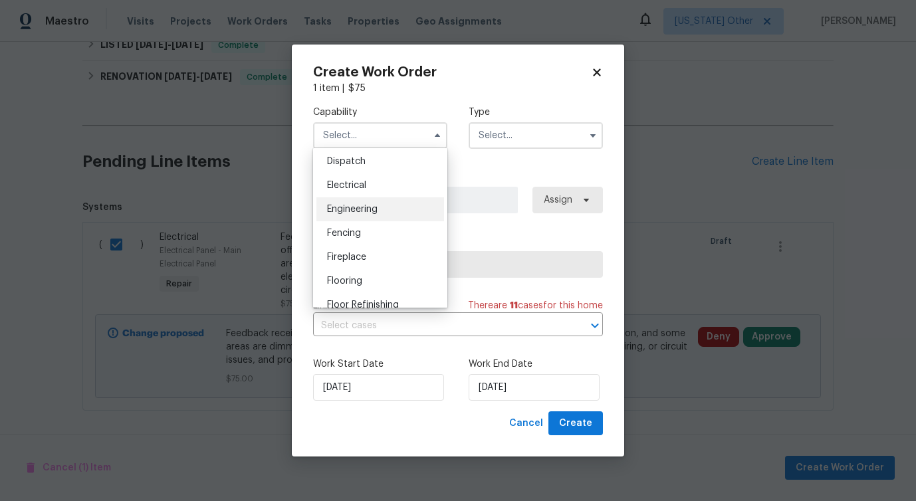
scroll to position [397, 0]
click at [387, 190] on div "Electrical" at bounding box center [380, 186] width 128 height 24
type input "Electrical"
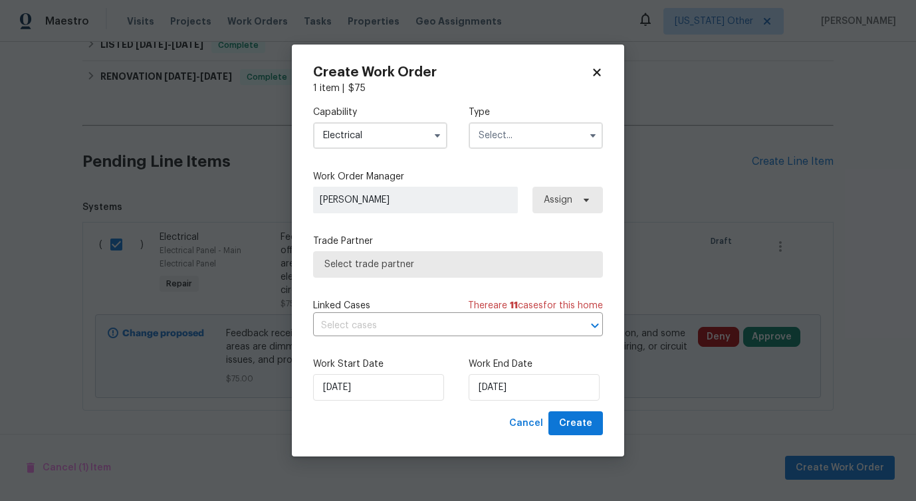
click at [516, 138] on input "text" at bounding box center [535, 135] width 134 height 27
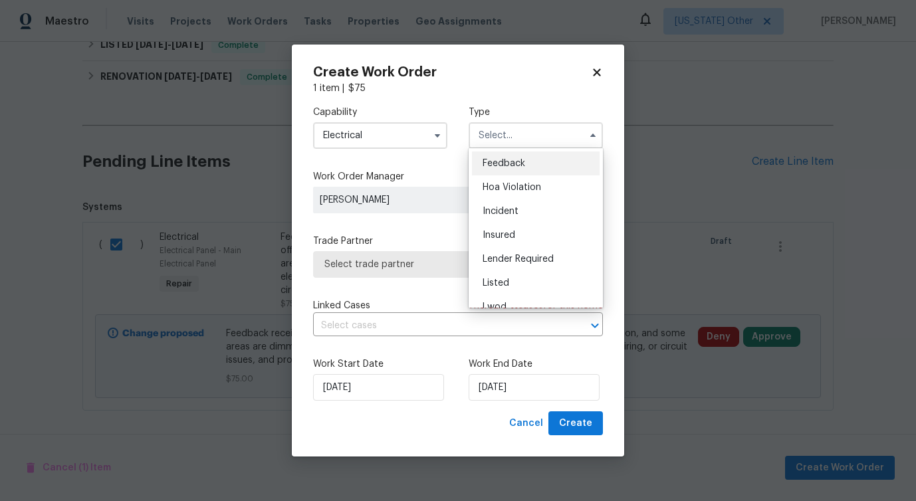
click at [509, 157] on div "Feedback" at bounding box center [536, 164] width 128 height 24
type input "Feedback"
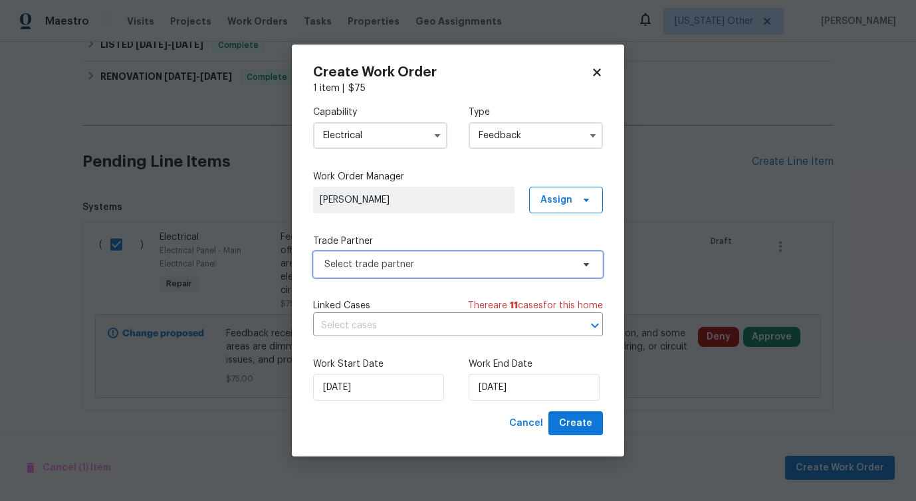
click at [391, 265] on span "Select trade partner" at bounding box center [448, 264] width 248 height 13
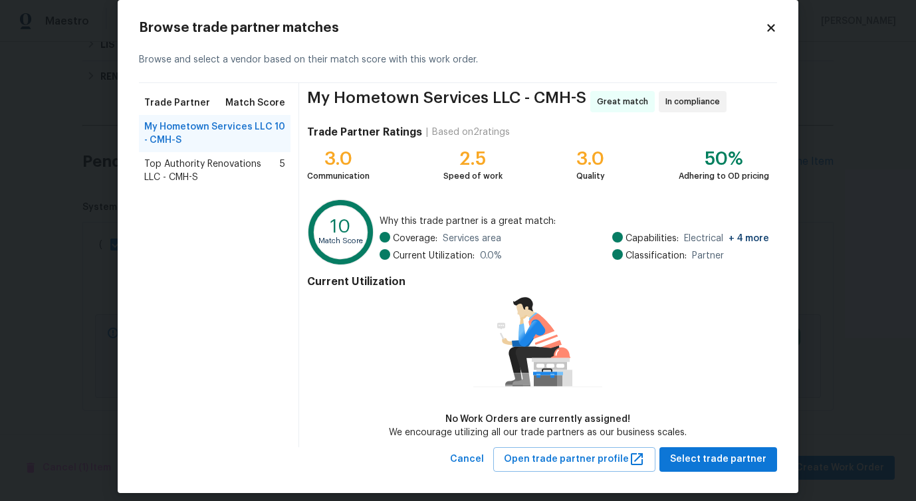
scroll to position [31, 0]
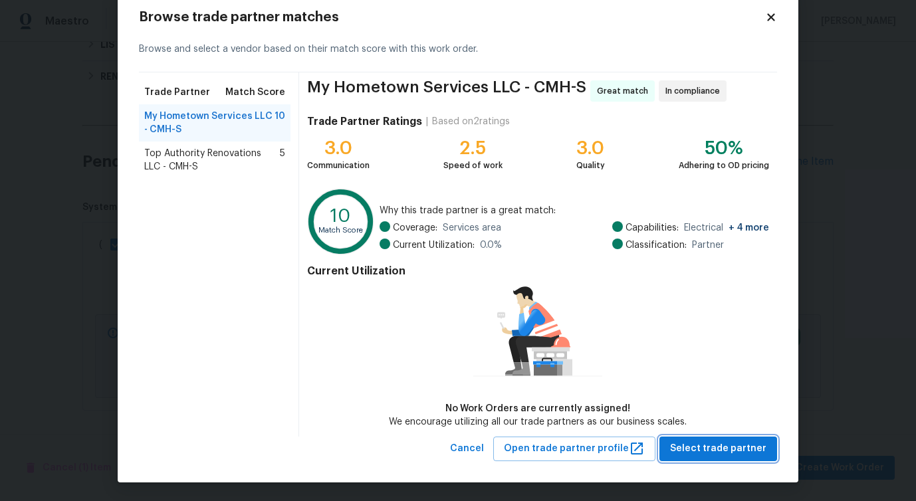
click at [686, 447] on span "Select trade partner" at bounding box center [718, 449] width 96 height 17
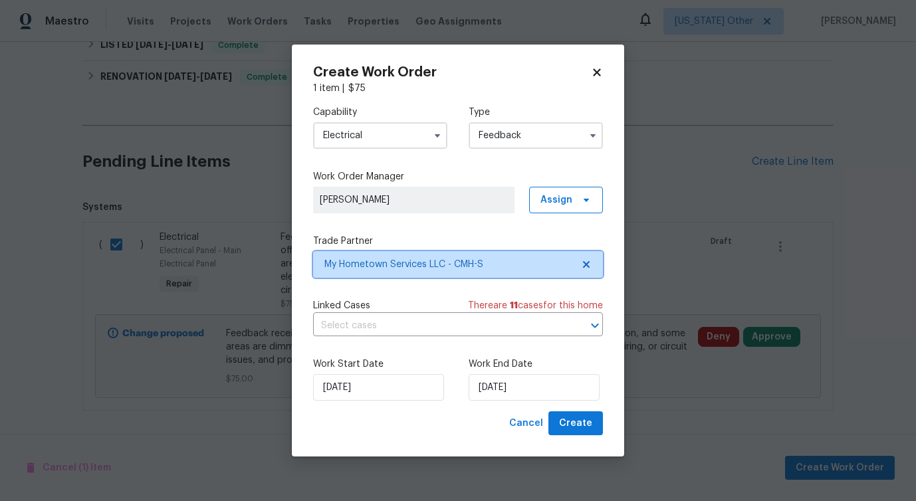
scroll to position [0, 0]
click at [373, 330] on input "text" at bounding box center [439, 326] width 253 height 21
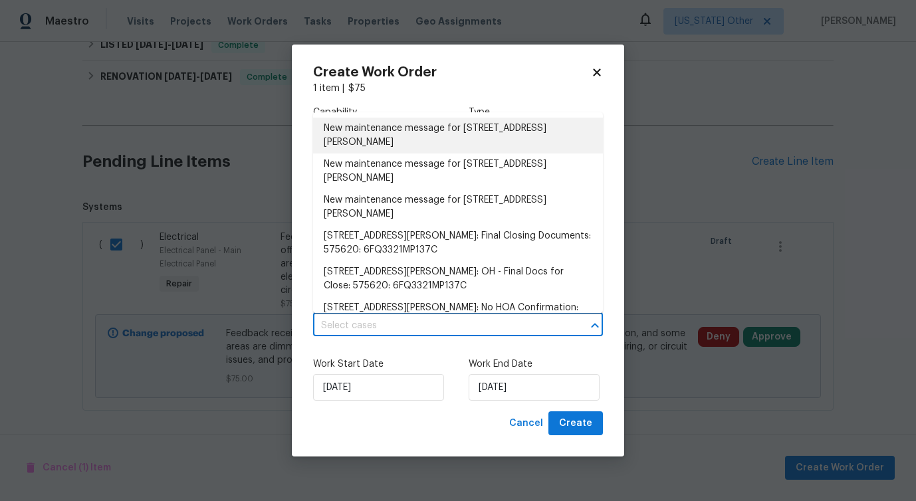
click at [380, 146] on li "New maintenance message for [STREET_ADDRESS][PERSON_NAME]" at bounding box center [458, 136] width 290 height 36
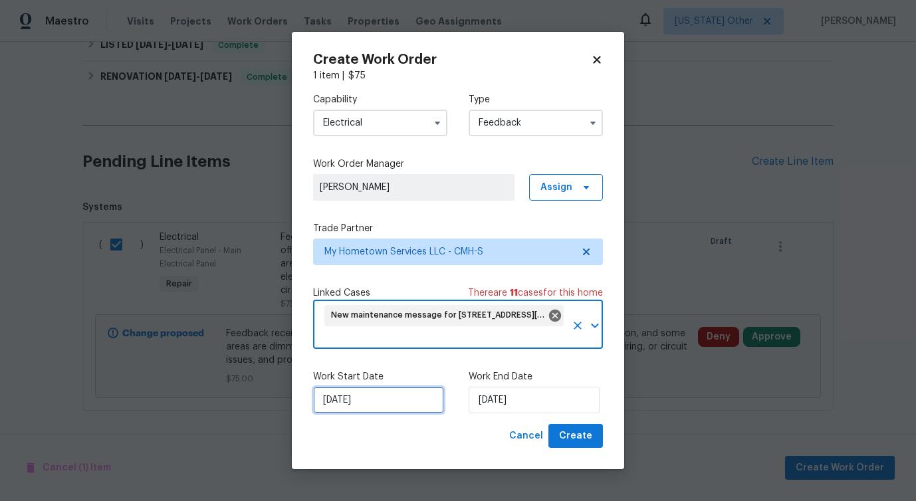
click at [373, 395] on input "[DATE]" at bounding box center [378, 400] width 131 height 27
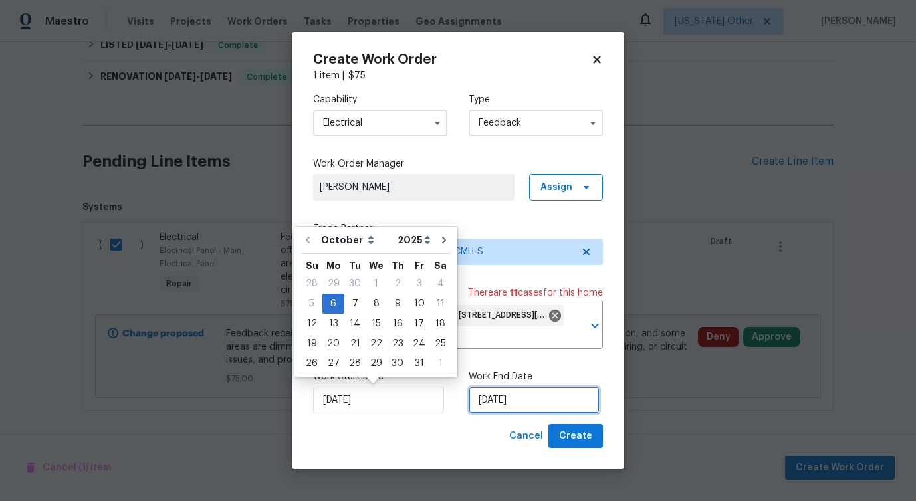
click at [510, 403] on input "[DATE]" at bounding box center [533, 400] width 131 height 27
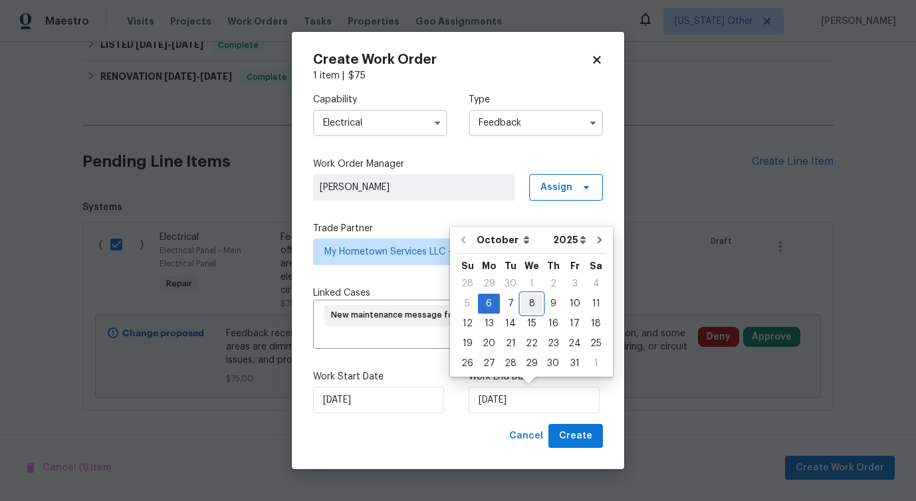
click at [528, 303] on div "8" at bounding box center [531, 303] width 21 height 19
type input "[DATE]"
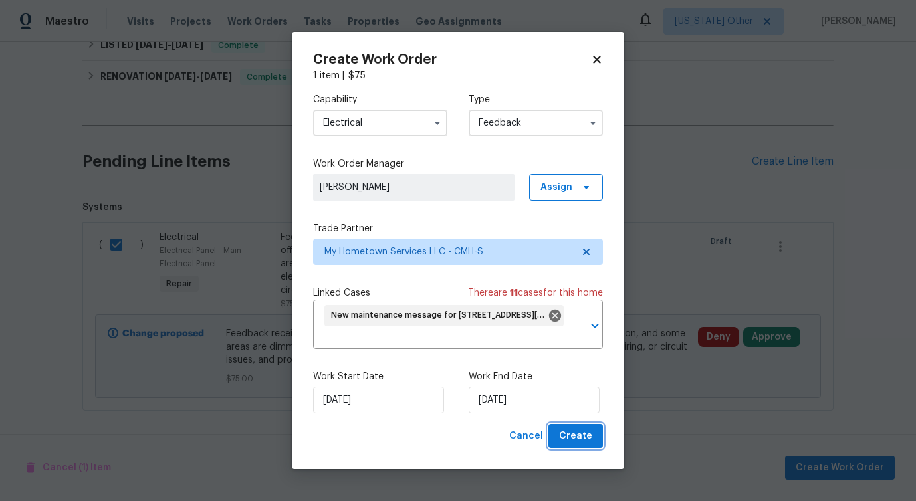
click at [572, 441] on span "Create" at bounding box center [575, 436] width 33 height 17
checkbox input "false"
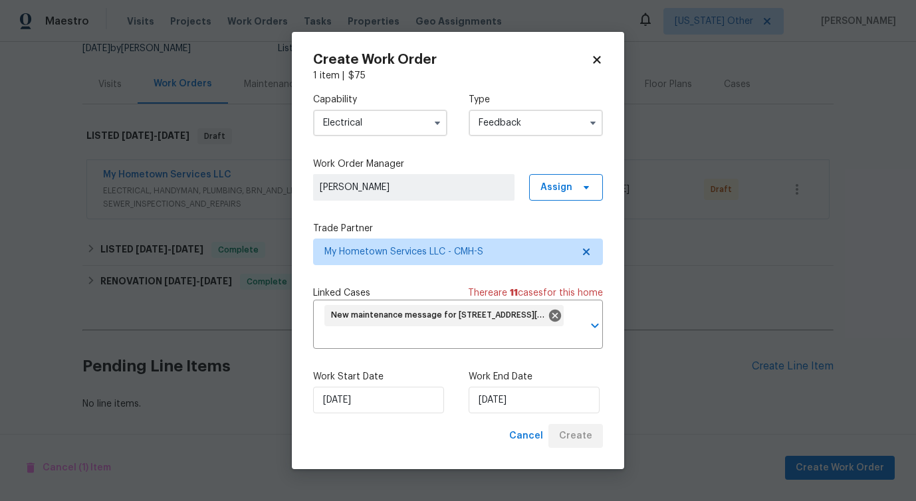
scroll to position [137, 0]
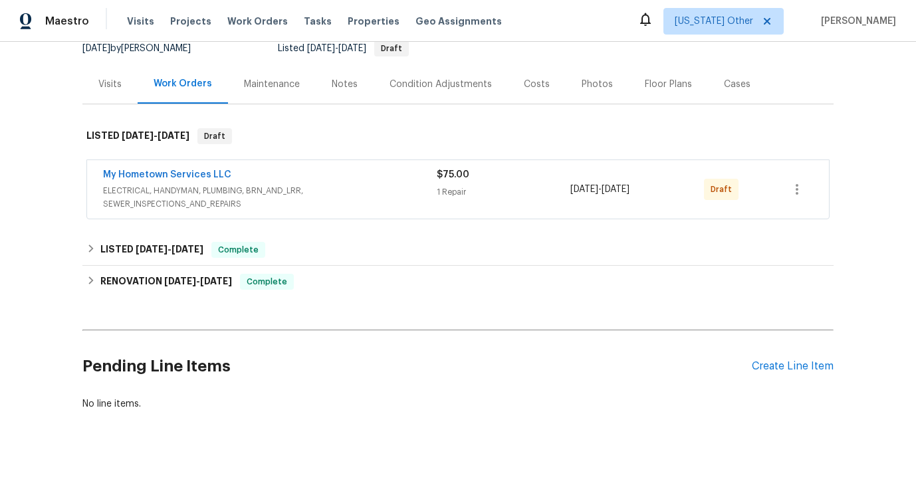
click at [201, 168] on span "My Hometown Services LLC" at bounding box center [167, 174] width 128 height 13
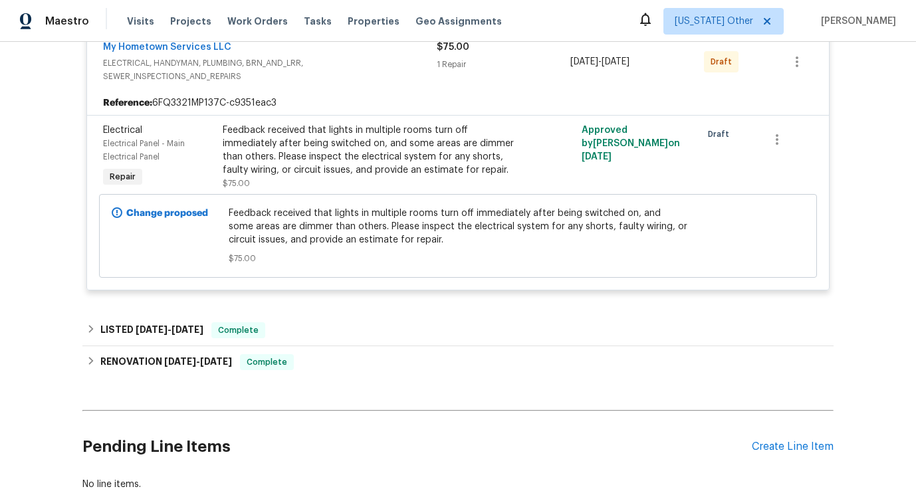
scroll to position [264, 0]
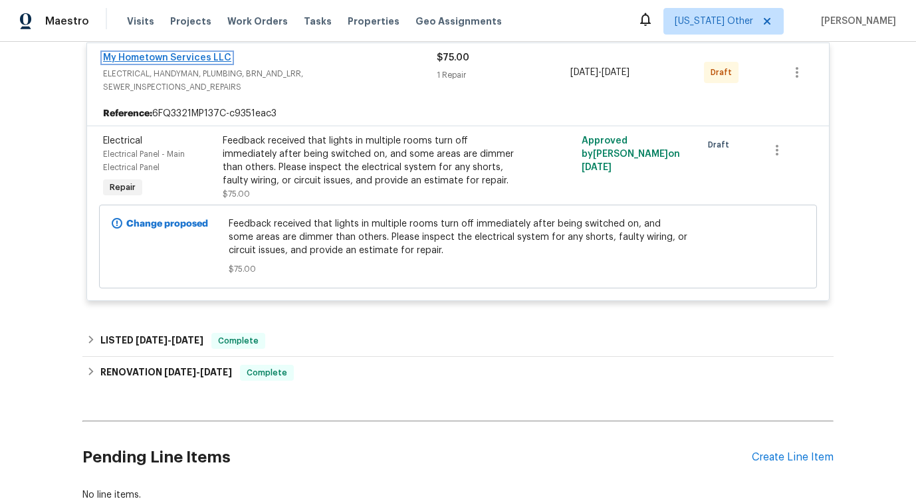
click at [198, 58] on link "My Hometown Services LLC" at bounding box center [167, 57] width 128 height 9
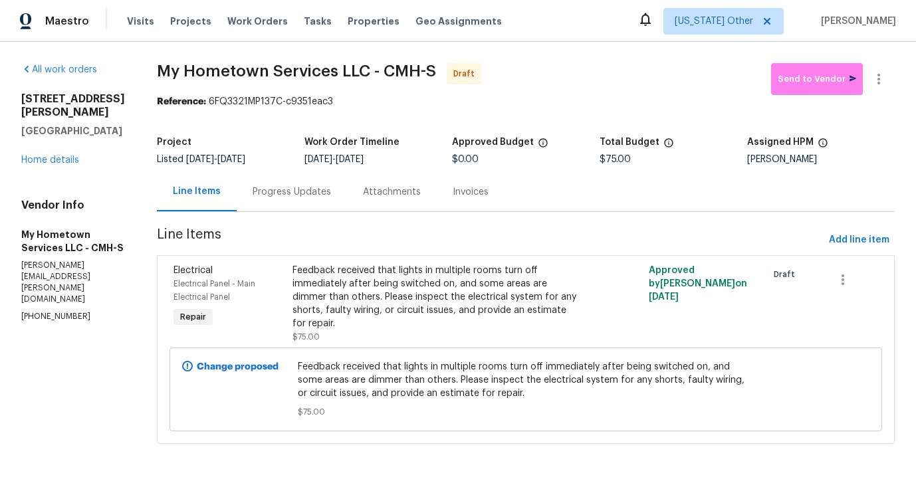
click at [299, 179] on div "Progress Updates" at bounding box center [292, 191] width 110 height 39
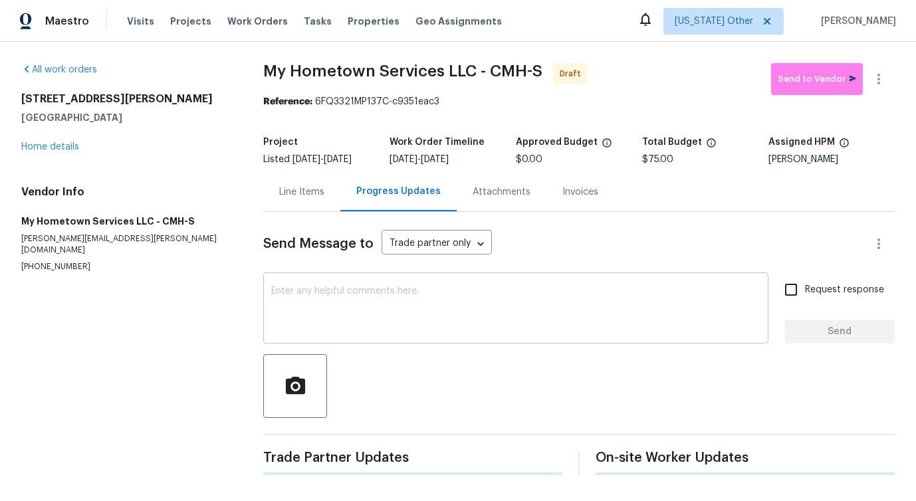
click at [334, 303] on textarea at bounding box center [515, 309] width 489 height 47
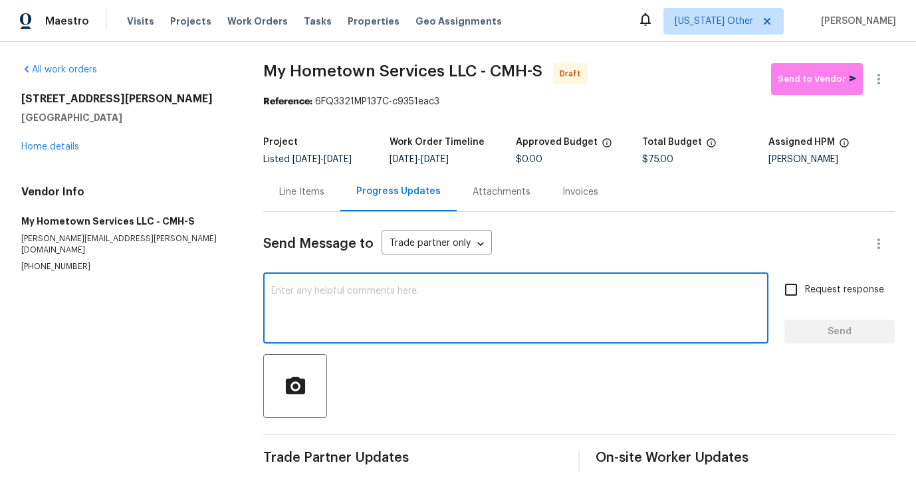
click at [403, 286] on div "x ​" at bounding box center [515, 310] width 505 height 68
paste textarea "Hi this is [PERSON_NAME] with Opendoor. I’m confirming you received the WO for …"
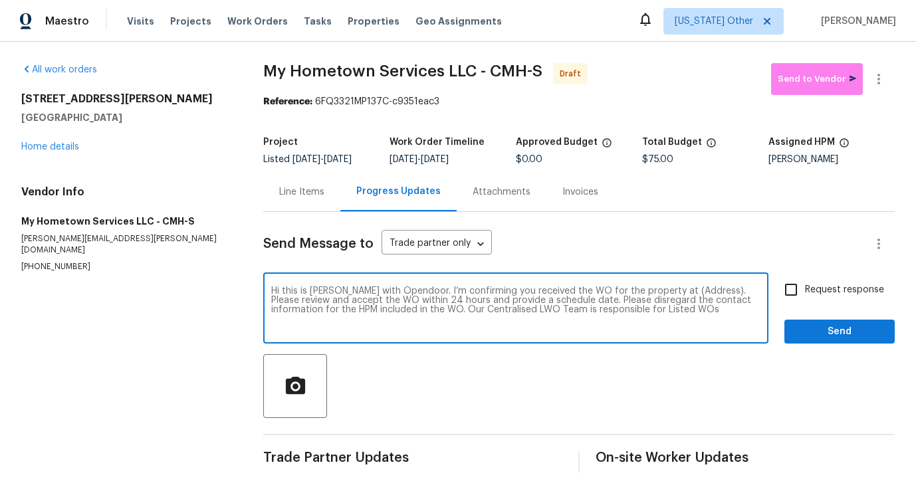
click at [678, 291] on textarea "Hi this is [PERSON_NAME] with Opendoor. I’m confirming you received the WO for …" at bounding box center [515, 309] width 489 height 47
paste textarea "[STREET_ADDRESS][PERSON_NAME]"
type textarea "Hi this is [PERSON_NAME] with Opendoor. I’m confirming you received the WO for …"
click at [789, 293] on input "Request response" at bounding box center [791, 290] width 28 height 28
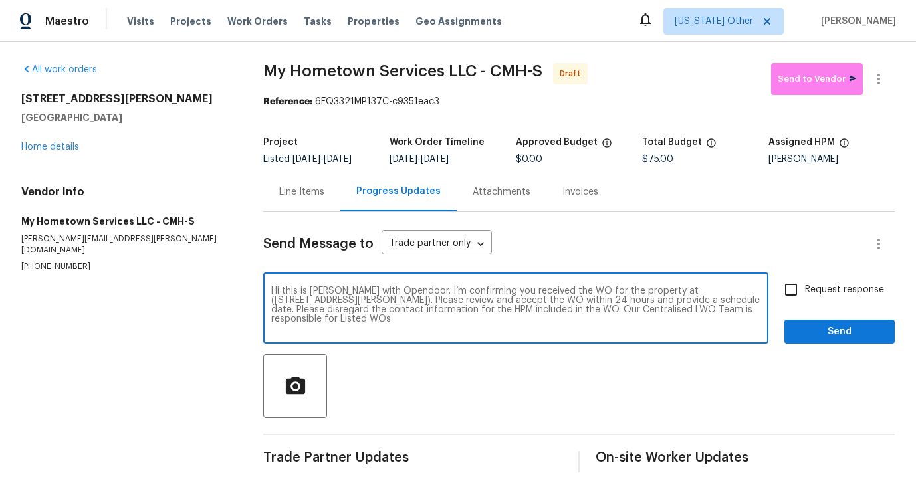
checkbox input "true"
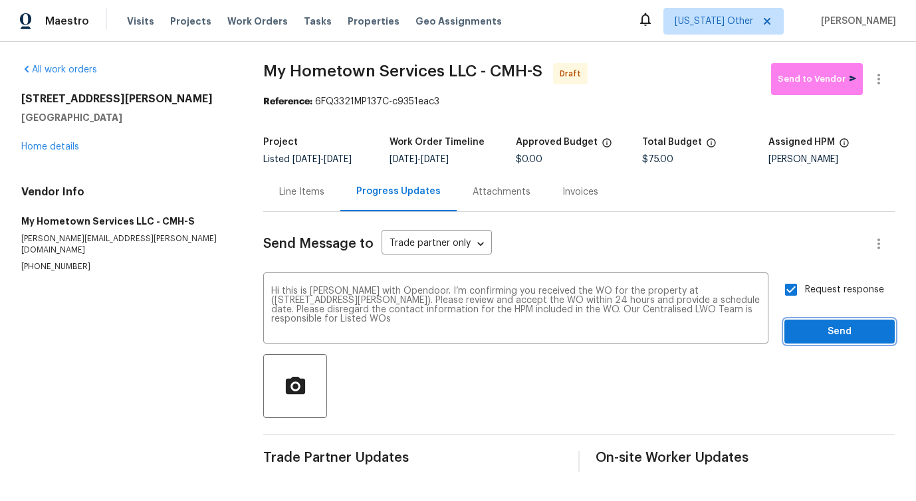
click at [805, 338] on span "Send" at bounding box center [839, 332] width 89 height 17
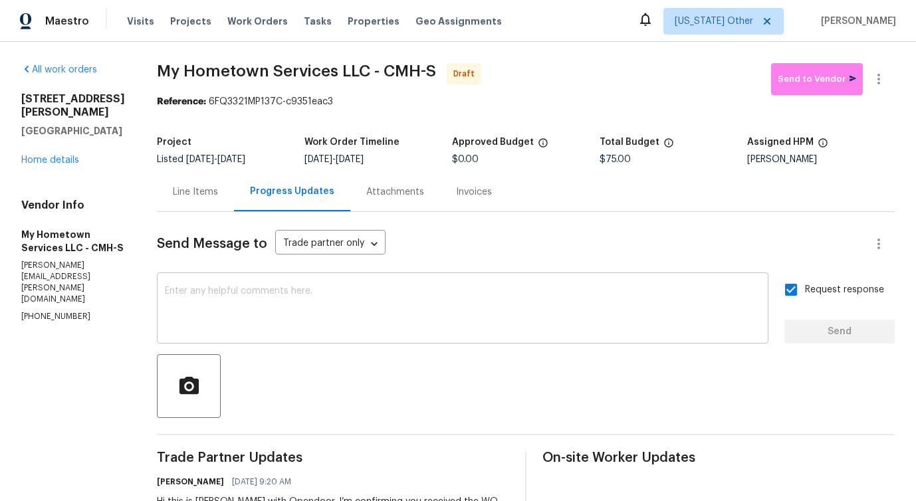
click at [354, 327] on textarea at bounding box center [462, 309] width 595 height 47
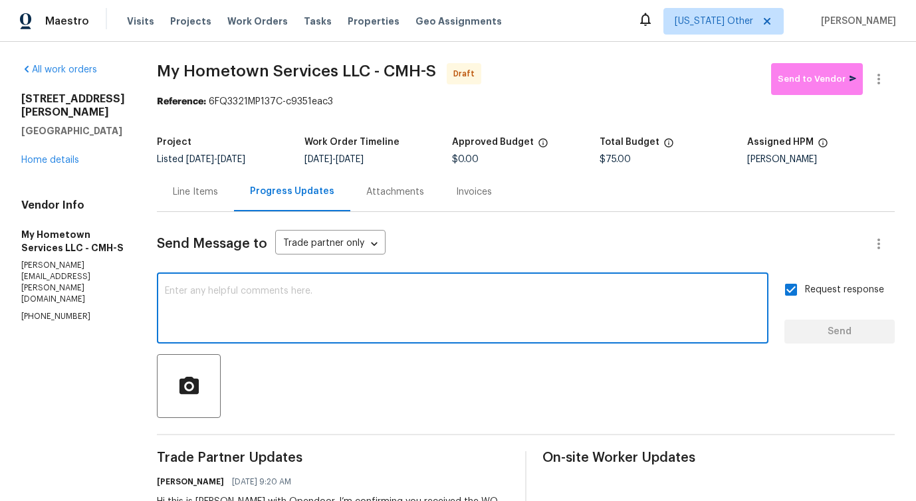
paste textarea "Attention All Work Orders must include before-photos (both close-up and wide-an…"
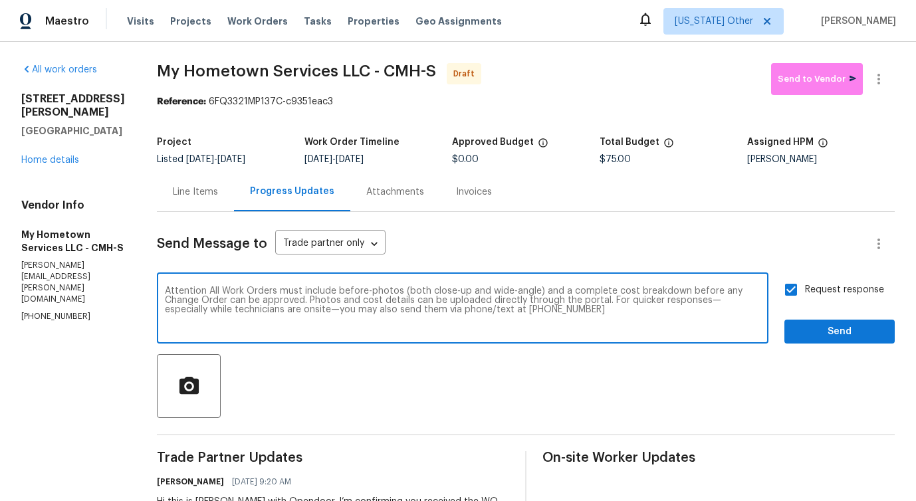
type textarea "Attention All Work Orders must include before-photos (both close-up and wide-an…"
click at [819, 325] on span "Send" at bounding box center [839, 332] width 89 height 17
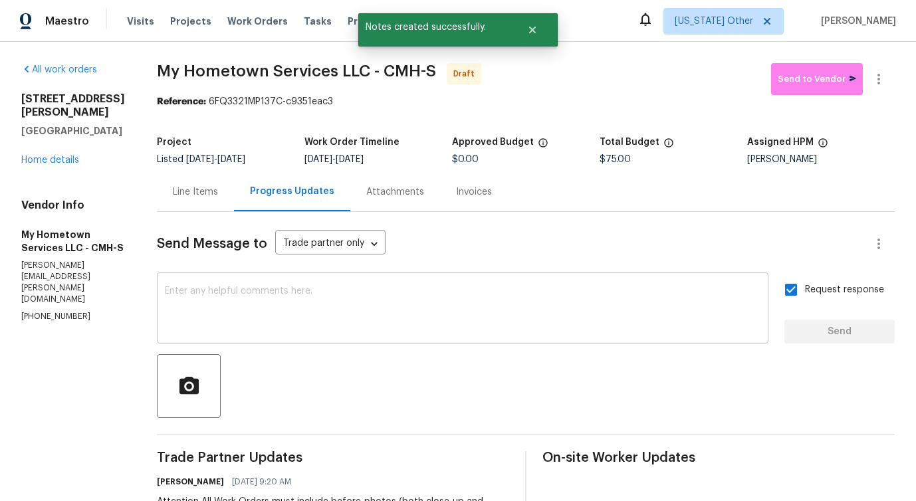
click at [284, 322] on textarea at bounding box center [462, 309] width 595 height 47
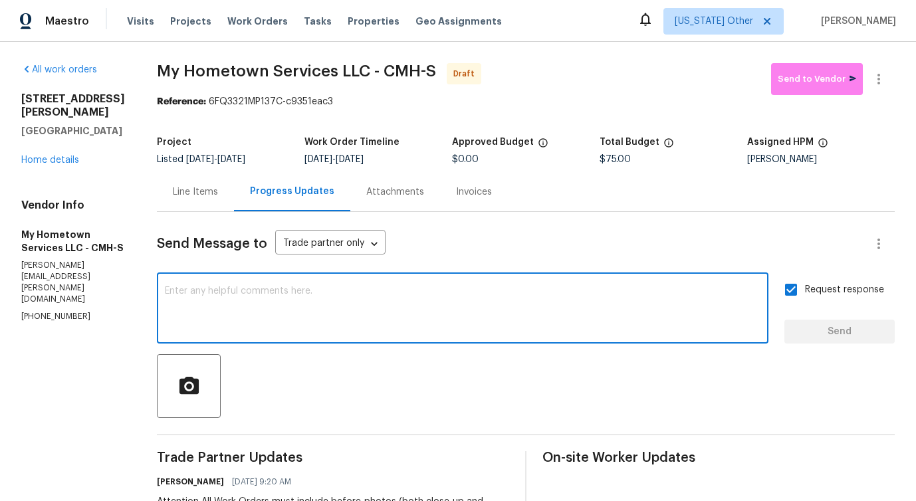
click at [292, 319] on textarea at bounding box center [462, 309] width 595 height 47
click at [197, 196] on div "Line Items" at bounding box center [195, 191] width 45 height 13
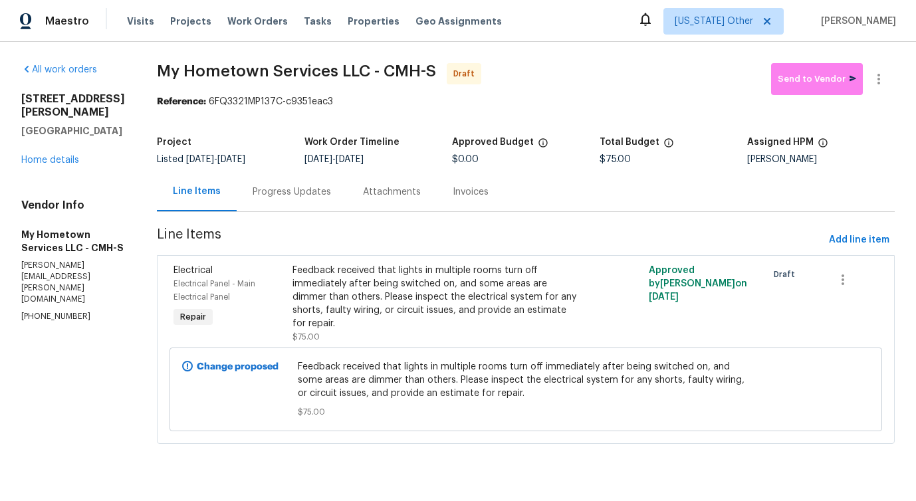
click at [304, 195] on div "Progress Updates" at bounding box center [292, 191] width 78 height 13
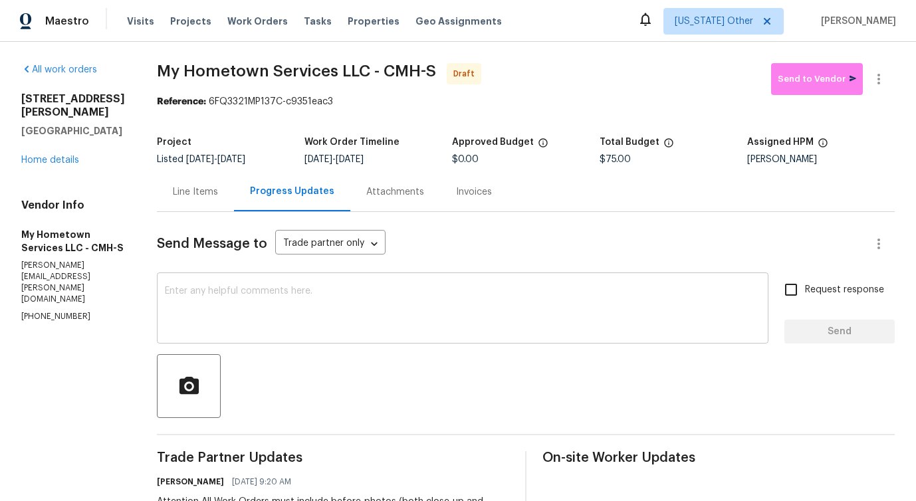
click at [334, 309] on textarea at bounding box center [462, 309] width 595 height 47
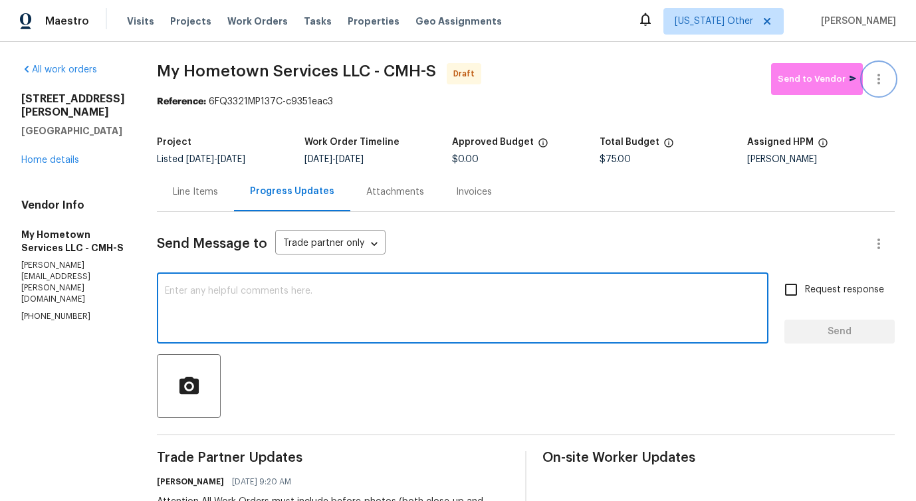
click at [884, 72] on icon "button" at bounding box center [879, 79] width 16 height 16
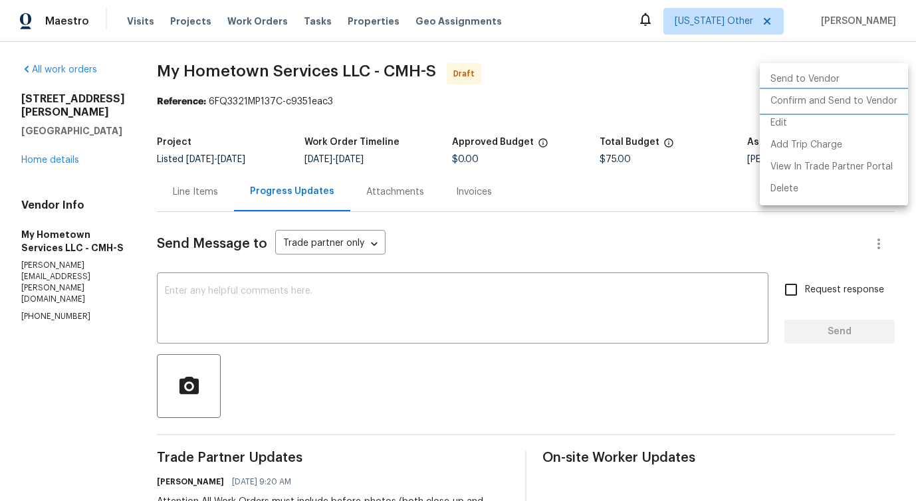
click at [835, 95] on li "Confirm and Send to Vendor" at bounding box center [834, 101] width 148 height 22
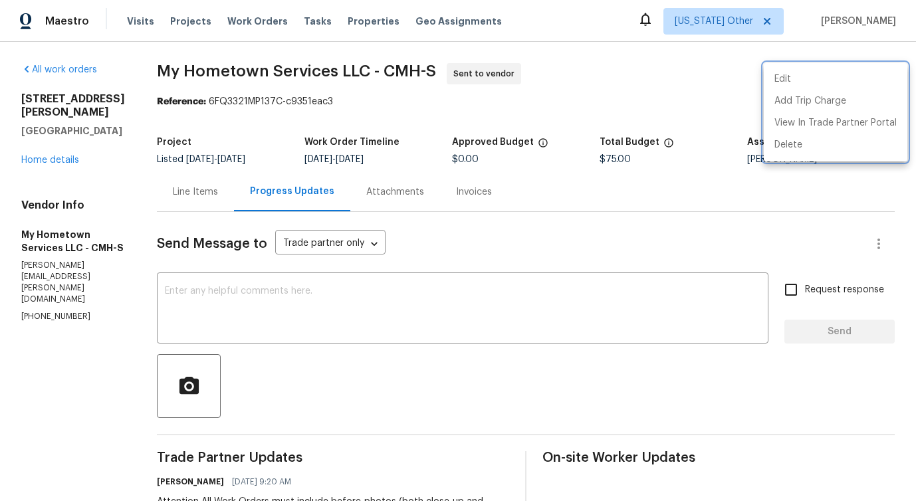
click at [484, 288] on div at bounding box center [458, 250] width 916 height 501
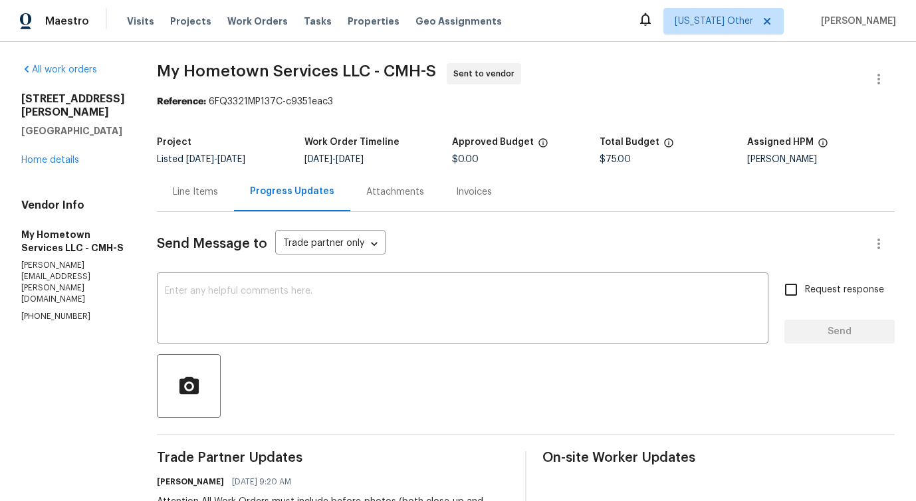
click at [484, 288] on div "Edit Add Trip Charge View In Trade Partner Portal Delete" at bounding box center [458, 250] width 916 height 501
drag, startPoint x: 441, startPoint y: 143, endPoint x: 512, endPoint y: 143, distance: 70.4
click at [512, 143] on div "Project Listed [DATE] - [DATE] Work Order Timeline [DATE] - [DATE] Approved Bud…" at bounding box center [526, 151] width 738 height 43
click at [504, 181] on div "Line Items Progress Updates Attachments Invoices" at bounding box center [526, 192] width 738 height 40
drag, startPoint x: 447, startPoint y: 142, endPoint x: 524, endPoint y: 146, distance: 77.2
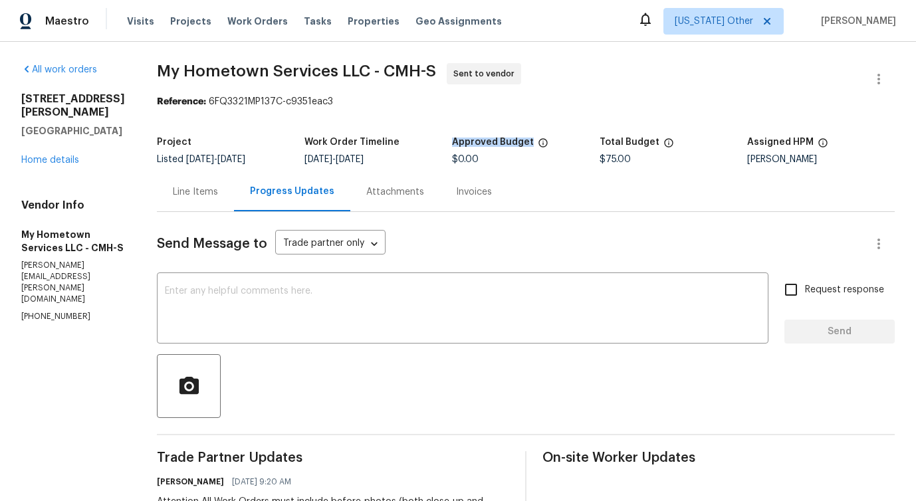
click at [524, 146] on div "Approved Budget" at bounding box center [526, 146] width 148 height 17
click at [439, 298] on textarea at bounding box center [462, 309] width 595 height 47
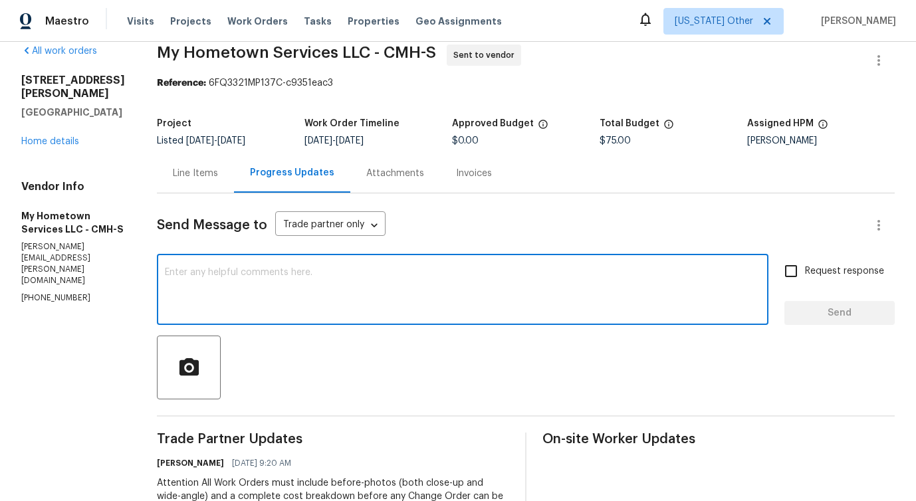
scroll to position [14, 0]
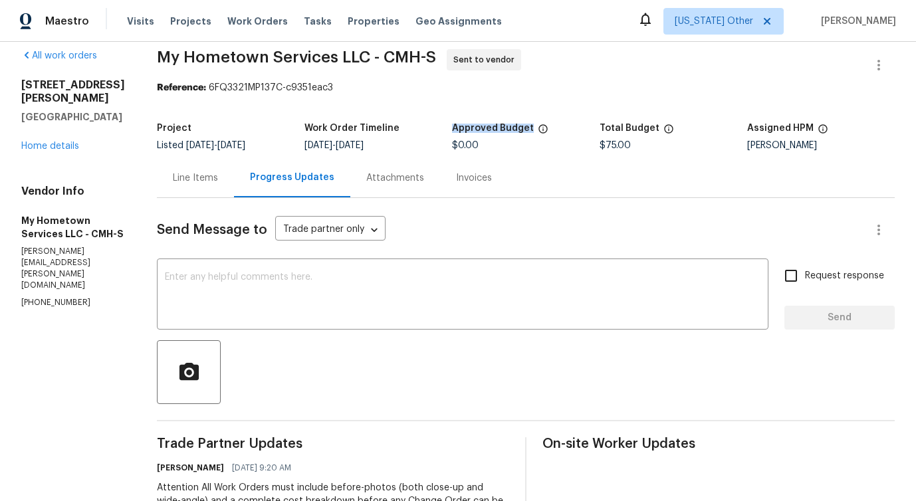
drag, startPoint x: 445, startPoint y: 129, endPoint x: 523, endPoint y: 130, distance: 78.4
click at [523, 130] on div "Approved Budget" at bounding box center [526, 132] width 148 height 17
click at [409, 297] on textarea at bounding box center [462, 295] width 595 height 47
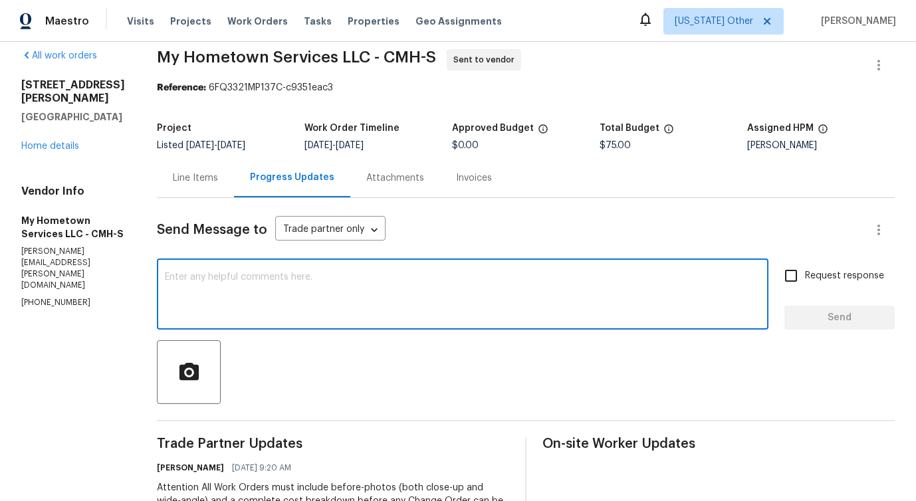
scroll to position [0, 0]
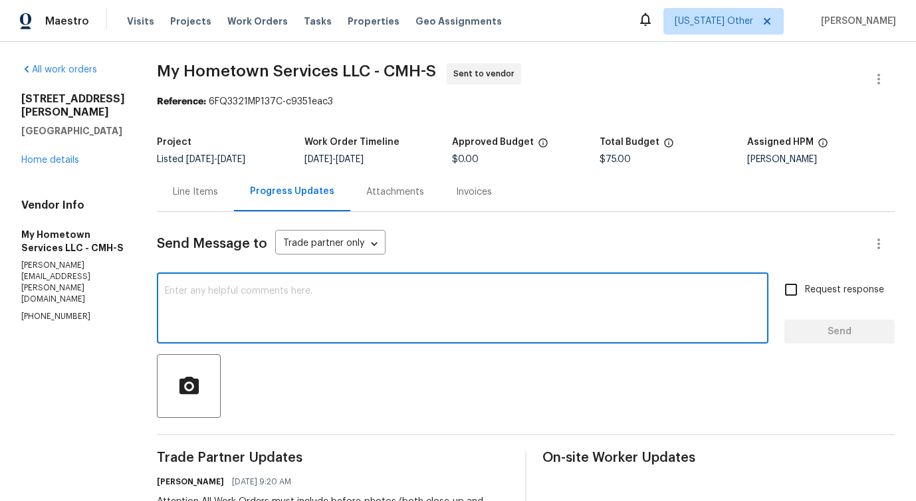
click at [357, 308] on textarea at bounding box center [462, 309] width 595 height 47
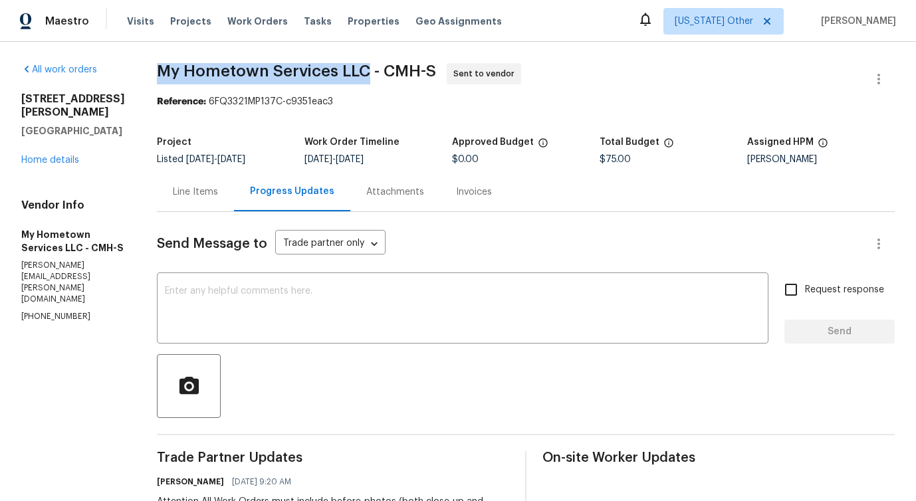
drag, startPoint x: 145, startPoint y: 66, endPoint x: 356, endPoint y: 64, distance: 211.3
click at [356, 64] on span "My Hometown Services LLC - CMH-S" at bounding box center [296, 71] width 279 height 16
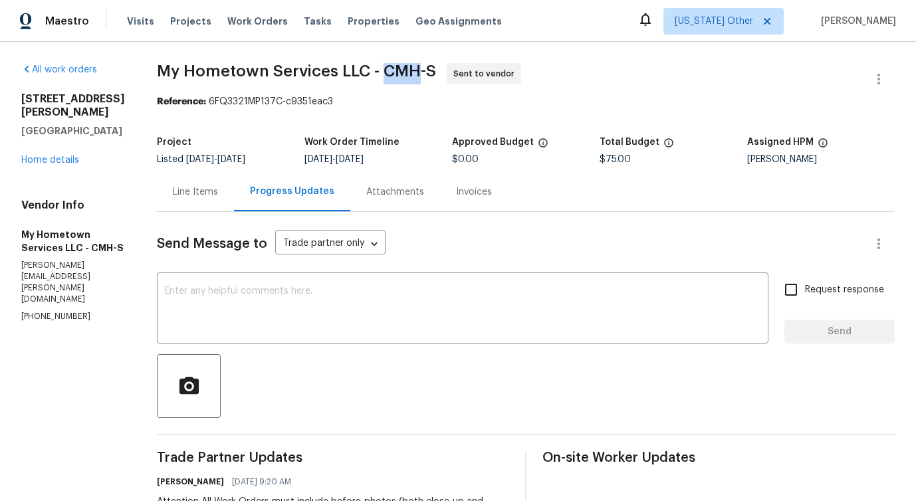
drag, startPoint x: 373, startPoint y: 65, endPoint x: 406, endPoint y: 68, distance: 32.7
click at [406, 68] on span "My Hometown Services LLC - CMH-S" at bounding box center [296, 71] width 279 height 16
click at [421, 68] on span "My Hometown Services LLC - CMH-S" at bounding box center [296, 71] width 279 height 16
drag, startPoint x: 369, startPoint y: 68, endPoint x: 408, endPoint y: 68, distance: 38.5
click at [408, 68] on span "My Hometown Services LLC - CMH-S" at bounding box center [296, 71] width 279 height 16
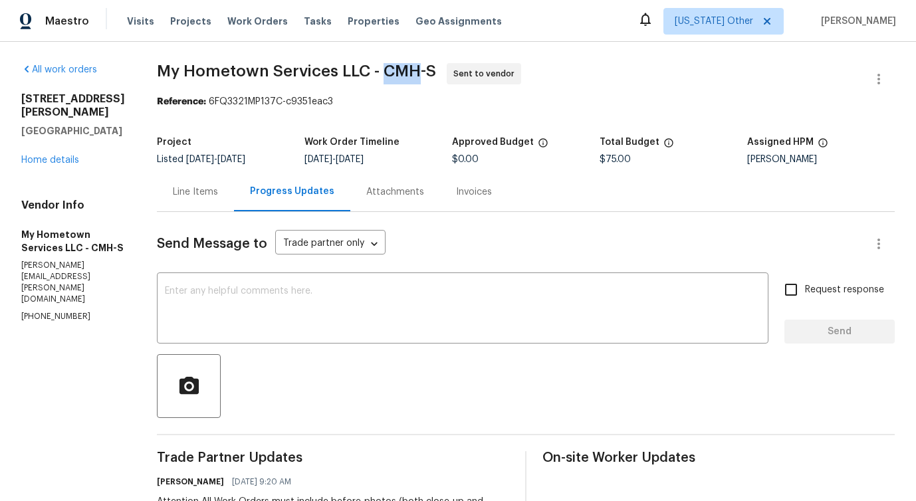
click at [419, 69] on span "My Hometown Services LLC - CMH-S" at bounding box center [296, 71] width 279 height 16
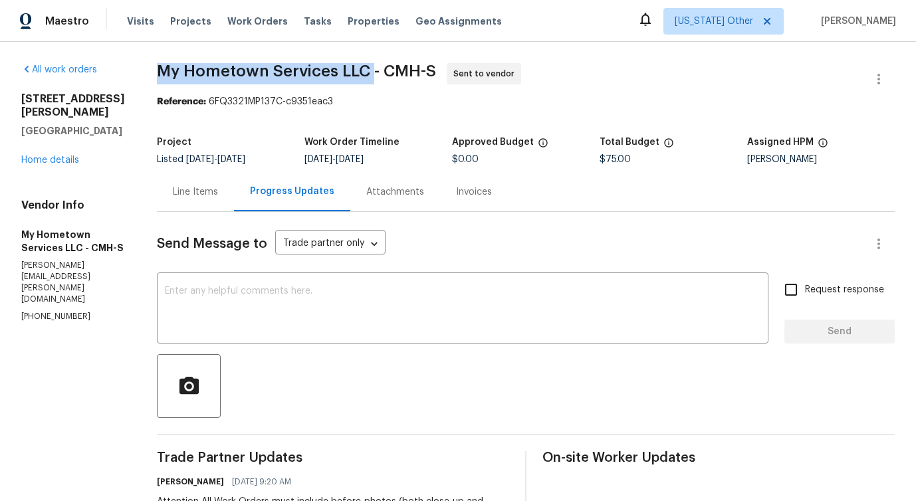
drag, startPoint x: 148, startPoint y: 67, endPoint x: 360, endPoint y: 66, distance: 212.7
click at [360, 66] on span "My Hometown Services LLC - CMH-S" at bounding box center [296, 71] width 279 height 16
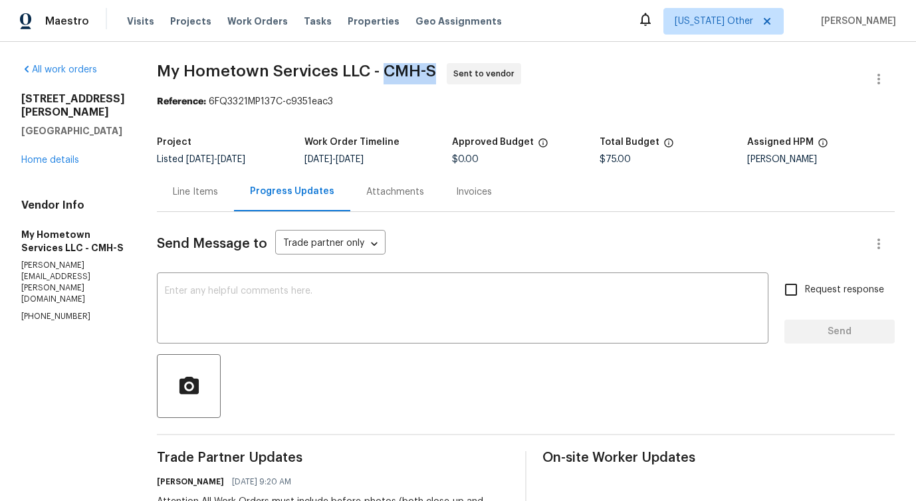
drag, startPoint x: 371, startPoint y: 70, endPoint x: 424, endPoint y: 70, distance: 52.5
click at [424, 70] on span "My Hometown Services LLC - CMH-S" at bounding box center [296, 71] width 279 height 16
click at [246, 320] on textarea at bounding box center [462, 309] width 595 height 47
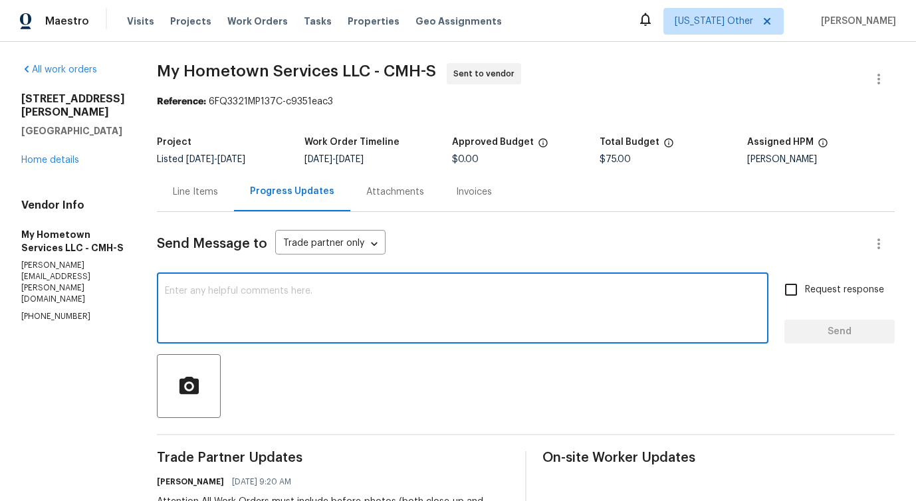
click at [258, 314] on textarea at bounding box center [462, 309] width 595 height 47
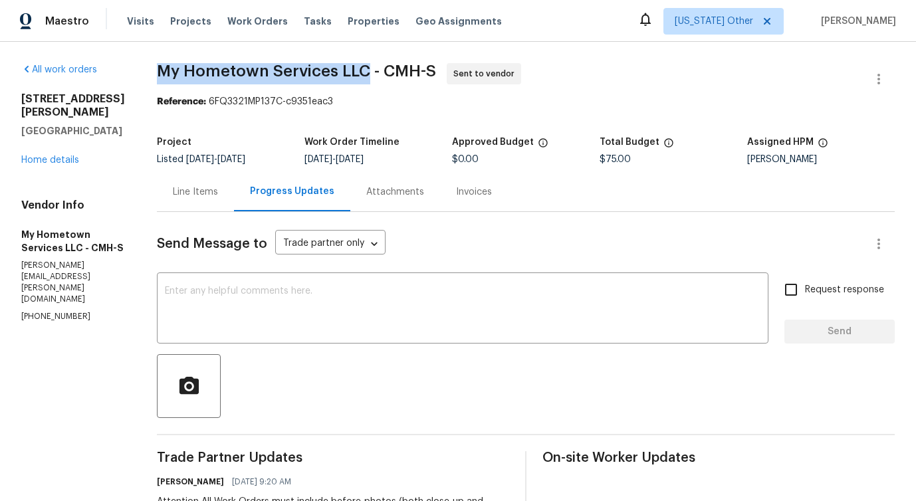
drag, startPoint x: 150, startPoint y: 66, endPoint x: 354, endPoint y: 71, distance: 204.7
click at [354, 72] on span "My Hometown Services LLC - CMH-S" at bounding box center [296, 71] width 279 height 16
copy span "My Hometown Services LLC"
click at [51, 161] on link "Home details" at bounding box center [50, 159] width 58 height 9
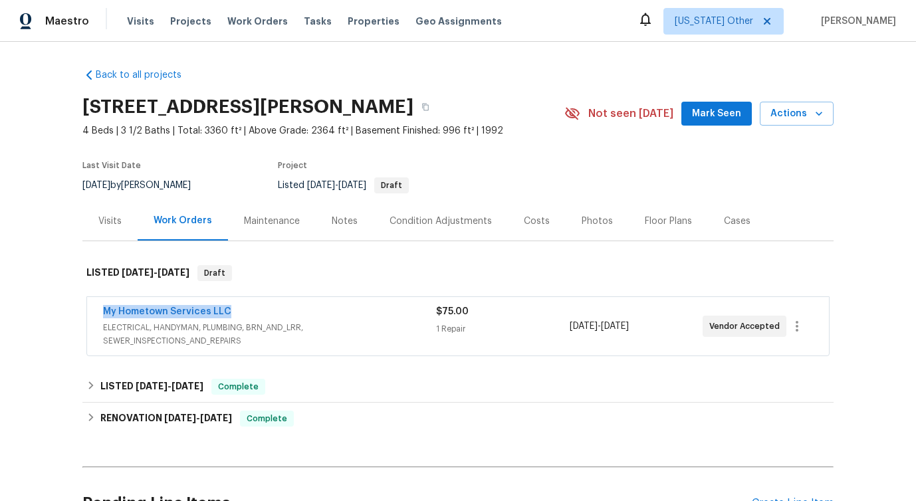
drag, startPoint x: 96, startPoint y: 314, endPoint x: 322, endPoint y: 313, distance: 226.6
click at [322, 314] on div "My Hometown Services LLC ELECTRICAL, HANDYMAN, PLUMBING, BRN_AND_LRR, SEWER_INS…" at bounding box center [458, 326] width 742 height 58
copy link "My Hometown Services LLC"
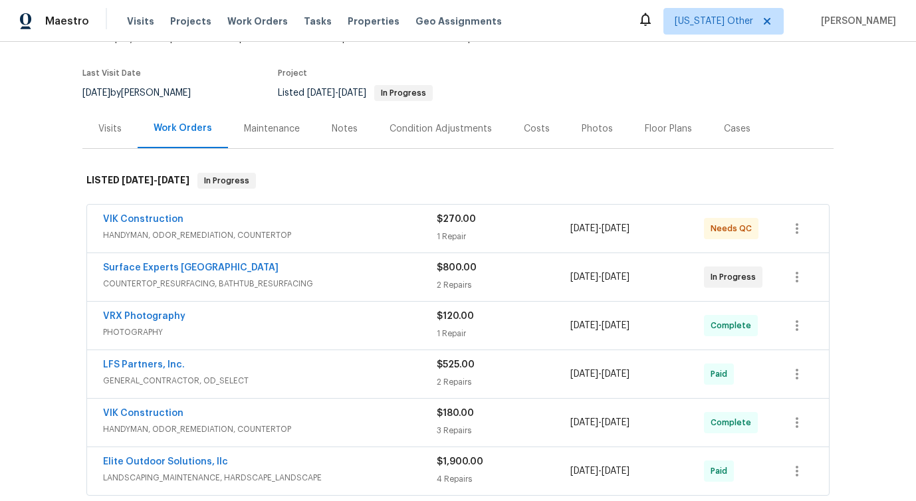
scroll to position [93, 0]
click at [159, 217] on link "VIK Construction" at bounding box center [143, 218] width 80 height 9
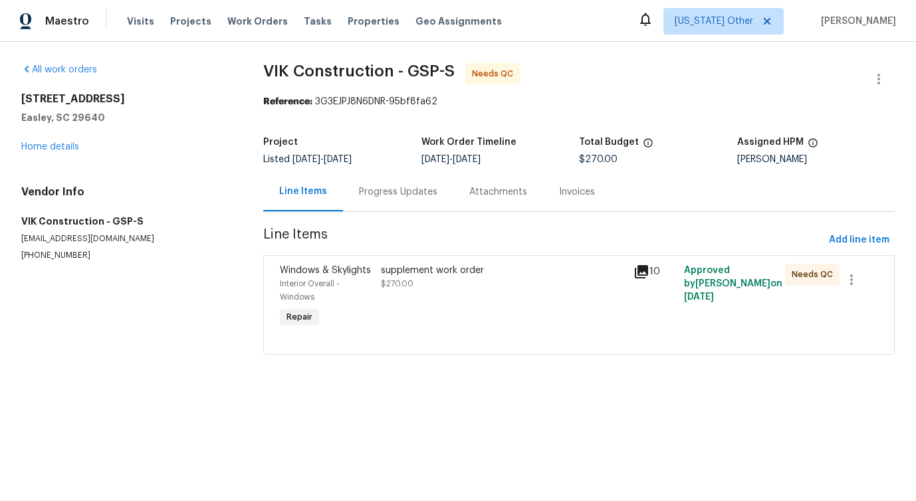
click at [348, 201] on div "Progress Updates" at bounding box center [398, 191] width 110 height 39
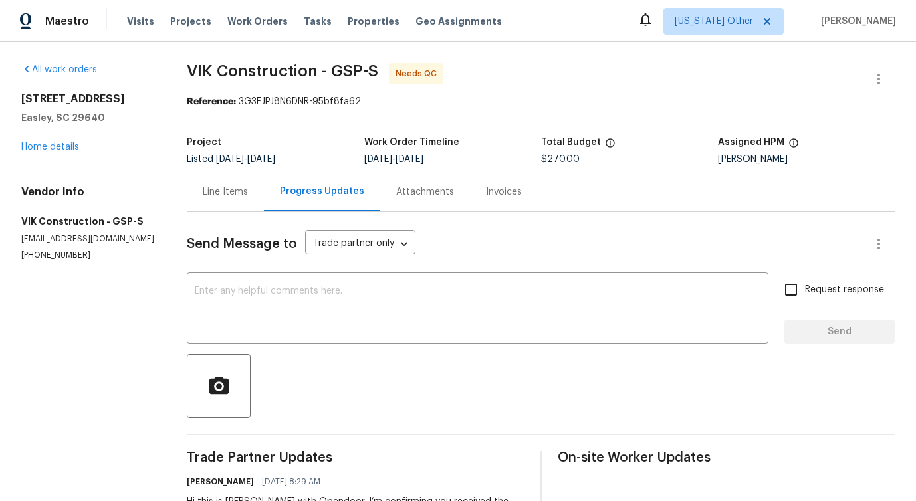
click at [388, 353] on div "Send Message to Trade partner only Trade partner only ​ x ​ Request response Se…" at bounding box center [541, 381] width 708 height 339
click at [231, 192] on div "Line Items" at bounding box center [225, 191] width 45 height 13
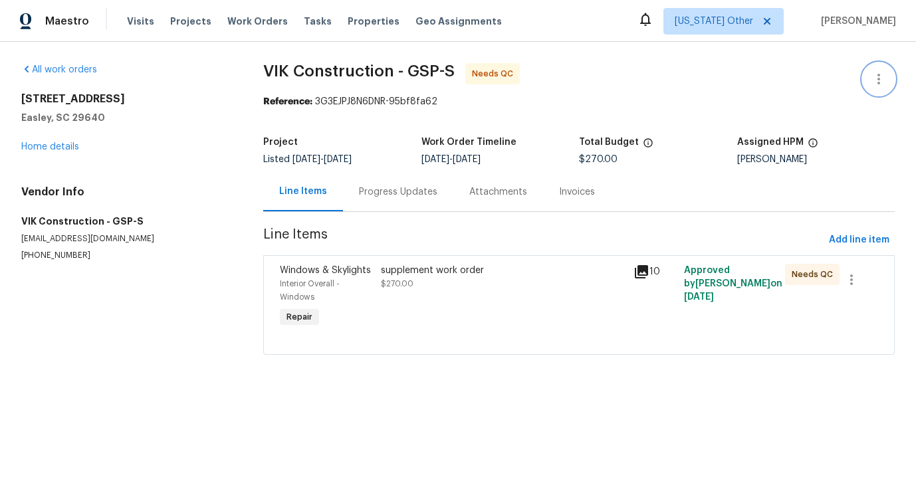
click at [882, 82] on icon "button" at bounding box center [879, 79] width 16 height 16
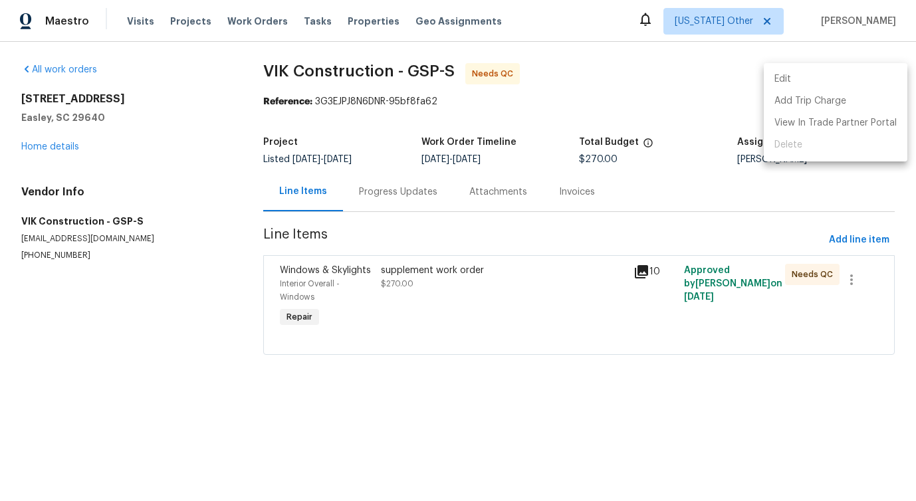
click at [829, 62] on div at bounding box center [458, 250] width 916 height 501
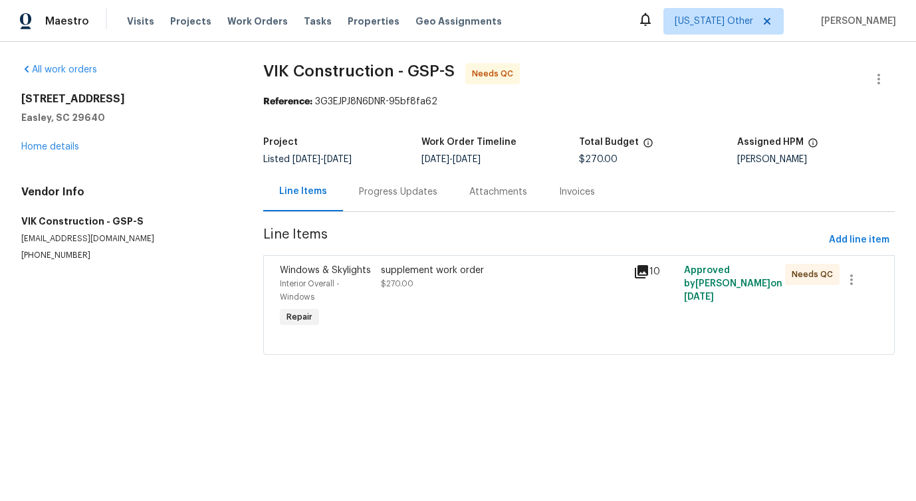
click at [788, 69] on span "VIK Construction - GSP-S Needs QC" at bounding box center [562, 79] width 599 height 32
click at [882, 86] on icon "button" at bounding box center [879, 79] width 16 height 16
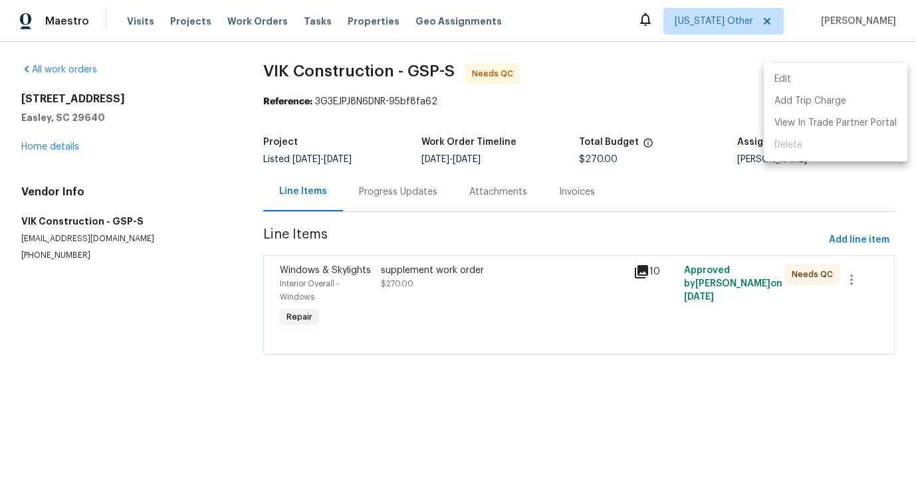
click at [826, 85] on li "Edit" at bounding box center [836, 79] width 144 height 22
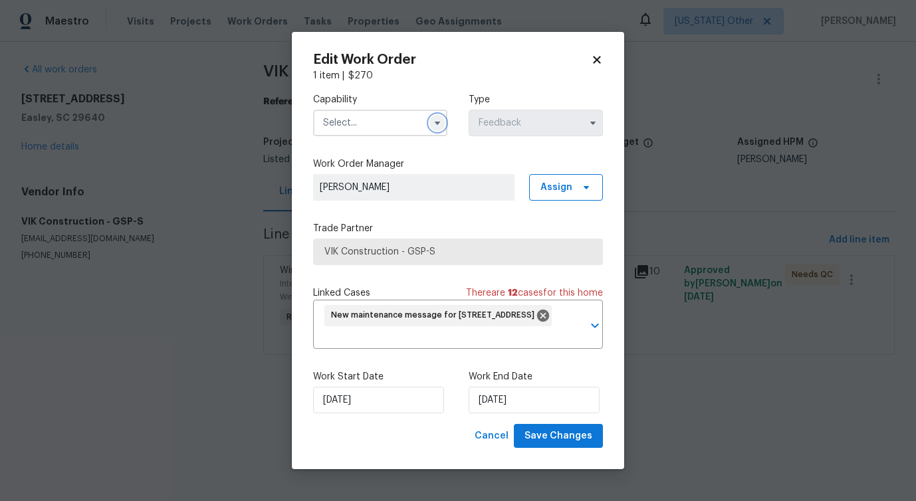
click at [433, 124] on icon "button" at bounding box center [437, 123] width 11 height 11
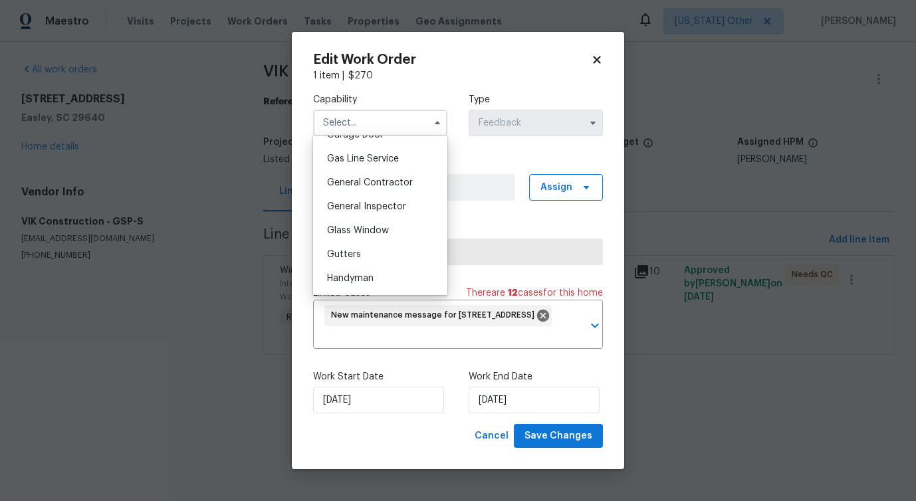
scroll to position [689, 0]
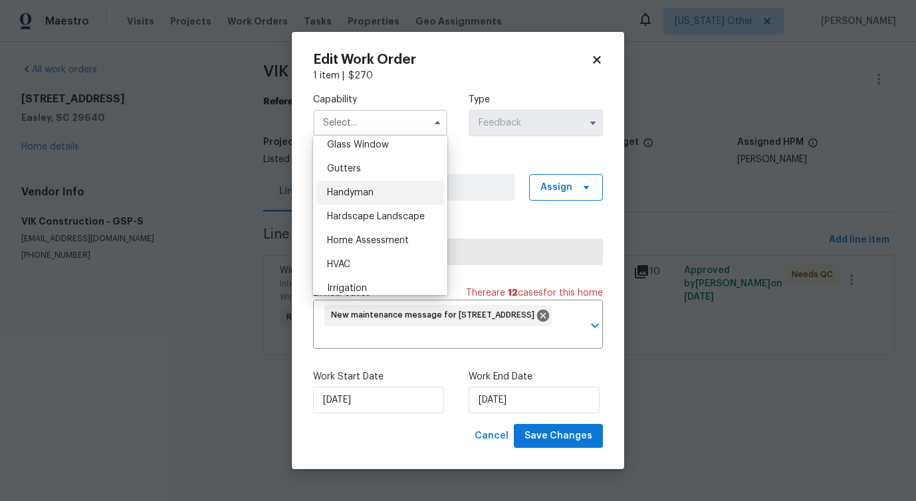
click at [410, 183] on div "Handyman" at bounding box center [380, 193] width 128 height 24
type input "Handyman"
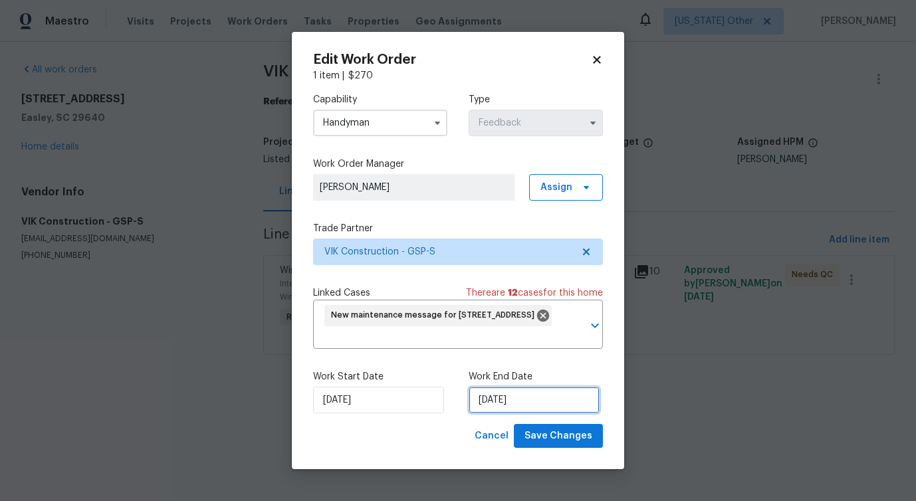
click at [493, 395] on input "10/7/2025" at bounding box center [533, 400] width 131 height 27
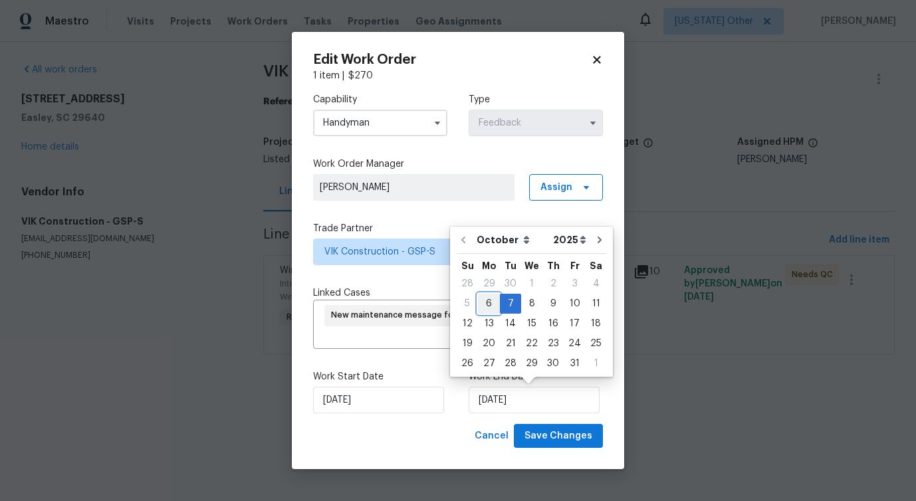
click at [486, 306] on div "6" at bounding box center [489, 303] width 22 height 19
type input "[DATE]"
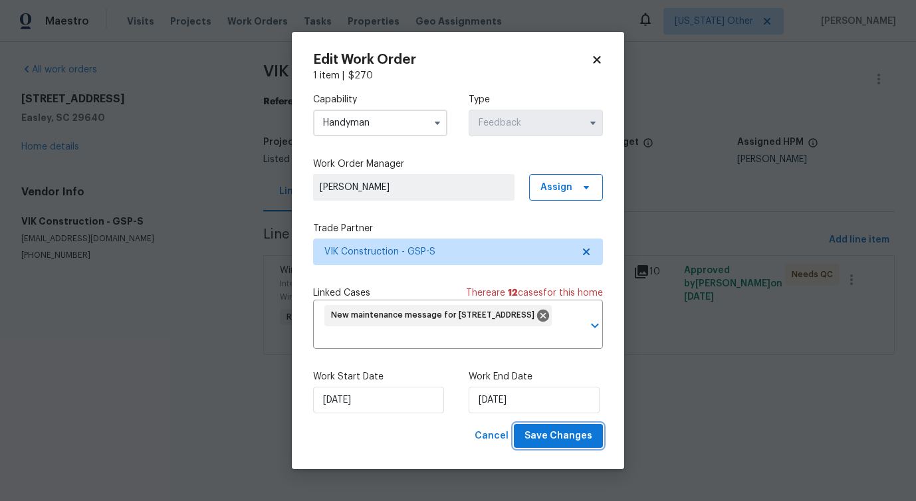
click at [534, 431] on span "Save Changes" at bounding box center [558, 436] width 68 height 17
click at [55, 347] on body "Maestro Visits Projects Work Orders Tasks Properties Geo Assignments Alaska Oth…" at bounding box center [458, 196] width 916 height 392
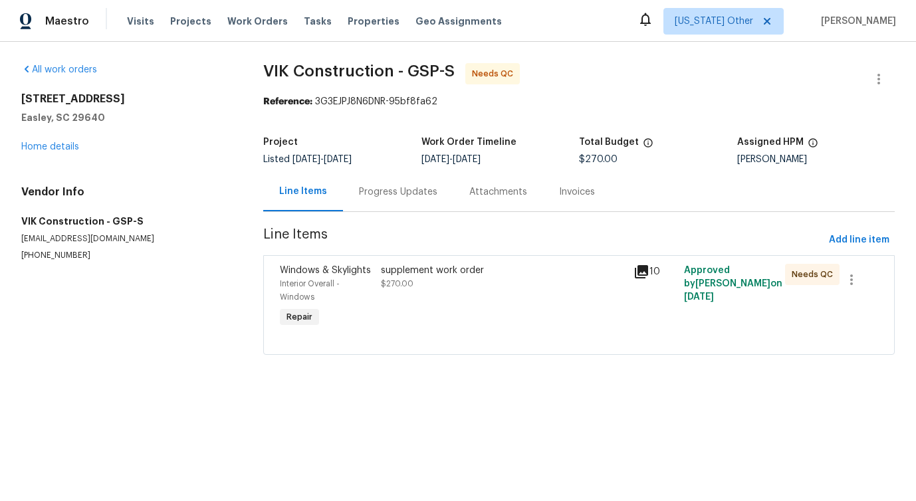
click at [431, 279] on div "supplement work order $270.00" at bounding box center [503, 277] width 245 height 27
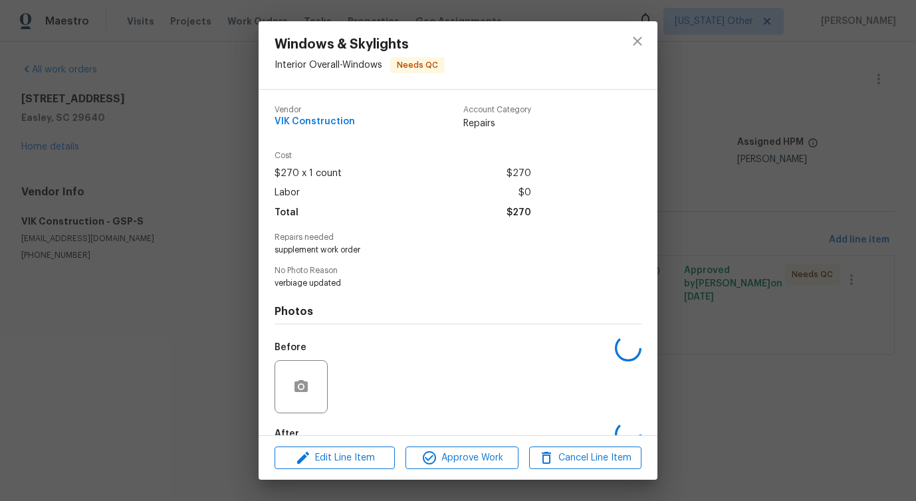
scroll to position [78, 0]
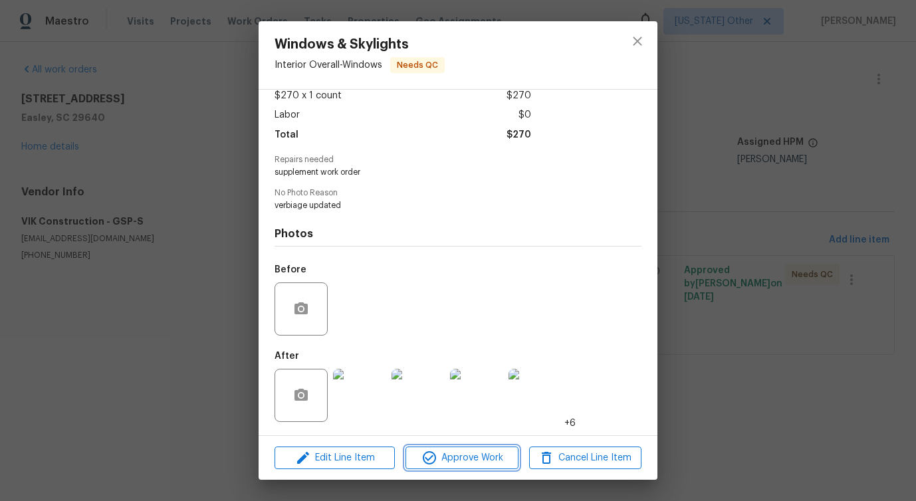
click at [448, 449] on button "Approve Work" at bounding box center [461, 458] width 112 height 23
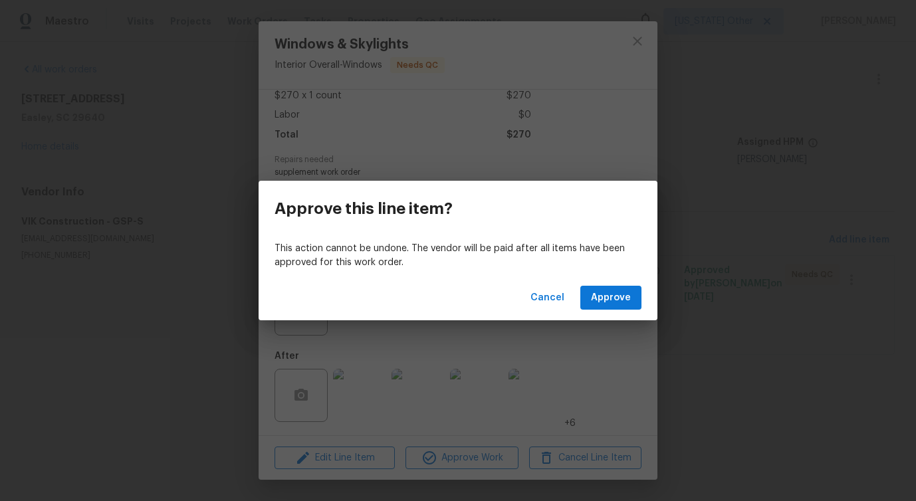
click at [630, 282] on div "Cancel Approve" at bounding box center [458, 298] width 399 height 46
click at [622, 298] on span "Approve" at bounding box center [611, 298] width 40 height 17
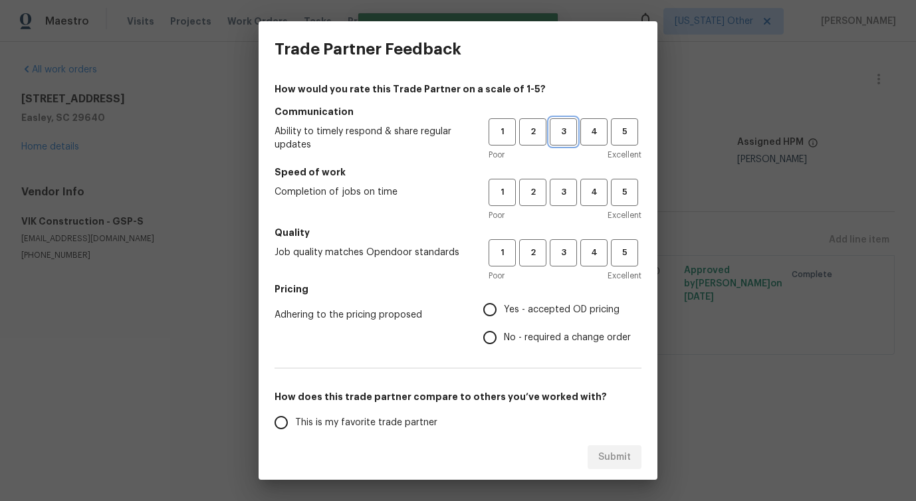
click at [567, 120] on button "3" at bounding box center [563, 131] width 27 height 27
click at [562, 185] on span "3" at bounding box center [563, 192] width 25 height 15
click at [555, 251] on span "3" at bounding box center [563, 252] width 25 height 15
click at [498, 337] on input "No - required a change order" at bounding box center [490, 338] width 28 height 28
radio input "true"
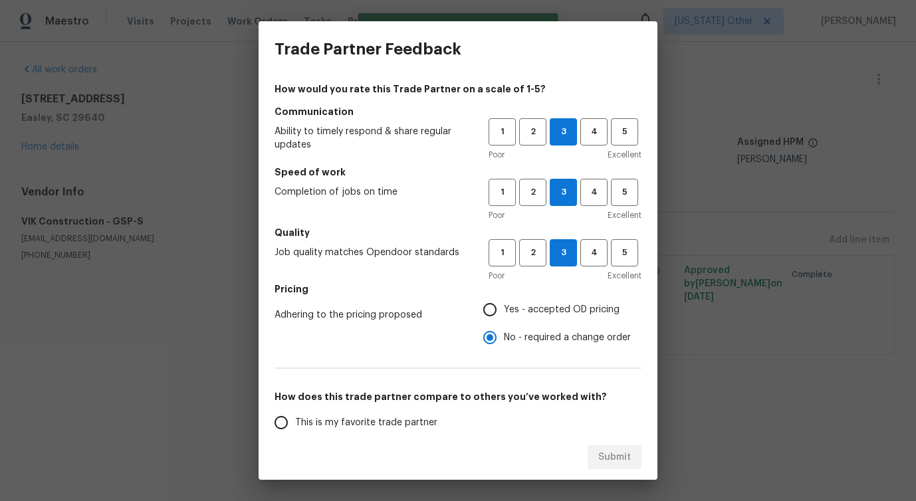
scroll to position [57, 0]
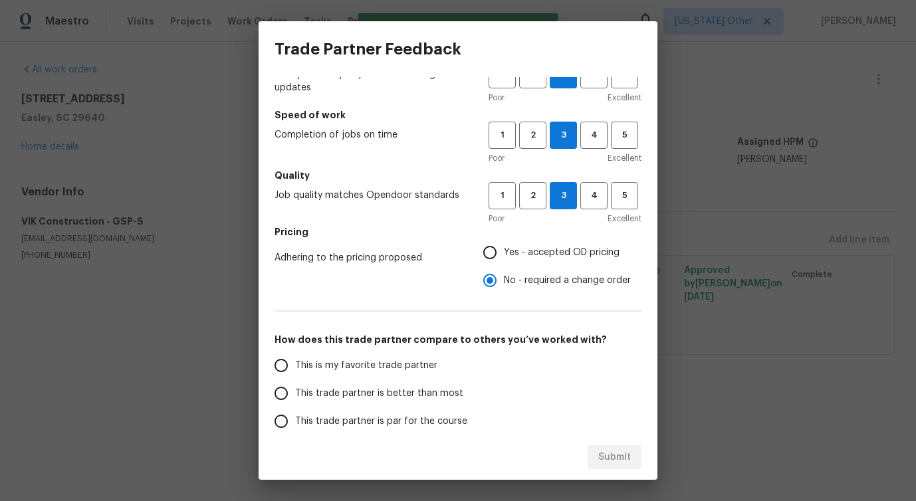
click at [385, 401] on label "This trade partner is better than most" at bounding box center [372, 393] width 210 height 28
click at [295, 401] on input "This trade partner is better than most" at bounding box center [281, 393] width 28 height 28
click at [610, 452] on span "Submit" at bounding box center [614, 457] width 33 height 17
radio input "true"
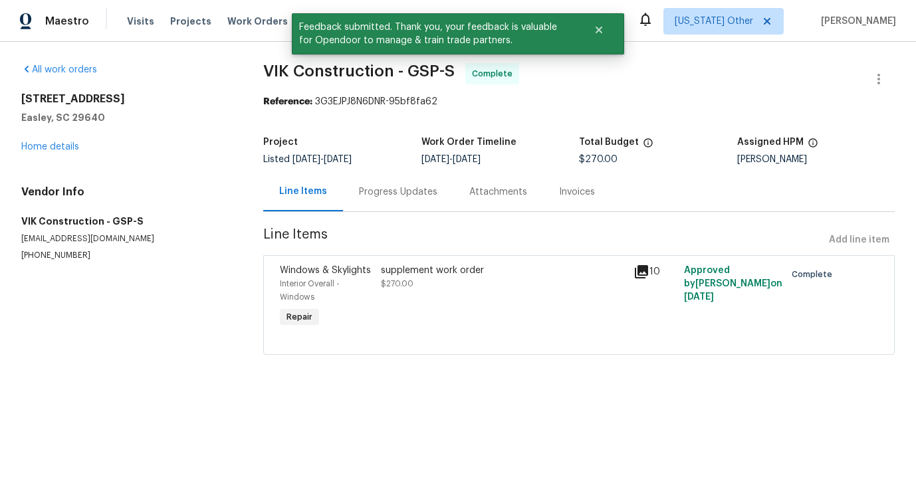
click at [379, 197] on div "Progress Updates" at bounding box center [398, 191] width 78 height 13
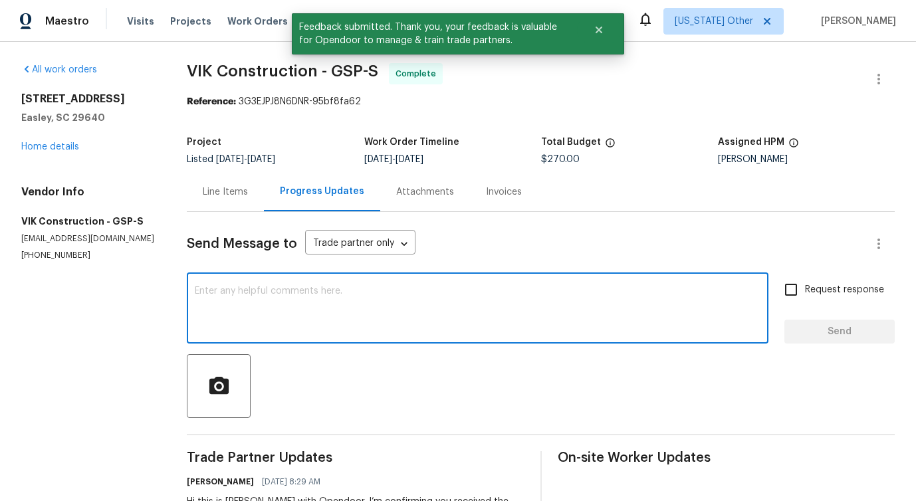
click at [373, 292] on textarea at bounding box center [478, 309] width 566 height 47
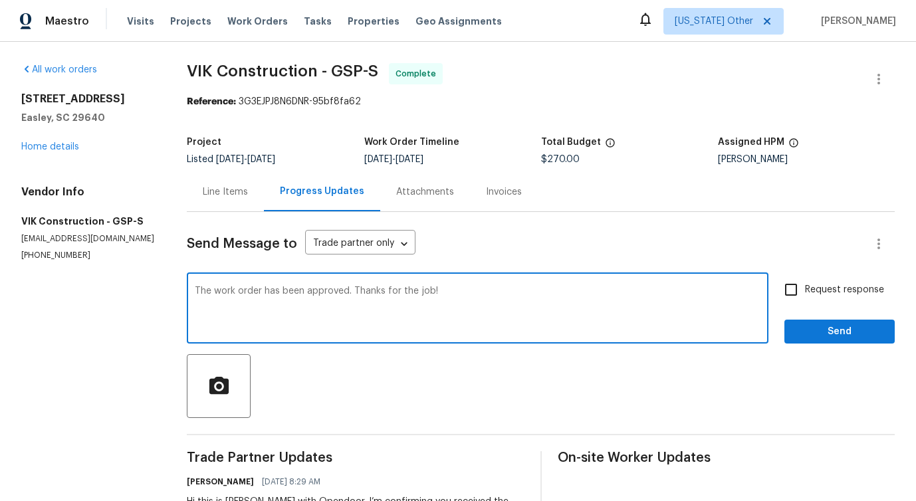
type textarea "The work order has been approved. Thanks for the job!"
click at [815, 329] on span "Send" at bounding box center [839, 332] width 89 height 17
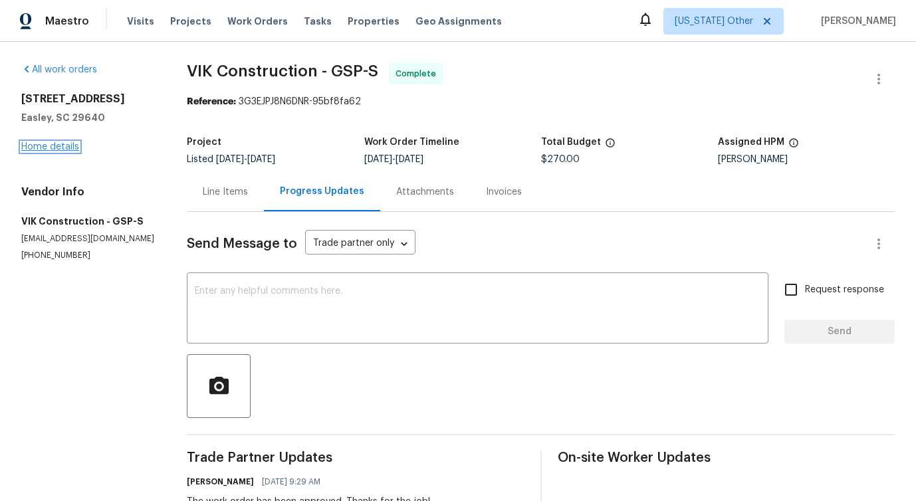
click at [64, 147] on link "Home details" at bounding box center [50, 146] width 58 height 9
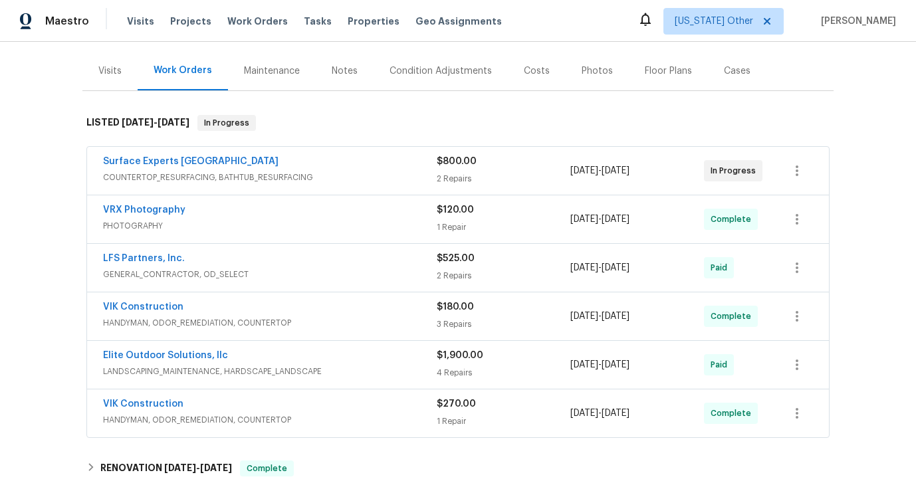
scroll to position [157, 0]
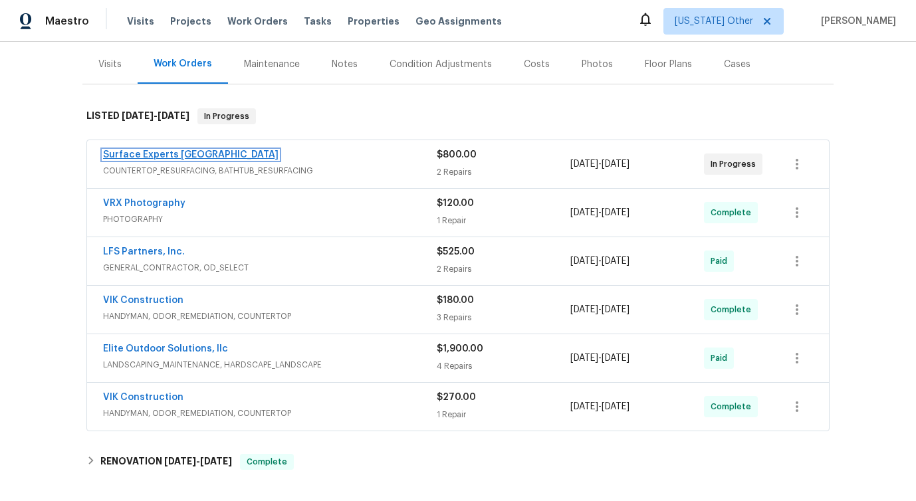
click at [157, 152] on link "Surface Experts Greenville" at bounding box center [190, 154] width 175 height 9
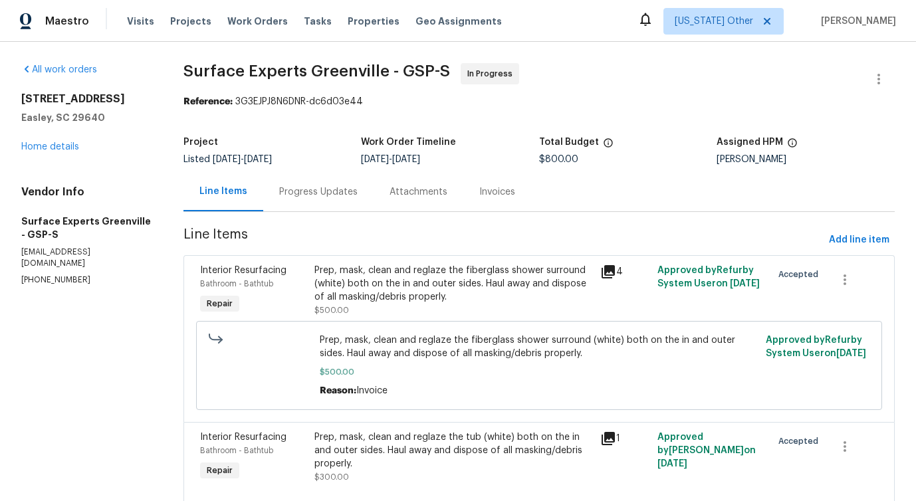
click at [356, 201] on div "Progress Updates" at bounding box center [318, 191] width 110 height 39
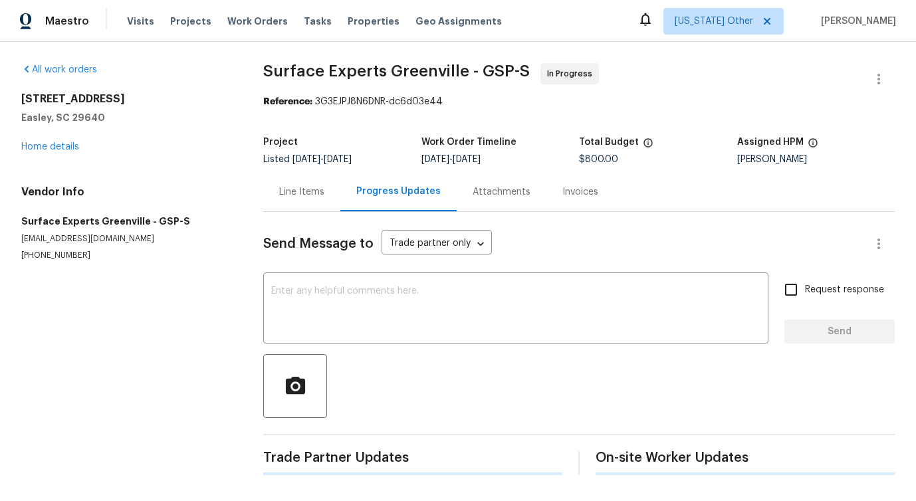
click at [396, 352] on div "Send Message to Trade partner only Trade partner only ​ x ​ Request response Se…" at bounding box center [578, 343] width 631 height 263
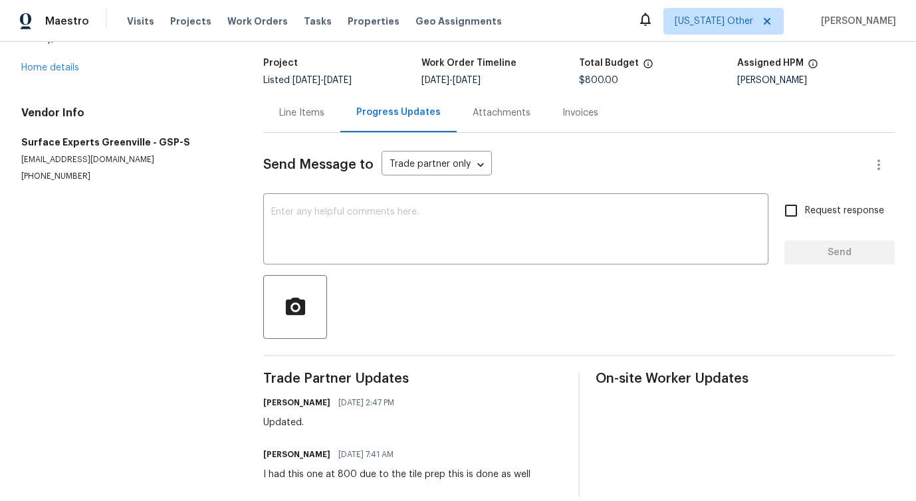
scroll to position [96, 0]
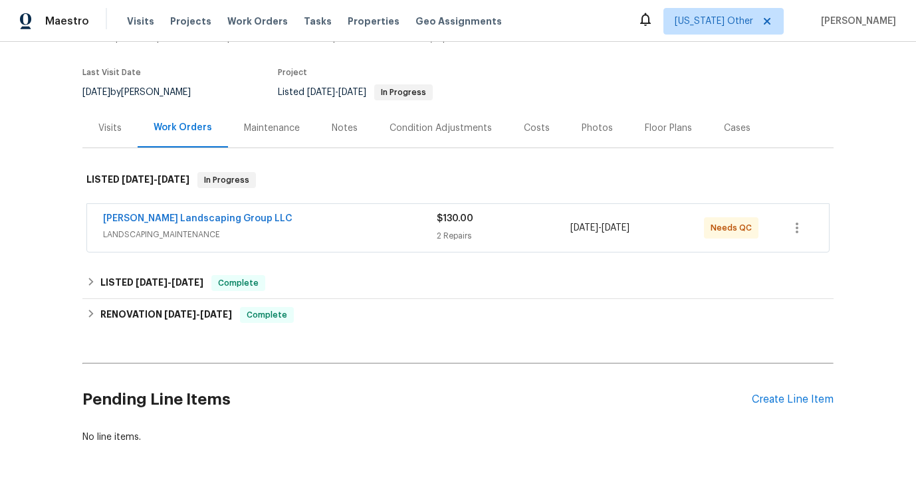
scroll to position [115, 0]
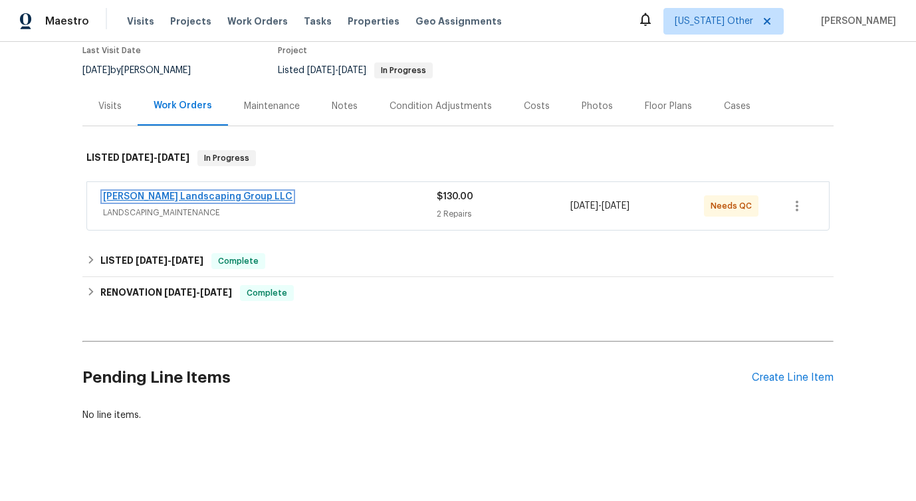
click at [204, 194] on link "[PERSON_NAME] Landscaping Group LLC" at bounding box center [197, 196] width 189 height 9
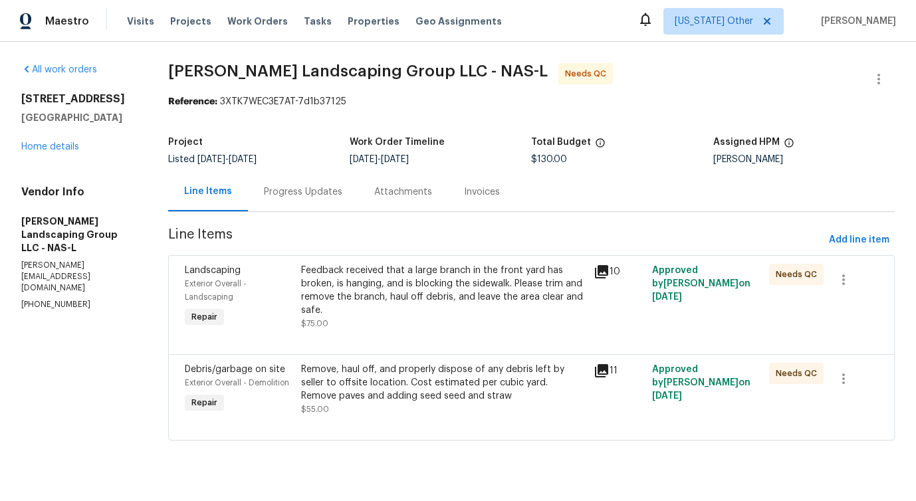
click at [324, 202] on div "Progress Updates" at bounding box center [303, 191] width 110 height 39
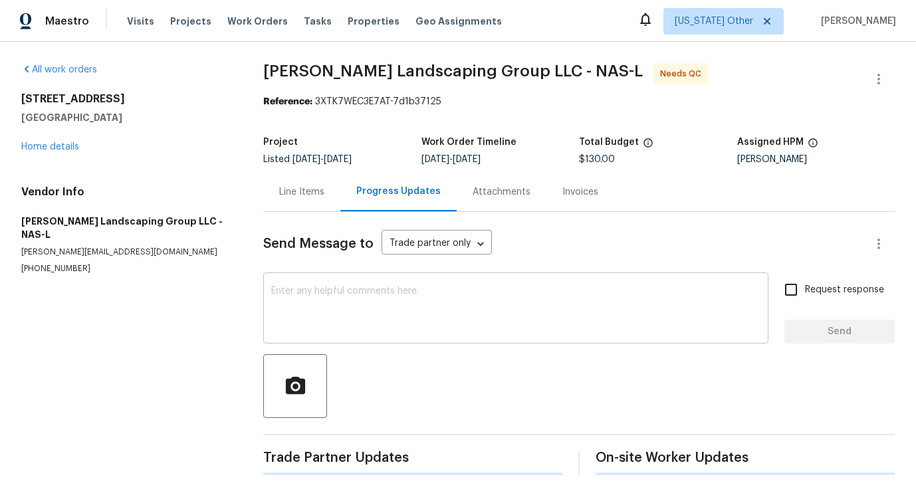
click at [349, 342] on div "x ​" at bounding box center [515, 310] width 505 height 68
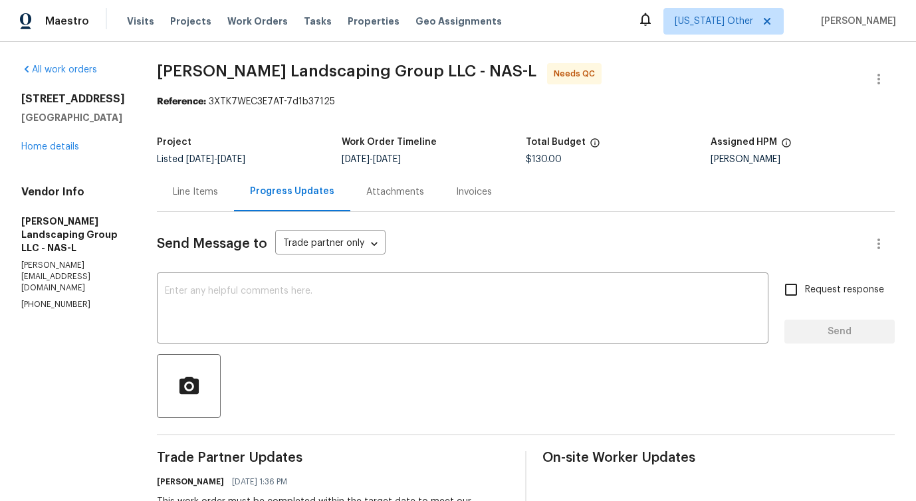
click at [234, 201] on div "Line Items" at bounding box center [195, 191] width 77 height 39
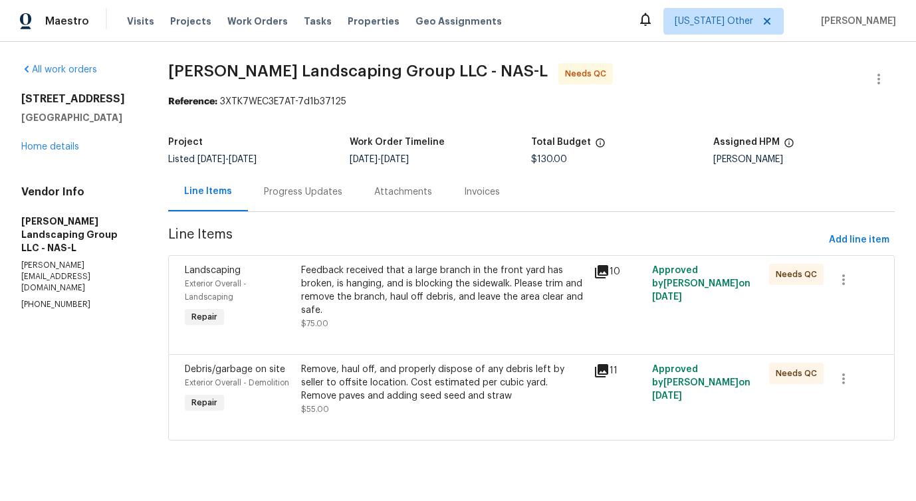
click at [457, 323] on div "Feedback received that a large branch in the front yard has broken, is hanging,…" at bounding box center [443, 297] width 284 height 66
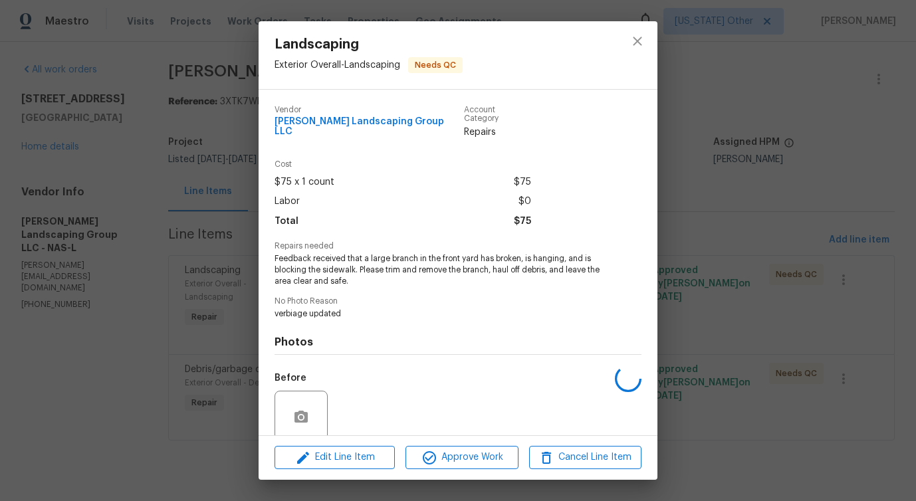
scroll to position [100, 0]
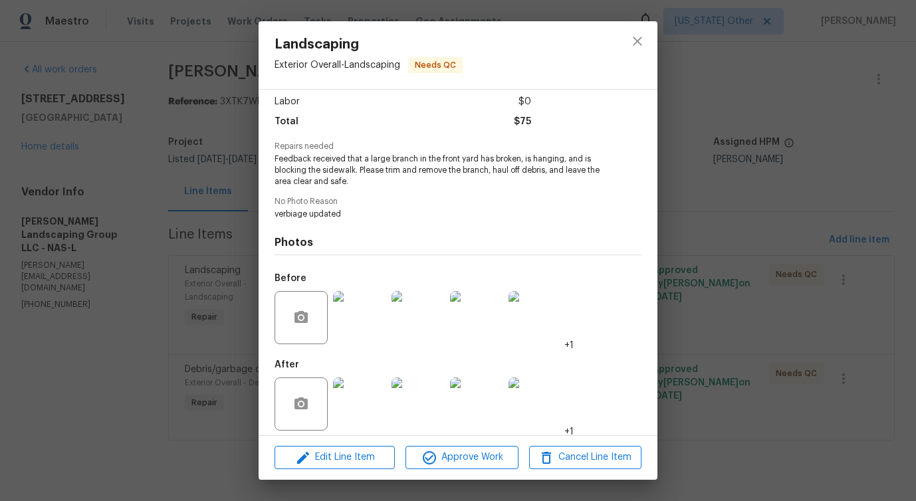
click at [351, 304] on img at bounding box center [359, 317] width 53 height 53
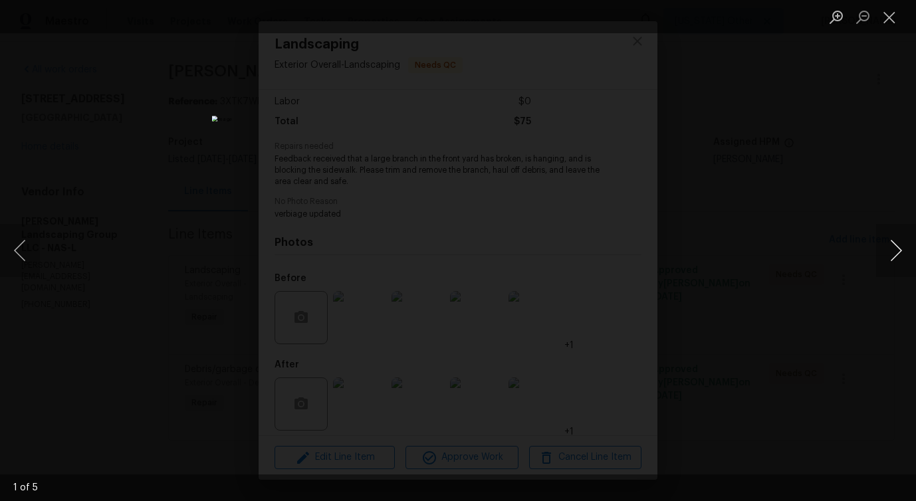
click at [892, 259] on button "Next image" at bounding box center [896, 250] width 40 height 53
